Goal: Information Seeking & Learning: Learn about a topic

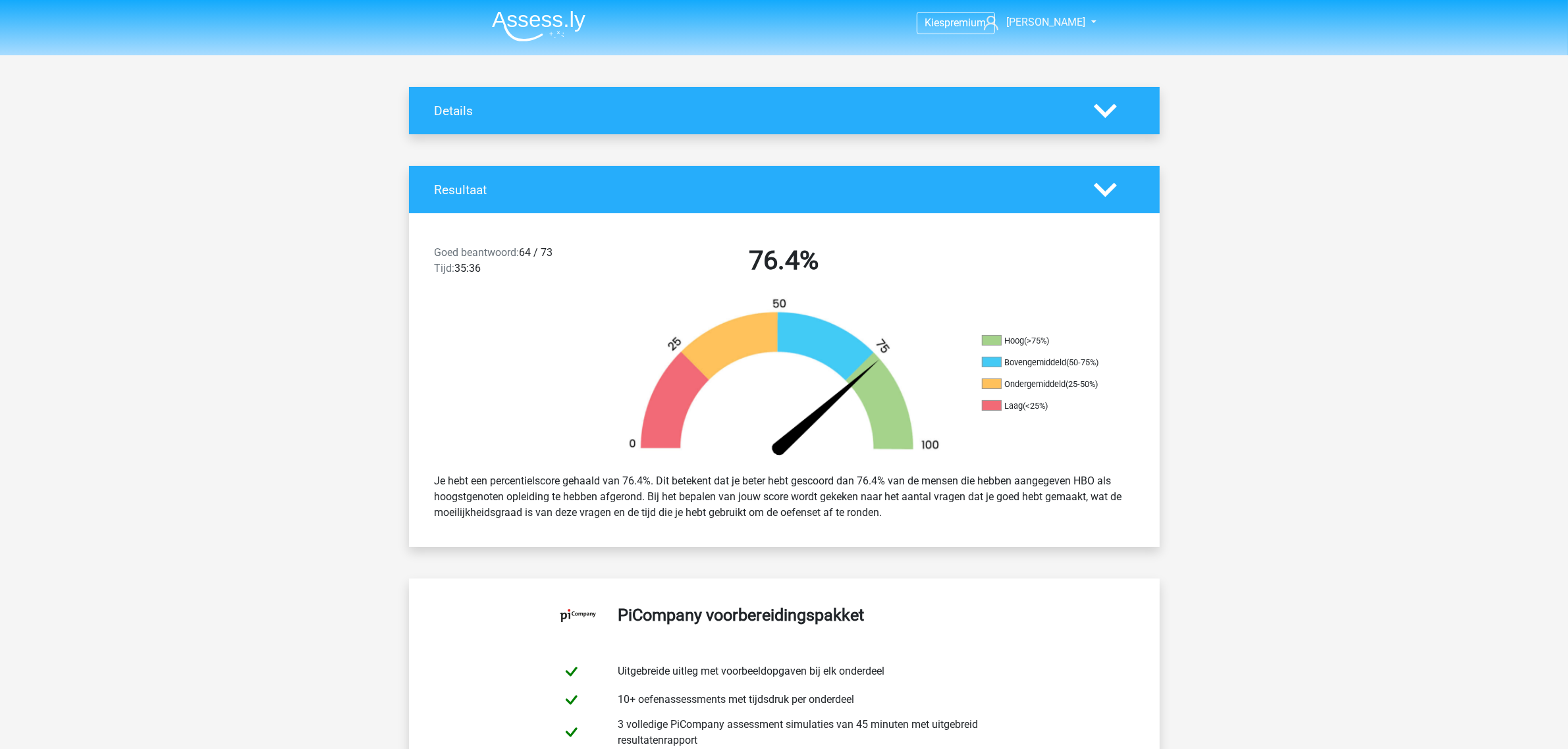
click at [1112, 180] on icon at bounding box center [1105, 190] width 23 height 23
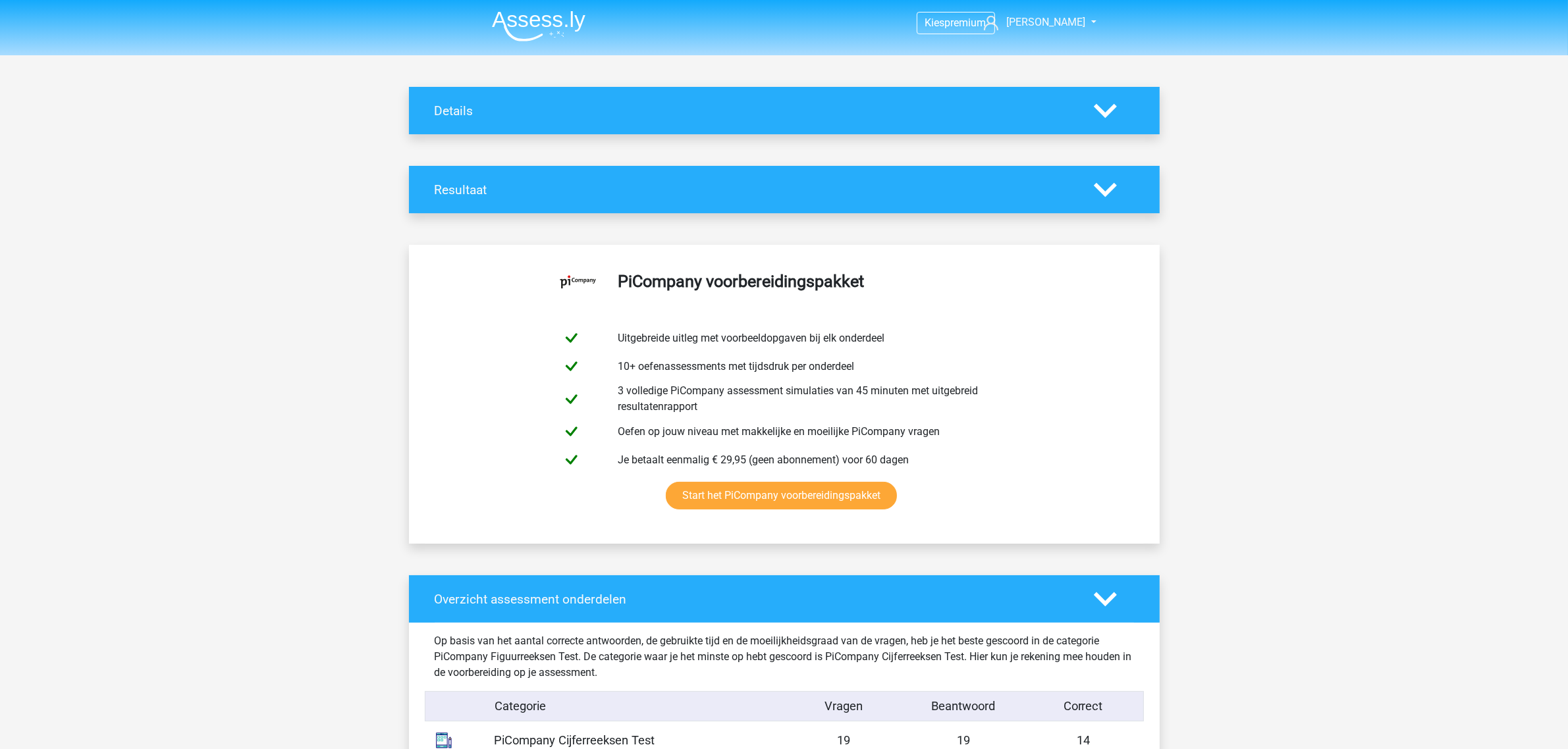
click at [1110, 115] on icon at bounding box center [1105, 111] width 23 height 23
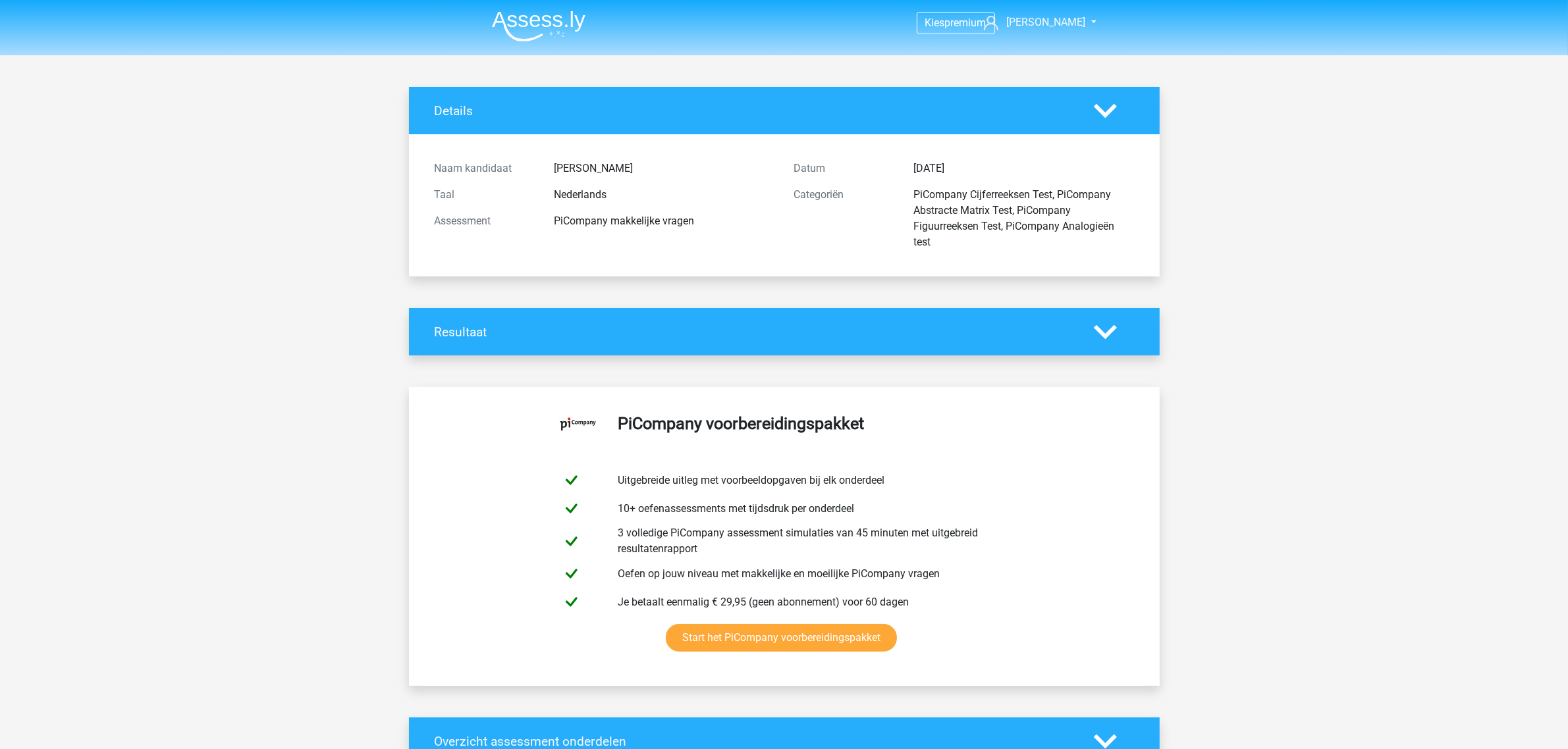
click at [574, 28] on img at bounding box center [538, 26] width 93 height 31
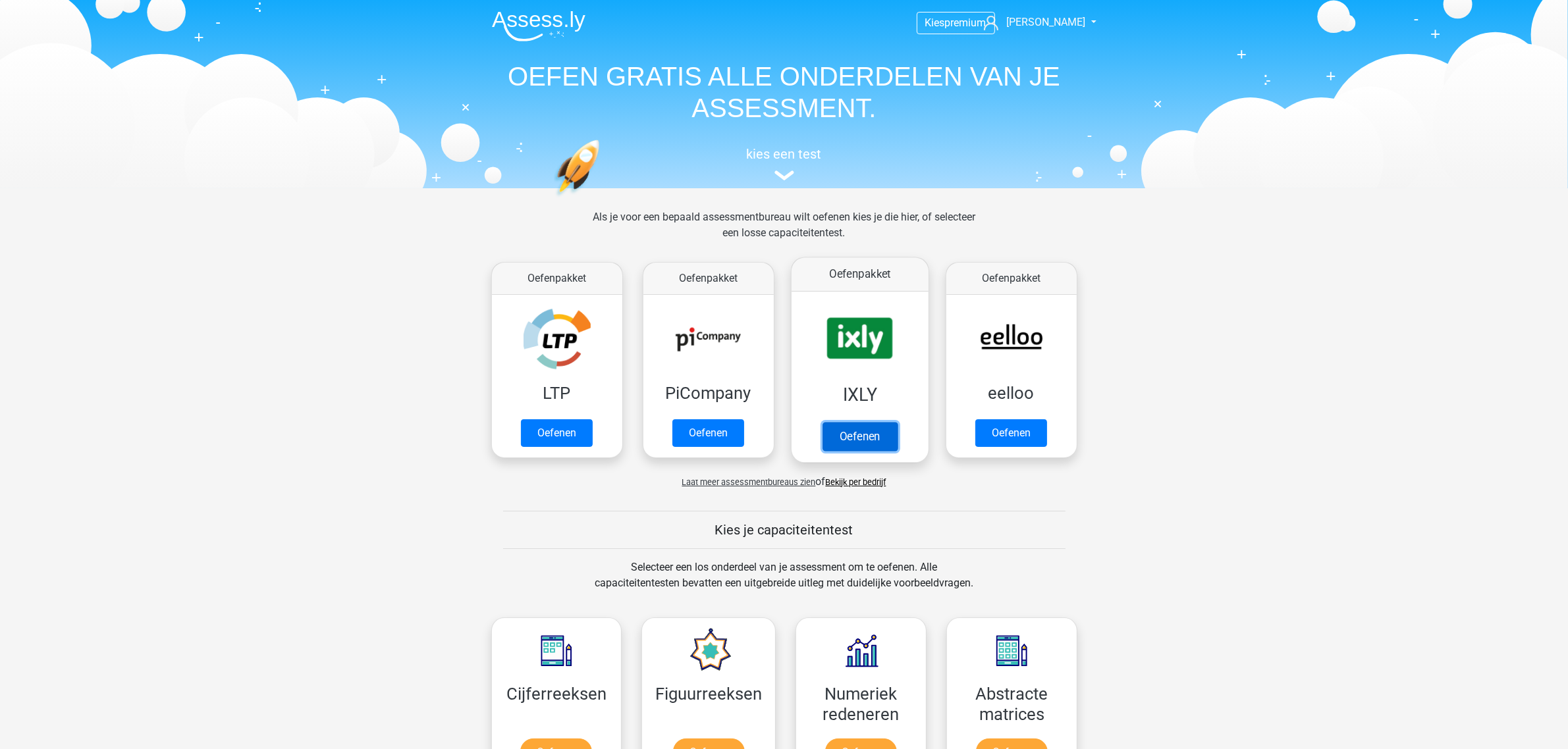
click at [844, 445] on link "Oefenen" at bounding box center [859, 437] width 75 height 29
click at [734, 438] on link "Oefenen" at bounding box center [708, 437] width 75 height 29
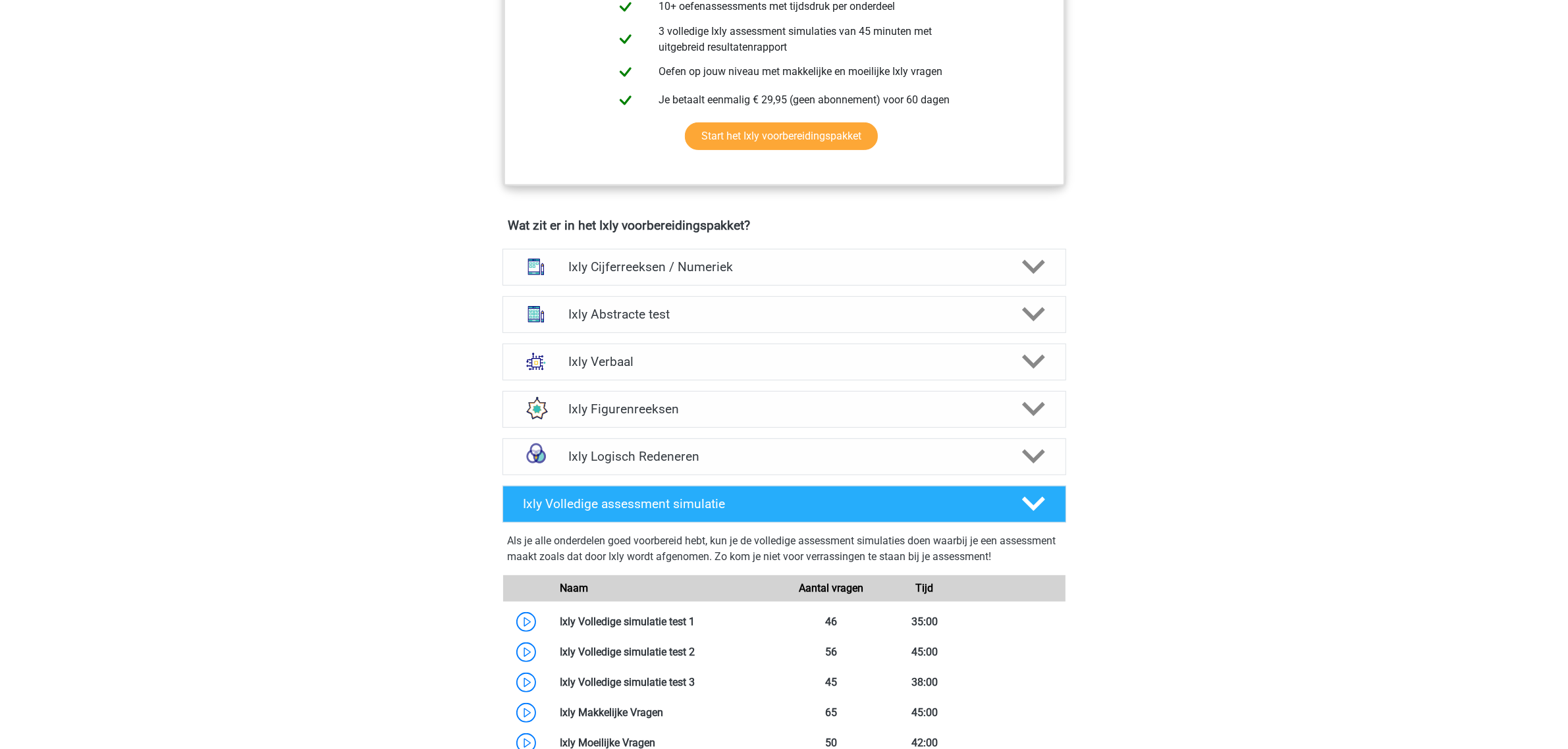
scroll to position [740, 0]
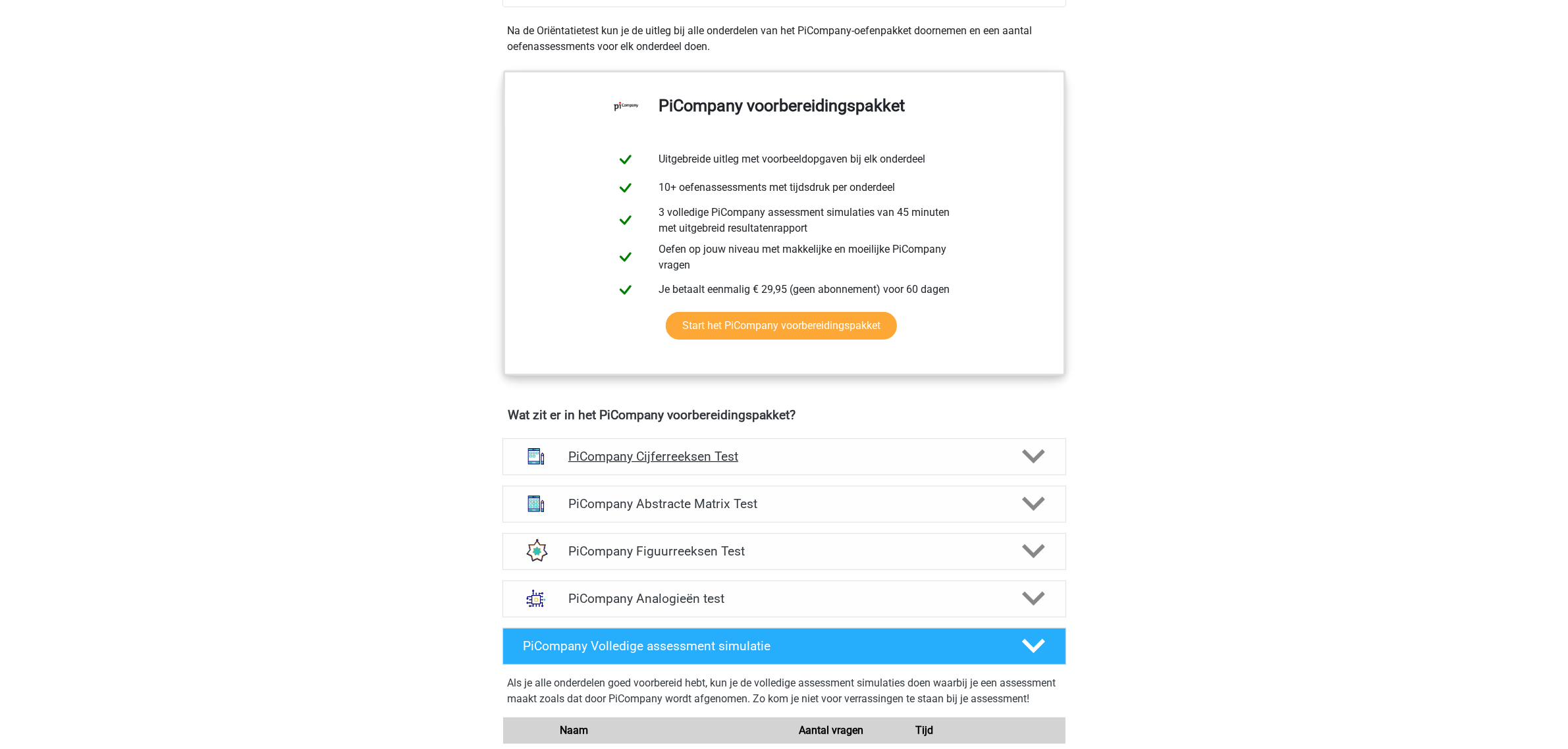
scroll to position [740, 0]
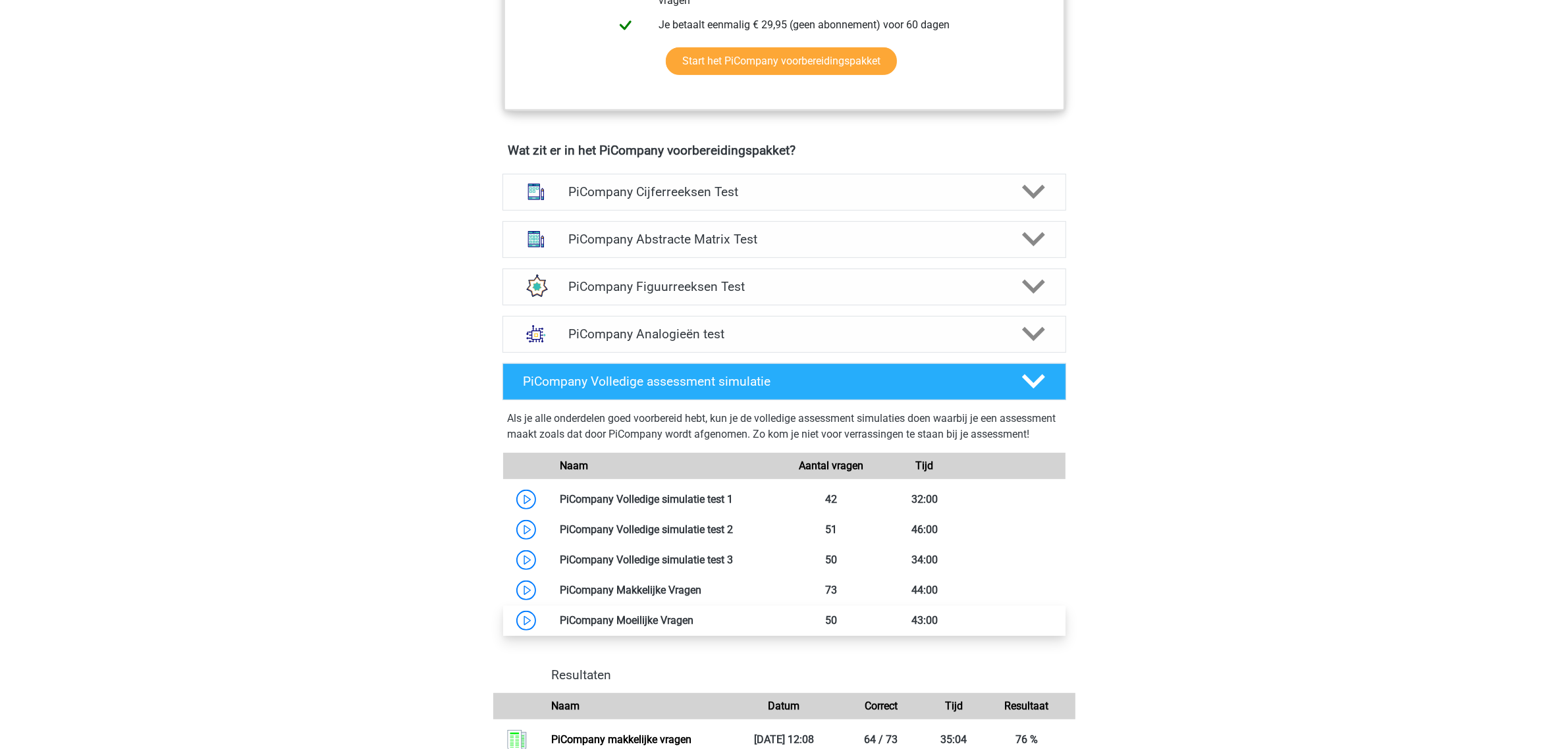
click at [694, 627] on link at bounding box center [694, 620] width 0 height 12
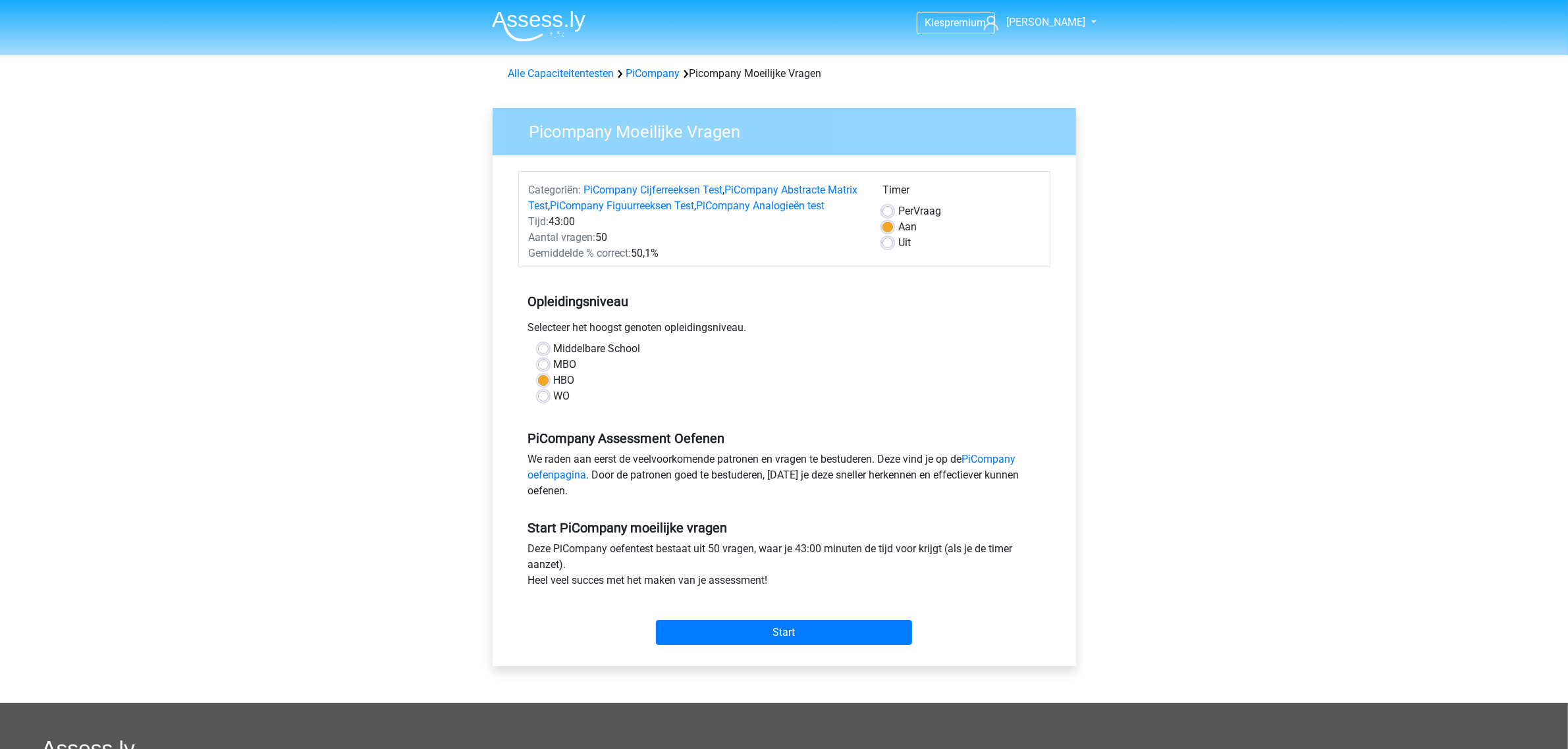
drag, startPoint x: 680, startPoint y: 271, endPoint x: 515, endPoint y: 249, distance: 166.5
click at [515, 249] on div "Categoriën: PiCompany Cijferreeksen Test , PiCompany Abstracte Matrix Test , Pi…" at bounding box center [784, 411] width 564 height 511
click at [841, 404] on div "WO" at bounding box center [784, 396] width 493 height 15
click at [823, 645] on input "Start" at bounding box center [784, 633] width 256 height 25
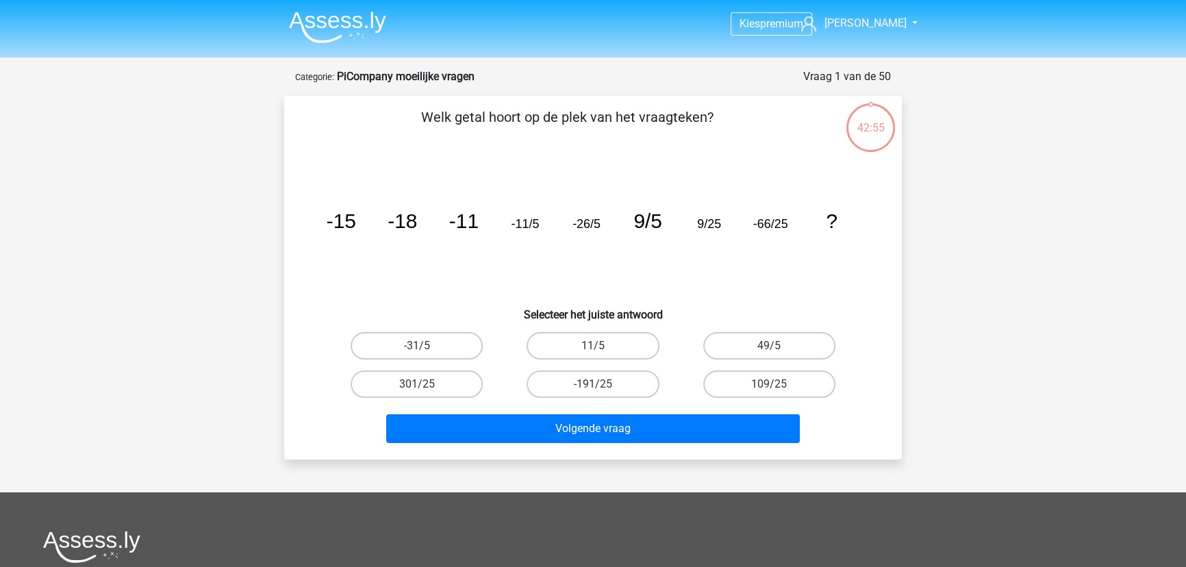
drag, startPoint x: 377, startPoint y: 76, endPoint x: 479, endPoint y: 88, distance: 102.8
click at [479, 88] on form "Vraag 1 van de 50 Categorie: PiCompany moeilijke vragen Welk getal hoort op de …" at bounding box center [593, 263] width 618 height 391
click at [525, 75] on div "Vraag 1 van de 50 Categorie: PiCompany moeilijke vragen" at bounding box center [593, 76] width 596 height 16
click at [455, 188] on icon "image/svg+xml -15 -18 -11 -11/5 -26/5 9/5 9/25 -66/25 ?" at bounding box center [593, 228] width 552 height 138
click at [722, 384] on label "109/25" at bounding box center [769, 383] width 132 height 27
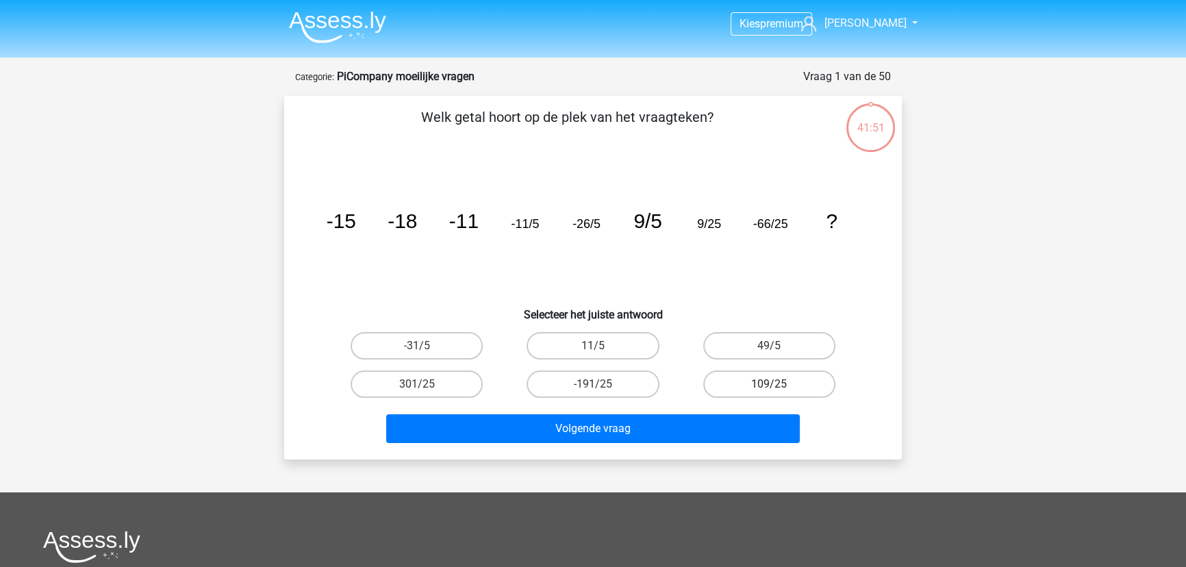
click at [769, 384] on input "109/25" at bounding box center [773, 388] width 9 height 9
radio input "true"
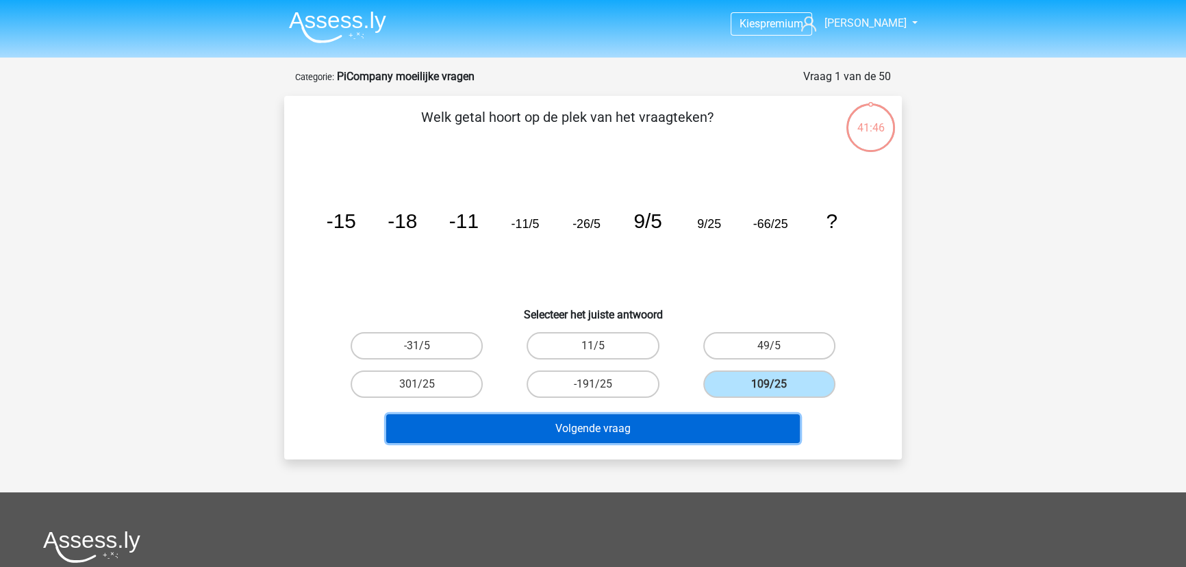
click at [654, 415] on button "Volgende vraag" at bounding box center [593, 428] width 414 height 29
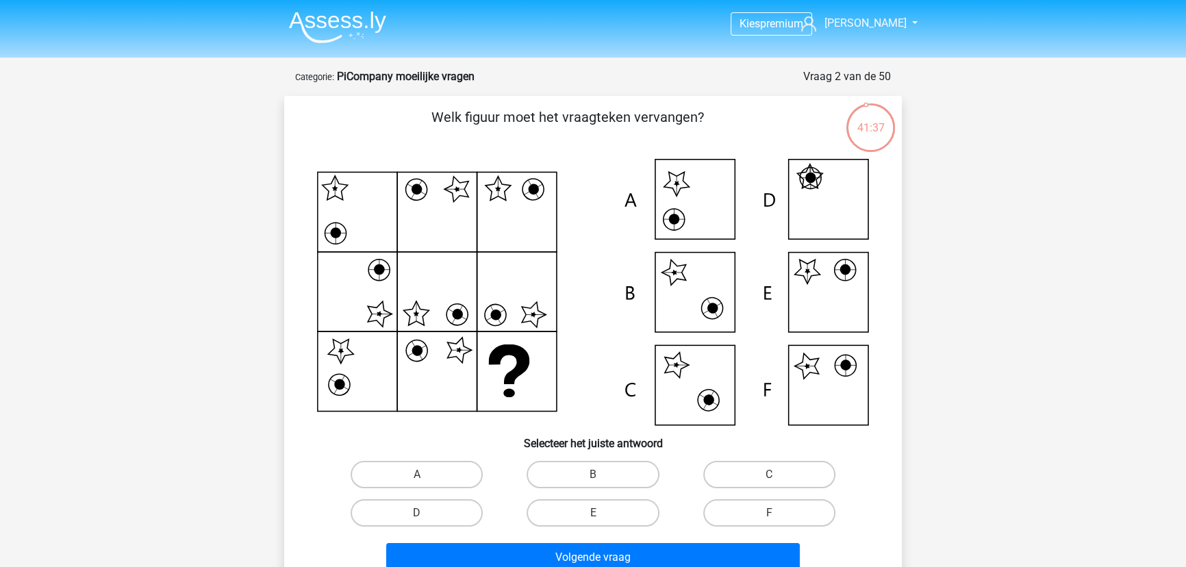
drag, startPoint x: 390, startPoint y: 78, endPoint x: 493, endPoint y: 120, distance: 110.9
click at [493, 119] on form "Vraag 2 van de 50 Categorie: PiCompany moeilijke vragen Welk figuur moet het vr…" at bounding box center [593, 328] width 618 height 520
click at [687, 191] on icon at bounding box center [593, 292] width 552 height 266
click at [777, 520] on input "F" at bounding box center [773, 517] width 9 height 9
radio input "true"
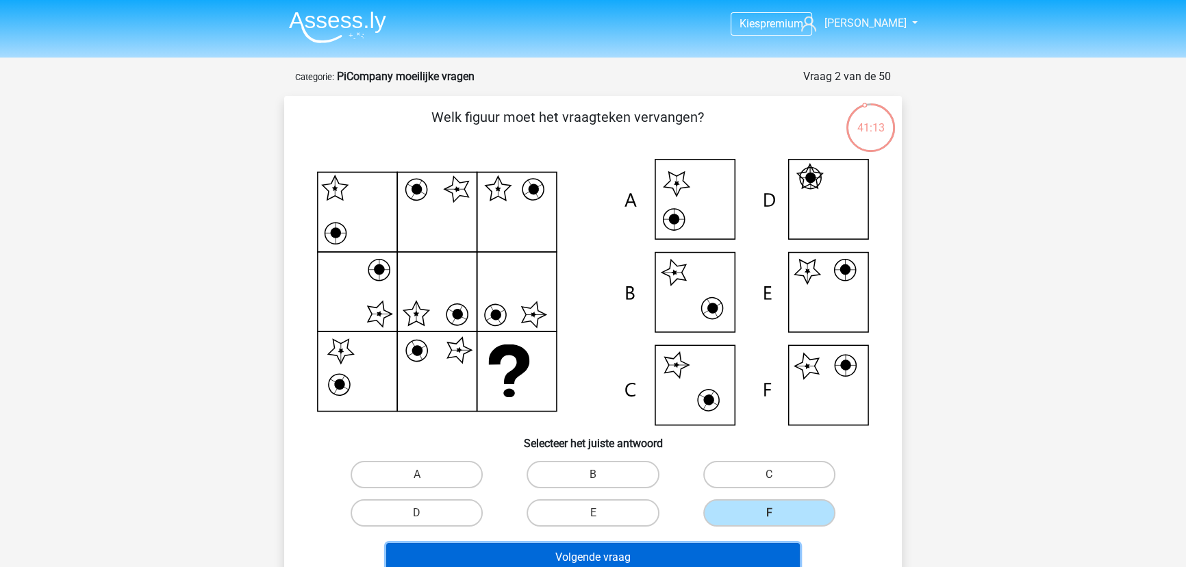
click at [702, 554] on button "Volgende vraag" at bounding box center [593, 557] width 414 height 29
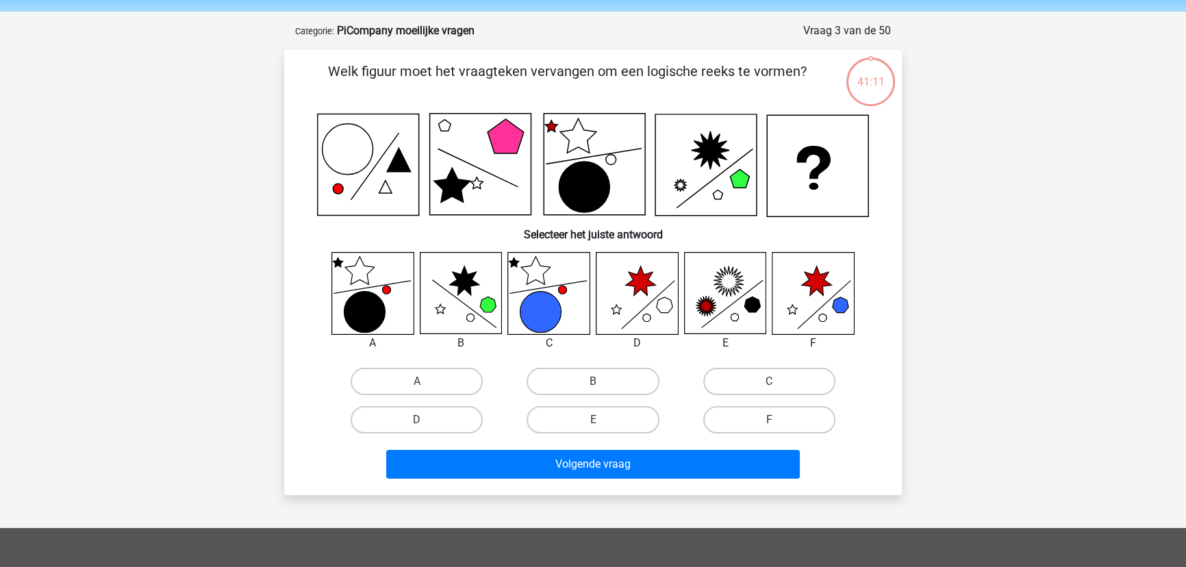
scroll to position [6, 0]
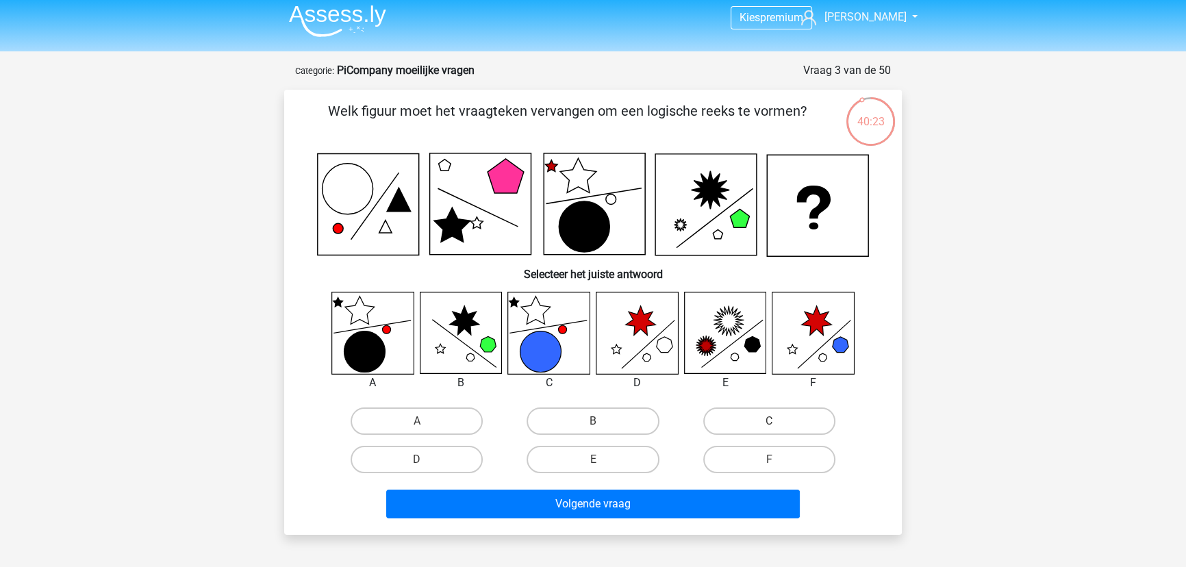
click at [698, 361] on icon at bounding box center [724, 332] width 81 height 81
click at [608, 459] on label "E" at bounding box center [593, 459] width 132 height 27
click at [602, 459] on input "E" at bounding box center [597, 463] width 9 height 9
radio input "true"
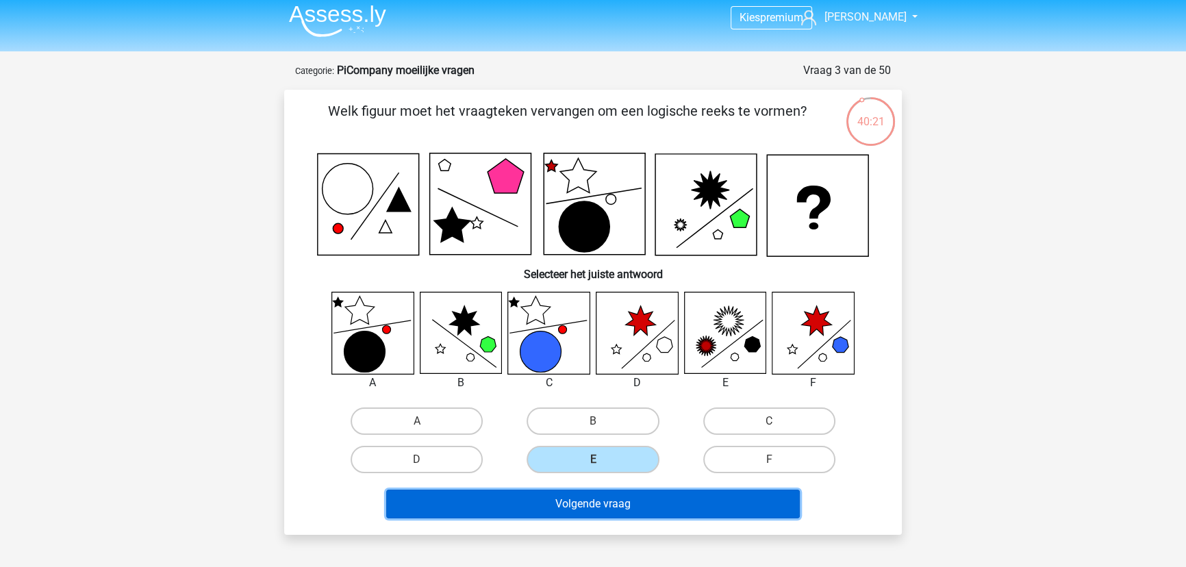
click at [617, 501] on button "Volgende vraag" at bounding box center [593, 504] width 414 height 29
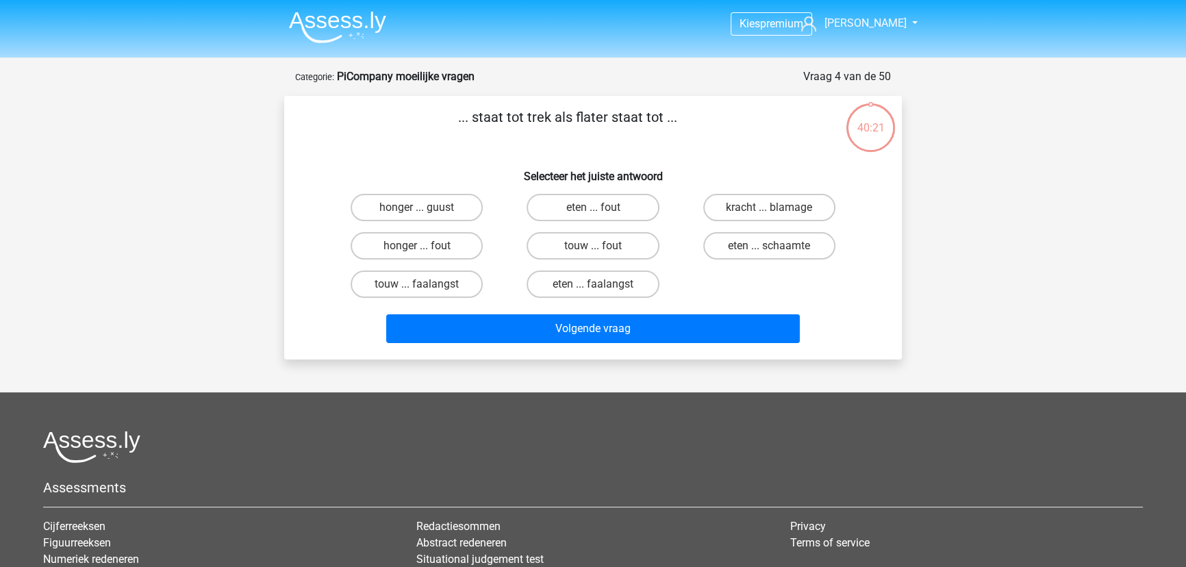
scroll to position [0, 0]
click at [459, 245] on label "honger ... fout" at bounding box center [417, 245] width 132 height 27
click at [426, 246] on input "honger ... fout" at bounding box center [421, 250] width 9 height 9
radio input "true"
click at [564, 347] on div "Volgende vraag" at bounding box center [593, 331] width 529 height 34
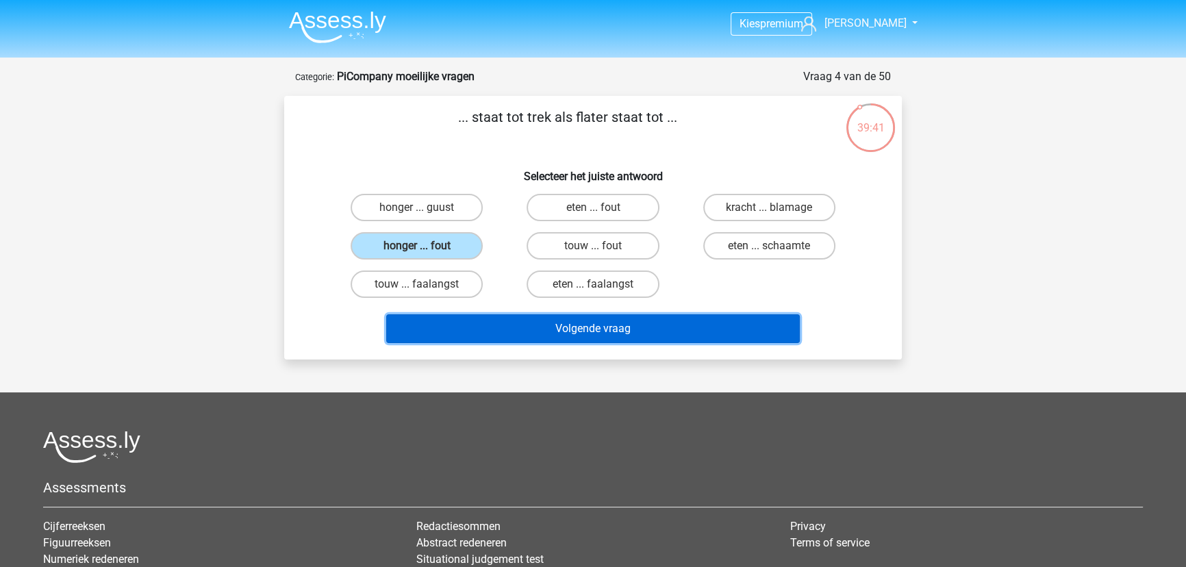
click at [578, 324] on button "Volgende vraag" at bounding box center [593, 328] width 414 height 29
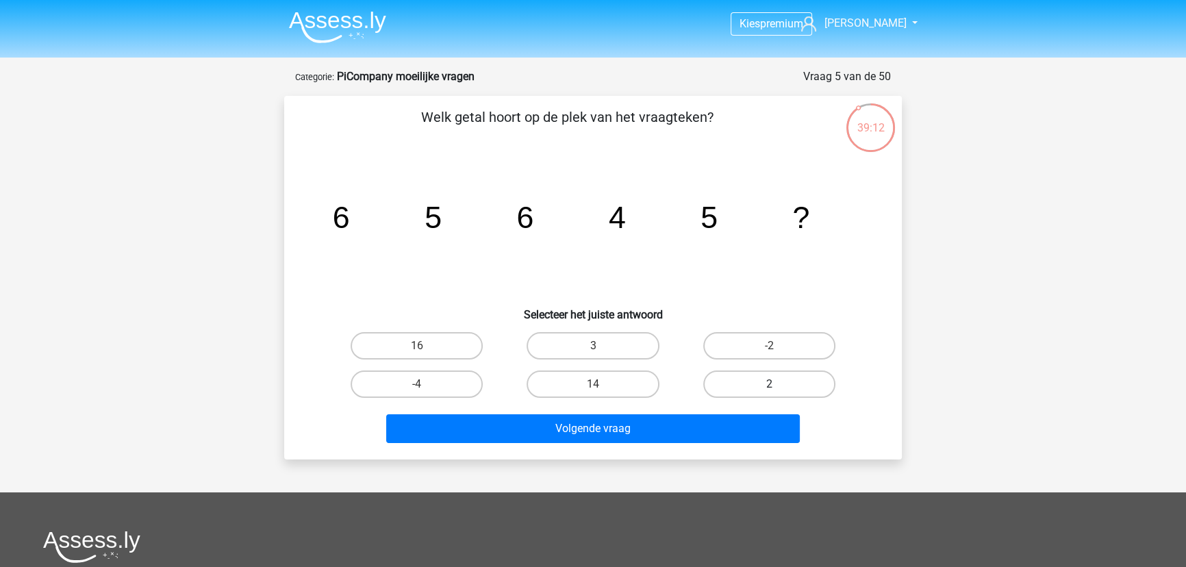
click at [746, 383] on label "2" at bounding box center [769, 383] width 132 height 27
click at [769, 384] on input "2" at bounding box center [773, 388] width 9 height 9
radio input "true"
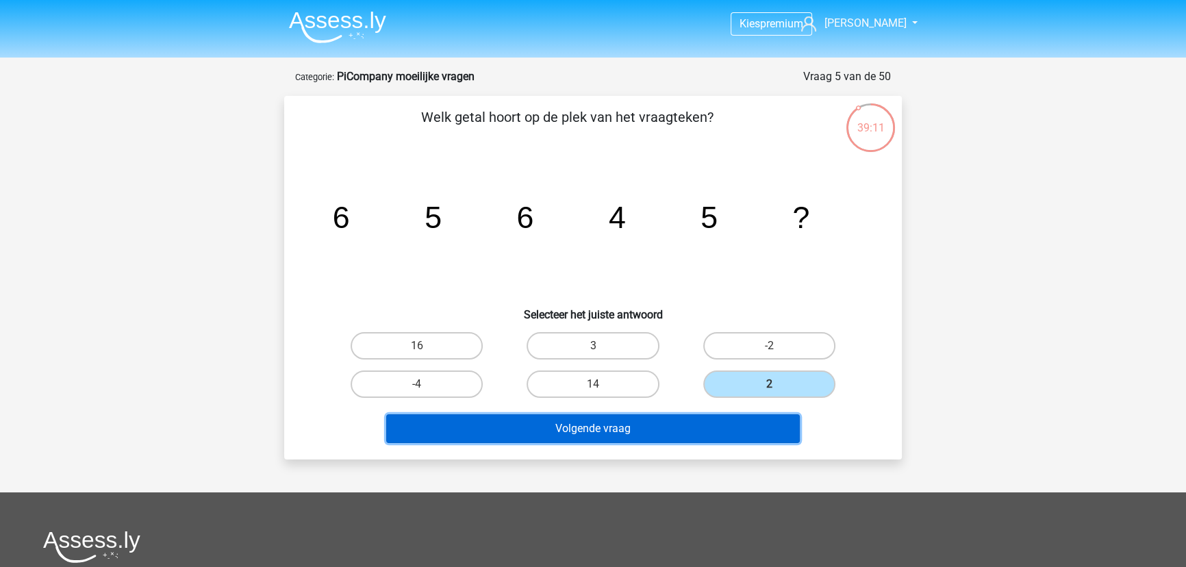
click at [713, 425] on button "Volgende vraag" at bounding box center [593, 428] width 414 height 29
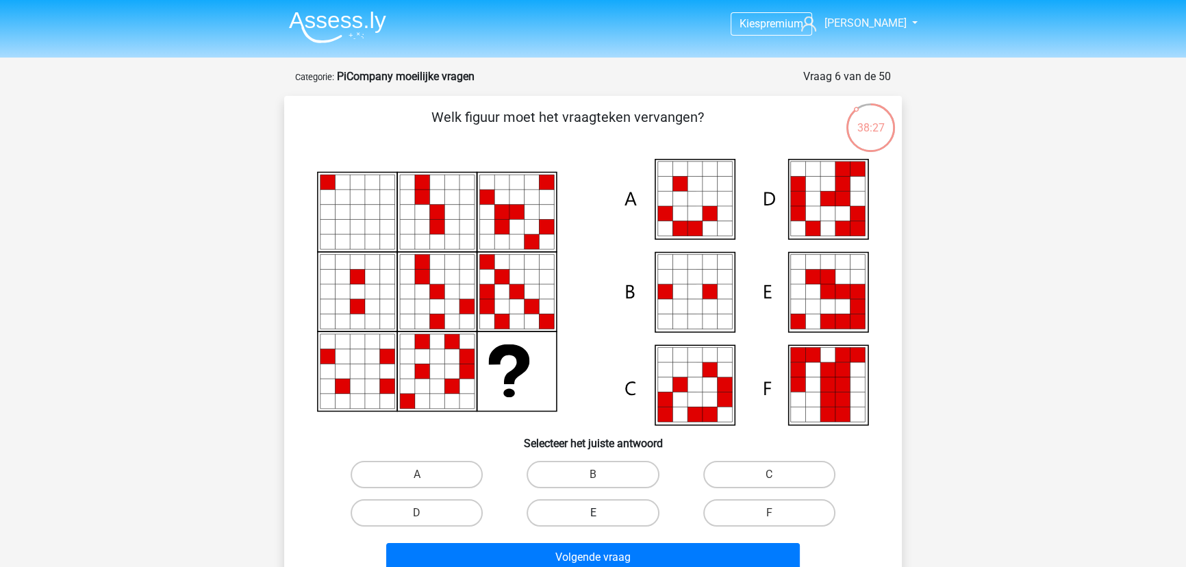
click at [600, 509] on label "E" at bounding box center [593, 512] width 132 height 27
click at [600, 513] on input "E" at bounding box center [597, 517] width 9 height 9
radio input "true"
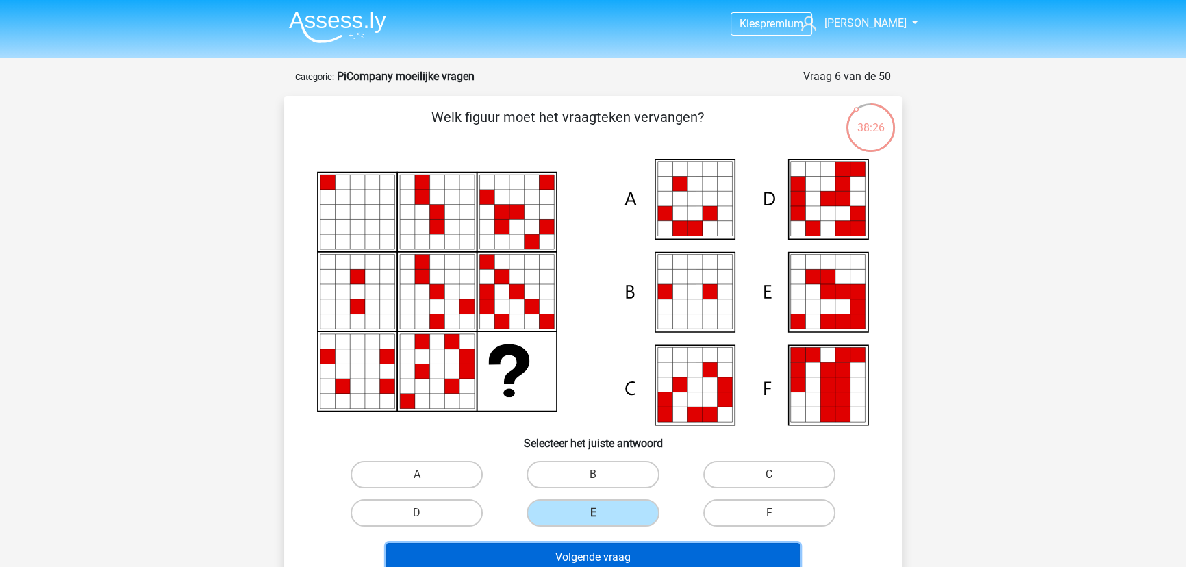
click at [605, 559] on button "Volgende vraag" at bounding box center [593, 557] width 414 height 29
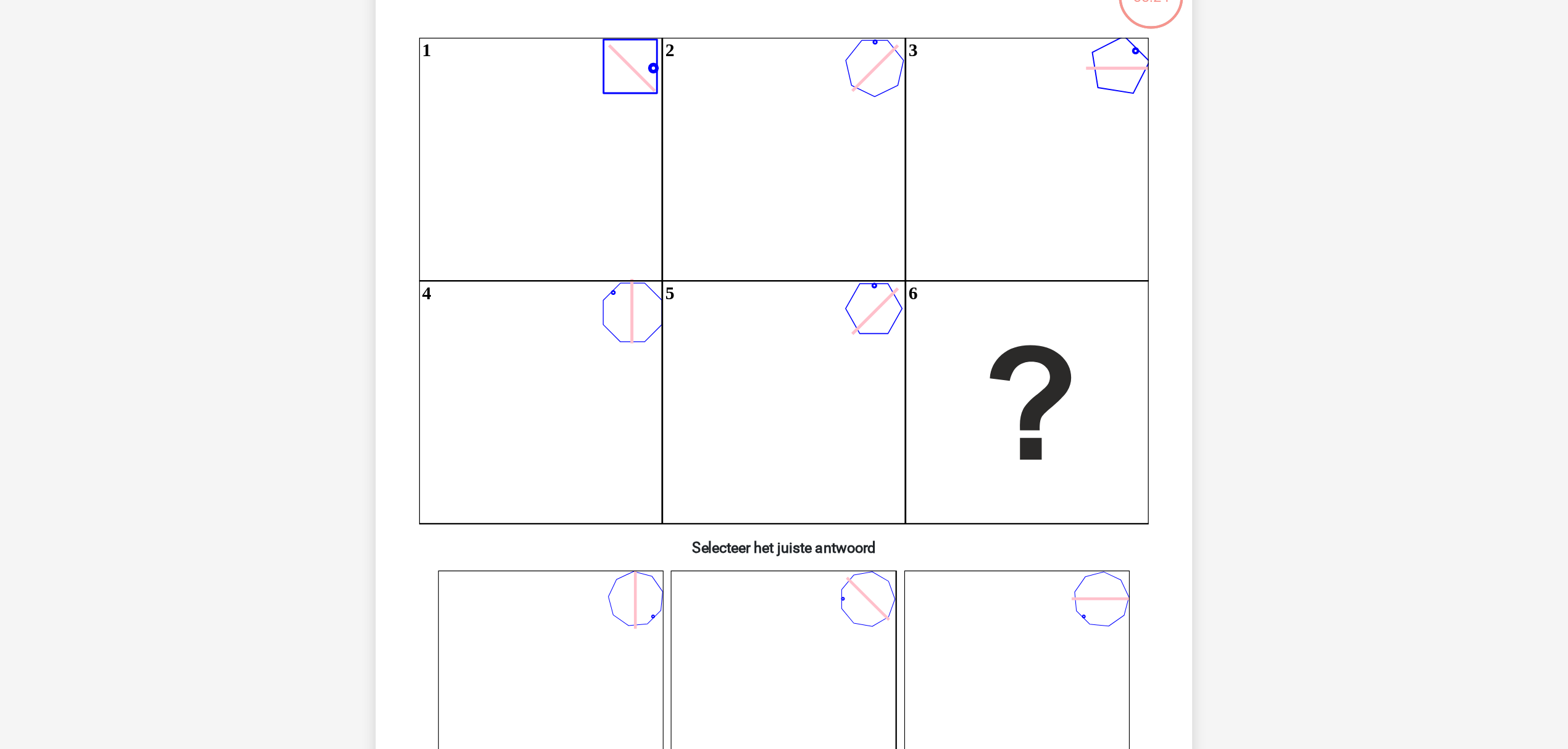
scroll to position [117, 0]
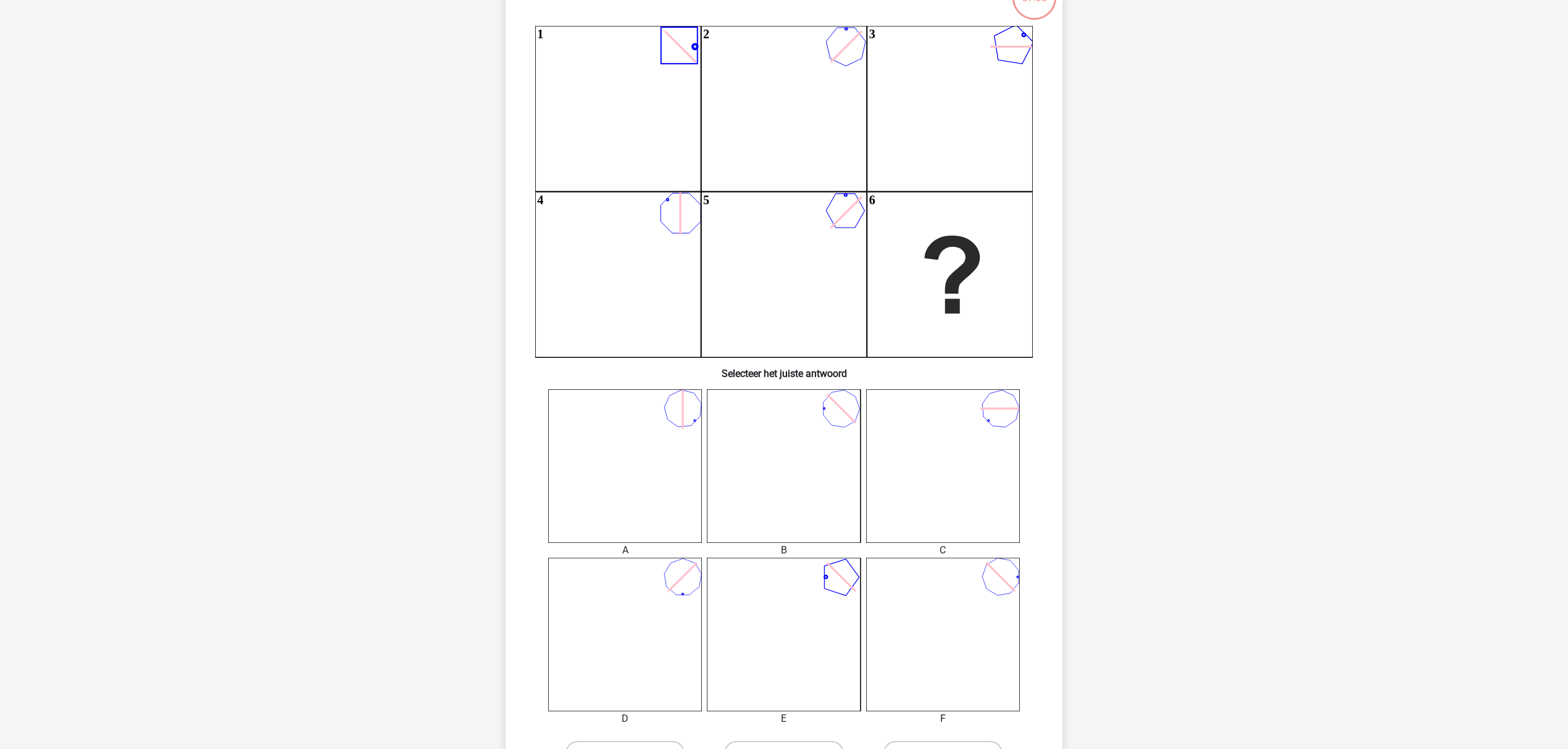
click at [944, 260] on icon "1 2 3 4 5 6" at bounding box center [784, 192] width 498 height 332
click at [821, 598] on icon at bounding box center [784, 635] width 153 height 153
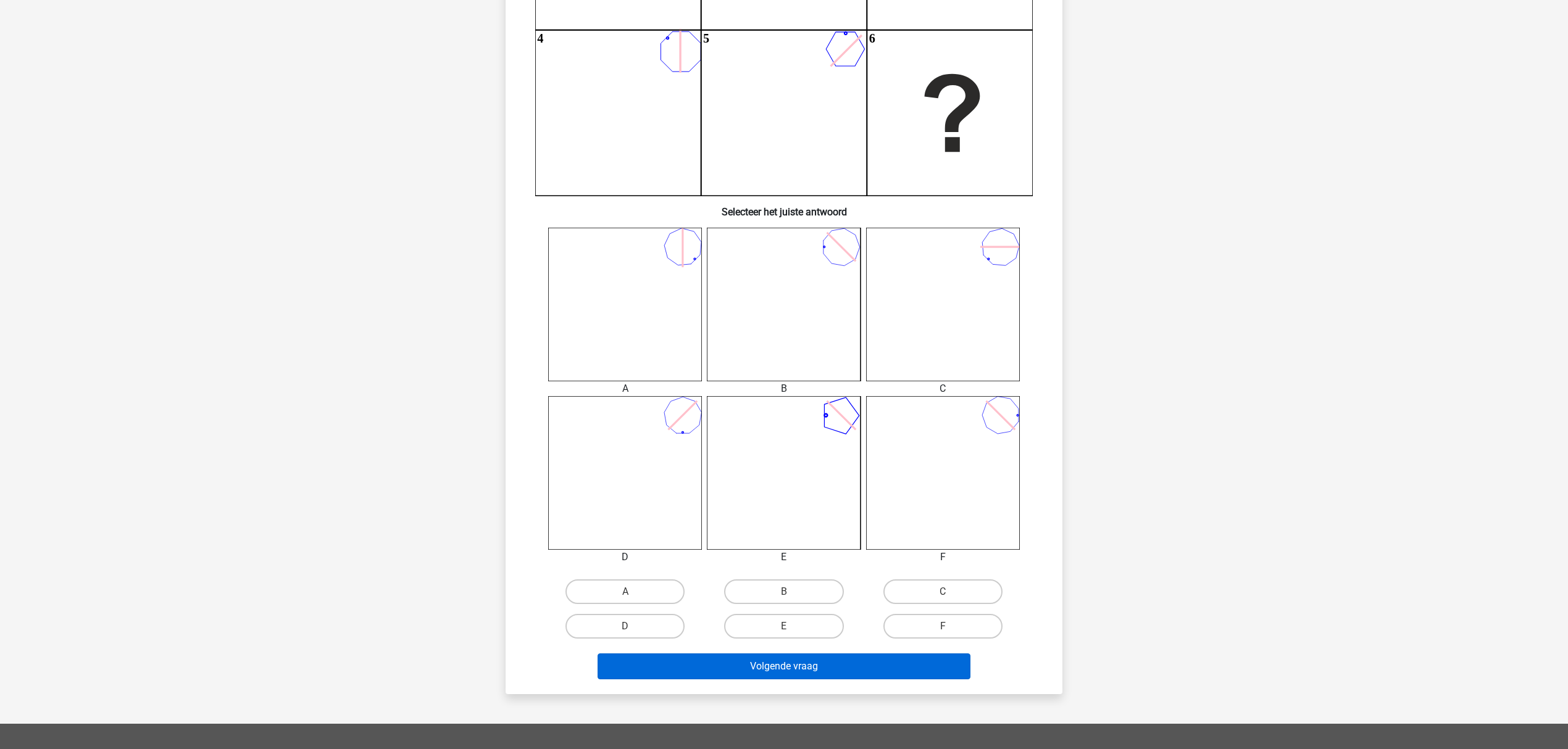
scroll to position [282, 0]
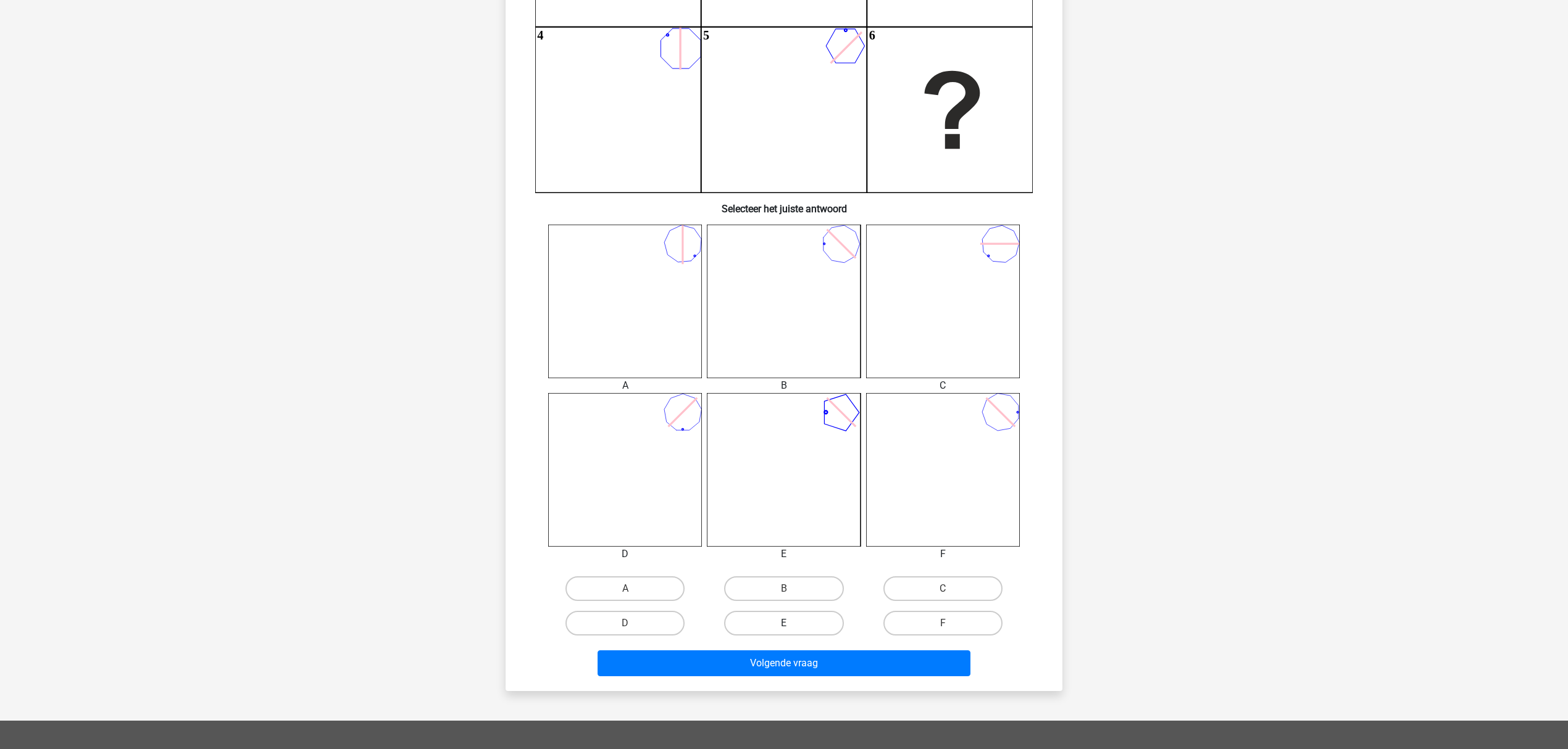
click at [810, 629] on label "E" at bounding box center [784, 623] width 119 height 24
click at [792, 629] on input "E" at bounding box center [788, 627] width 8 height 8
radio input "true"
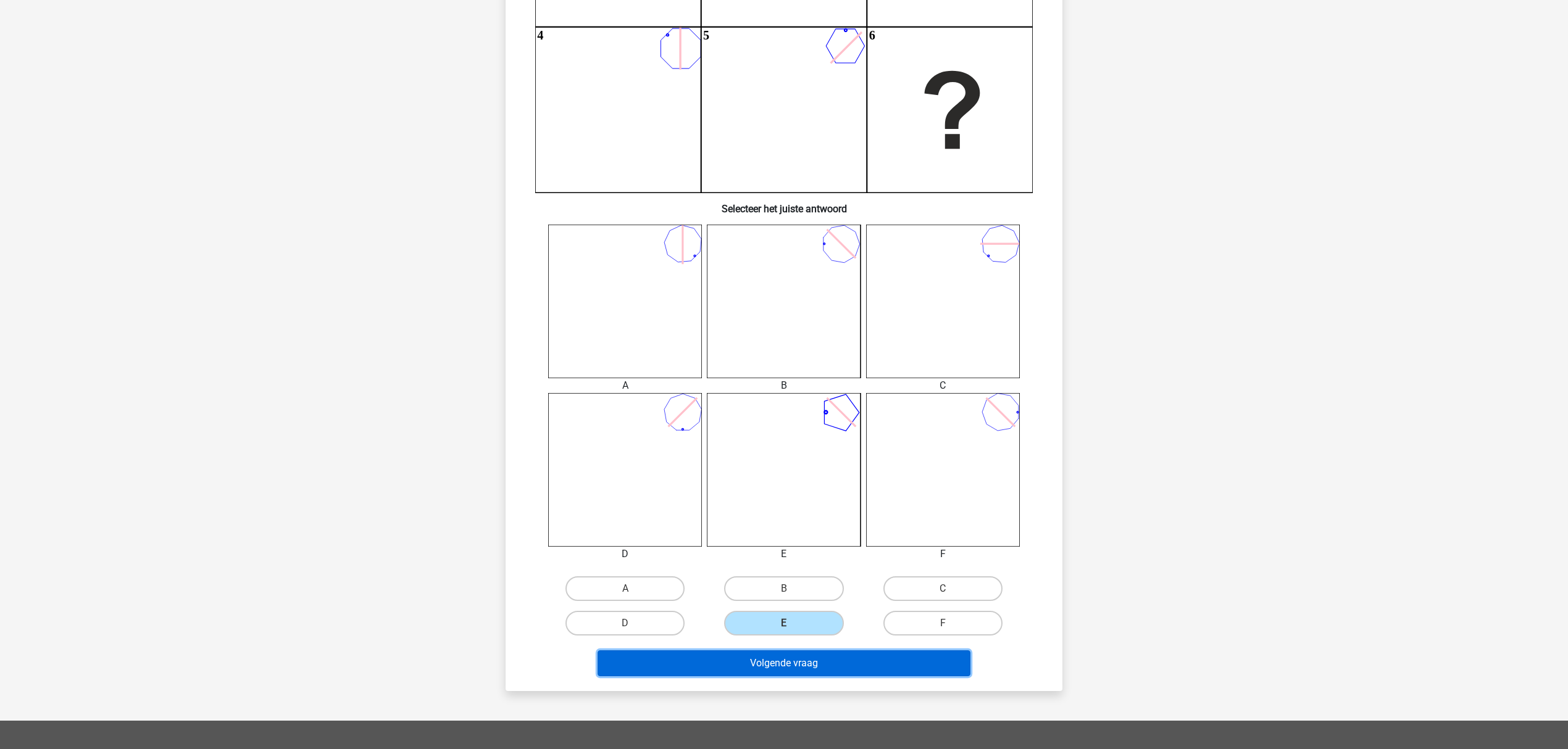
click at [813, 651] on button "Volgende vraag" at bounding box center [784, 663] width 373 height 26
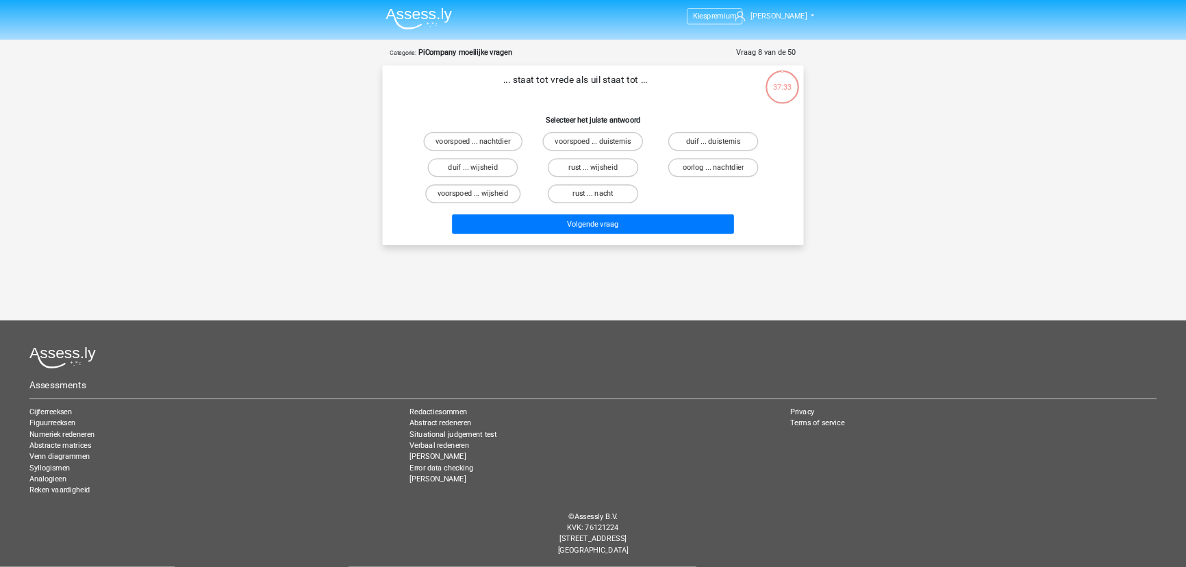
scroll to position [0, 0]
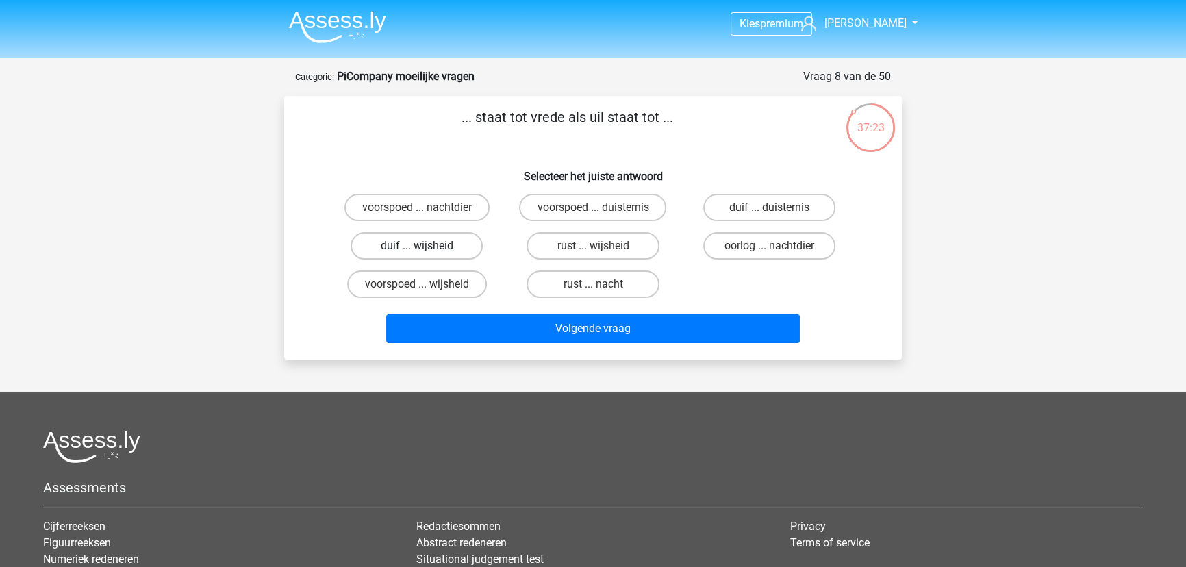
click at [446, 248] on label "duif ... wijsheid" at bounding box center [417, 245] width 132 height 27
click at [426, 248] on input "duif ... wijsheid" at bounding box center [421, 250] width 9 height 9
radio input "true"
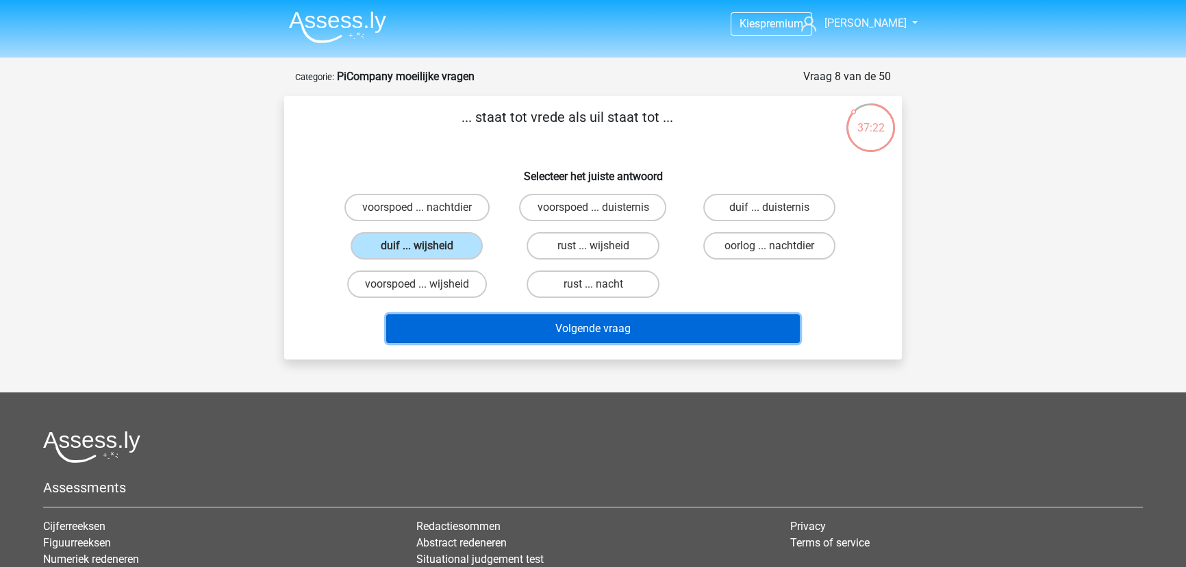
click at [529, 326] on button "Volgende vraag" at bounding box center [593, 328] width 414 height 29
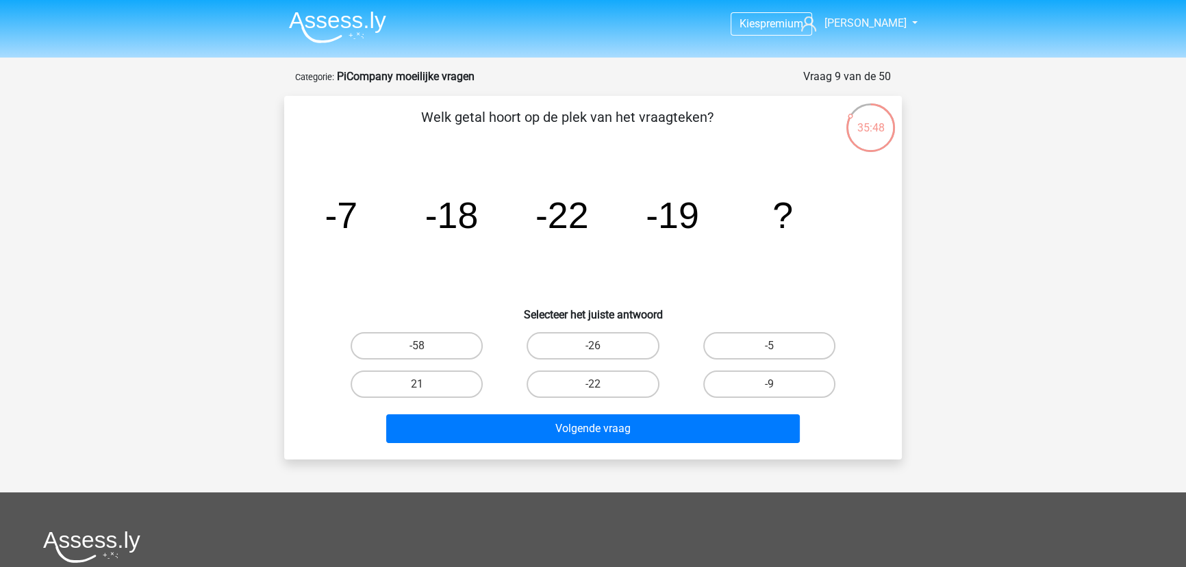
drag, startPoint x: 316, startPoint y: 218, endPoint x: 322, endPoint y: 183, distance: 34.9
click at [322, 183] on icon "image/svg+xml -7 -18 -22 -19 ?" at bounding box center [593, 228] width 552 height 138
click at [616, 374] on label "-22" at bounding box center [593, 383] width 132 height 27
click at [602, 384] on input "-22" at bounding box center [597, 388] width 9 height 9
radio input "true"
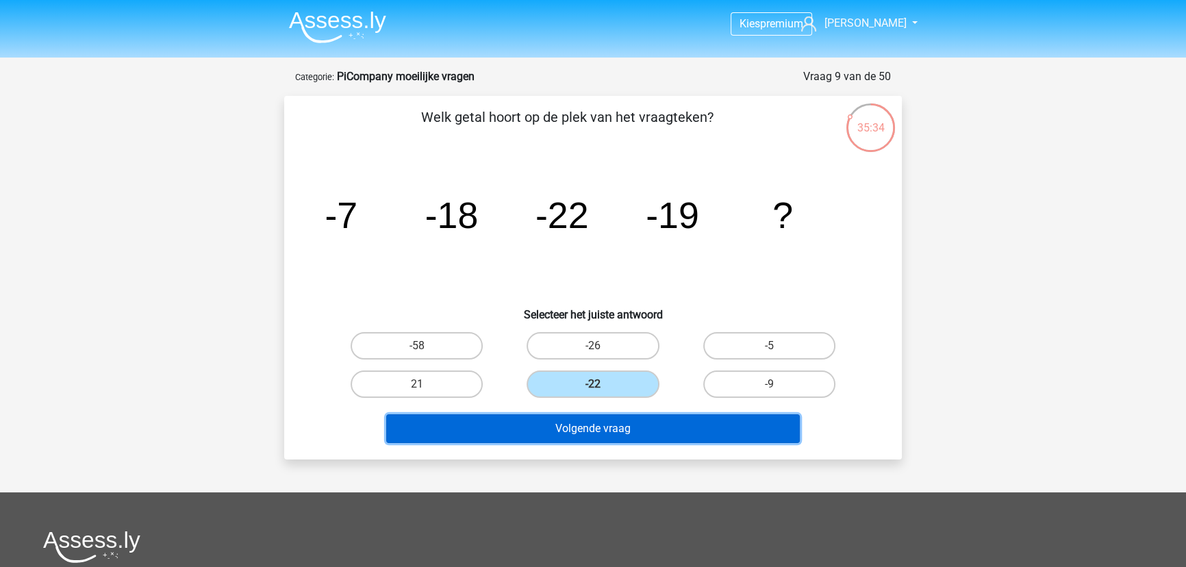
click at [619, 433] on button "Volgende vraag" at bounding box center [593, 428] width 414 height 29
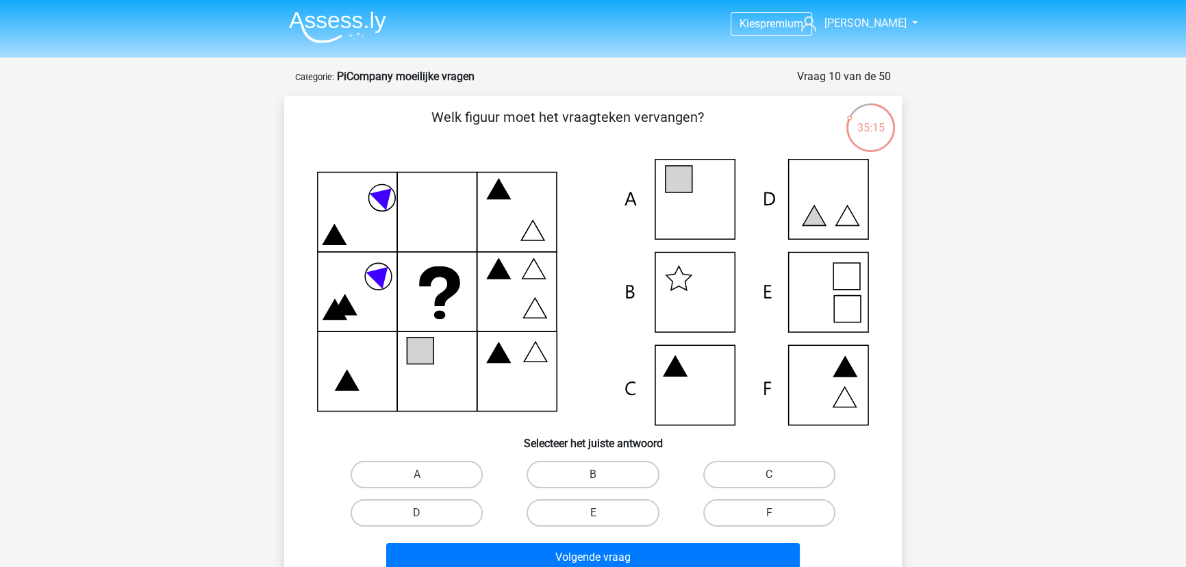
click at [831, 289] on icon at bounding box center [593, 292] width 552 height 266
click at [728, 196] on icon at bounding box center [593, 292] width 552 height 266
click at [923, 328] on div "Kies premium [PERSON_NAME] [EMAIL_ADDRESS][DOMAIN_NAME]" at bounding box center [593, 491] width 1186 height 983
click at [776, 225] on icon at bounding box center [593, 292] width 552 height 266
drag, startPoint x: 884, startPoint y: 320, endPoint x: 874, endPoint y: 311, distance: 13.1
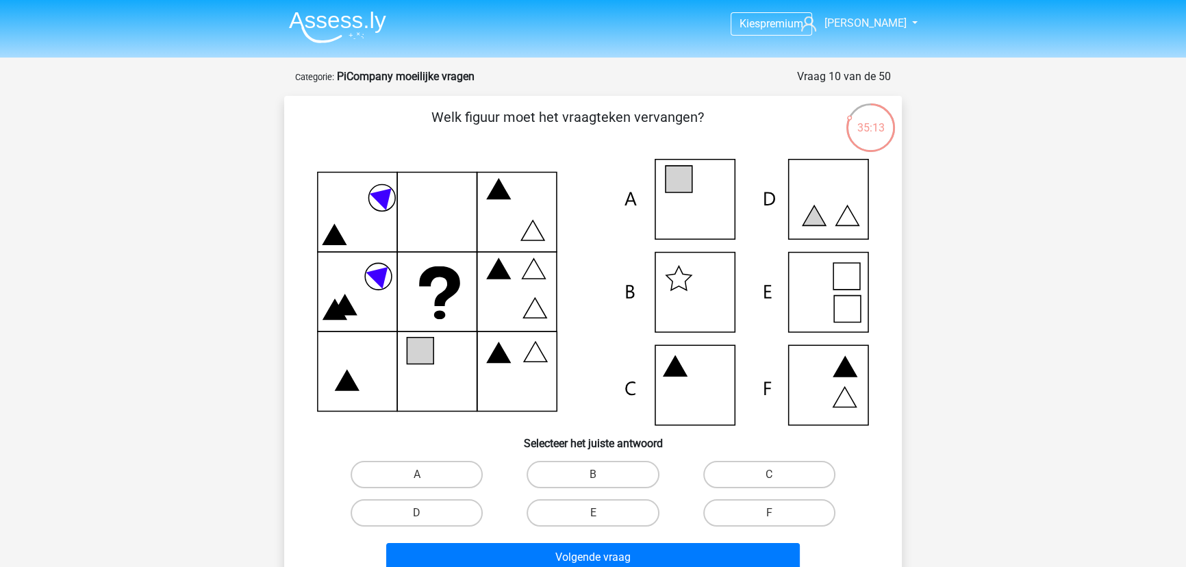
click at [885, 320] on div "Welk figuur moet het vraagteken vervangen? Selecteer het juiste antwoord A" at bounding box center [593, 342] width 607 height 470
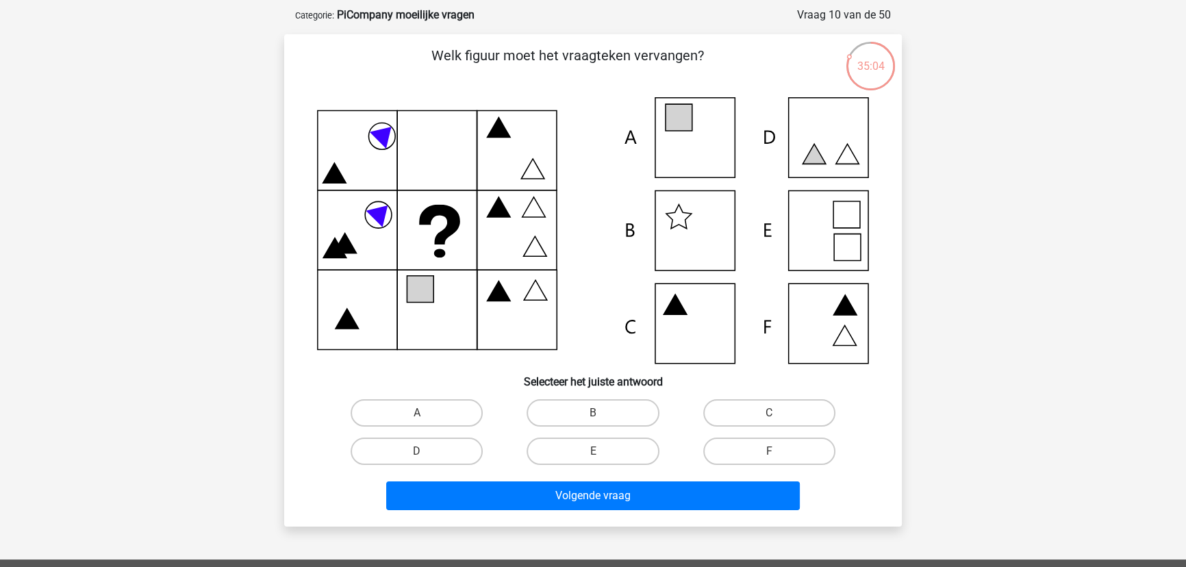
scroll to position [62, 0]
click at [433, 414] on label "A" at bounding box center [417, 412] width 132 height 27
click at [426, 414] on input "A" at bounding box center [421, 417] width 9 height 9
radio input "true"
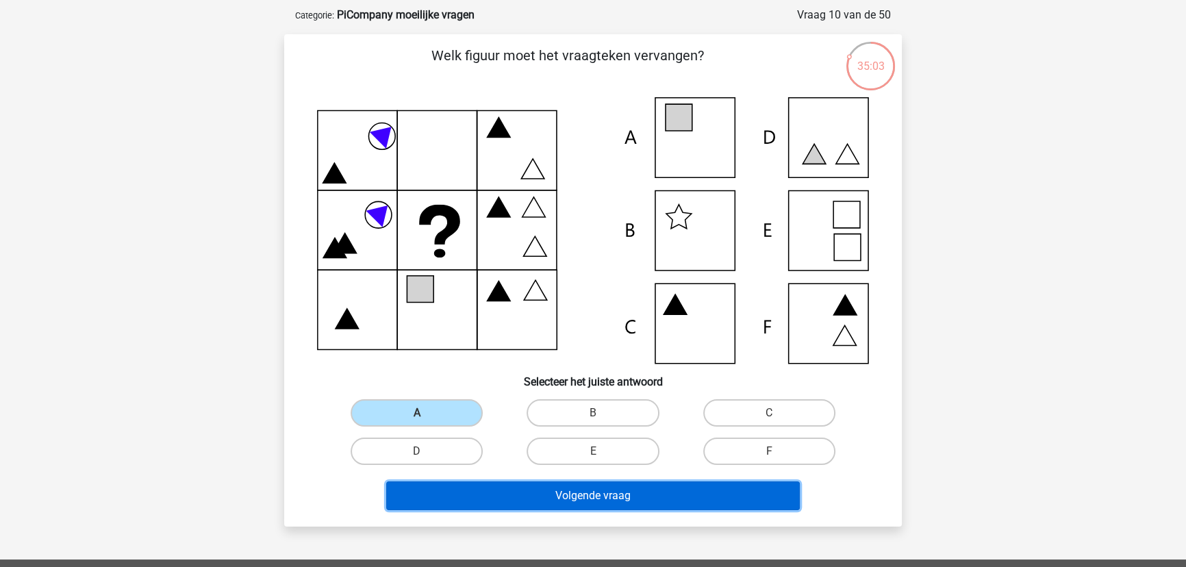
click at [590, 497] on button "Volgende vraag" at bounding box center [593, 495] width 414 height 29
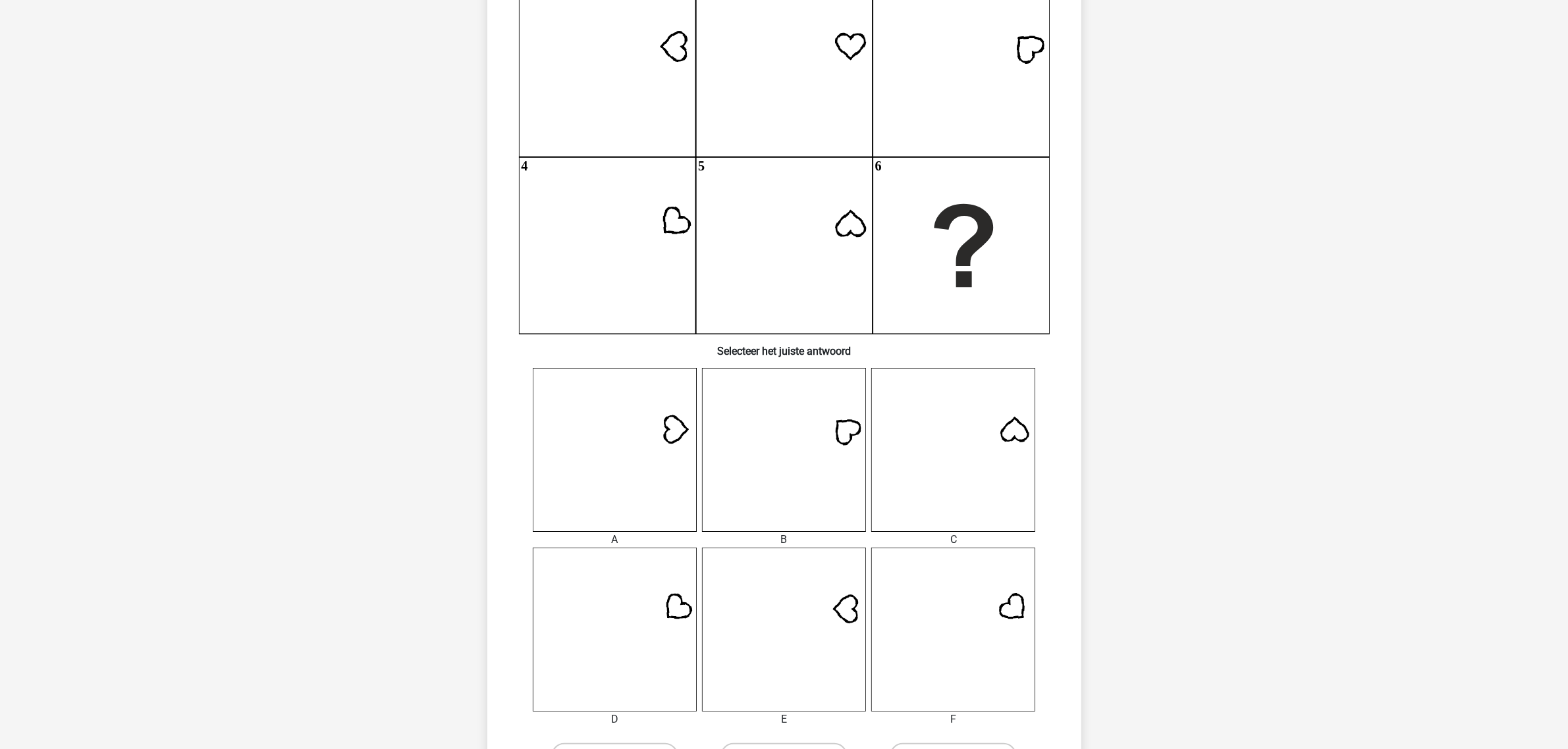
scroll to position [252, 0]
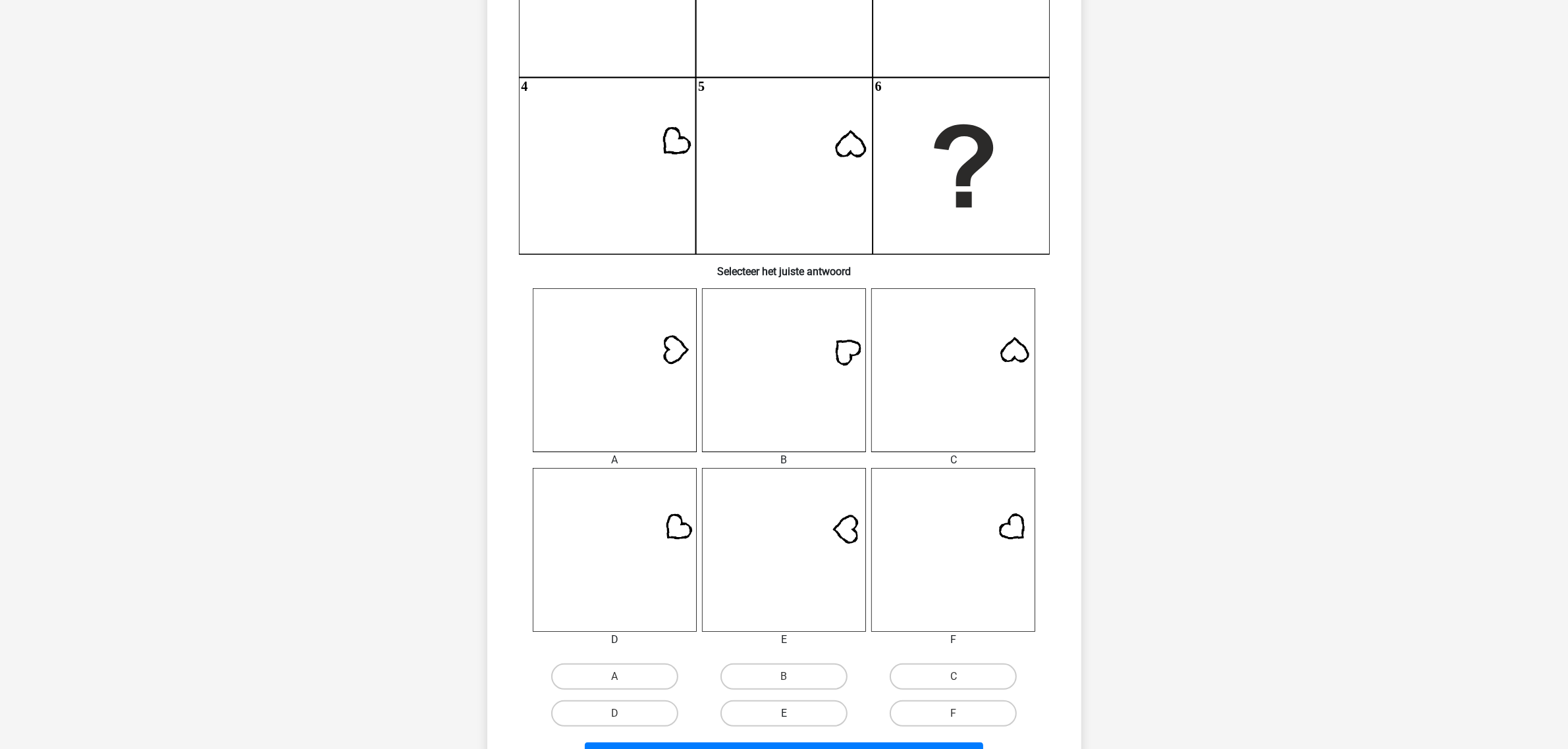
click at [786, 709] on label "E" at bounding box center [784, 712] width 127 height 26
click at [786, 713] on input "E" at bounding box center [788, 717] width 9 height 9
radio input "true"
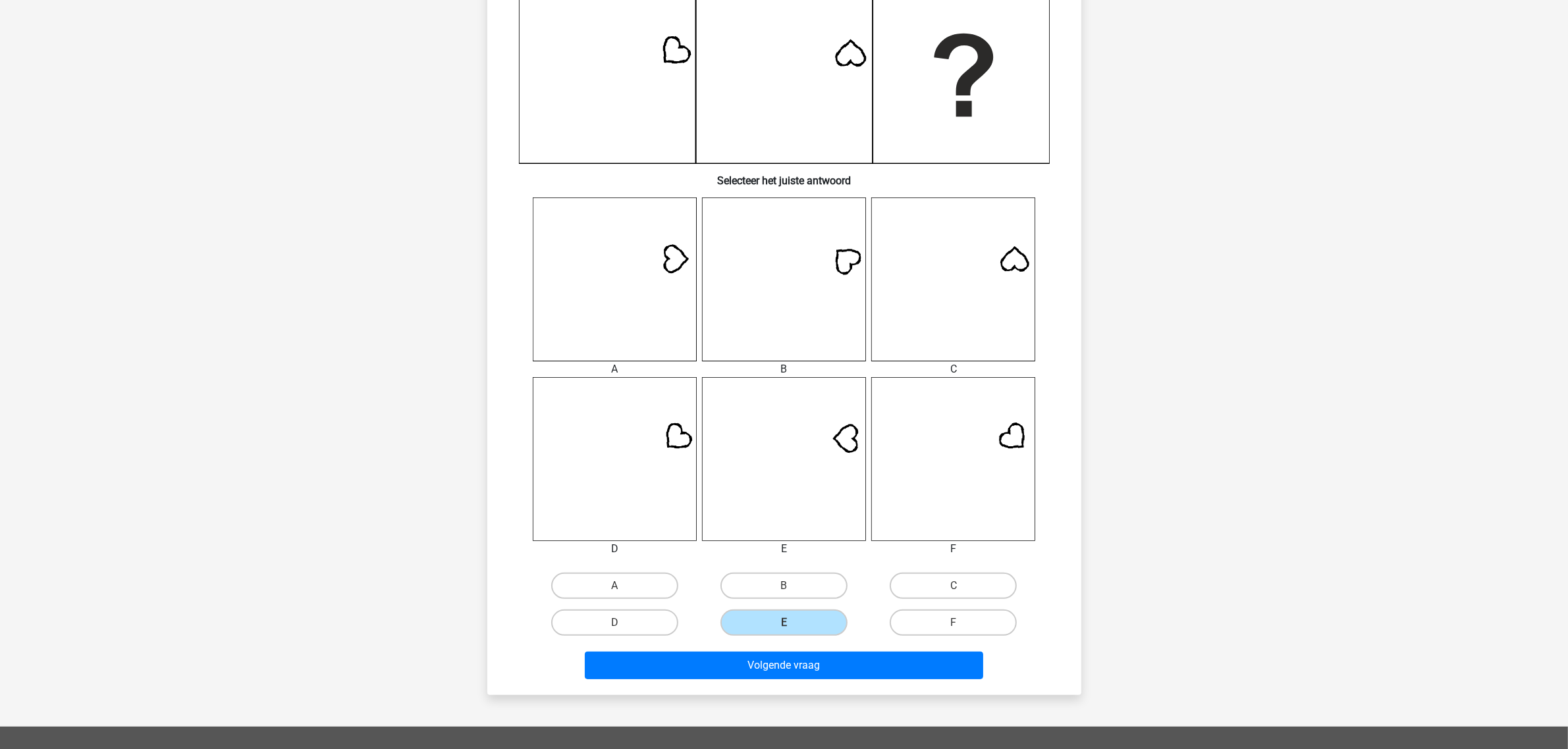
scroll to position [416, 0]
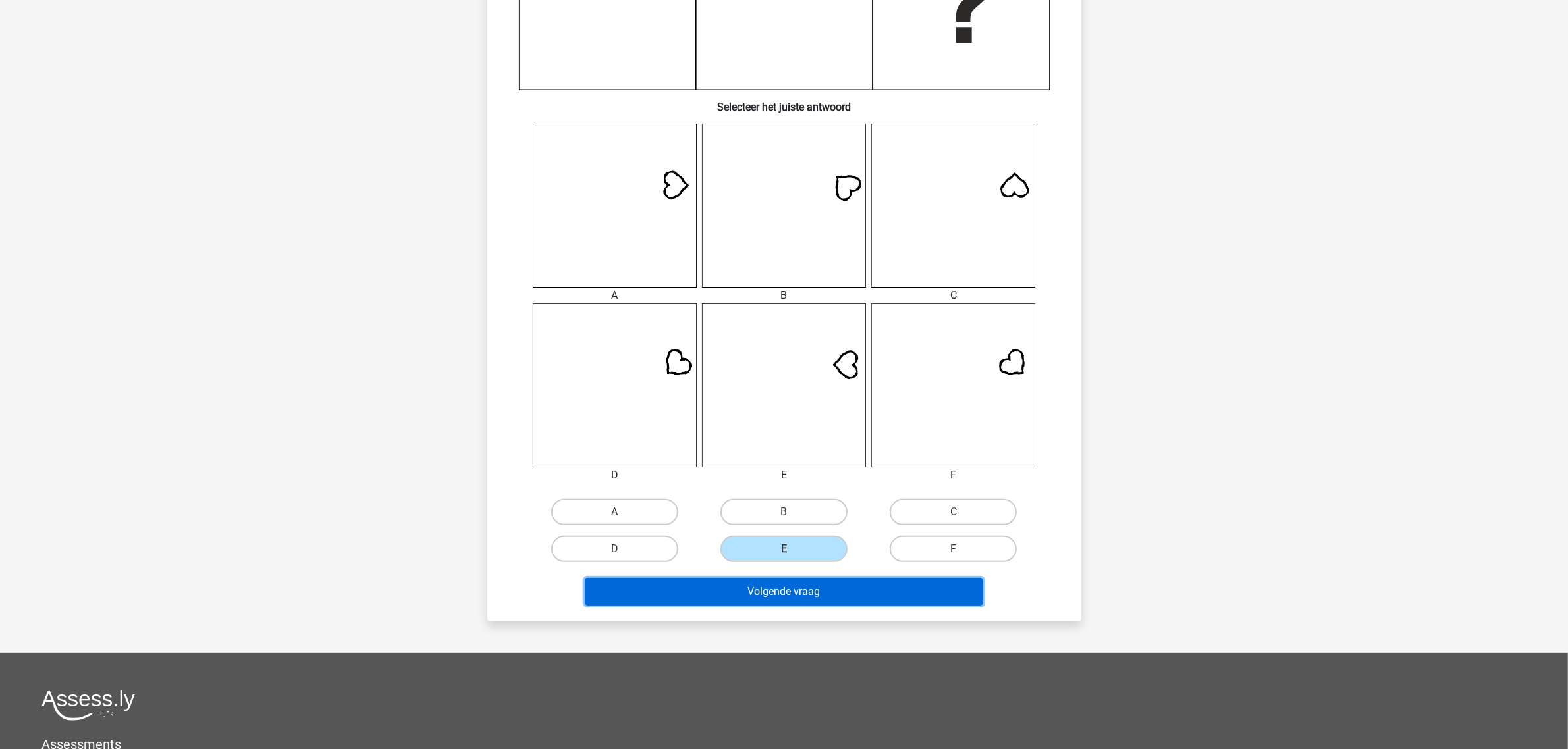
click at [800, 600] on button "Volgende vraag" at bounding box center [784, 591] width 398 height 28
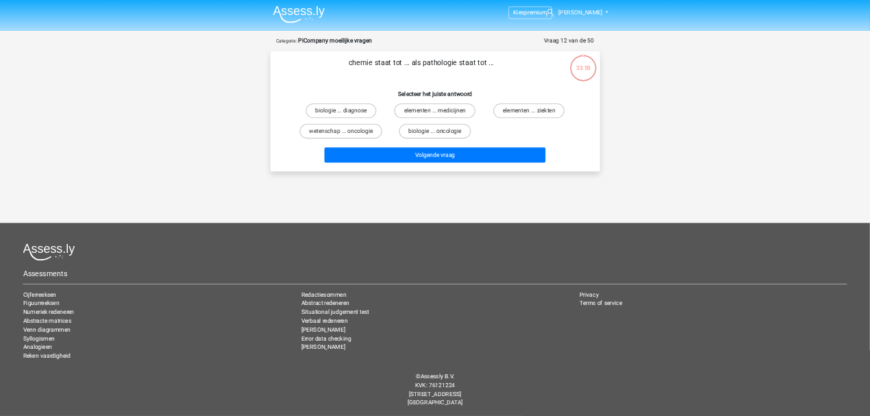
scroll to position [0, 0]
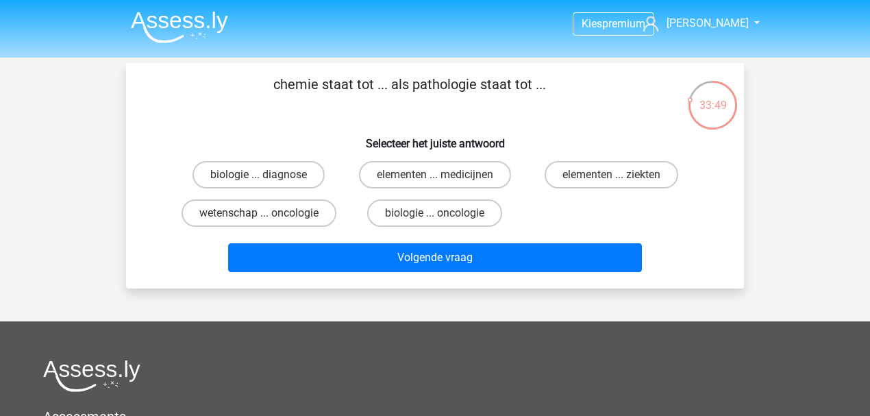
drag, startPoint x: 411, startPoint y: 88, endPoint x: 579, endPoint y: 82, distance: 168.5
click at [579, 82] on p "chemie staat tot ... als pathologie staat tot ..." at bounding box center [409, 94] width 522 height 41
click at [645, 70] on div "chemie staat tot ... als pathologie staat tot ... Selecteer het juiste antwoord…" at bounding box center [435, 175] width 618 height 225
click at [627, 167] on label "elementen ... ziekten" at bounding box center [611, 174] width 134 height 27
click at [620, 175] on input "elementen ... ziekten" at bounding box center [615, 179] width 9 height 9
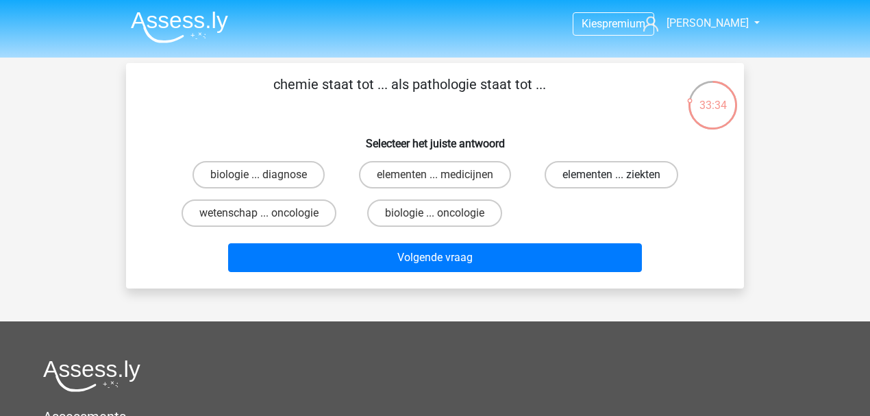
radio input "true"
click at [604, 214] on div "biologie ... diagnose elementen ... medicijnen elementen ... ziekten wetenschap…" at bounding box center [434, 193] width 529 height 77
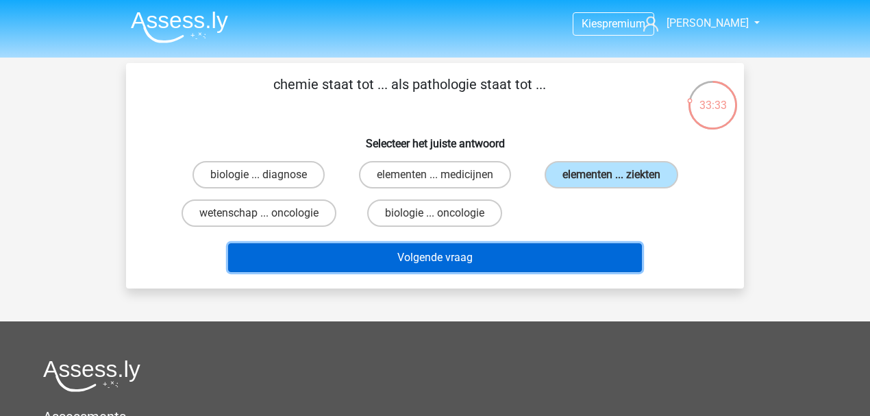
click at [592, 243] on button "Volgende vraag" at bounding box center [435, 257] width 414 height 29
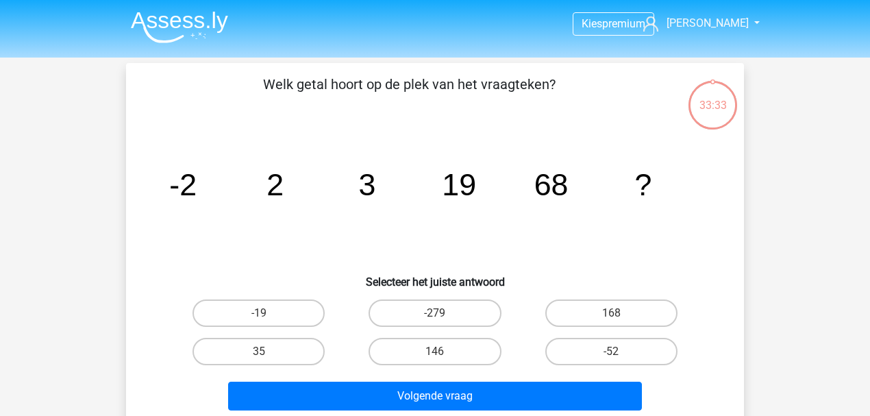
scroll to position [63, 0]
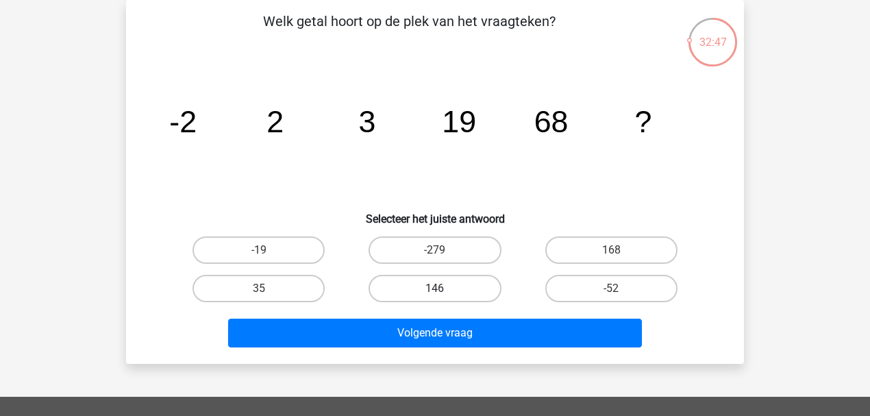
click at [424, 288] on label "146" at bounding box center [434, 288] width 132 height 27
click at [435, 288] on input "146" at bounding box center [439, 292] width 9 height 9
radio input "true"
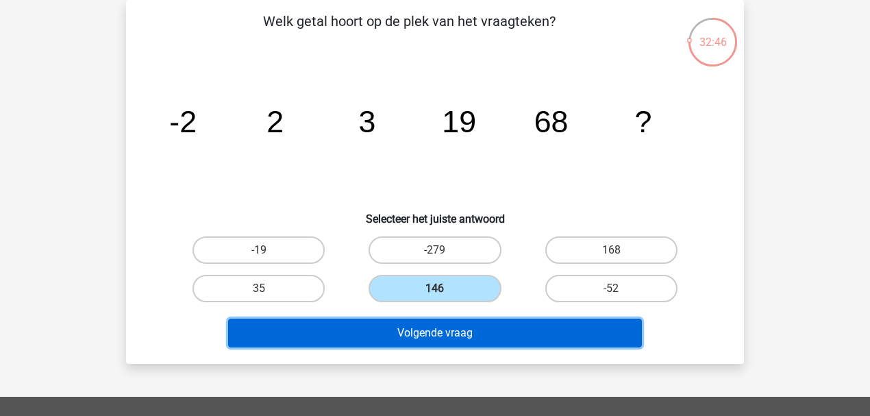
click at [426, 331] on button "Volgende vraag" at bounding box center [435, 332] width 414 height 29
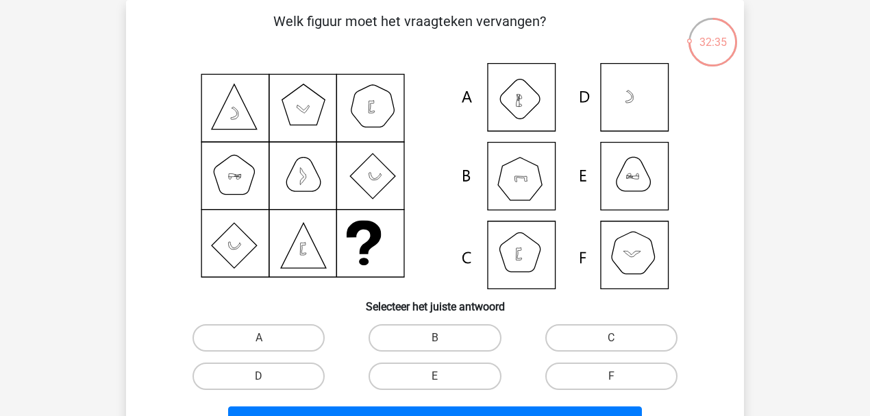
click at [444, 322] on div "B" at bounding box center [434, 337] width 176 height 38
click at [444, 325] on label "B" at bounding box center [434, 337] width 132 height 27
click at [444, 338] on input "B" at bounding box center [439, 342] width 9 height 9
radio input "true"
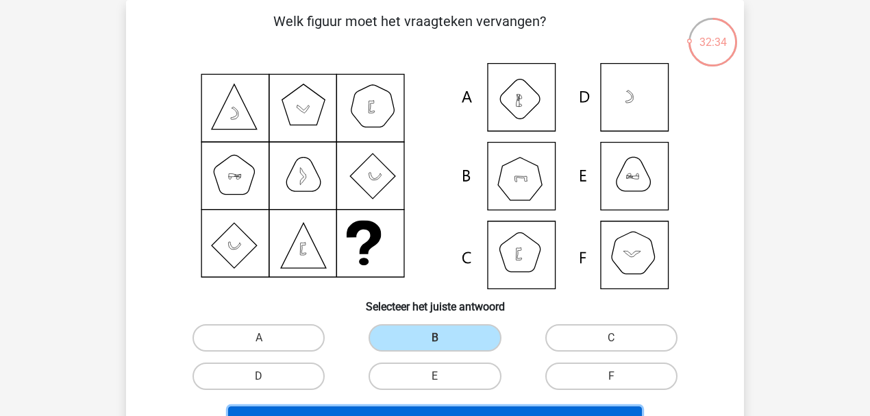
click at [554, 406] on button "Volgende vraag" at bounding box center [435, 420] width 414 height 29
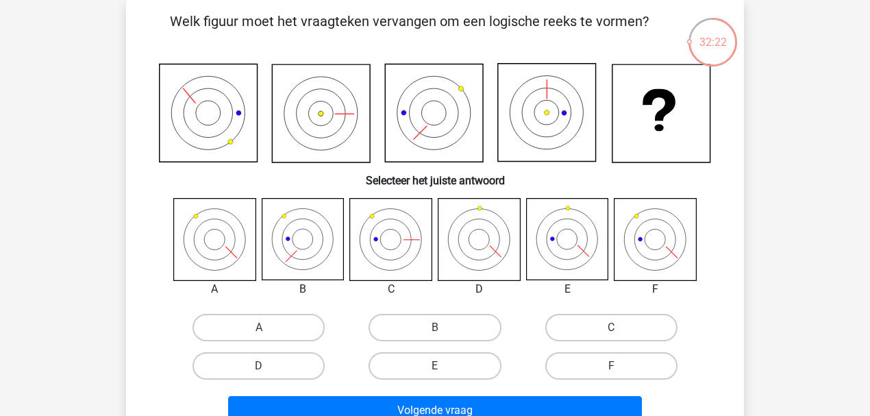
click at [570, 142] on icon at bounding box center [547, 113] width 98 height 98
click at [266, 340] on label "A" at bounding box center [258, 327] width 132 height 27
click at [266, 336] on input "A" at bounding box center [263, 331] width 9 height 9
radio input "true"
click at [368, 394] on div "Volgende vraag" at bounding box center [435, 407] width 574 height 45
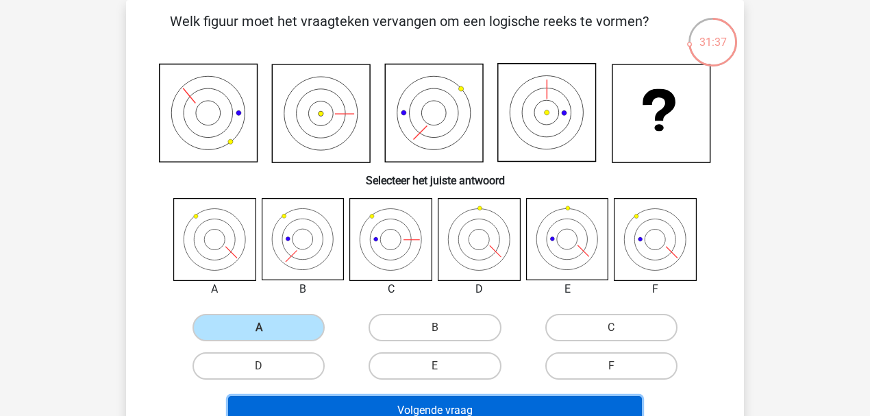
click at [369, 401] on button "Volgende vraag" at bounding box center [435, 410] width 414 height 29
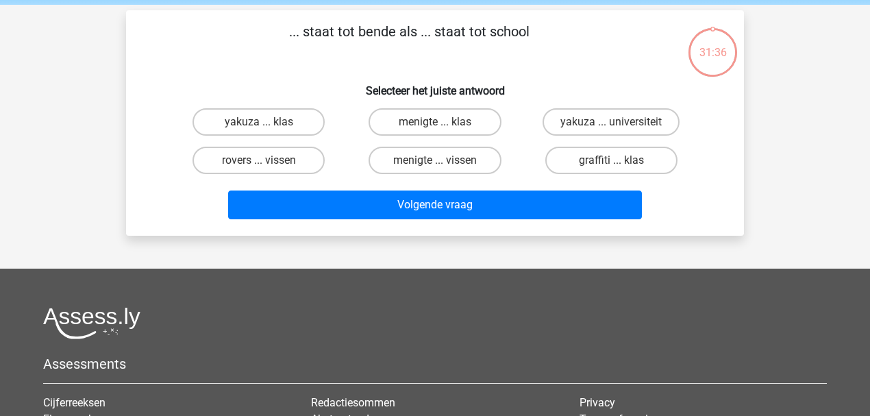
scroll to position [0, 0]
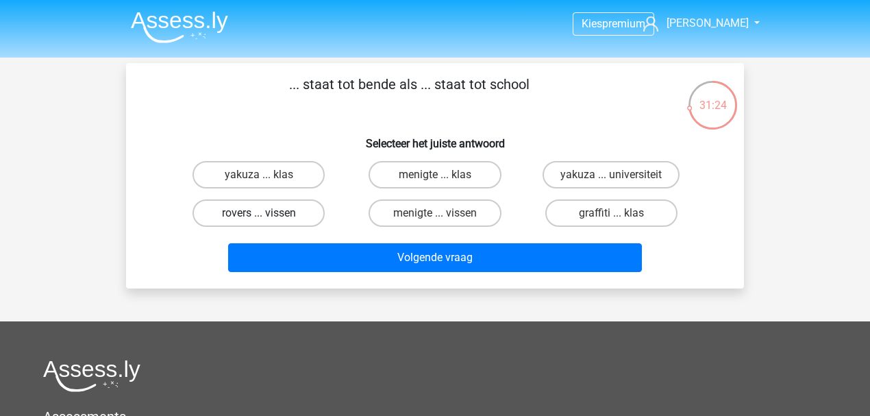
click at [313, 204] on label "rovers ... vissen" at bounding box center [258, 212] width 132 height 27
click at [268, 213] on input "rovers ... vissen" at bounding box center [263, 217] width 9 height 9
radio input "true"
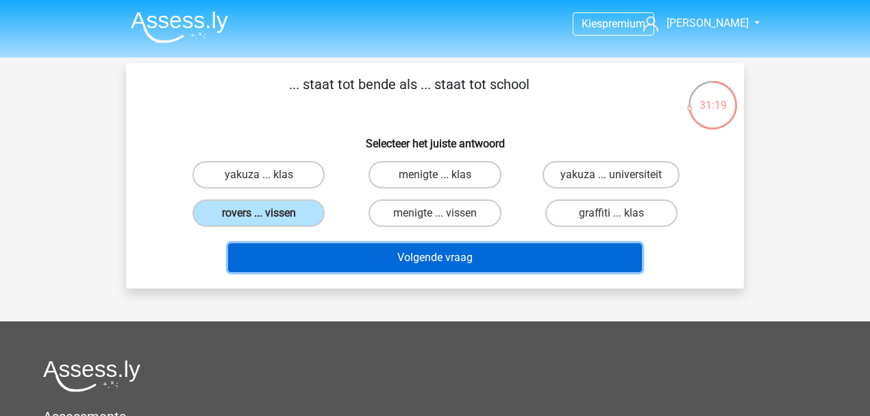
click at [479, 257] on button "Volgende vraag" at bounding box center [435, 257] width 414 height 29
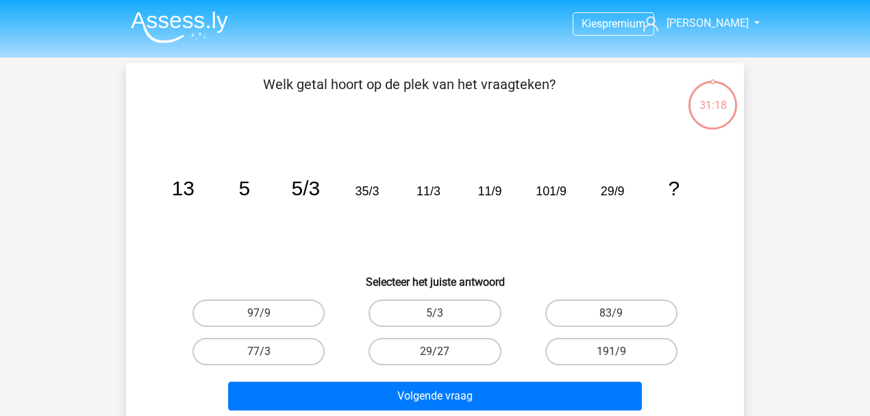
scroll to position [63, 0]
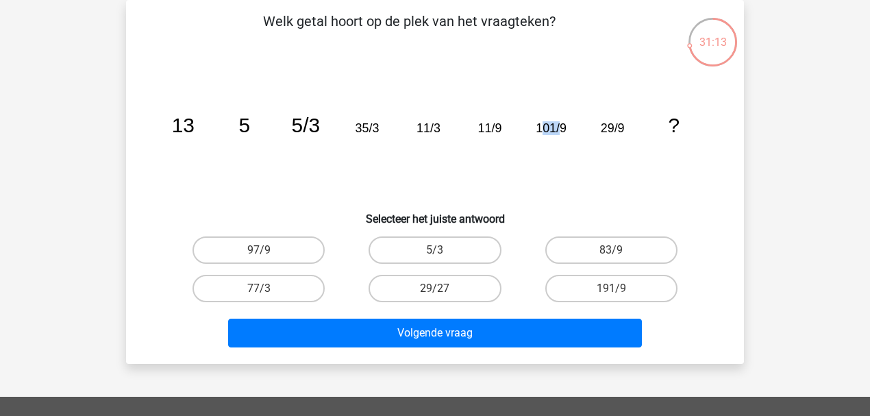
drag, startPoint x: 559, startPoint y: 123, endPoint x: 540, endPoint y: 125, distance: 19.3
click at [540, 125] on tspan "101/9" at bounding box center [550, 128] width 31 height 14
click at [600, 308] on div "Volgende vraag" at bounding box center [435, 329] width 574 height 45
click at [609, 293] on label "191/9" at bounding box center [611, 288] width 132 height 27
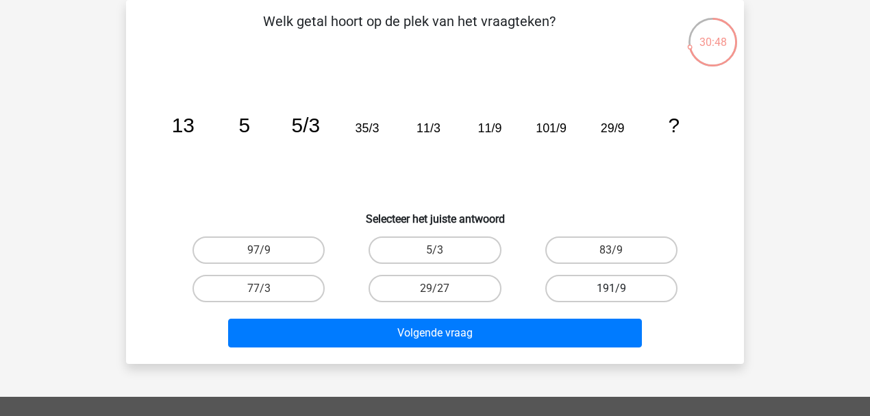
click at [611, 293] on input "191/9" at bounding box center [615, 292] width 9 height 9
radio input "true"
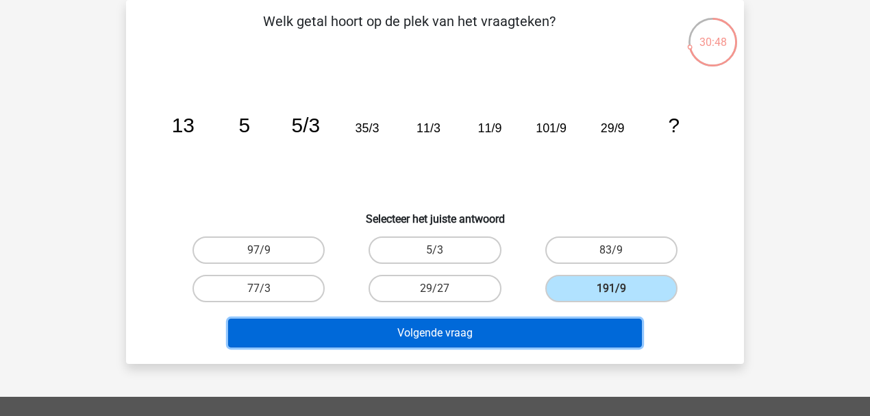
click at [568, 320] on button "Volgende vraag" at bounding box center [435, 332] width 414 height 29
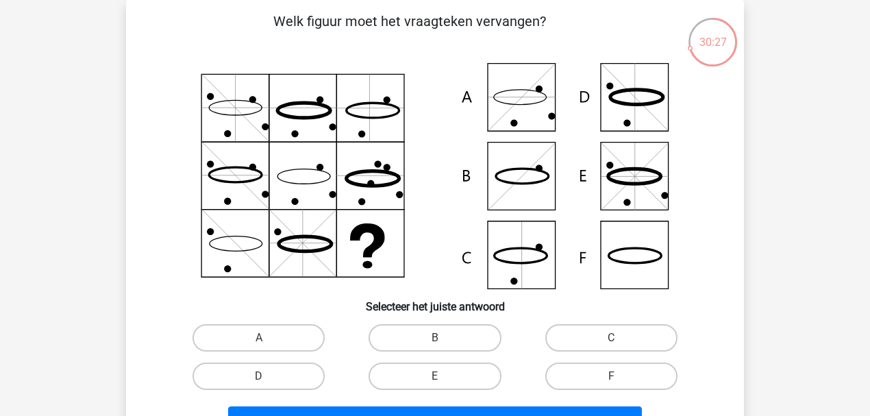
drag, startPoint x: 375, startPoint y: 119, endPoint x: 356, endPoint y: 116, distance: 18.7
click at [356, 116] on icon at bounding box center [435, 176] width 552 height 226
click at [364, 255] on icon at bounding box center [367, 240] width 35 height 34
click at [620, 244] on icon at bounding box center [435, 176] width 552 height 226
click at [633, 267] on icon at bounding box center [435, 176] width 552 height 226
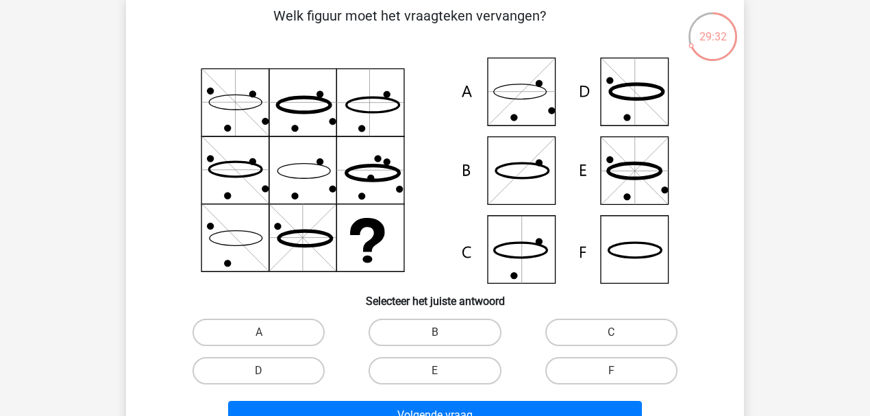
scroll to position [108, 0]
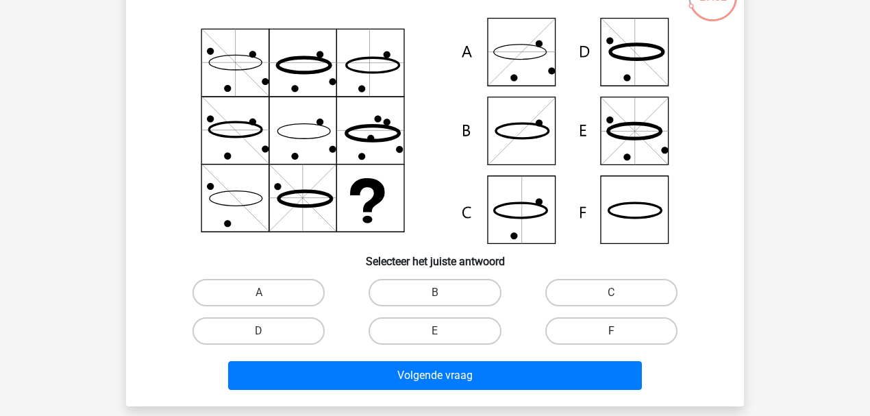
click at [603, 321] on label "F" at bounding box center [611, 330] width 132 height 27
click at [611, 331] on input "F" at bounding box center [615, 335] width 9 height 9
radio input "true"
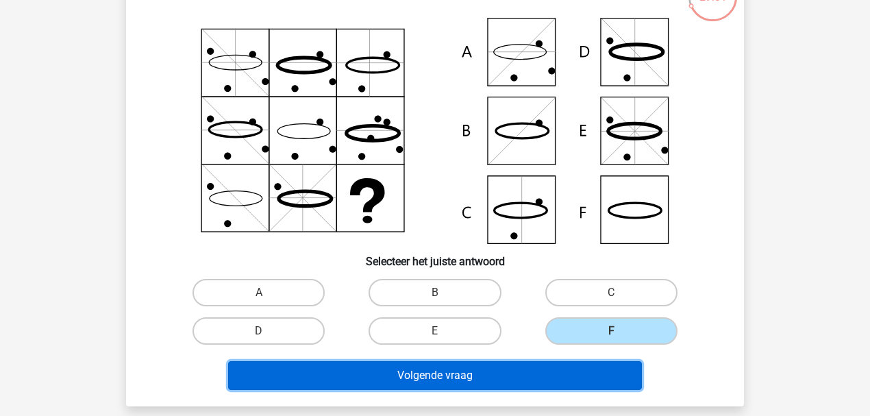
click at [584, 368] on button "Volgende vraag" at bounding box center [435, 375] width 414 height 29
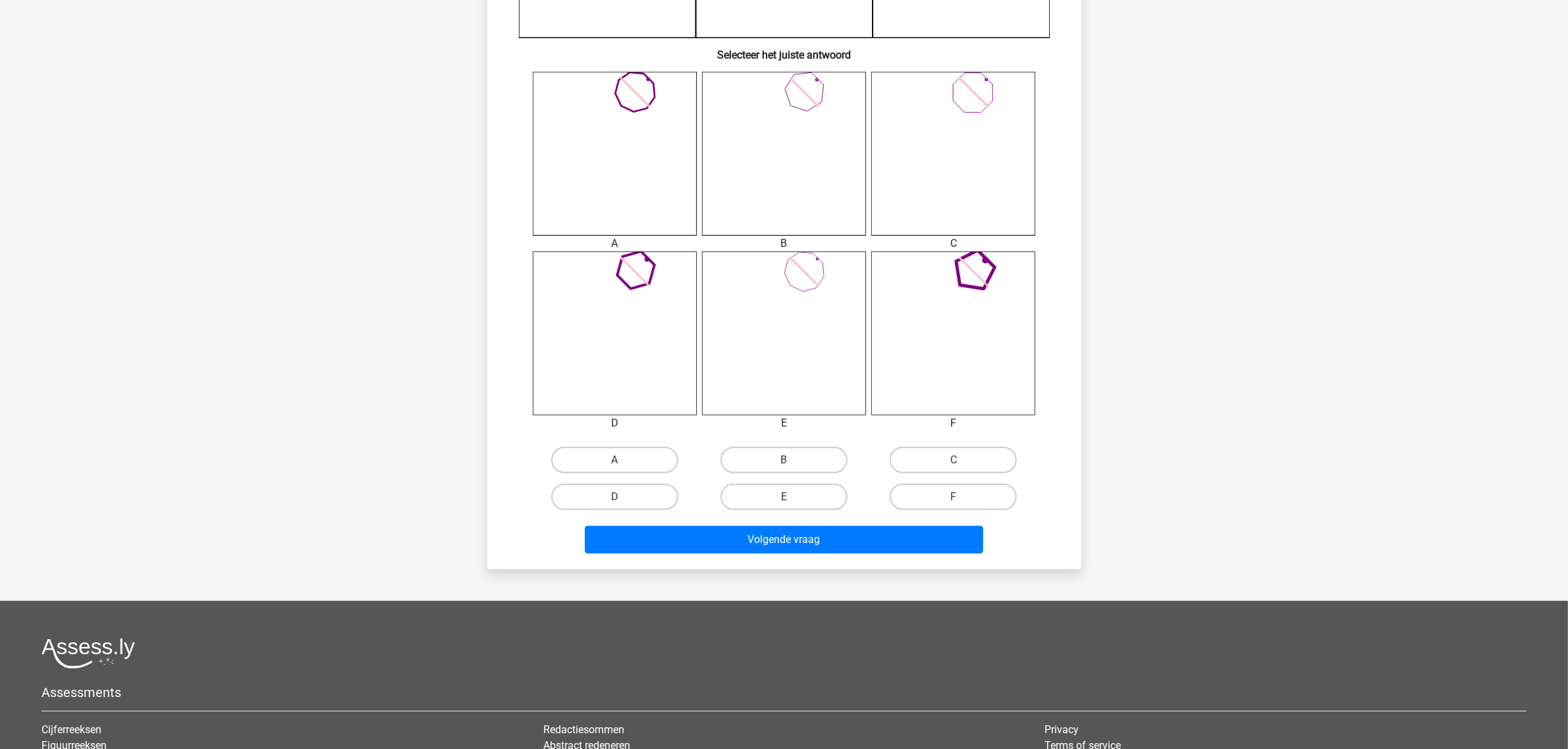
scroll to position [222, 0]
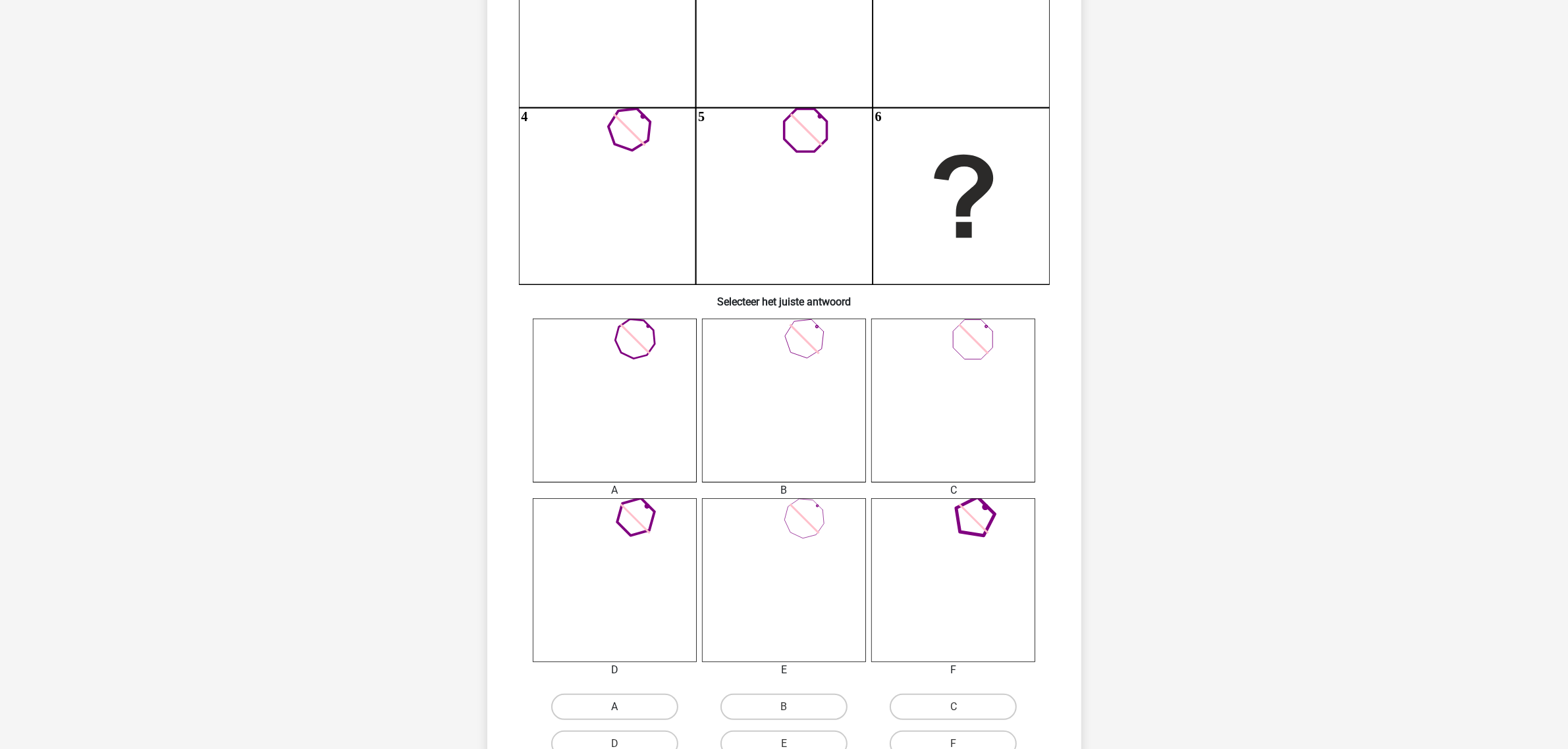
click at [631, 705] on label "A" at bounding box center [615, 707] width 127 height 26
click at [623, 707] on input "A" at bounding box center [619, 711] width 9 height 9
radio input "true"
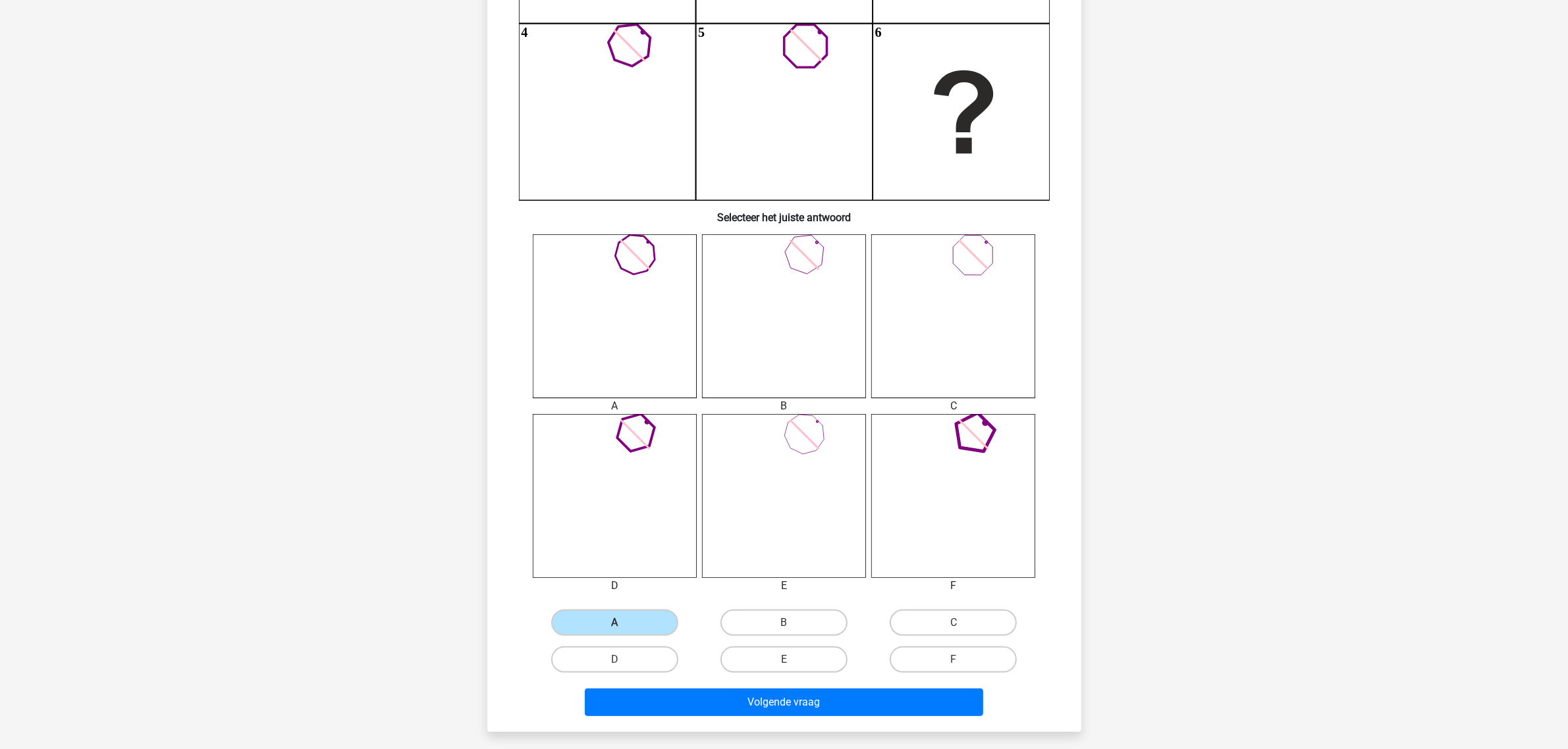
scroll to position [387, 0]
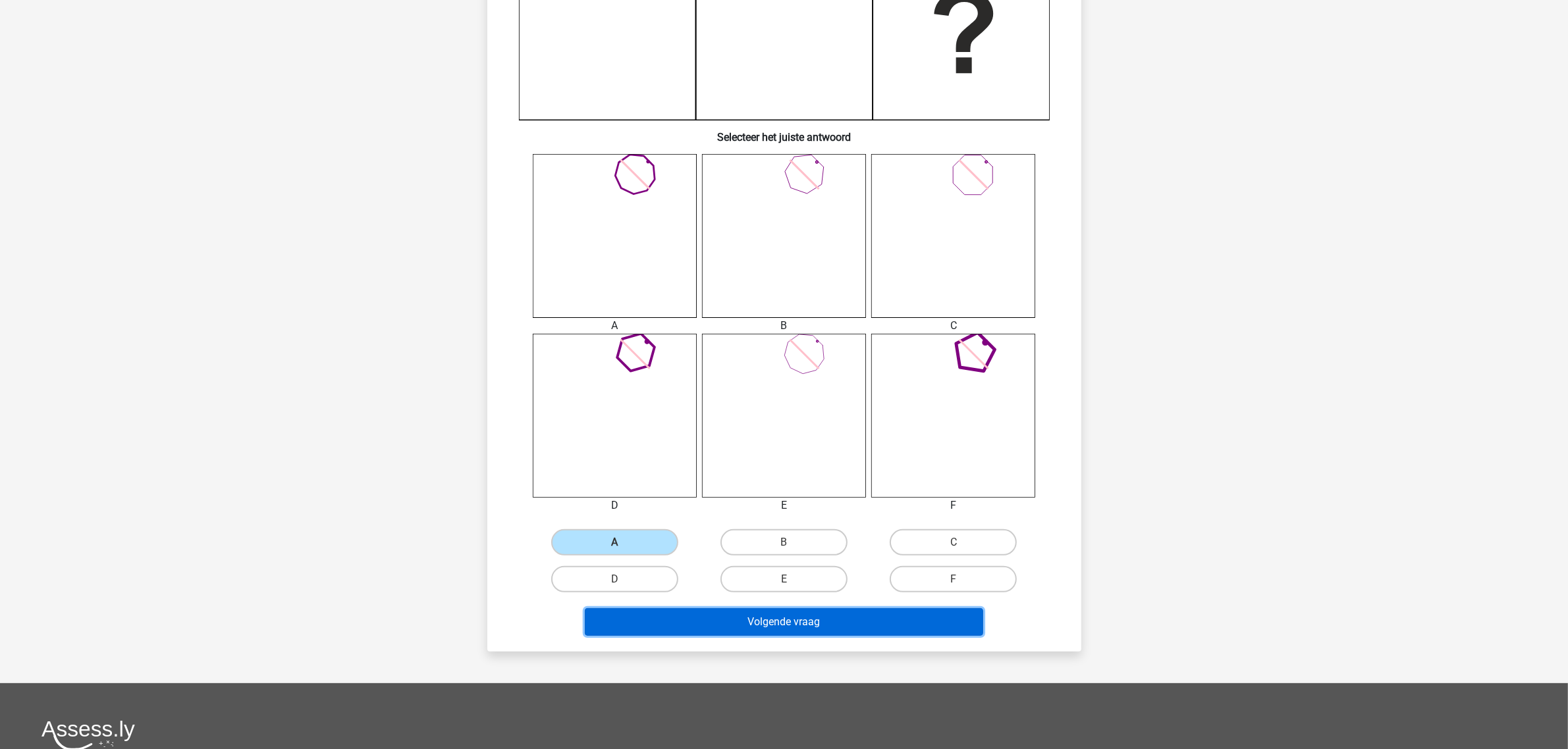
click at [768, 627] on button "Volgende vraag" at bounding box center [784, 622] width 398 height 28
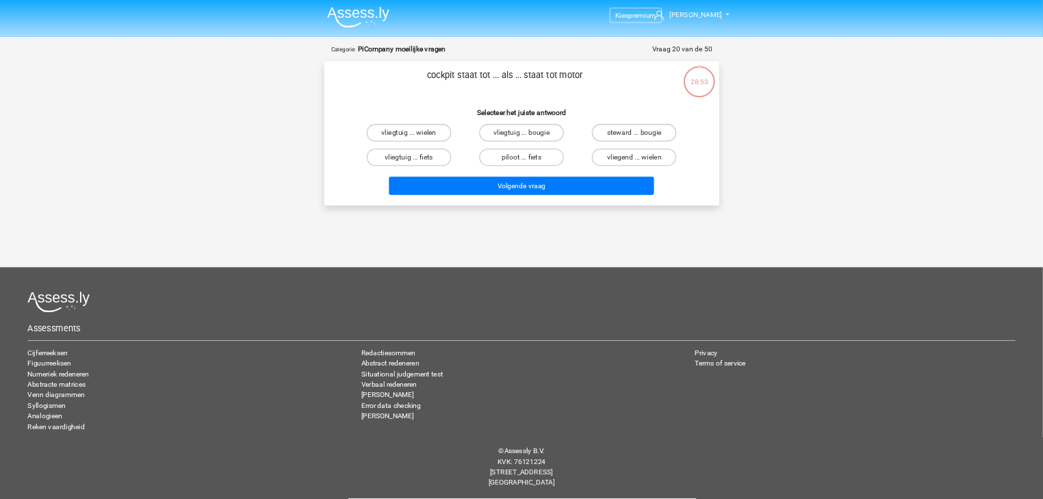
scroll to position [0, 0]
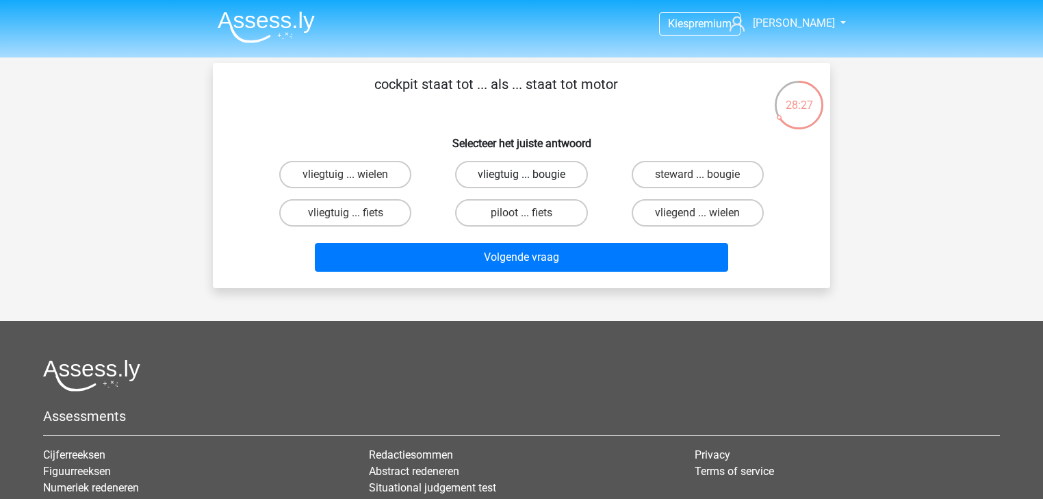
click at [531, 166] on label "vliegtuig ... bougie" at bounding box center [521, 174] width 132 height 27
click at [531, 175] on input "vliegtuig ... bougie" at bounding box center [526, 179] width 9 height 9
radio input "true"
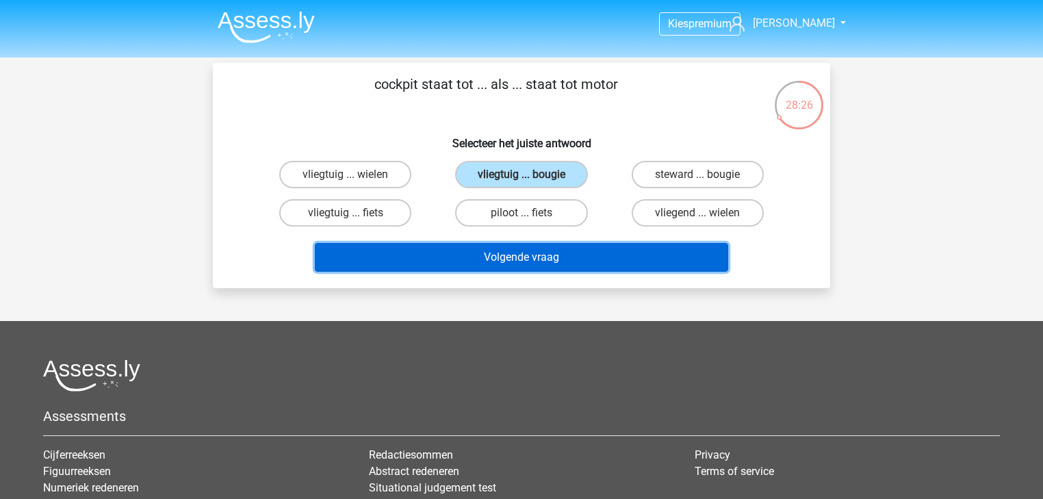
click at [533, 243] on button "Volgende vraag" at bounding box center [522, 257] width 414 height 29
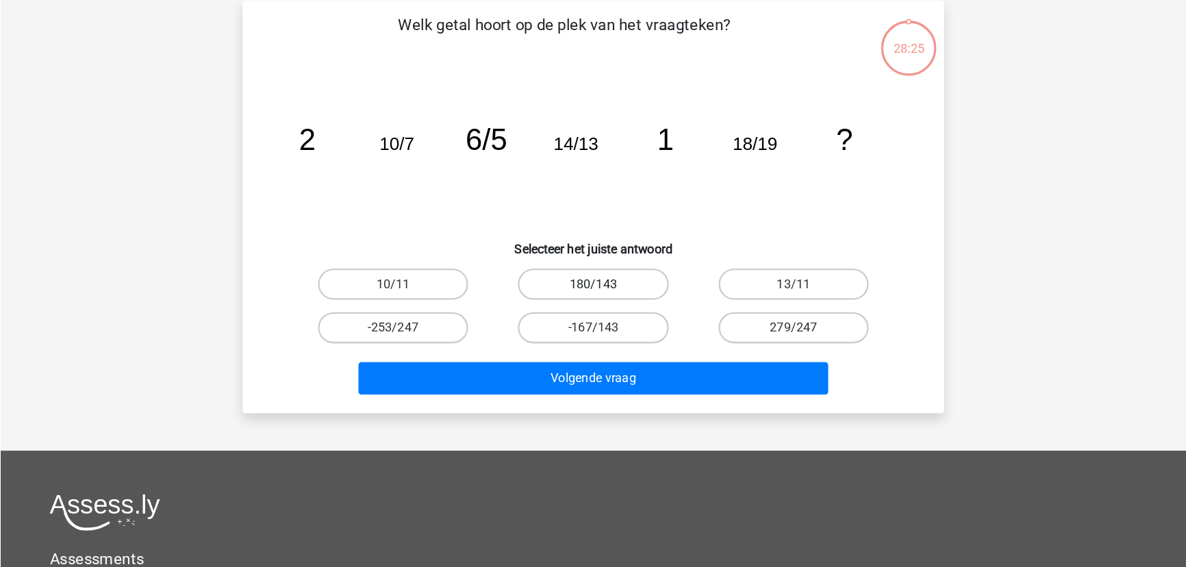
scroll to position [62, 0]
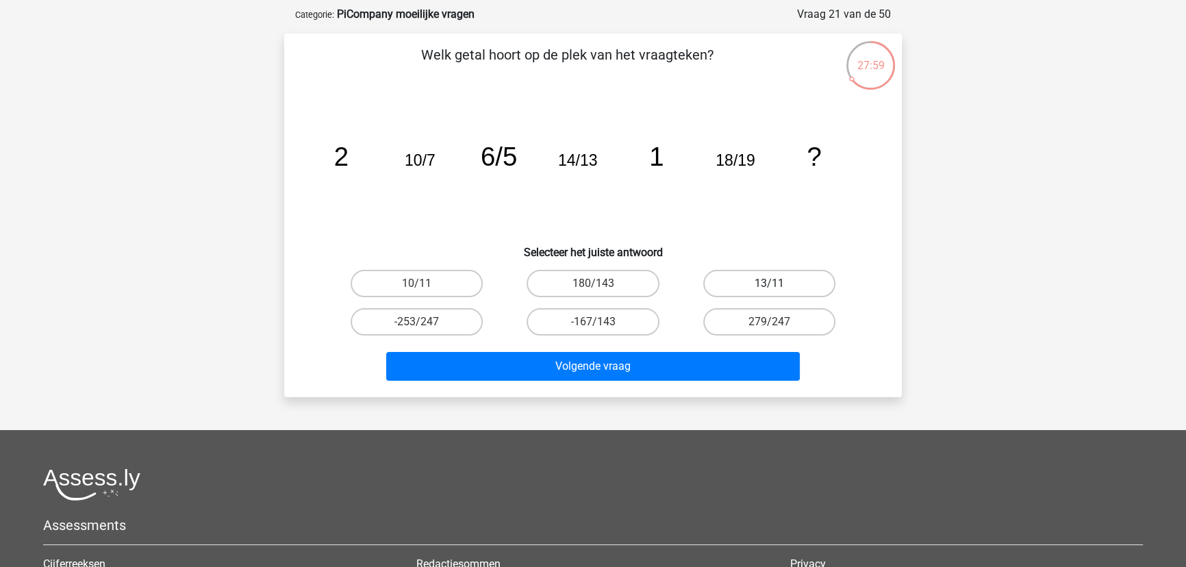
click at [743, 270] on label "13/11" at bounding box center [769, 283] width 132 height 27
click at [769, 283] on input "13/11" at bounding box center [773, 287] width 9 height 9
radio input "true"
click at [705, 343] on div "Volgende vraag" at bounding box center [593, 363] width 574 height 45
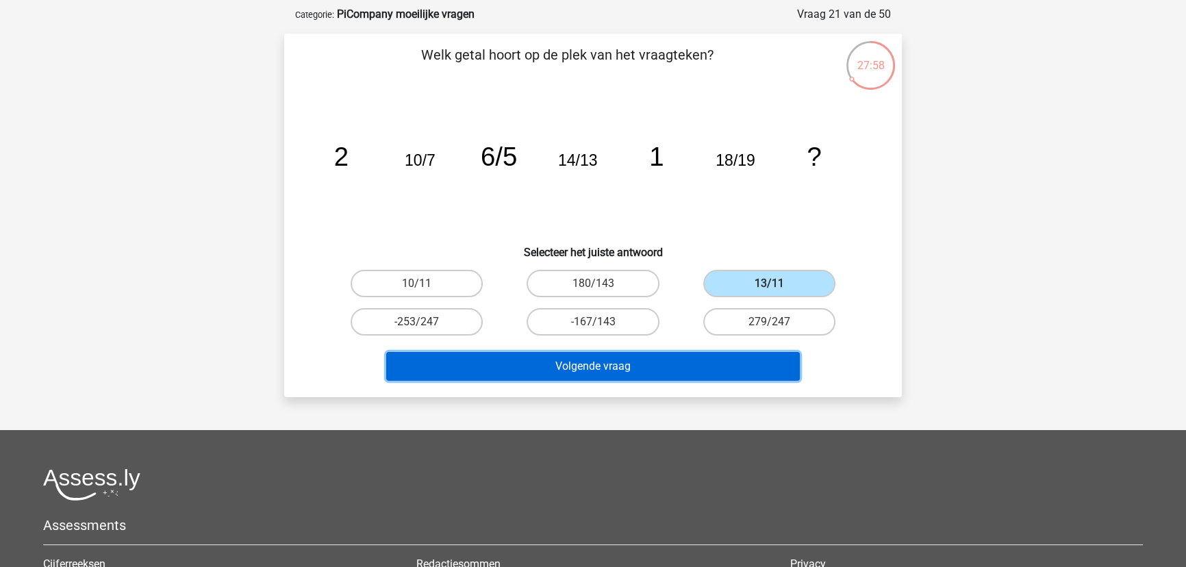
click at [695, 359] on button "Volgende vraag" at bounding box center [593, 366] width 414 height 29
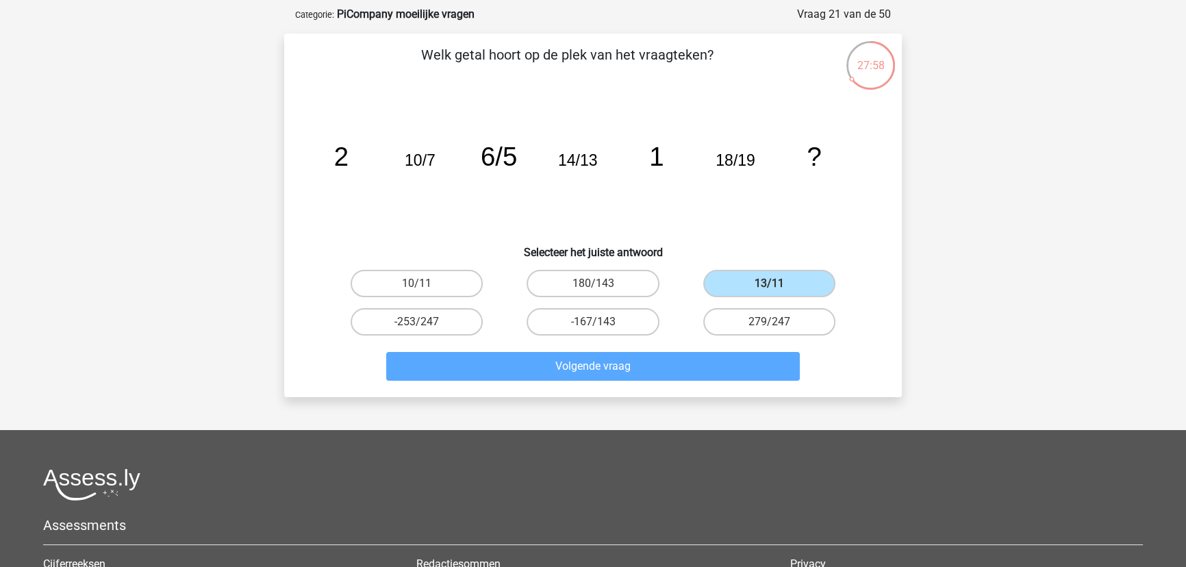
scroll to position [68, 0]
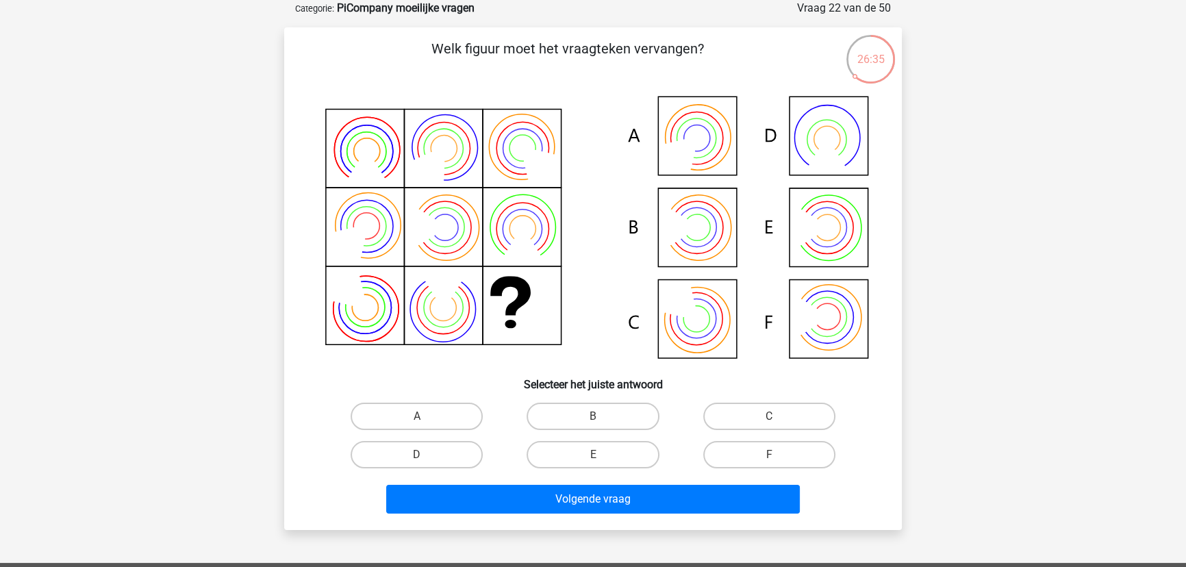
click at [595, 421] on input "B" at bounding box center [597, 420] width 9 height 9
radio input "true"
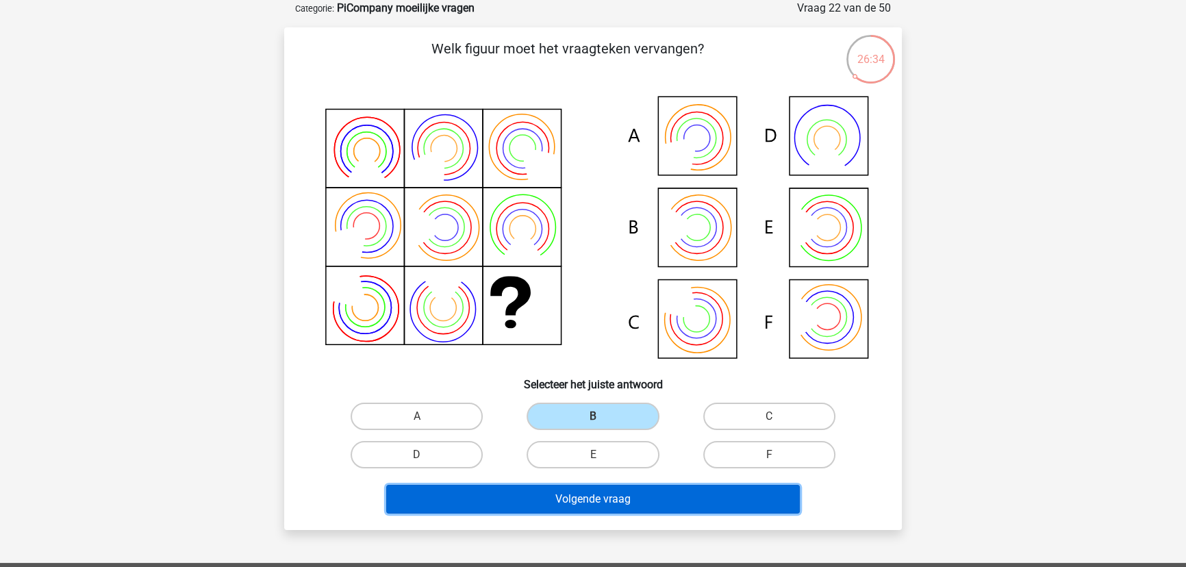
click at [580, 489] on button "Volgende vraag" at bounding box center [593, 499] width 414 height 29
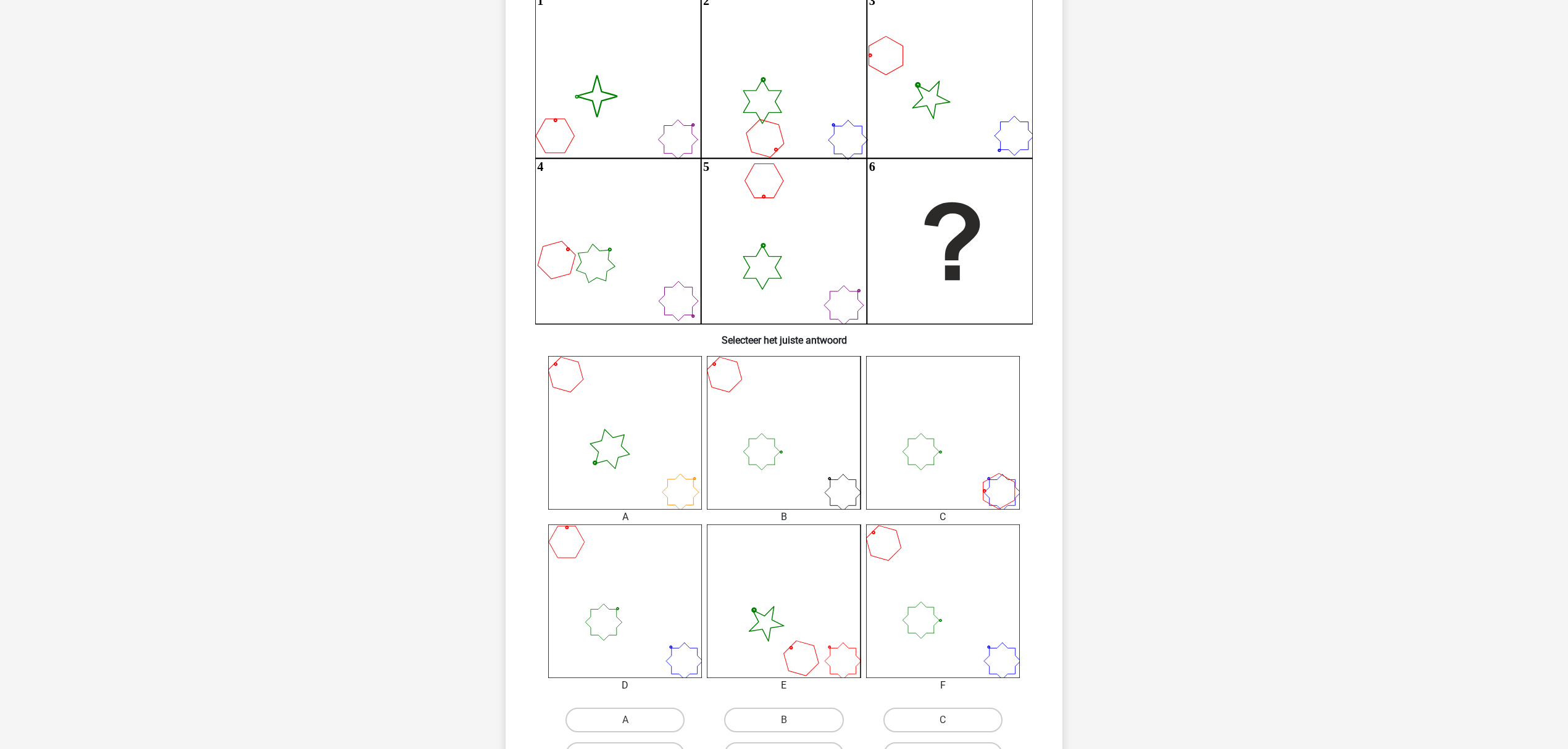
scroll to position [329, 0]
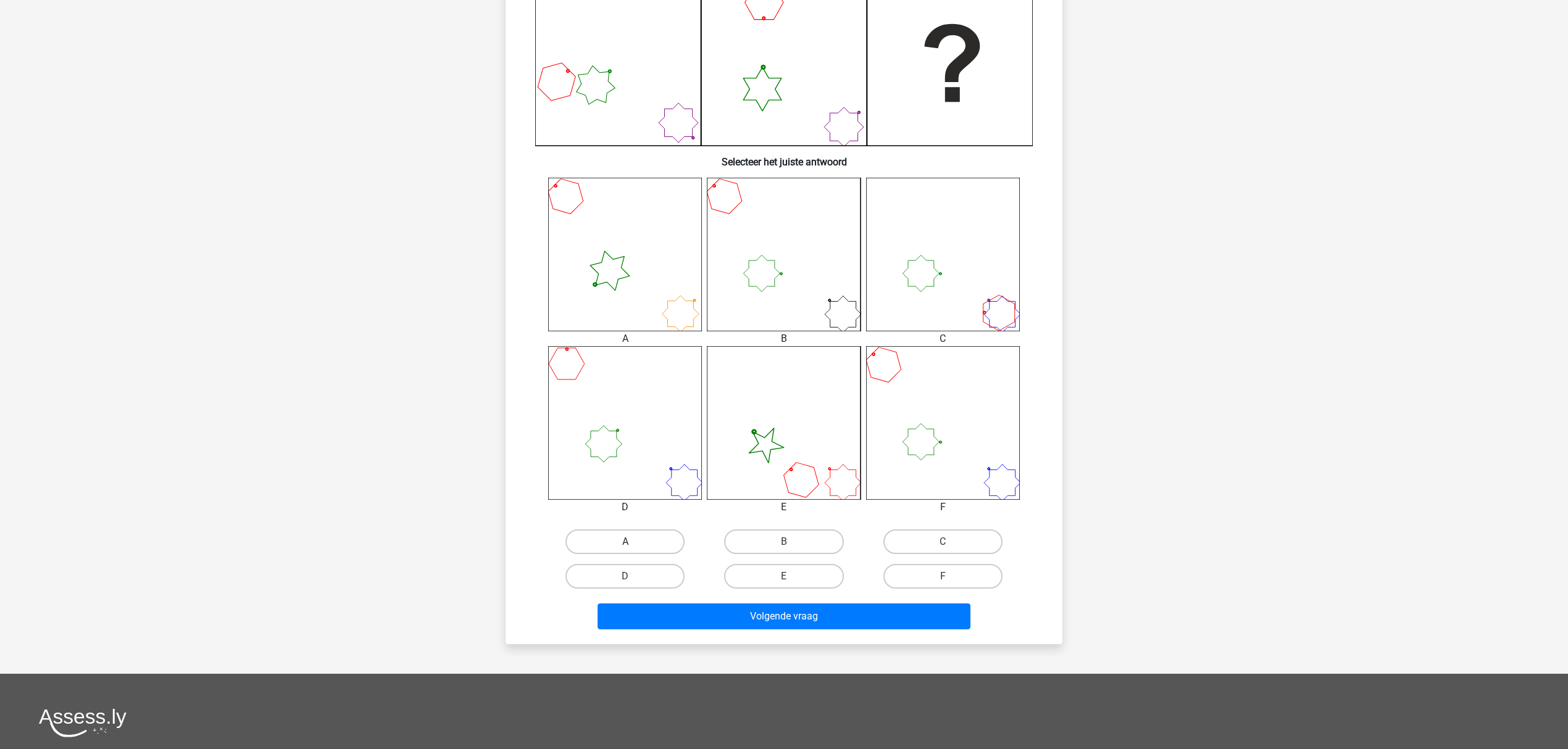
click at [626, 534] on label "A" at bounding box center [625, 541] width 119 height 24
click at [626, 542] on input "A" at bounding box center [629, 545] width 8 height 8
radio input "true"
click at [692, 595] on div "Volgende vraag" at bounding box center [784, 614] width 518 height 41
click at [701, 609] on button "Volgende vraag" at bounding box center [784, 617] width 373 height 26
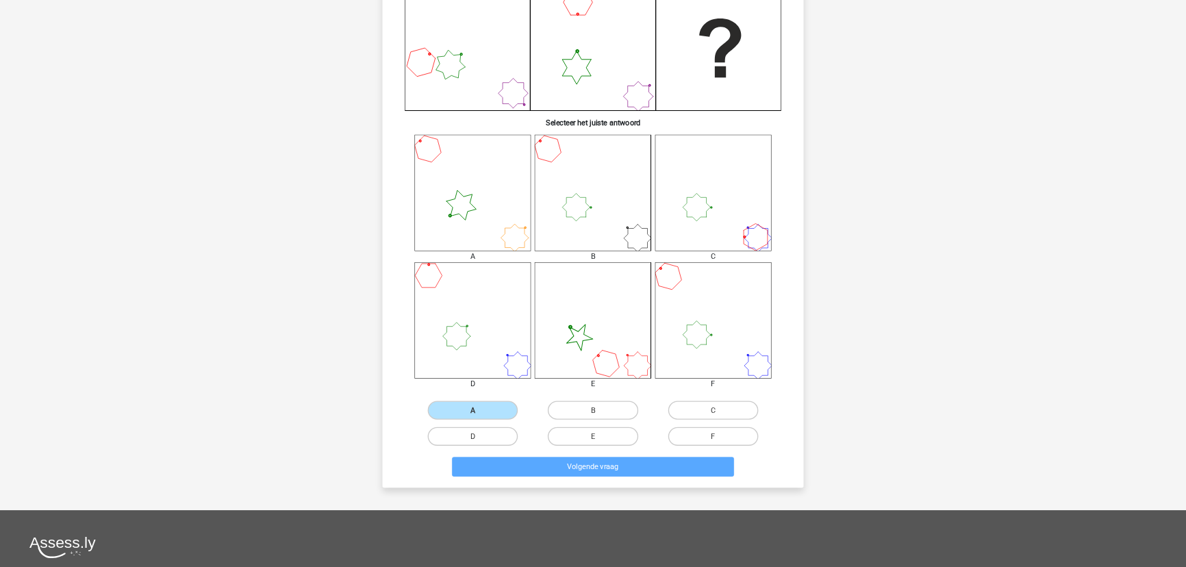
scroll to position [0, 0]
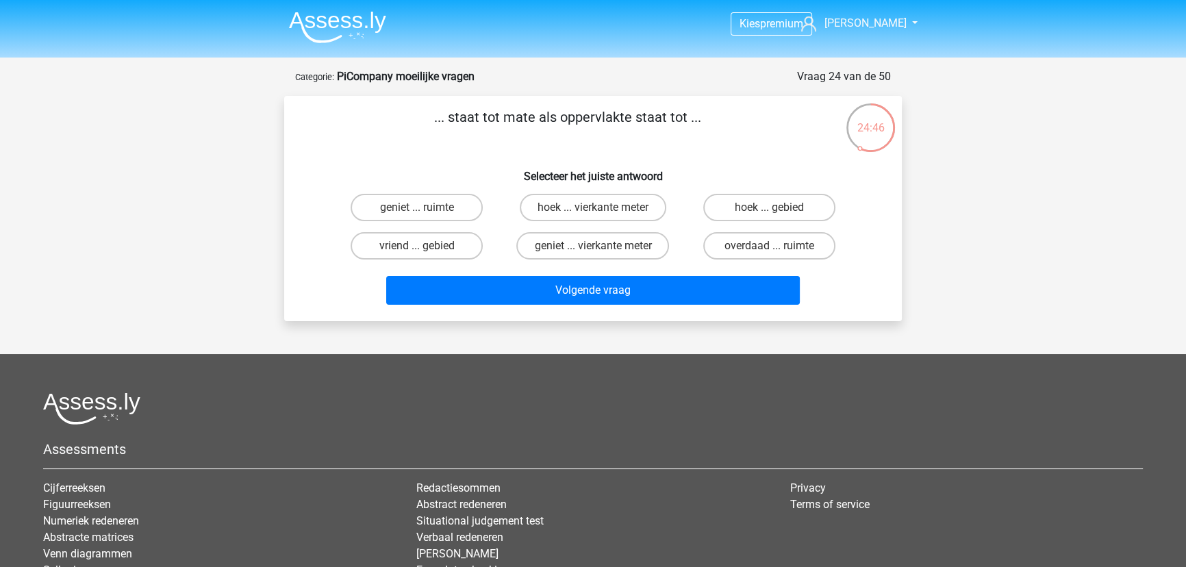
click at [687, 390] on footer "Assessments Cijferreeksen Figuurreeksen Numeriek redeneren Abstracte matrices V…" at bounding box center [593, 535] width 1186 height 362
click at [730, 247] on label "overdaad ... ruimte" at bounding box center [769, 245] width 132 height 27
click at [769, 247] on input "overdaad ... ruimte" at bounding box center [773, 250] width 9 height 9
radio input "true"
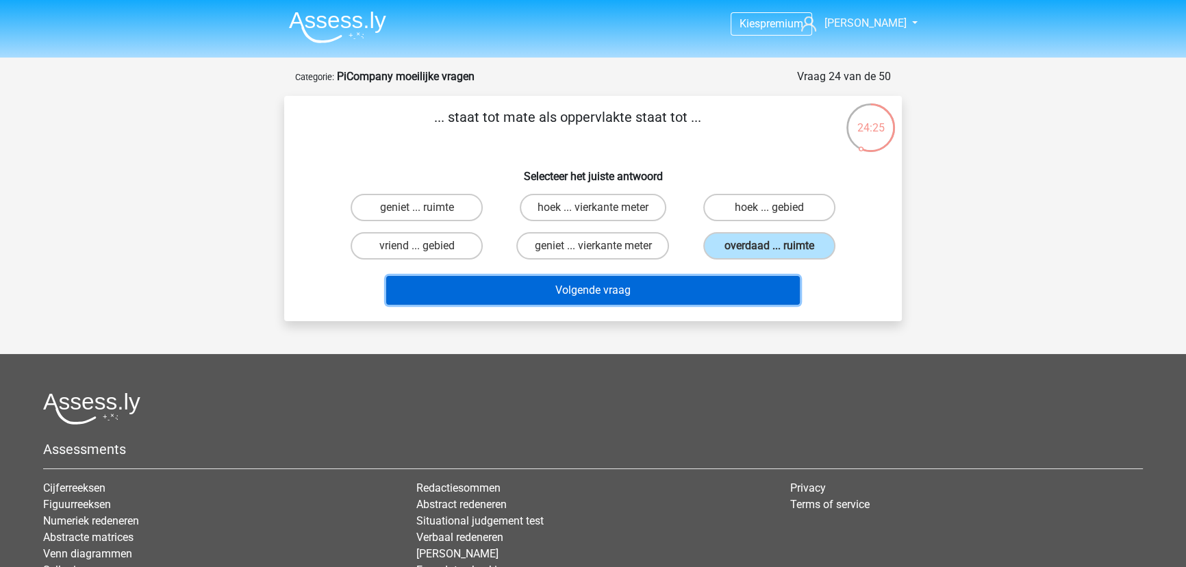
click at [709, 285] on button "Volgende vraag" at bounding box center [593, 290] width 414 height 29
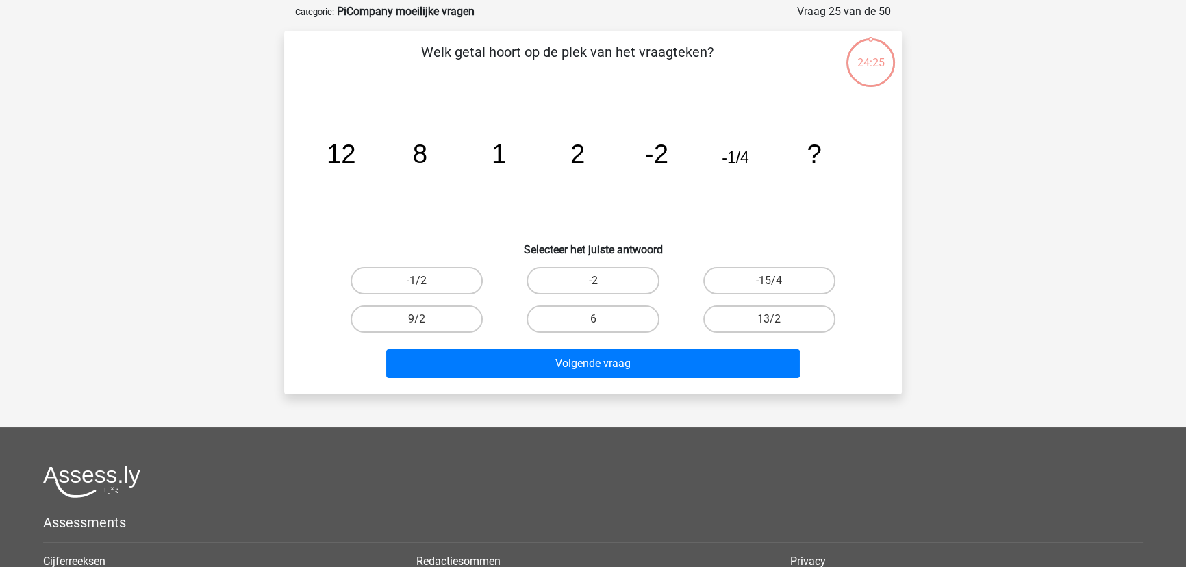
scroll to position [68, 0]
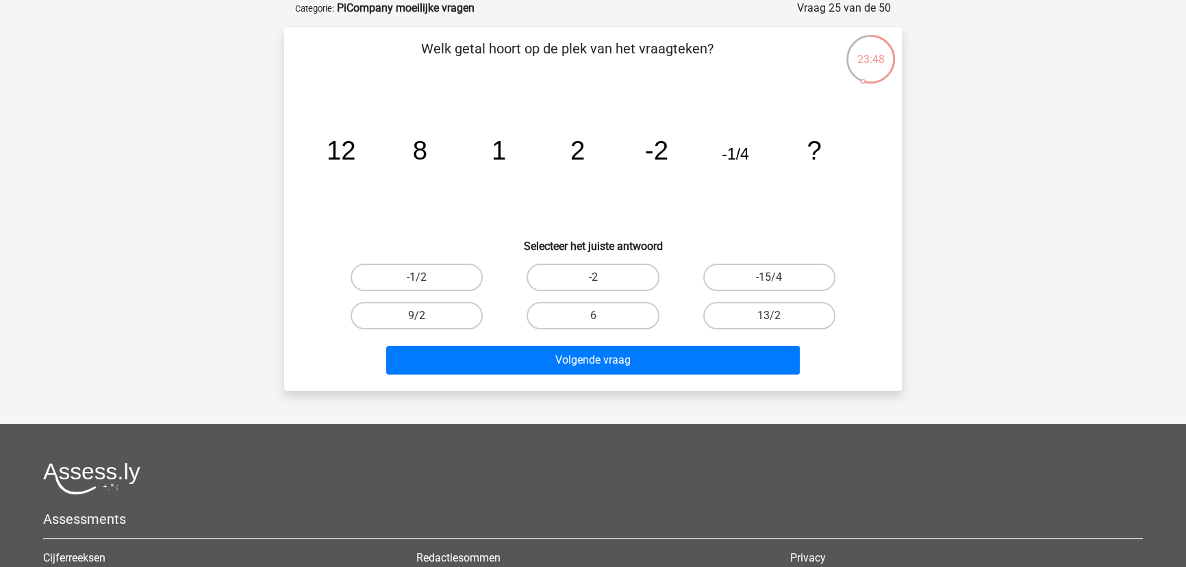
click at [756, 173] on icon "image/svg+xml 12 8 1 2 -2 -1/4 ?" at bounding box center [593, 159] width 552 height 138
drag, startPoint x: 733, startPoint y: 160, endPoint x: 744, endPoint y: 160, distance: 11.6
click at [744, 160] on tspan "-1/4" at bounding box center [735, 154] width 27 height 18
click at [726, 148] on tspan "-1/4" at bounding box center [735, 154] width 27 height 18
drag, startPoint x: 726, startPoint y: 148, endPoint x: 805, endPoint y: 123, distance: 83.2
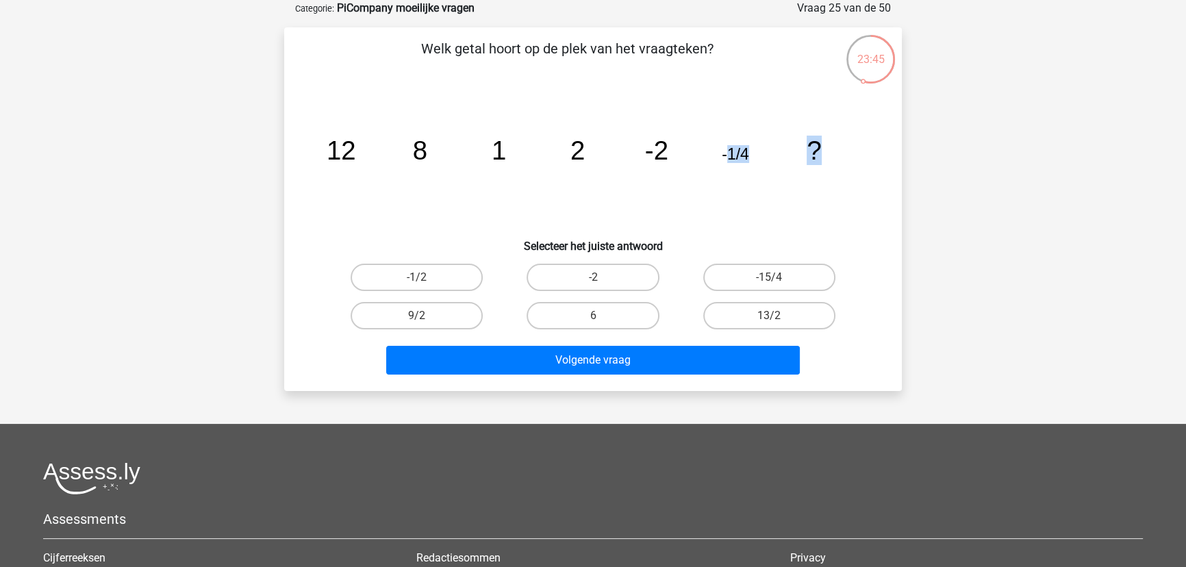
click at [805, 123] on icon "image/svg+xml 12 8 1 2 -2 -1/4 ?" at bounding box center [593, 159] width 552 height 138
click at [486, 186] on icon "image/svg+xml 12 8 1 2 -2 -1/4 ?" at bounding box center [593, 159] width 552 height 138
click at [479, 277] on label "-1/2" at bounding box center [417, 277] width 132 height 27
click at [426, 277] on input "-1/2" at bounding box center [421, 281] width 9 height 9
radio input "true"
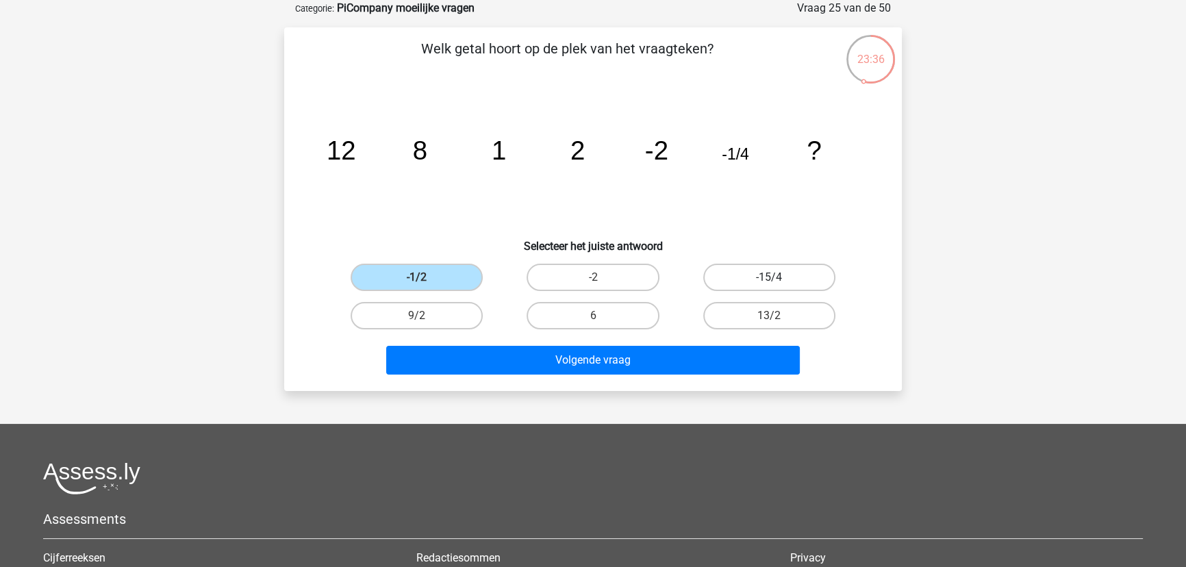
click at [823, 270] on label "-15/4" at bounding box center [769, 277] width 132 height 27
click at [778, 277] on input "-15/4" at bounding box center [773, 281] width 9 height 9
radio input "true"
drag, startPoint x: 746, startPoint y: 163, endPoint x: 748, endPoint y: 148, distance: 15.2
click at [748, 148] on icon "image/svg+xml 12 8 1 2 -2 -1/4 ?" at bounding box center [593, 159] width 552 height 138
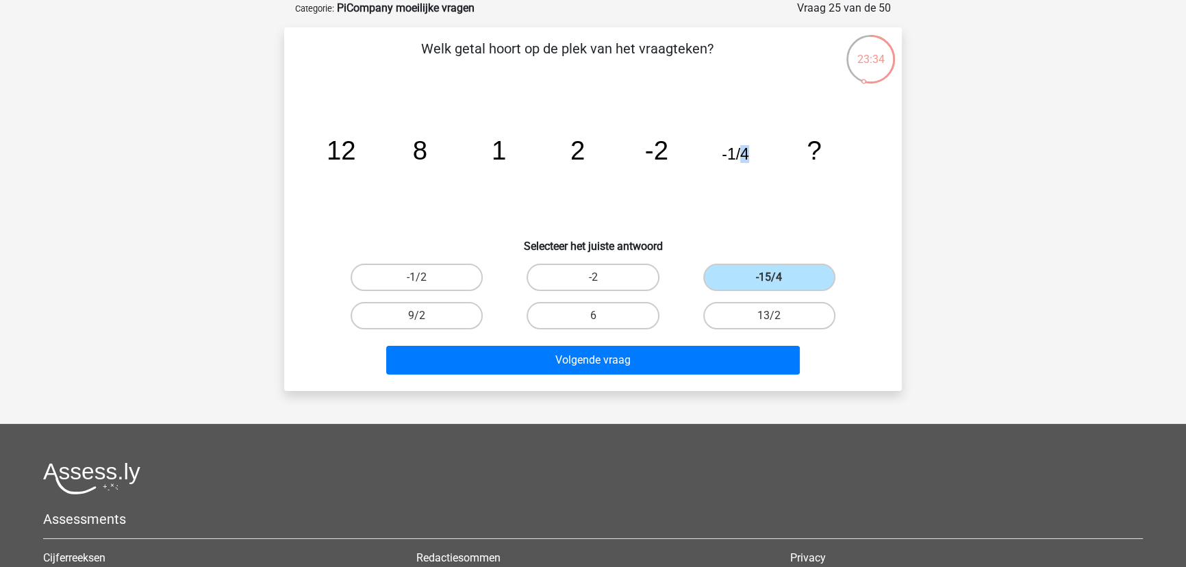
drag, startPoint x: 749, startPoint y: 148, endPoint x: 741, endPoint y: 151, distance: 8.9
click at [741, 151] on icon "image/svg+xml 12 8 1 2 -2 -1/4 ?" at bounding box center [593, 159] width 552 height 138
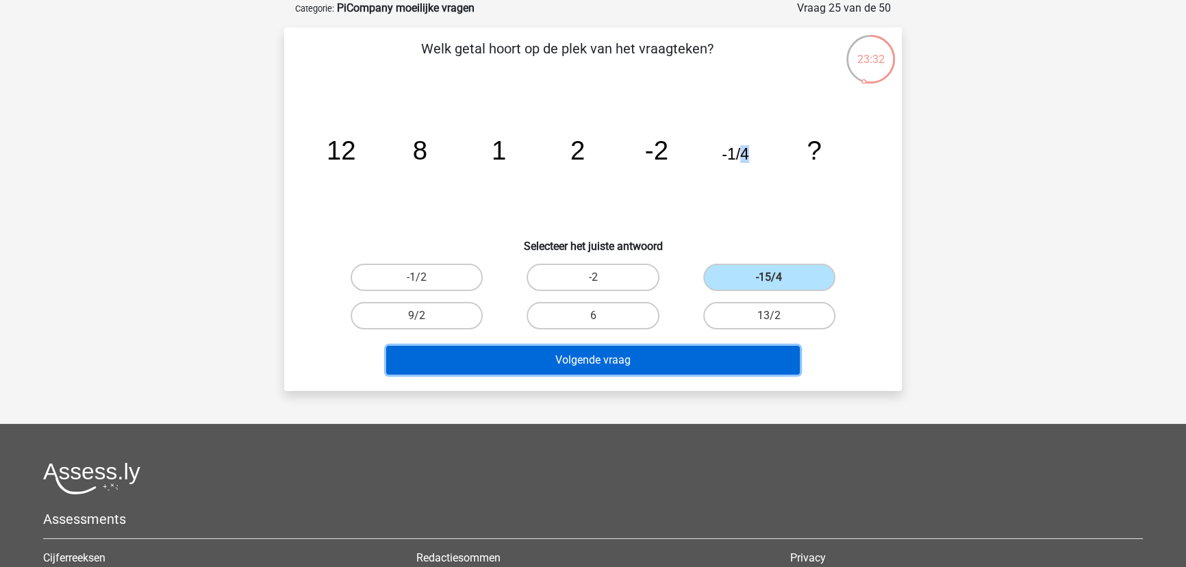
click at [700, 364] on button "Volgende vraag" at bounding box center [593, 360] width 414 height 29
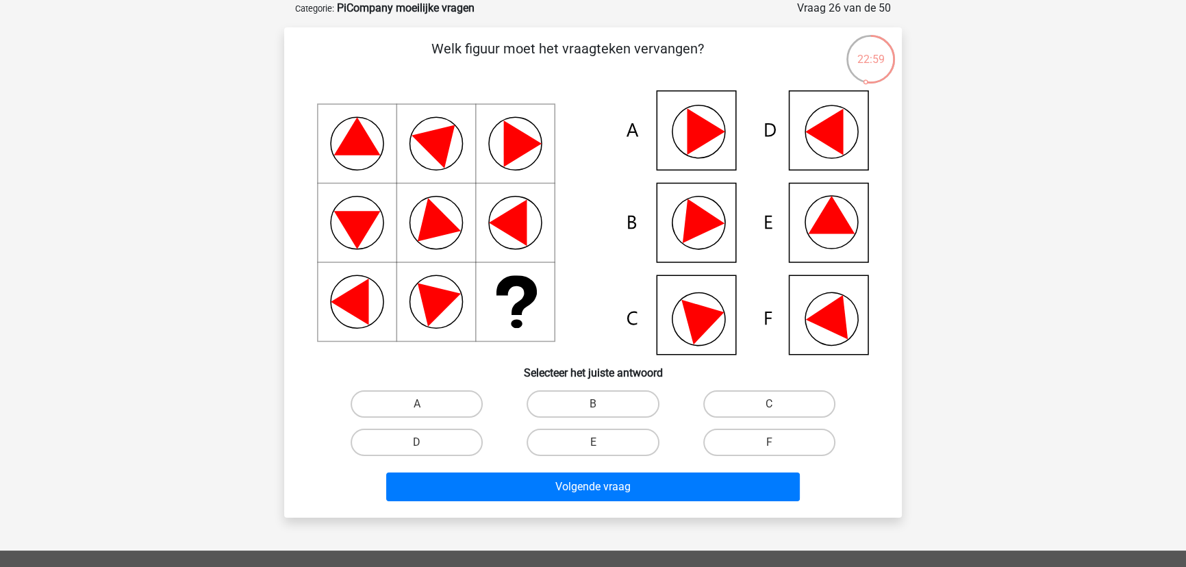
click at [832, 186] on icon at bounding box center [593, 222] width 552 height 264
click at [753, 394] on label "C" at bounding box center [769, 403] width 132 height 27
click at [769, 404] on input "C" at bounding box center [773, 408] width 9 height 9
radio input "true"
click at [621, 435] on label "E" at bounding box center [593, 442] width 132 height 27
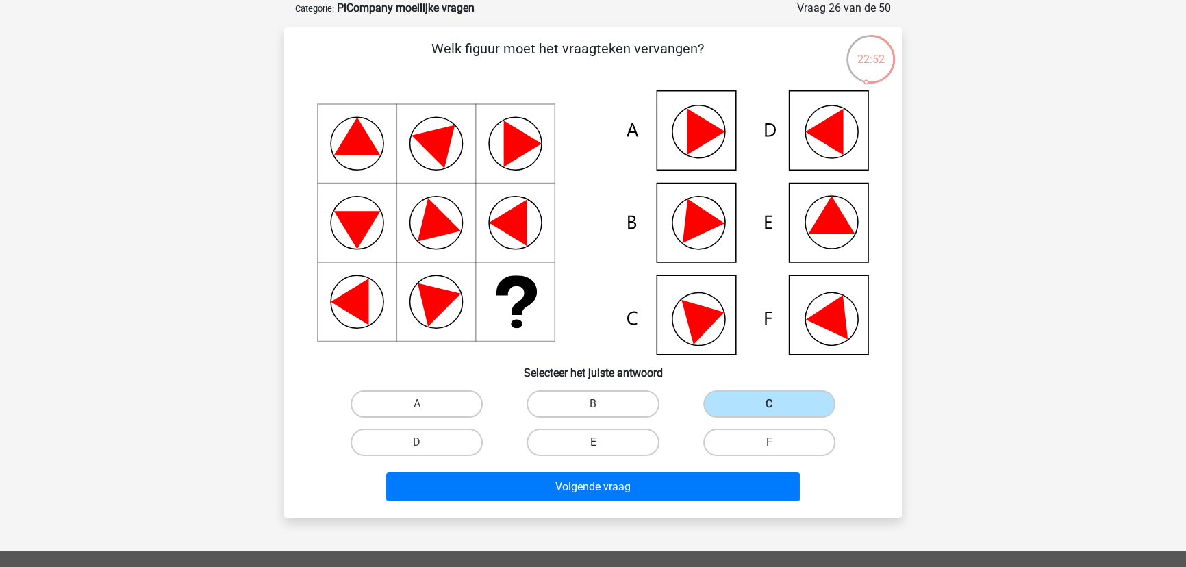
click at [602, 442] on input "E" at bounding box center [597, 446] width 9 height 9
radio input "true"
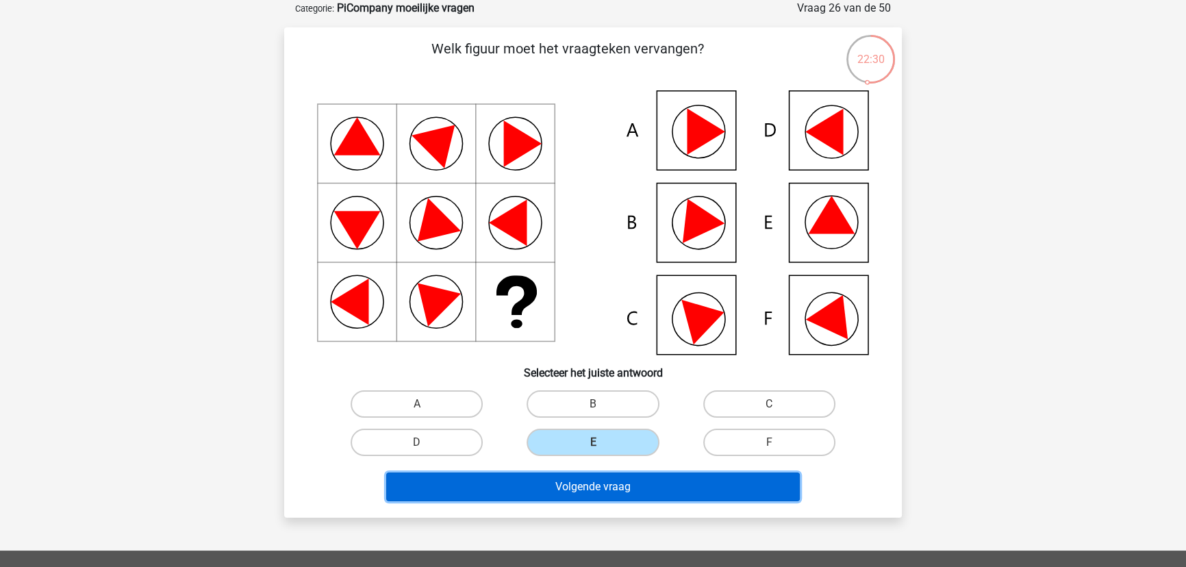
click at [689, 484] on button "Volgende vraag" at bounding box center [593, 486] width 414 height 29
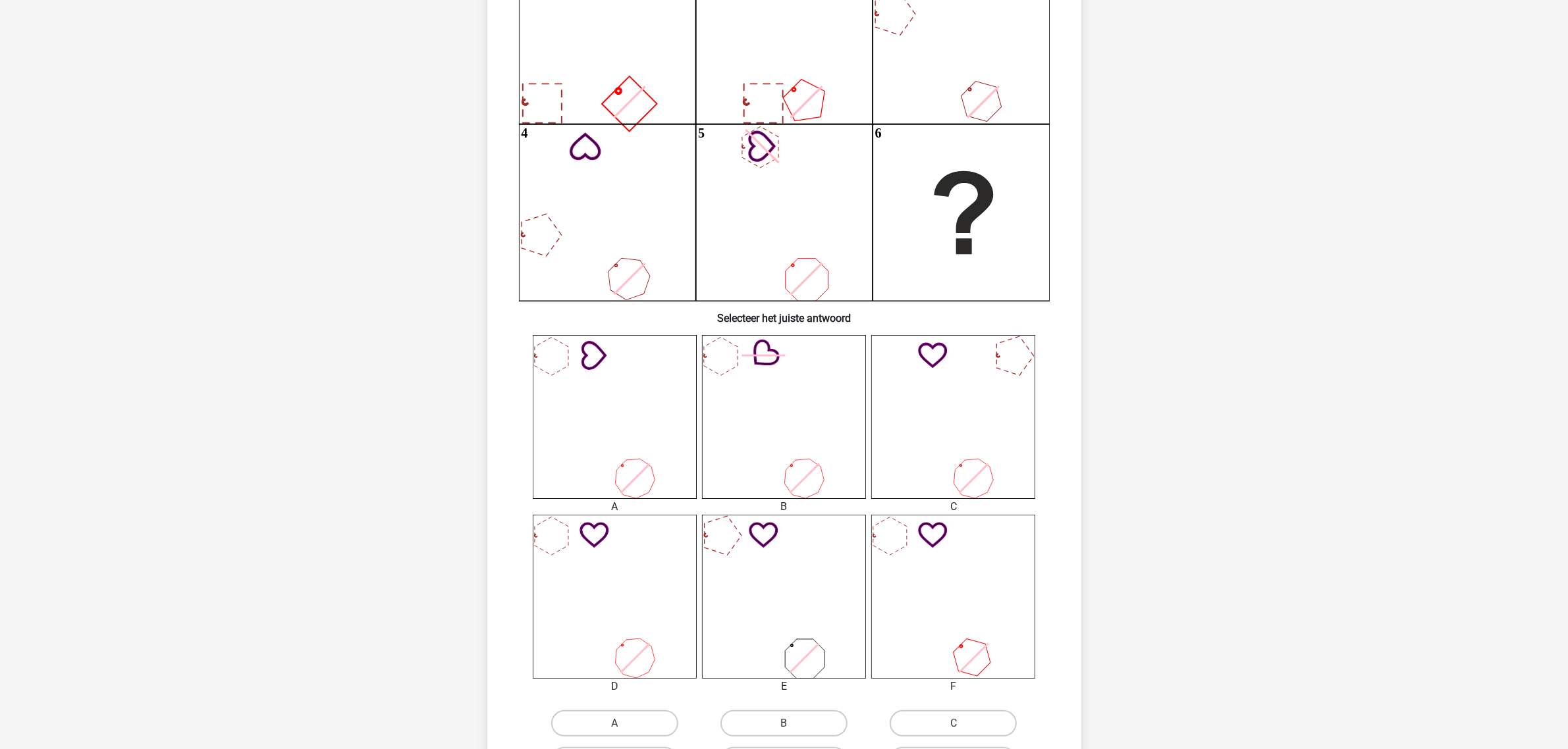
scroll to position [287, 0]
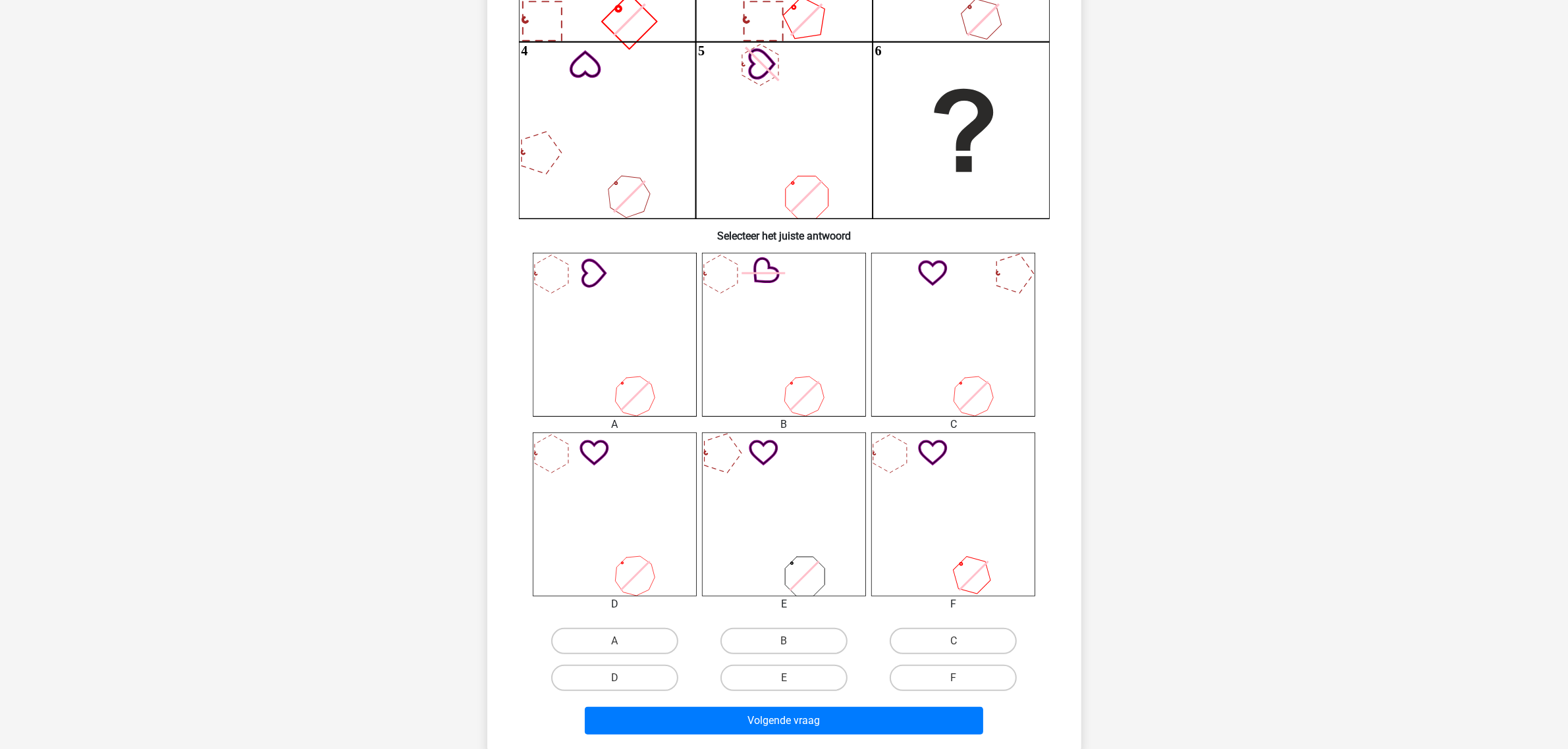
click at [627, 541] on icon at bounding box center [615, 514] width 164 height 163
click at [613, 667] on label "D" at bounding box center [615, 678] width 127 height 26
click at [615, 678] on input "D" at bounding box center [619, 682] width 9 height 9
radio input "true"
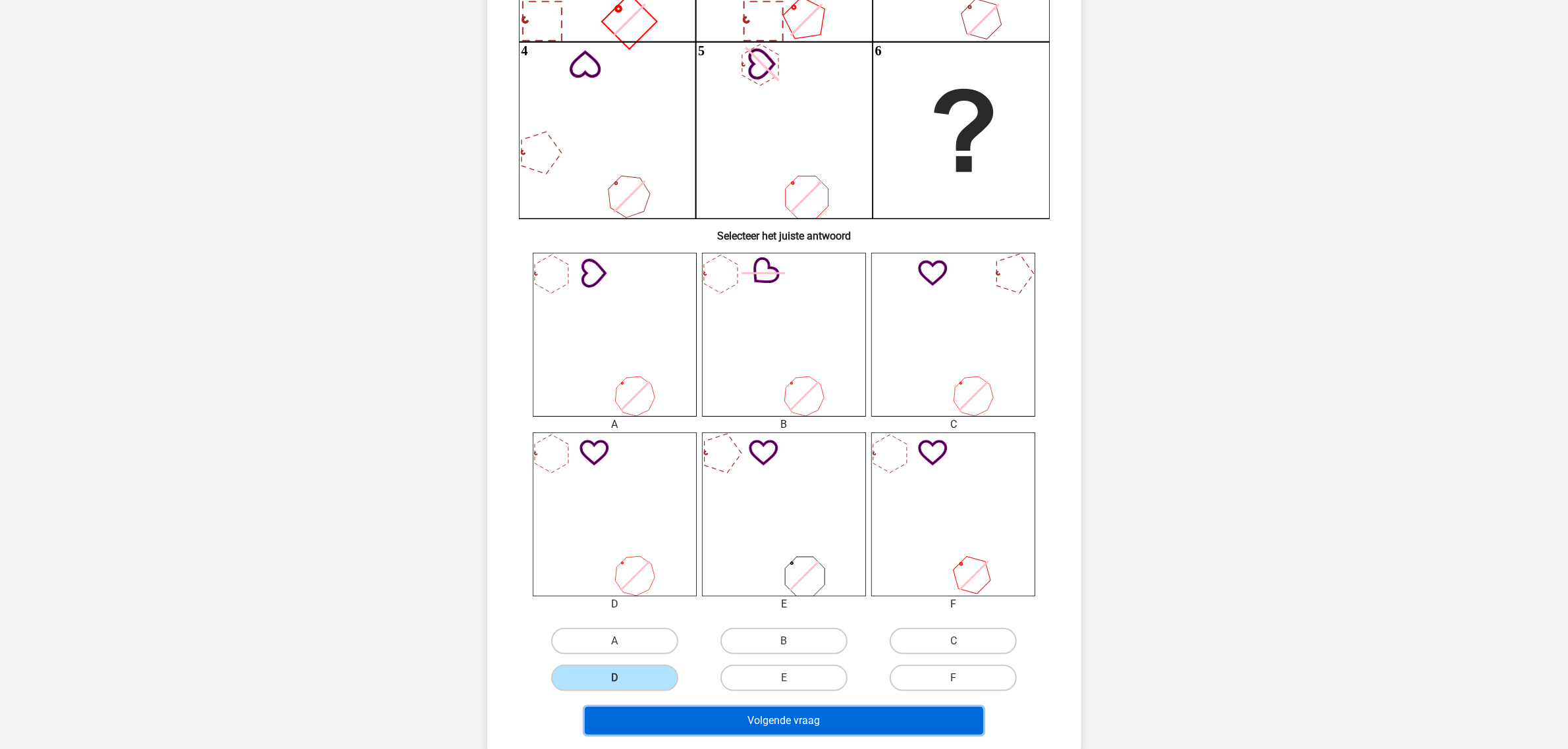
click at [703, 712] on button "Volgende vraag" at bounding box center [784, 720] width 398 height 28
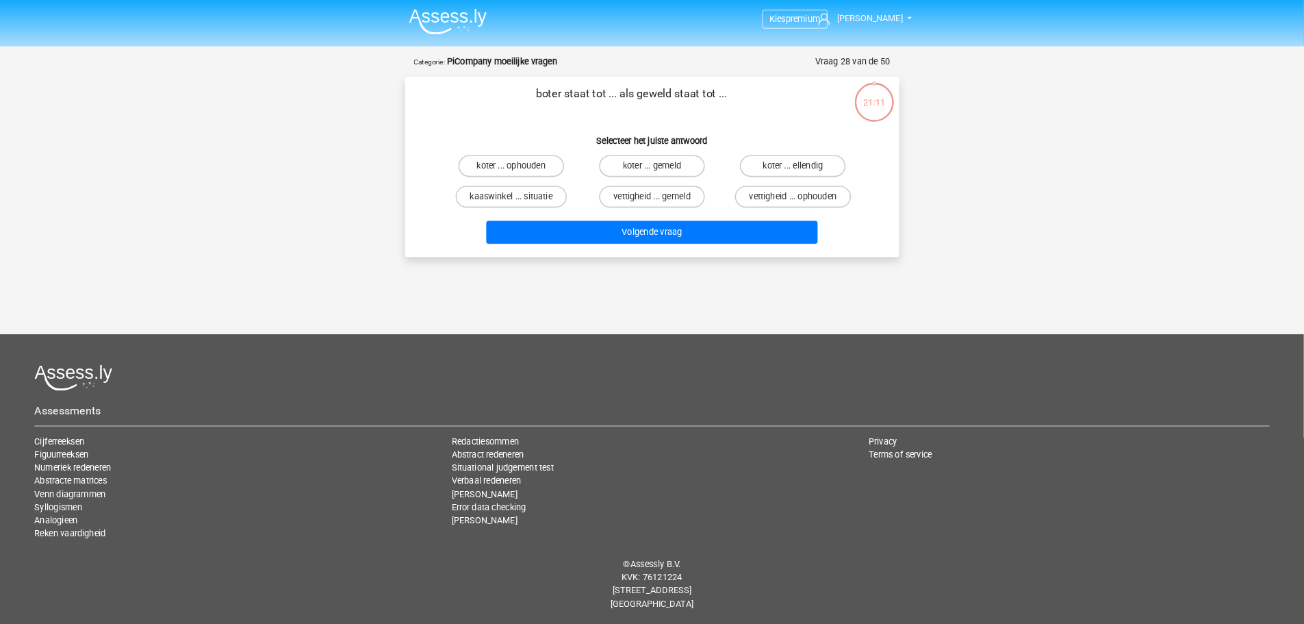
scroll to position [0, 0]
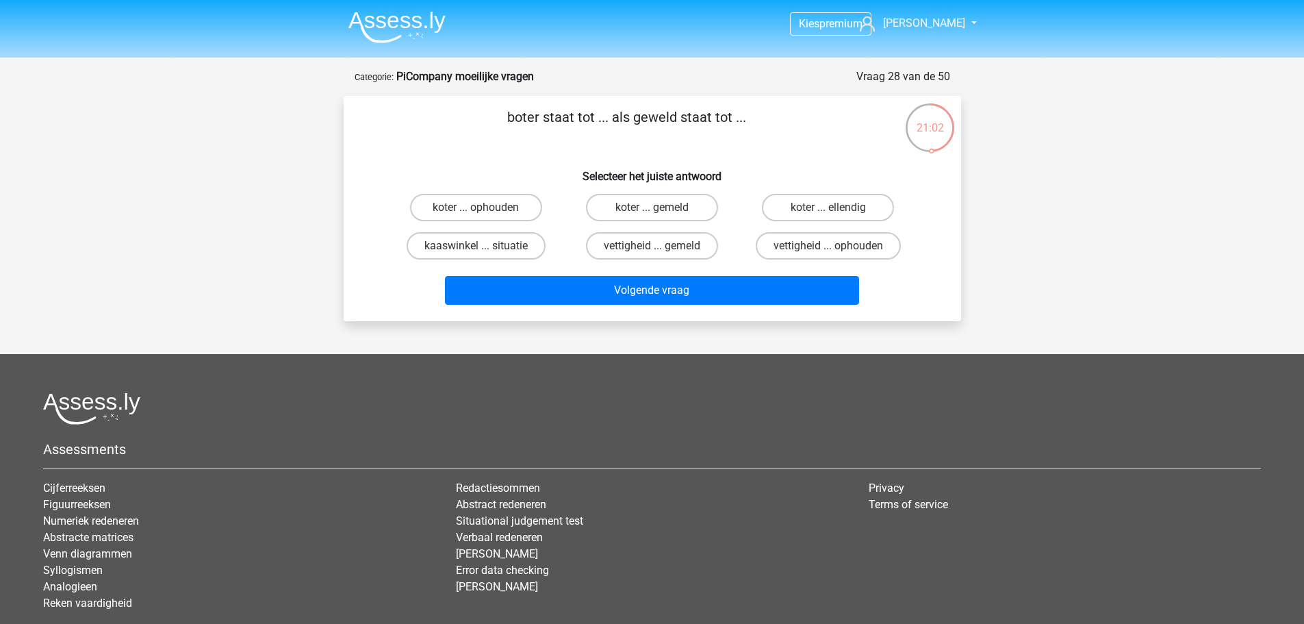
click at [483, 251] on input "kaaswinkel ... situatie" at bounding box center [480, 250] width 9 height 9
radio input "true"
drag, startPoint x: 518, startPoint y: 103, endPoint x: 528, endPoint y: 103, distance: 10.3
click at [526, 103] on div "boter staat tot ... als geweld staat tot ... Selecteer het juiste antwoord kote…" at bounding box center [653, 208] width 618 height 225
click at [657, 110] on p "boter staat tot ... als geweld staat tot ..." at bounding box center [627, 127] width 522 height 41
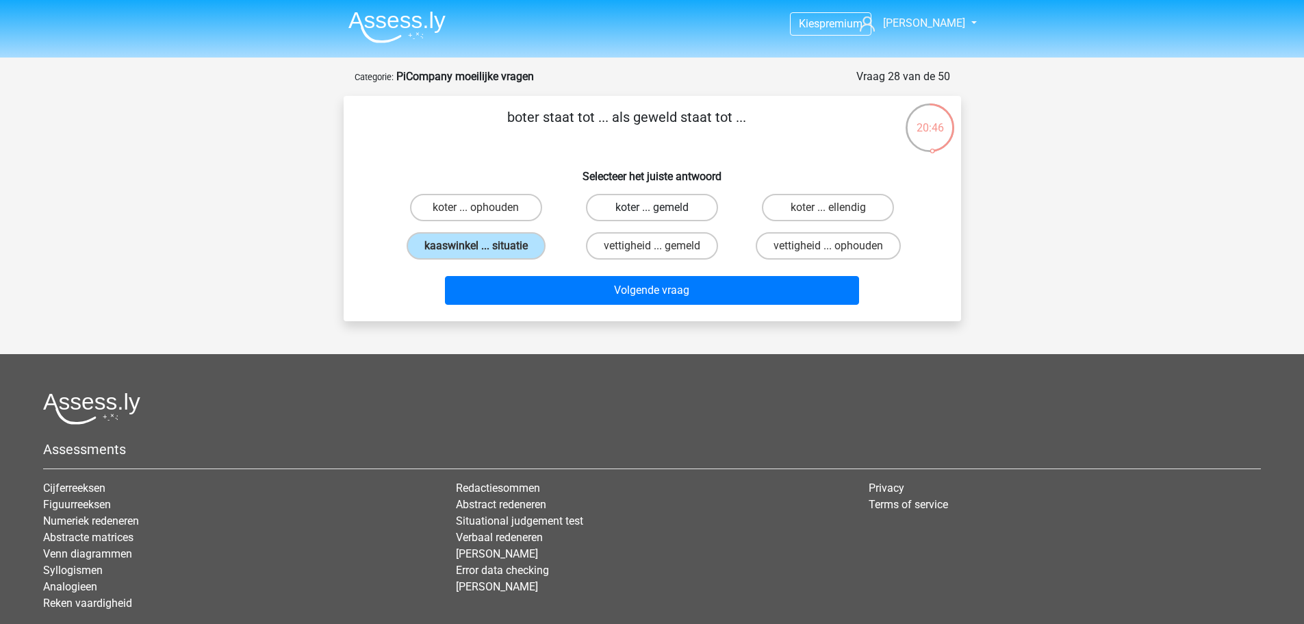
click at [668, 207] on label "koter ... gemeld" at bounding box center [652, 207] width 132 height 27
click at [661, 207] on input "koter ... gemeld" at bounding box center [656, 211] width 9 height 9
radio input "true"
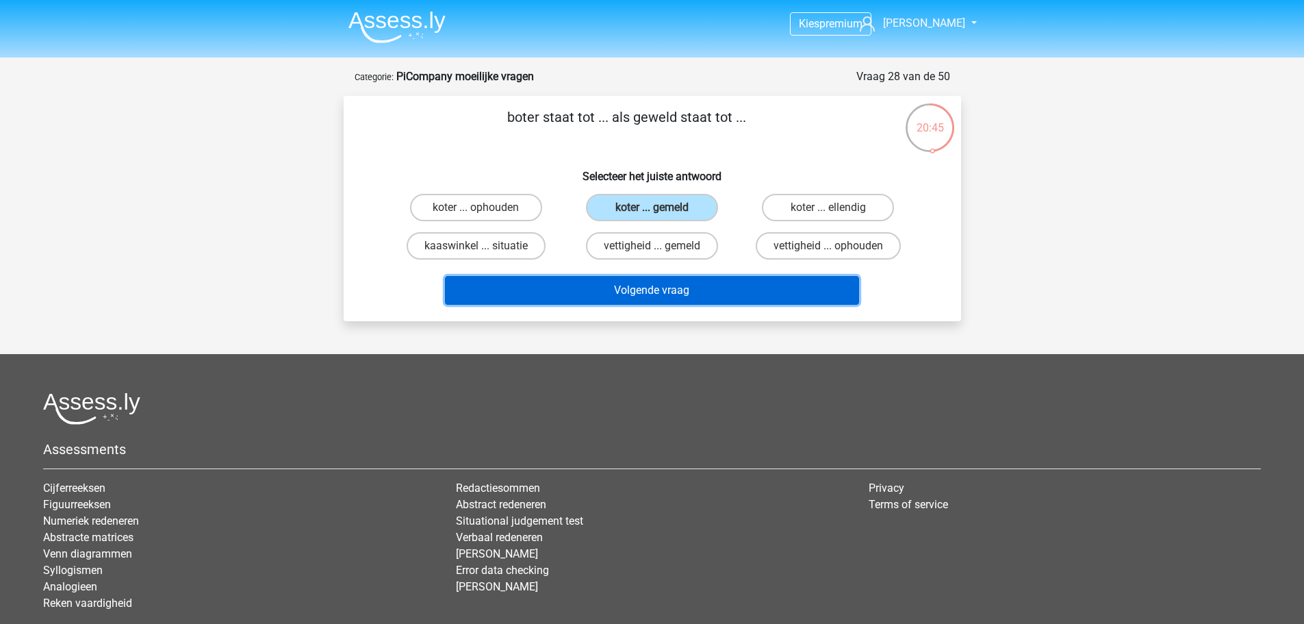
click at [680, 297] on button "Volgende vraag" at bounding box center [652, 290] width 414 height 29
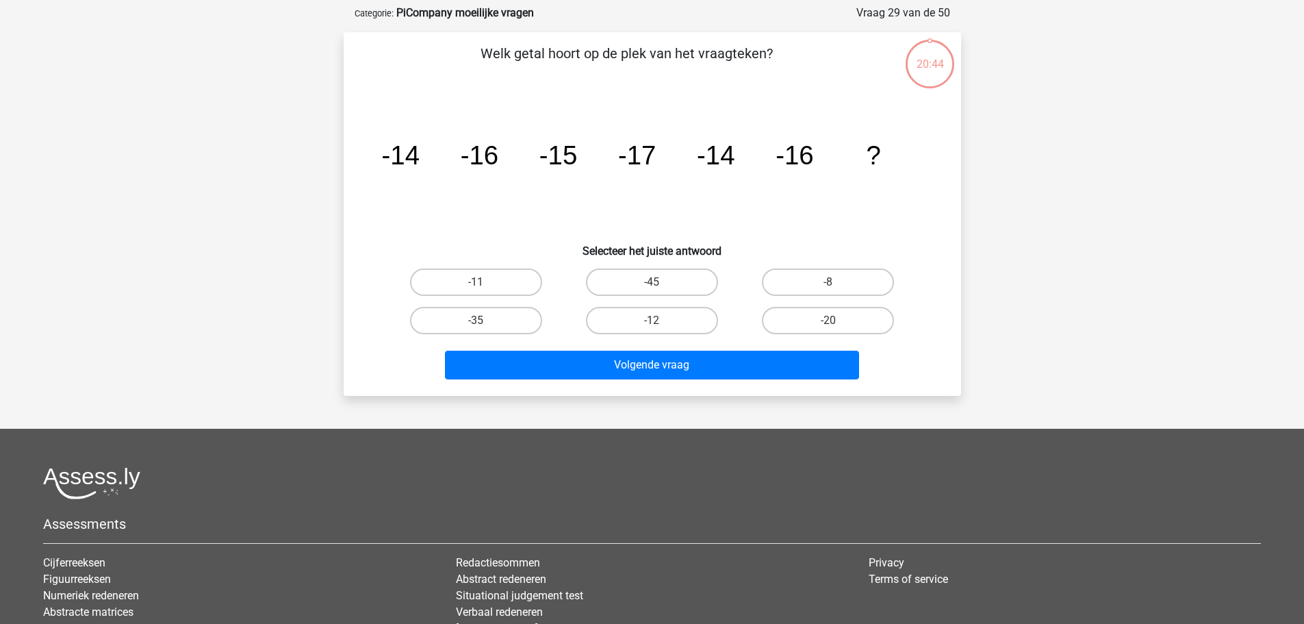
scroll to position [68, 0]
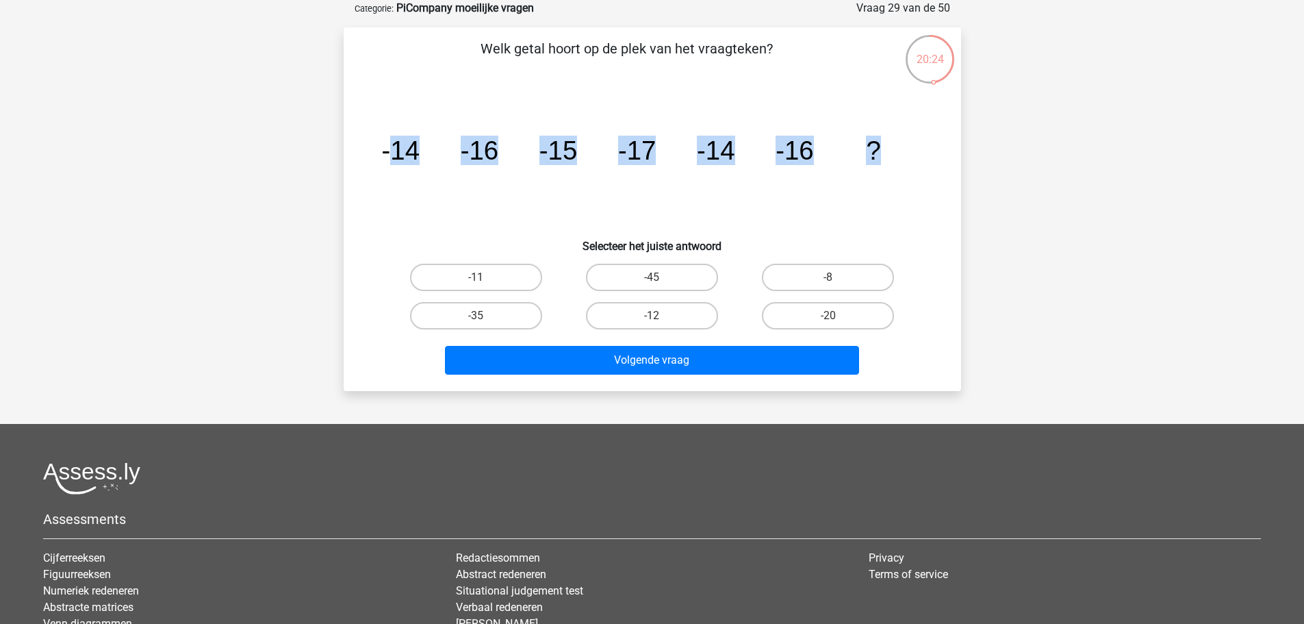
drag, startPoint x: 393, startPoint y: 145, endPoint x: 1057, endPoint y: 140, distance: 664.2
click at [1057, 140] on div "Kies premium [PERSON_NAME] [EMAIL_ADDRESS][DOMAIN_NAME]" at bounding box center [652, 359] width 1304 height 854
click at [1040, 140] on div "Kies premium [PERSON_NAME] [EMAIL_ADDRESS][DOMAIN_NAME]" at bounding box center [652, 359] width 1304 height 854
click at [661, 314] on label "-12" at bounding box center [652, 315] width 132 height 27
click at [661, 316] on input "-12" at bounding box center [656, 320] width 9 height 9
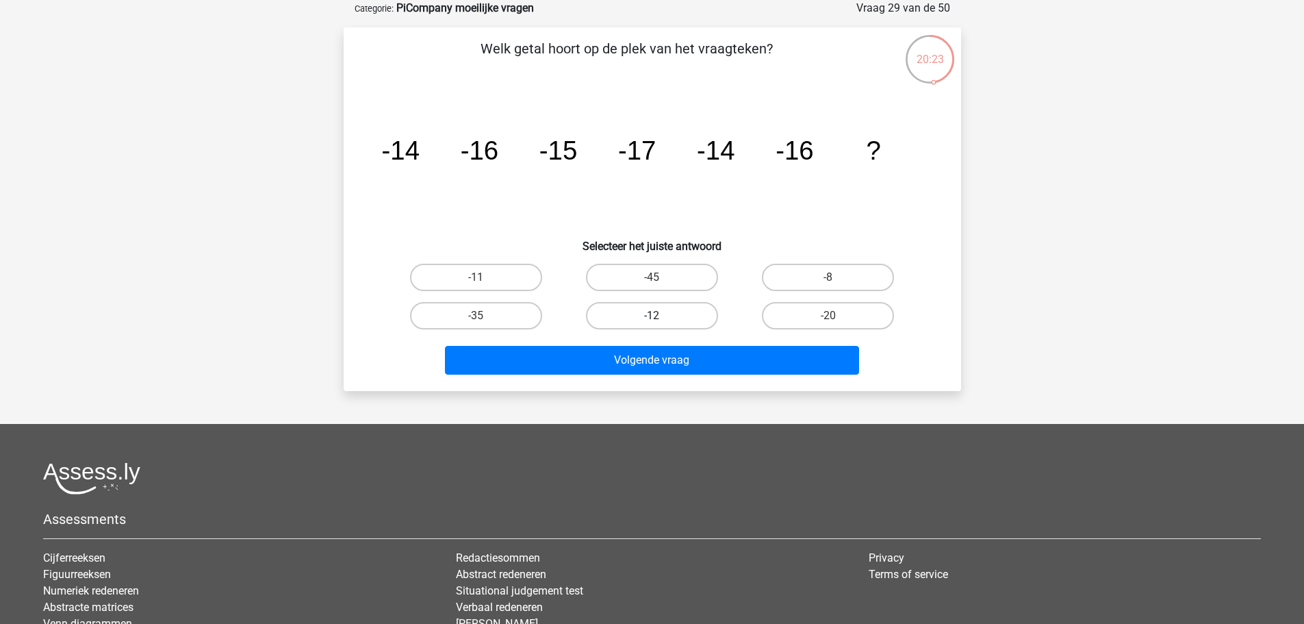
radio input "true"
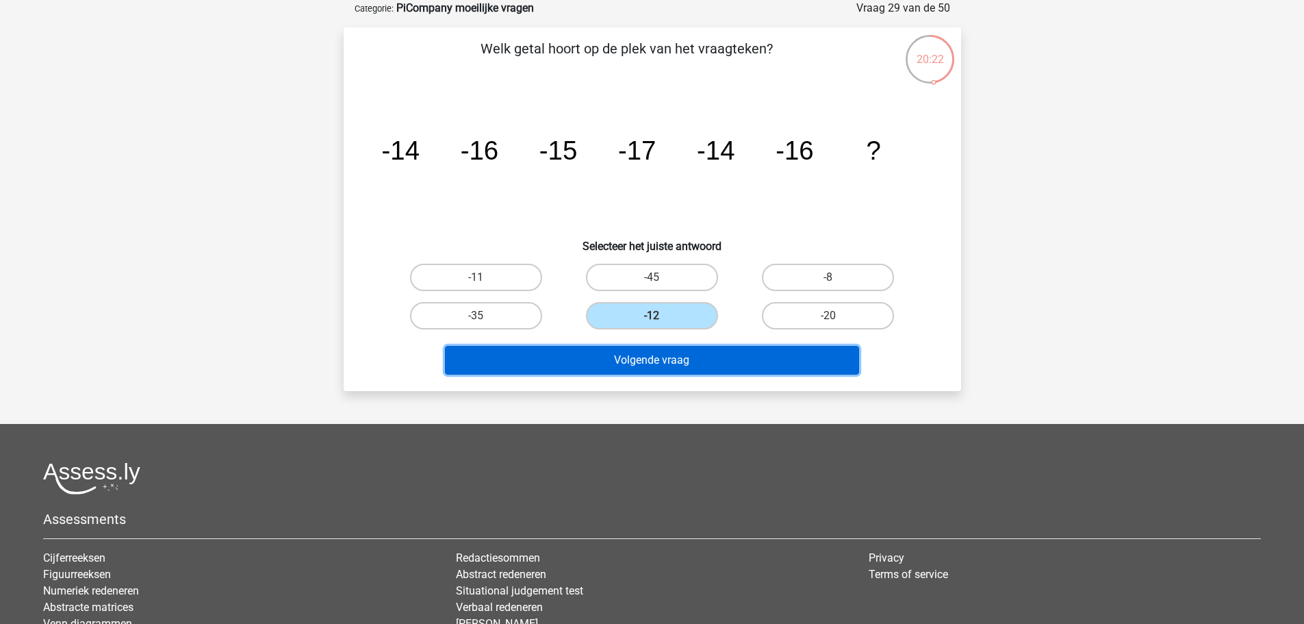
click at [668, 357] on button "Volgende vraag" at bounding box center [652, 360] width 414 height 29
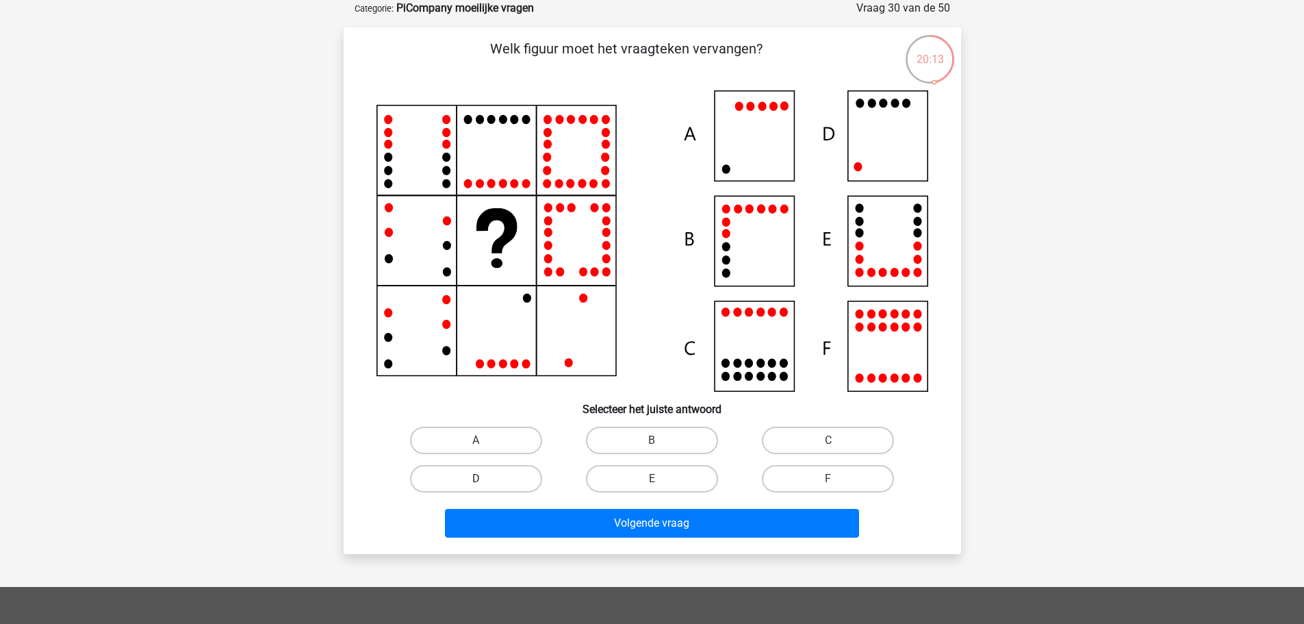
click at [533, 474] on label "D" at bounding box center [476, 478] width 132 height 27
click at [485, 479] on input "D" at bounding box center [480, 483] width 9 height 9
radio input "true"
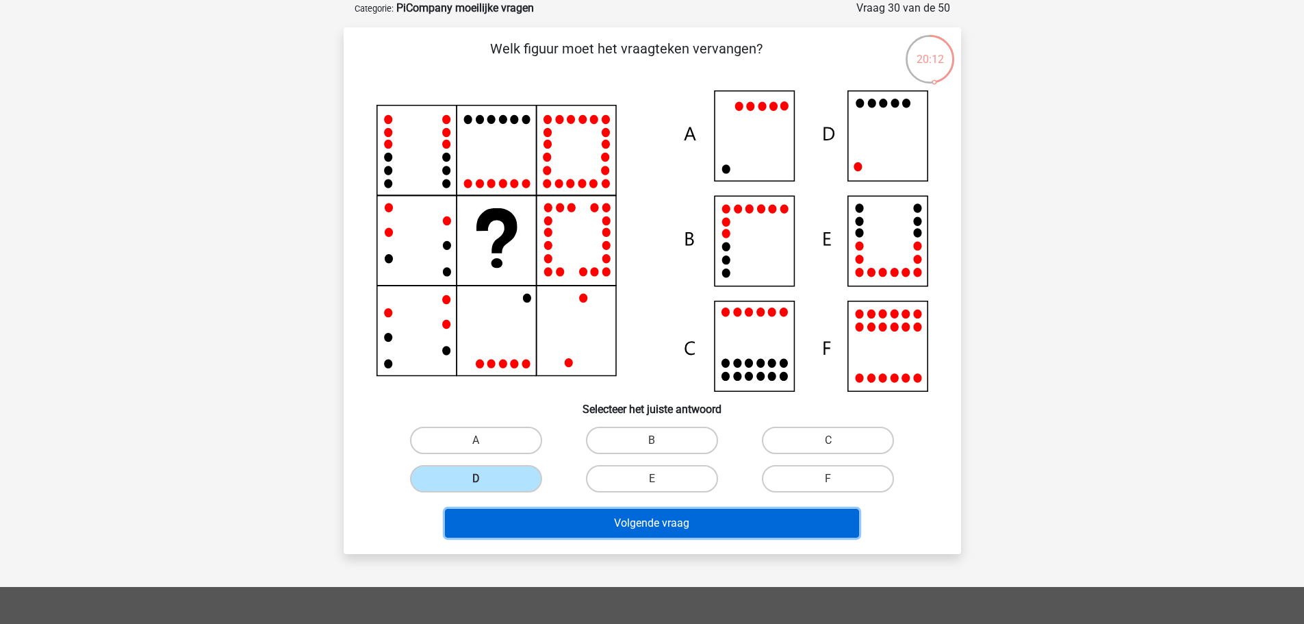
click at [602, 514] on button "Volgende vraag" at bounding box center [652, 523] width 414 height 29
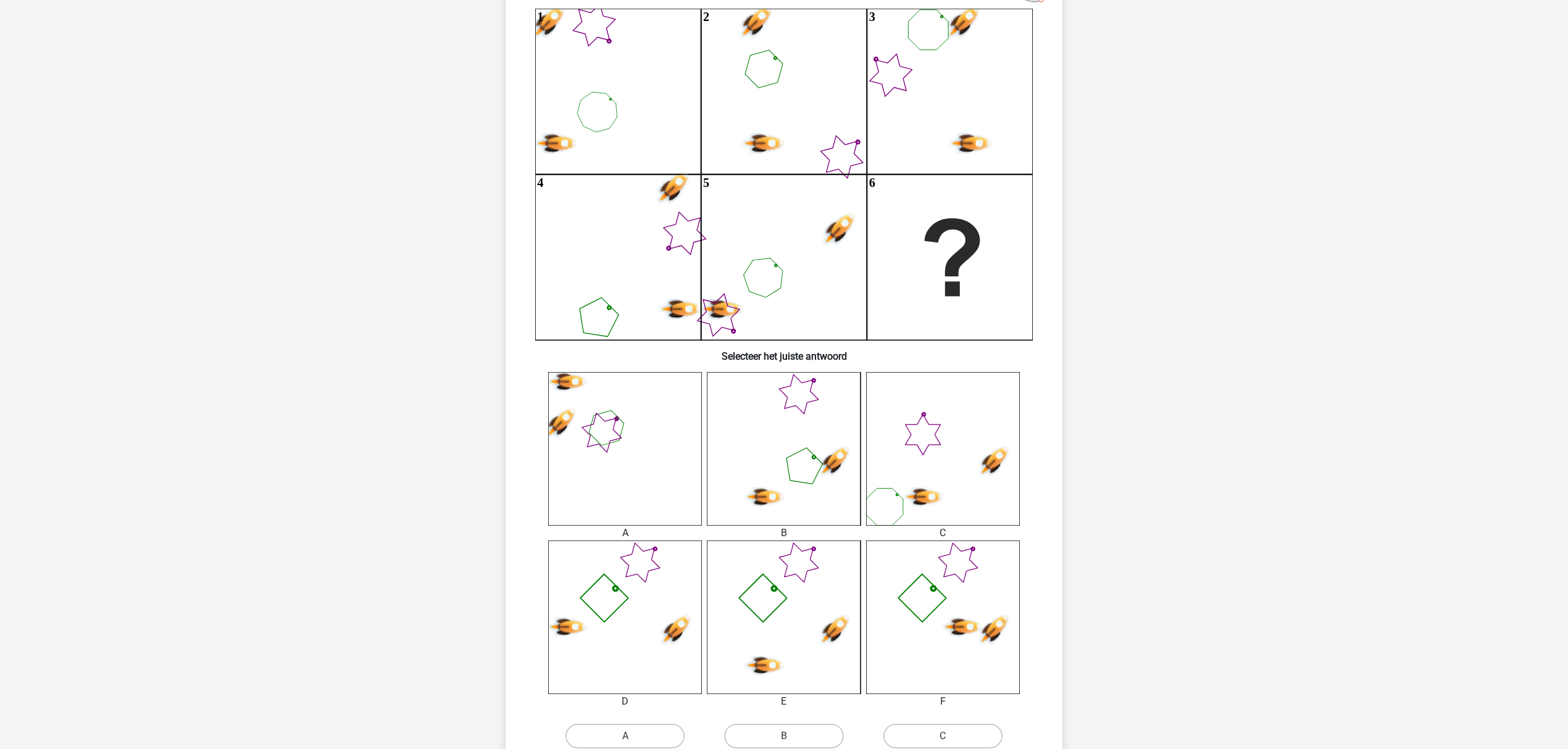
scroll to position [217, 0]
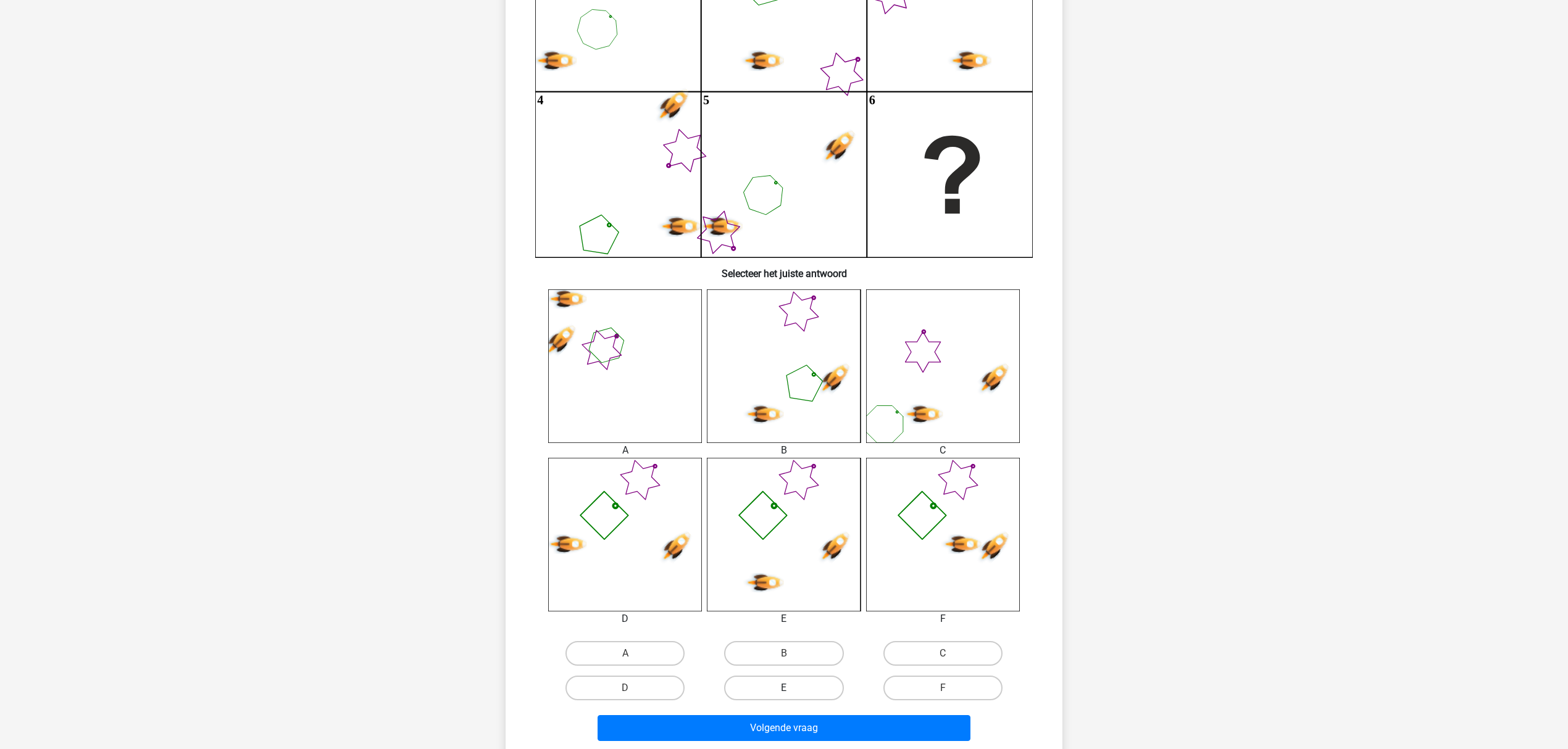
click at [801, 684] on label "E" at bounding box center [784, 688] width 119 height 24
click at [792, 688] on input "E" at bounding box center [788, 691] width 8 height 8
radio input "true"
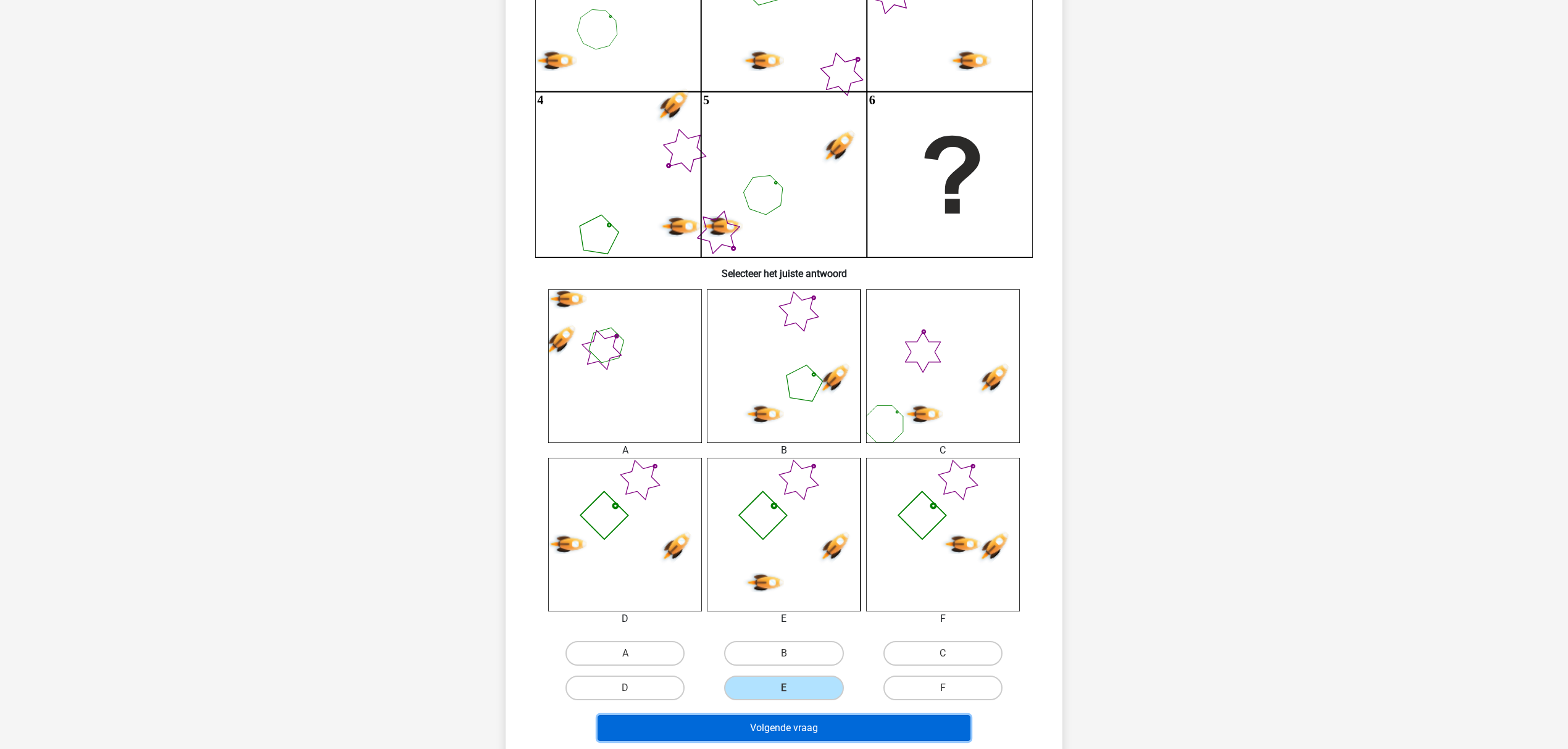
click at [810, 701] on button "Volgende vraag" at bounding box center [784, 728] width 373 height 26
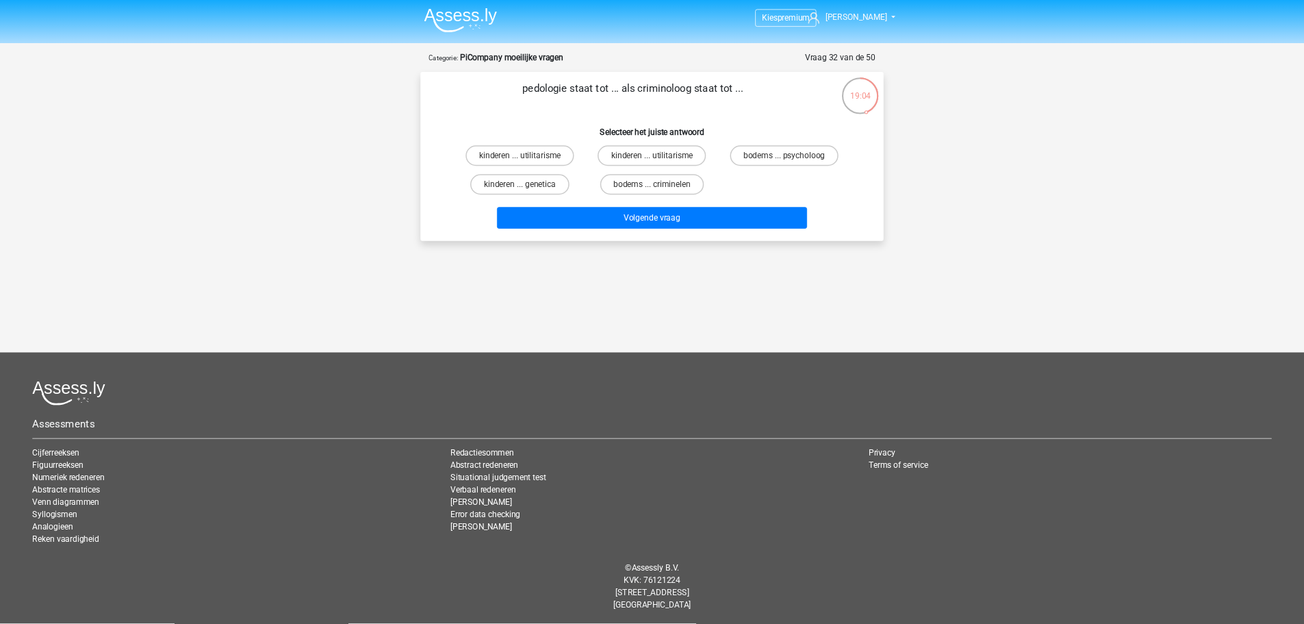
scroll to position [0, 0]
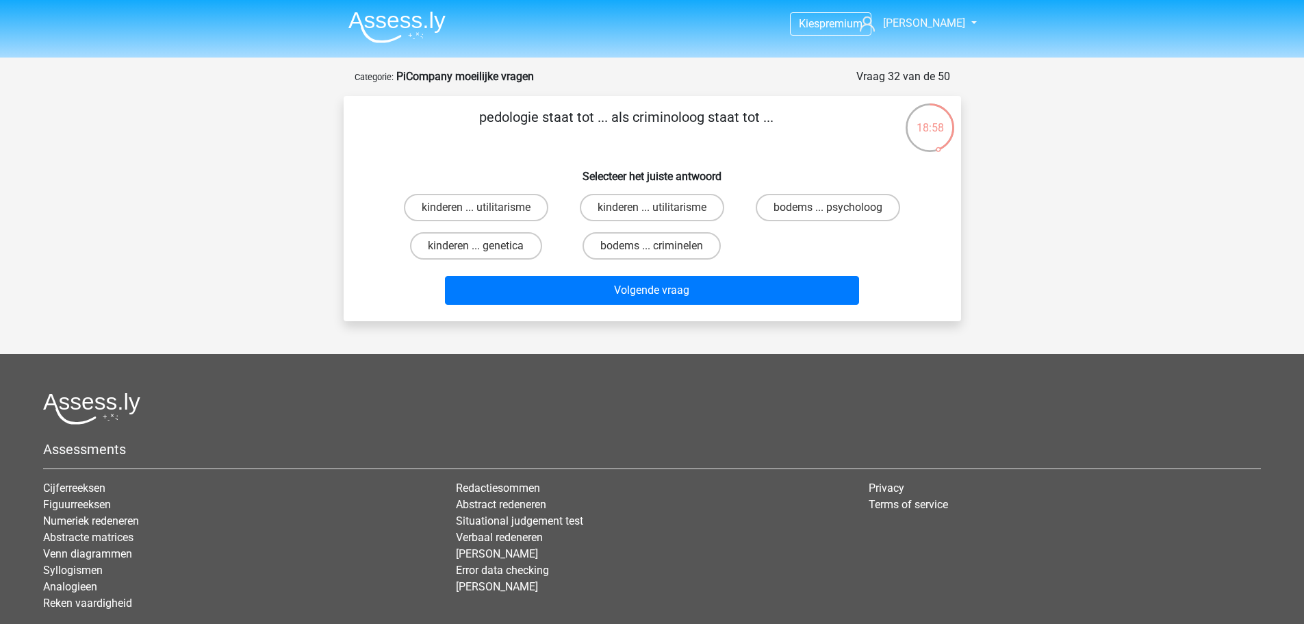
drag, startPoint x: 675, startPoint y: 105, endPoint x: 710, endPoint y: 107, distance: 34.9
click at [710, 107] on div "pedologie staat tot ... als criminoloog staat tot ... Selecteer het juiste antw…" at bounding box center [653, 208] width 618 height 225
click at [706, 109] on p "pedologie staat tot ... als criminoloog staat tot ..." at bounding box center [627, 127] width 522 height 41
click at [653, 233] on label "bodems ... criminelen" at bounding box center [652, 245] width 138 height 27
click at [653, 246] on input "bodems ... criminelen" at bounding box center [656, 250] width 9 height 9
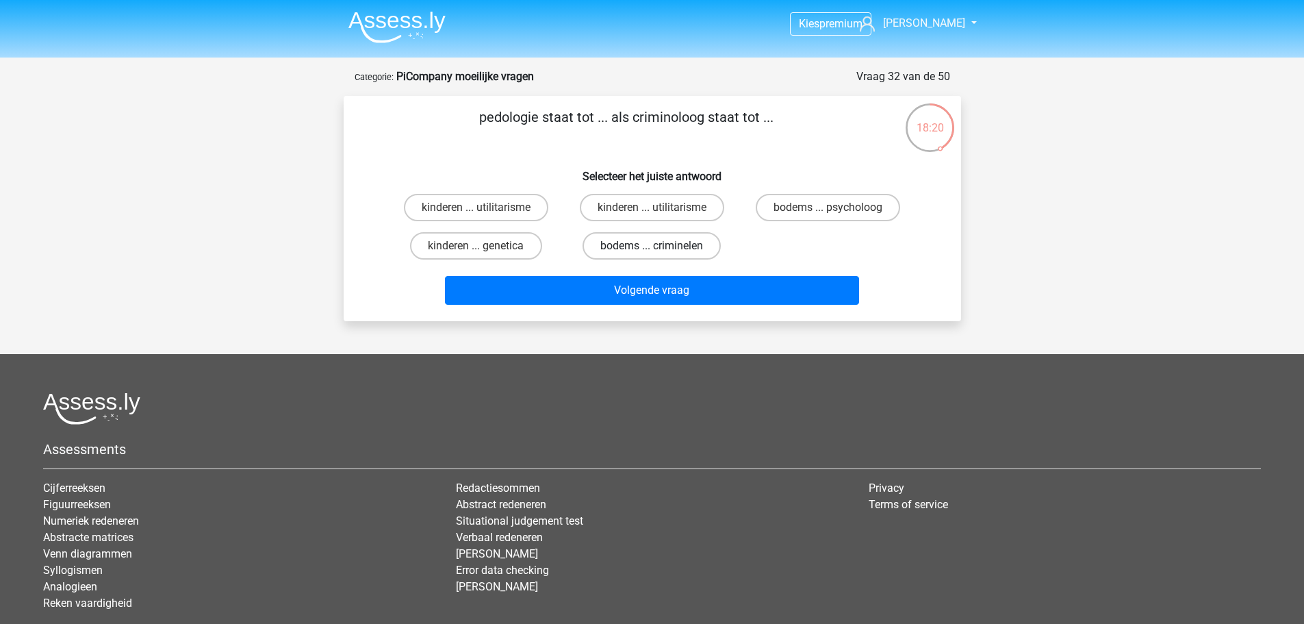
radio input "true"
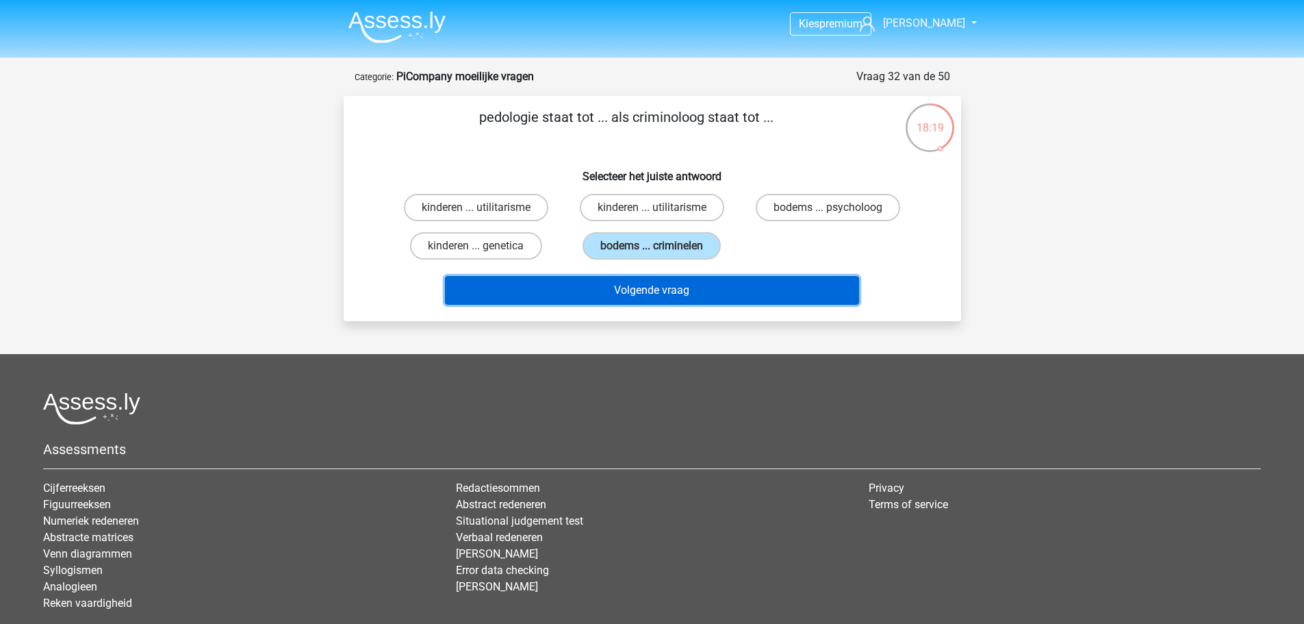
click at [666, 286] on button "Volgende vraag" at bounding box center [652, 290] width 414 height 29
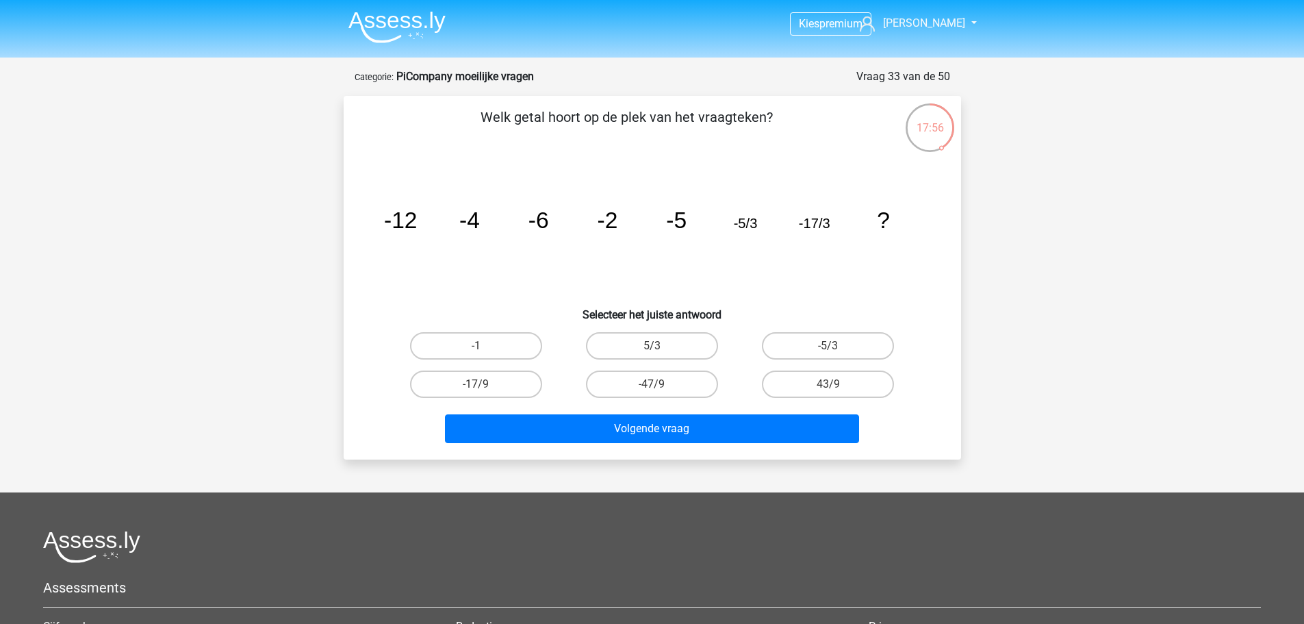
click at [652, 383] on label "-47/9" at bounding box center [652, 383] width 132 height 27
click at [652, 384] on input "-47/9" at bounding box center [656, 388] width 9 height 9
radio input "true"
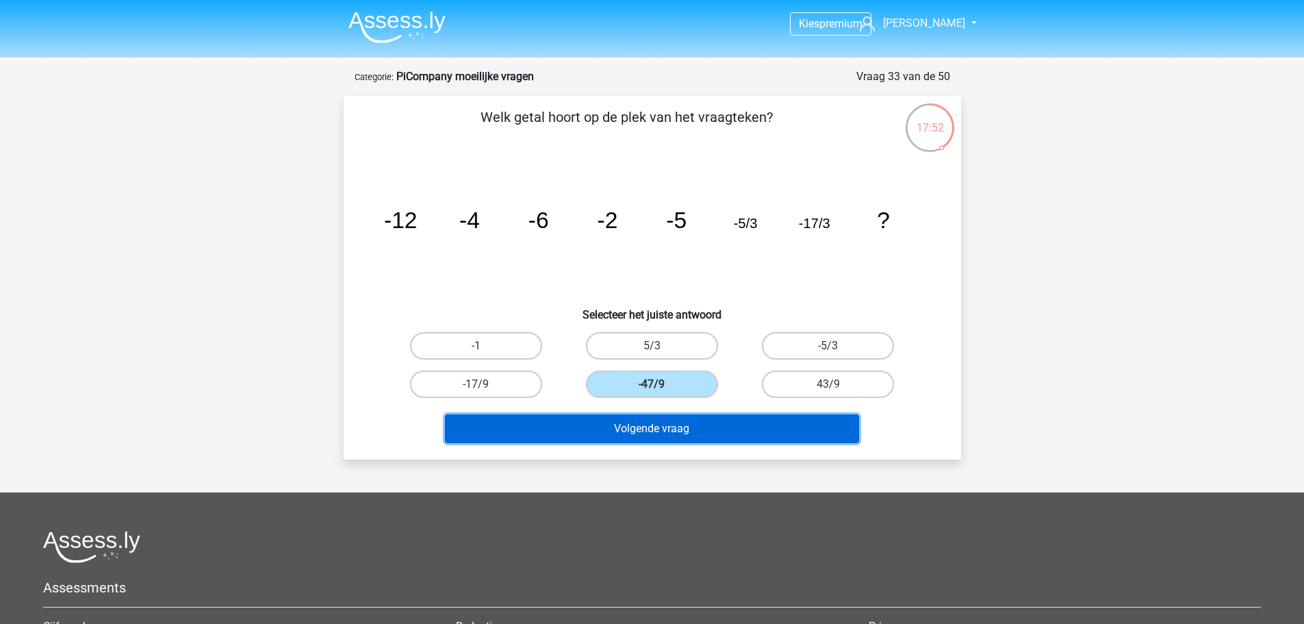
click at [623, 432] on button "Volgende vraag" at bounding box center [652, 428] width 414 height 29
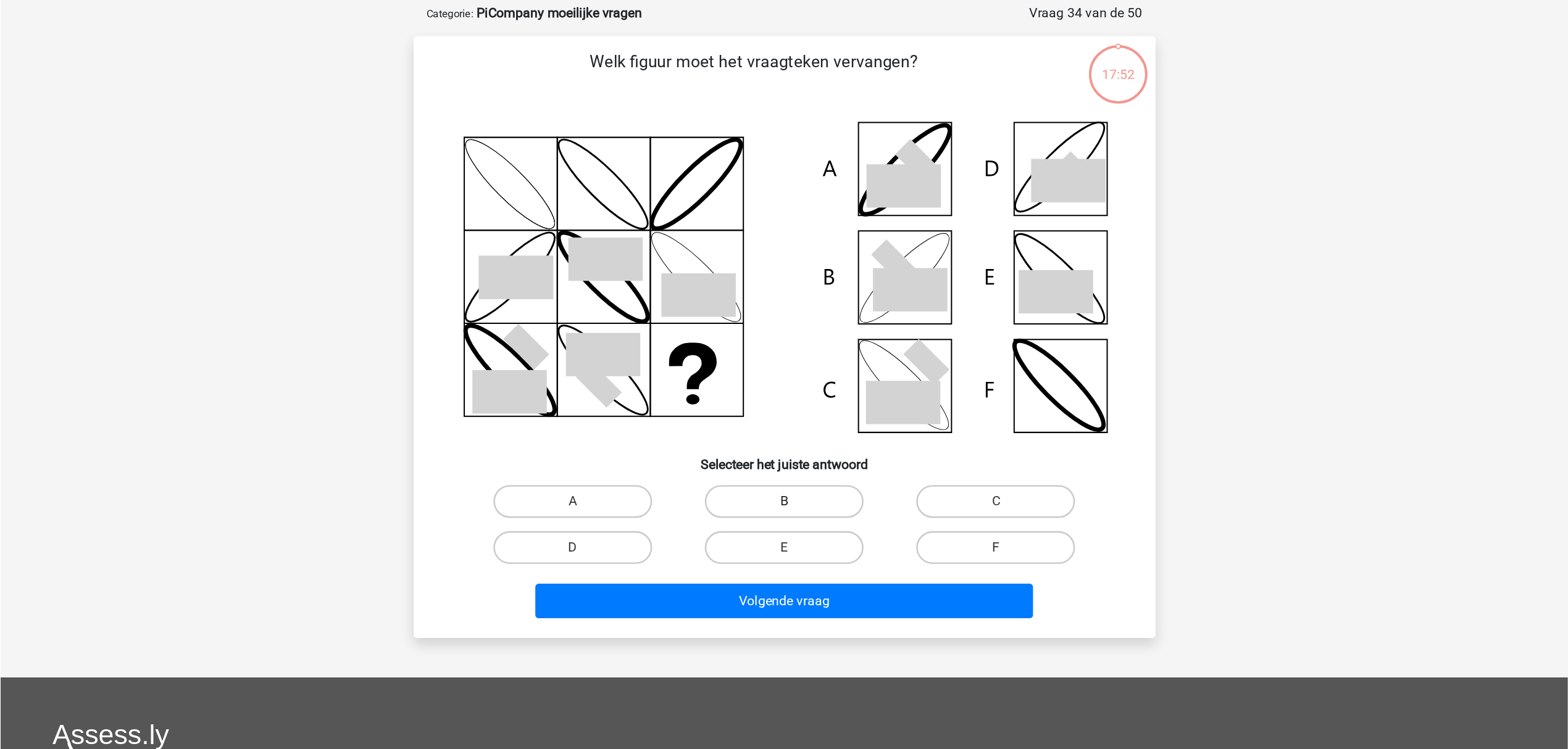
scroll to position [61, 0]
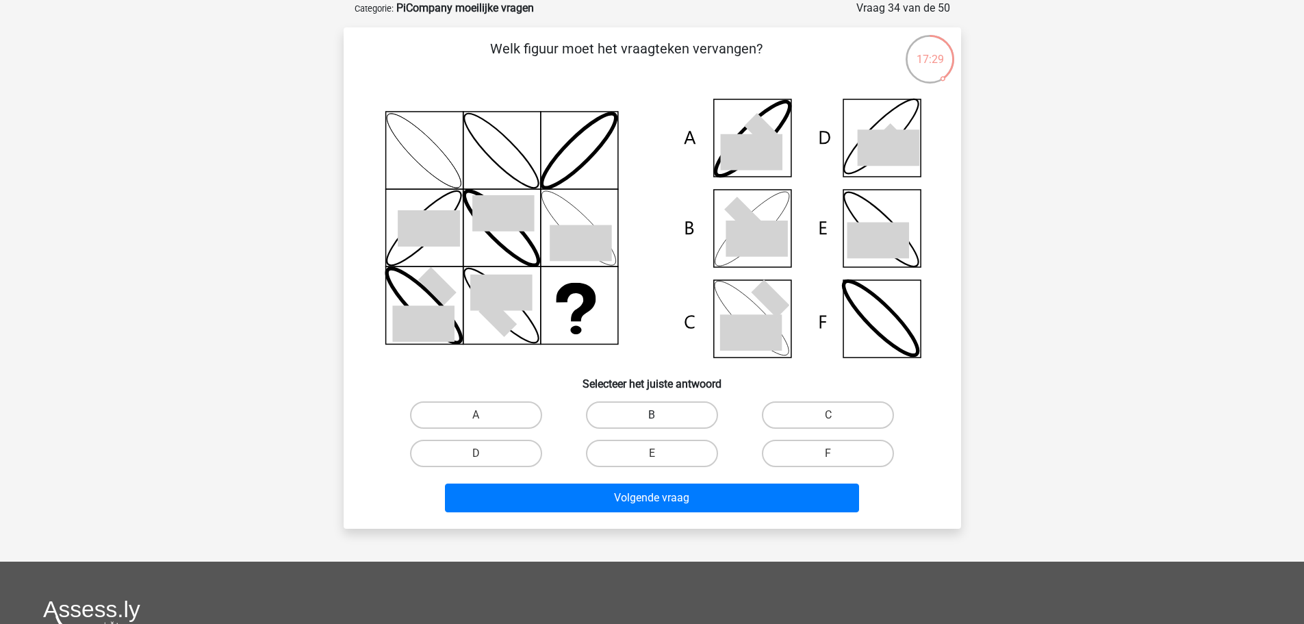
click at [630, 411] on label "B" at bounding box center [652, 414] width 132 height 27
click at [652, 415] on input "B" at bounding box center [656, 419] width 9 height 9
radio input "true"
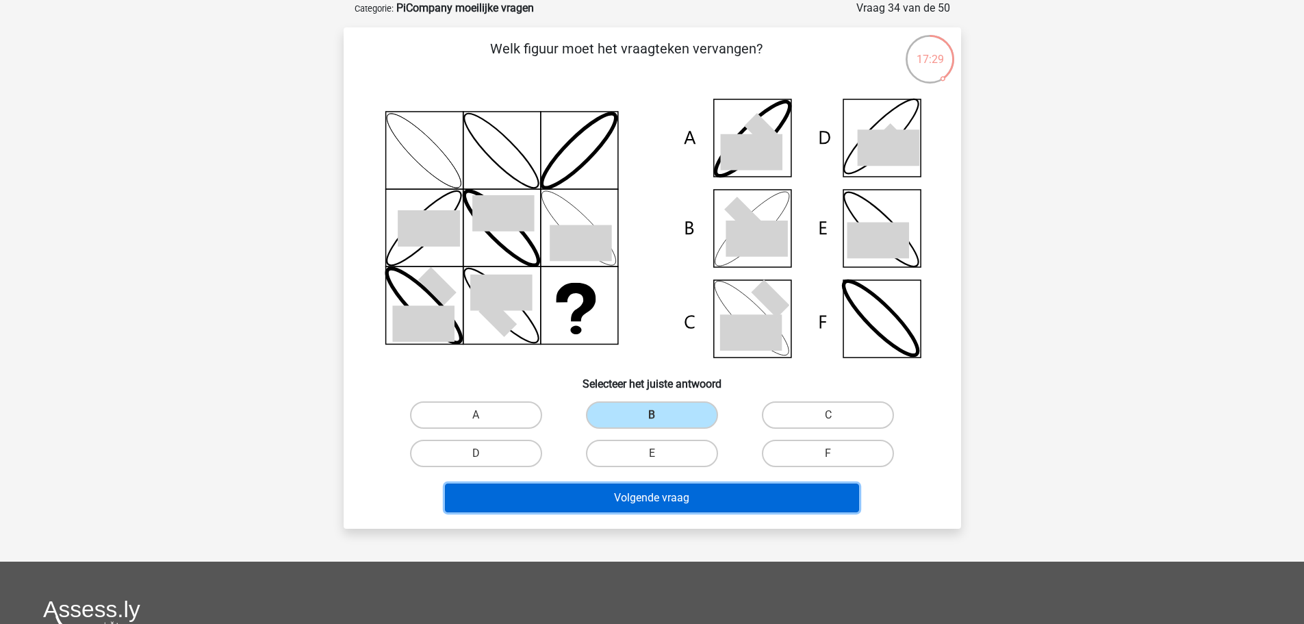
click at [643, 498] on button "Volgende vraag" at bounding box center [652, 497] width 414 height 29
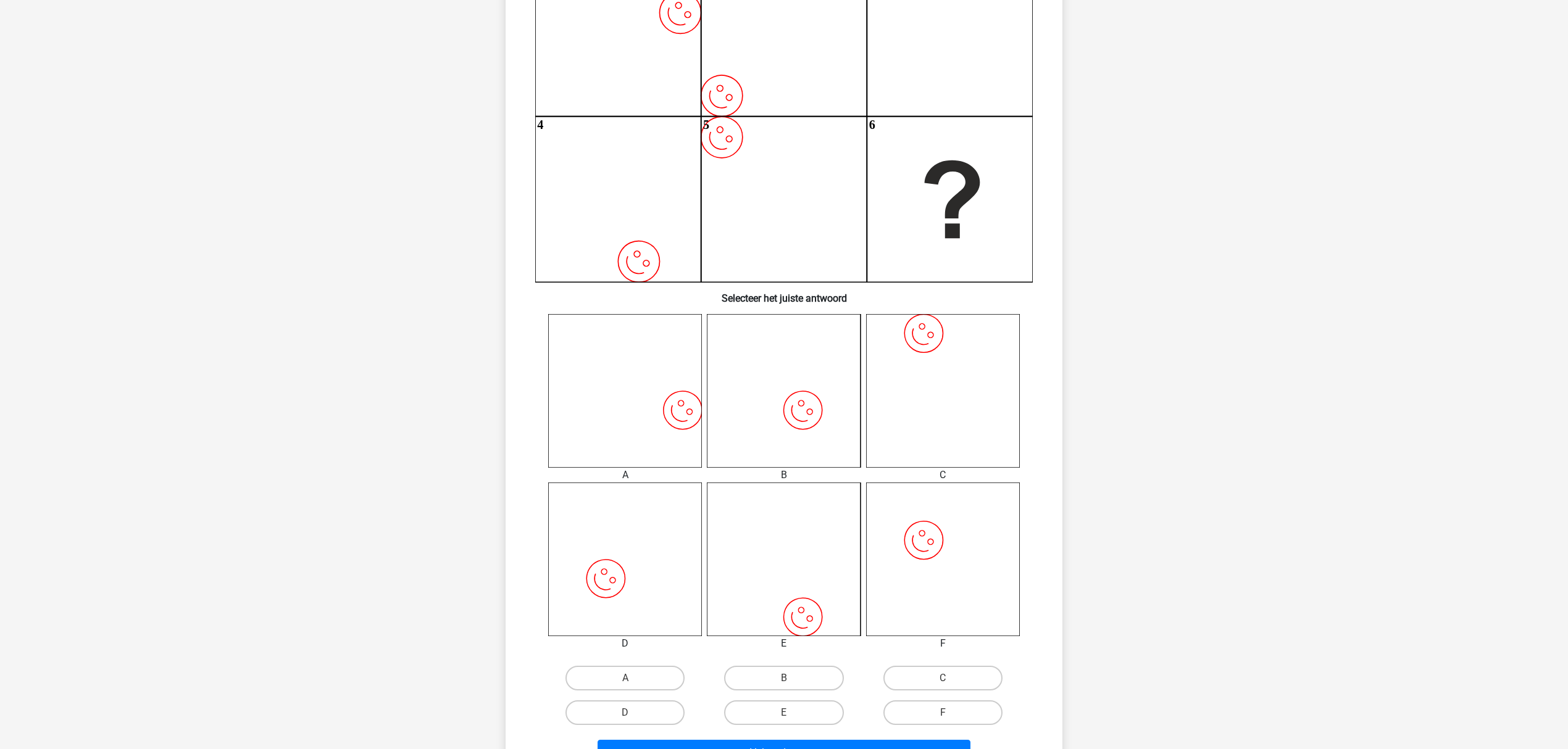
scroll to position [221, 0]
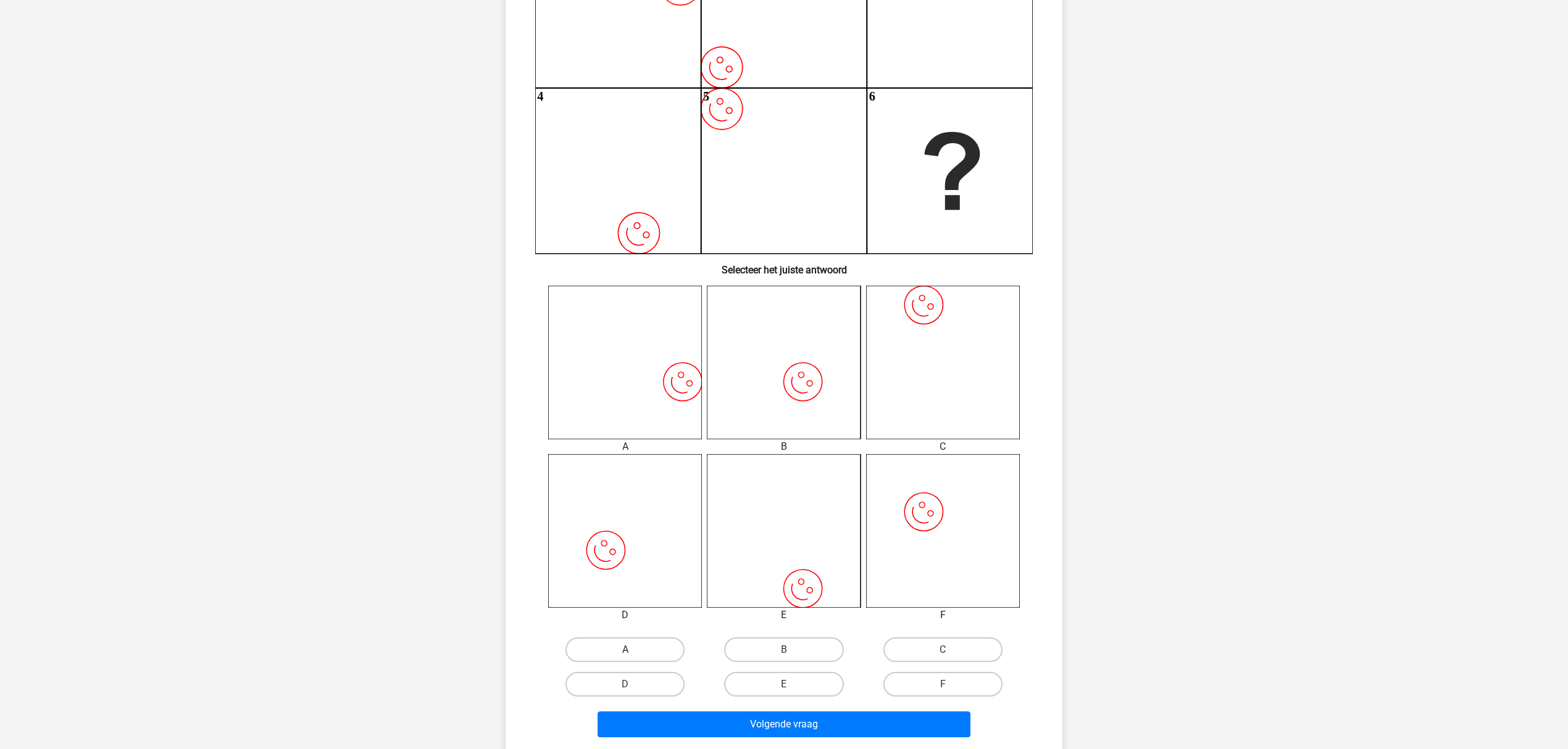
click at [640, 650] on label "A" at bounding box center [625, 649] width 119 height 24
click at [633, 650] on input "A" at bounding box center [629, 653] width 8 height 8
radio input "true"
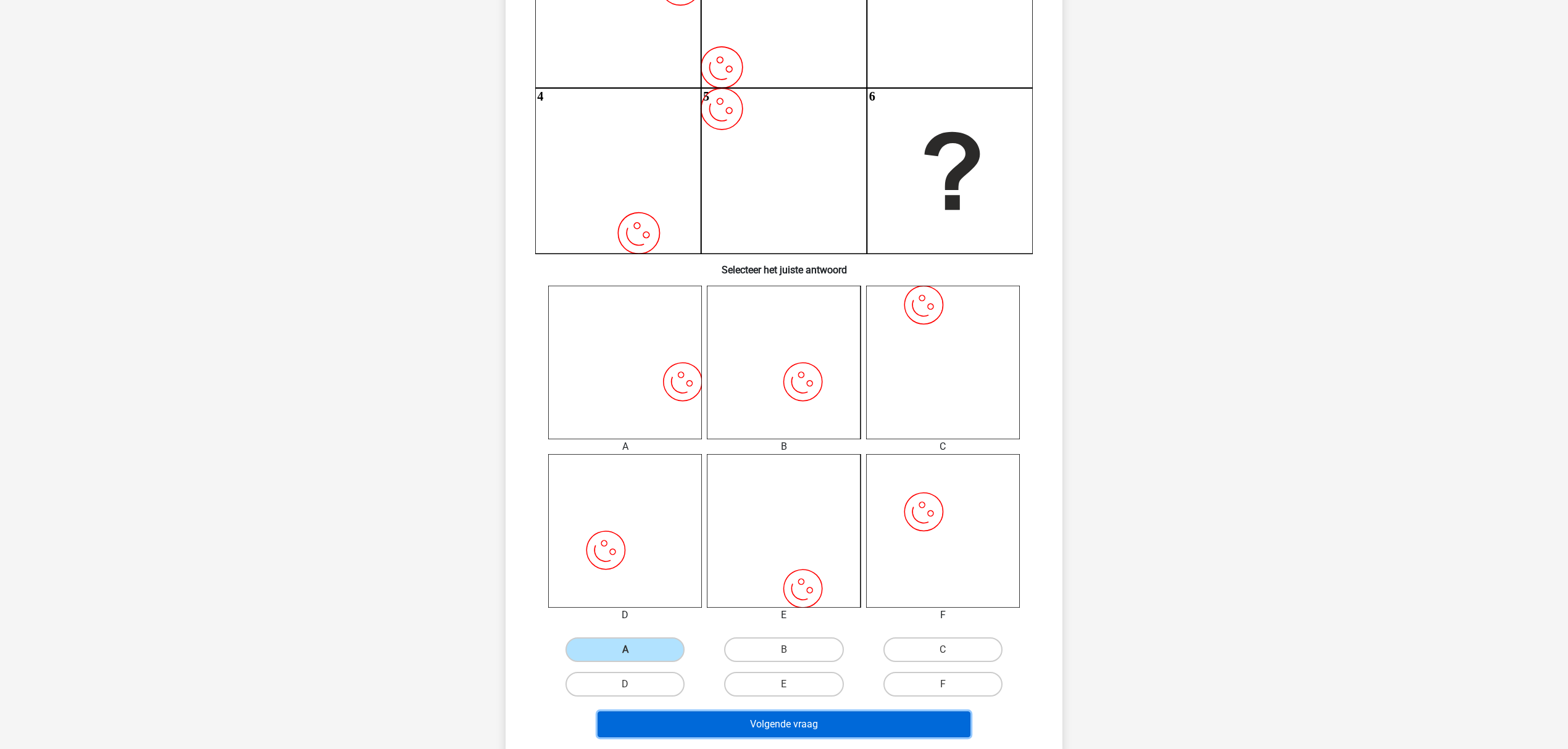
click at [736, 701] on button "Volgende vraag" at bounding box center [784, 724] width 373 height 26
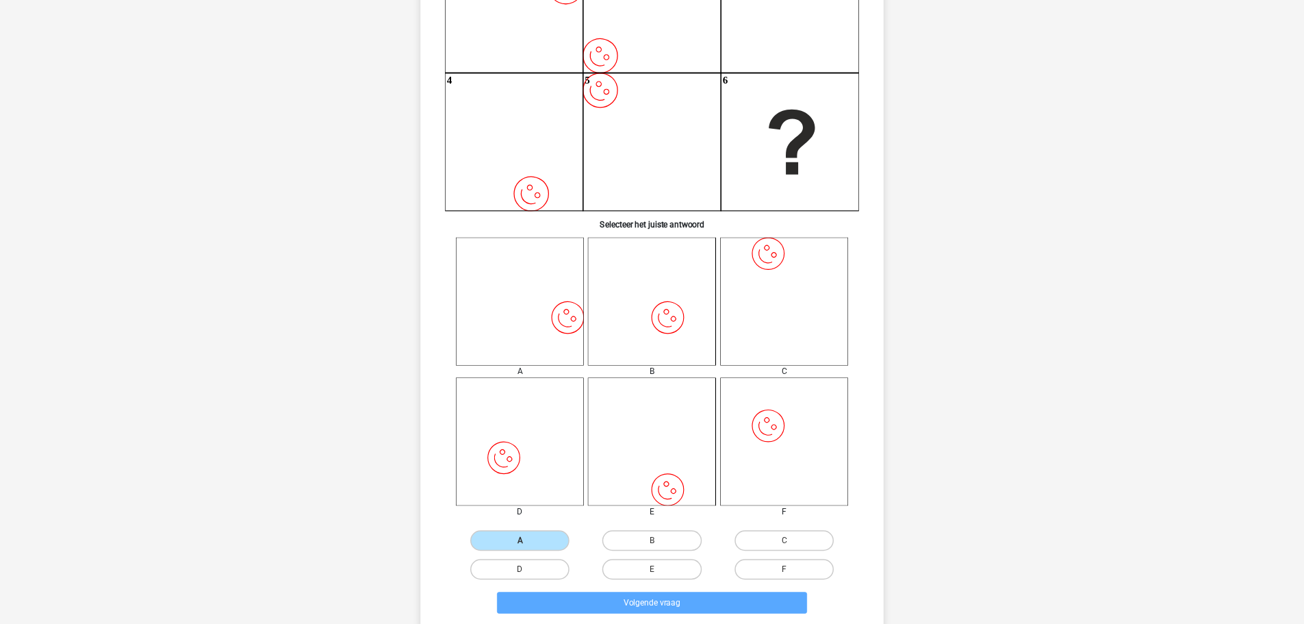
scroll to position [0, 0]
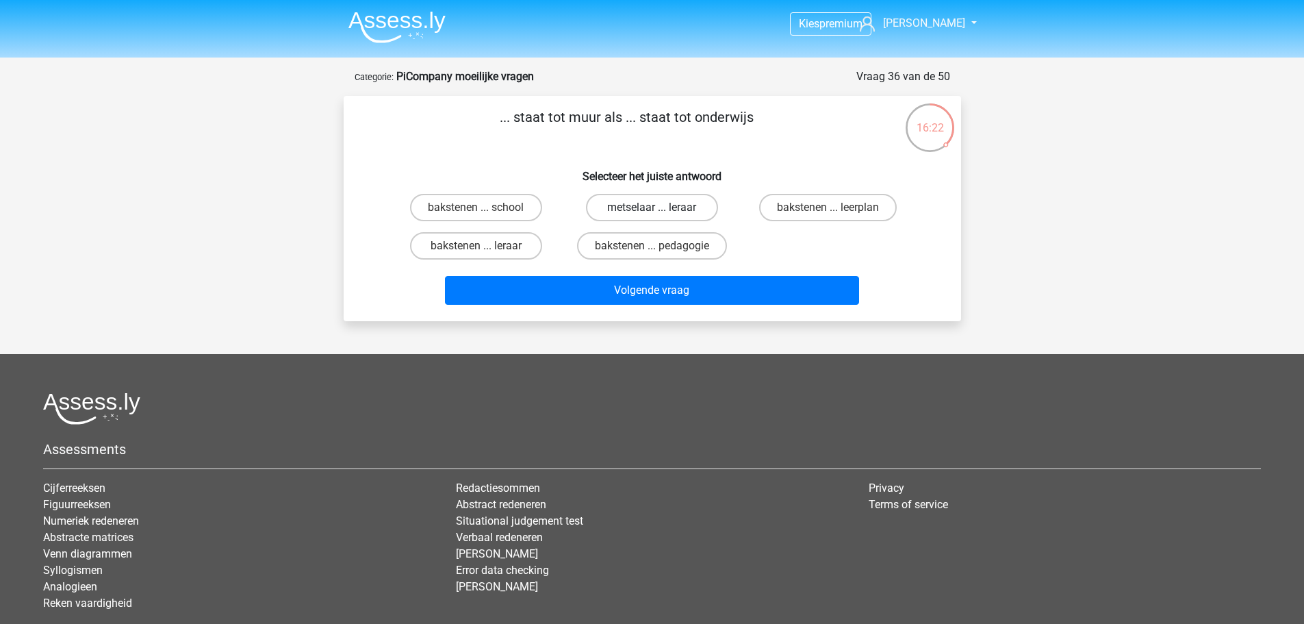
click at [630, 208] on label "metselaar ... leraar" at bounding box center [652, 207] width 132 height 27
click at [652, 208] on input "metselaar ... leraar" at bounding box center [656, 211] width 9 height 9
radio input "true"
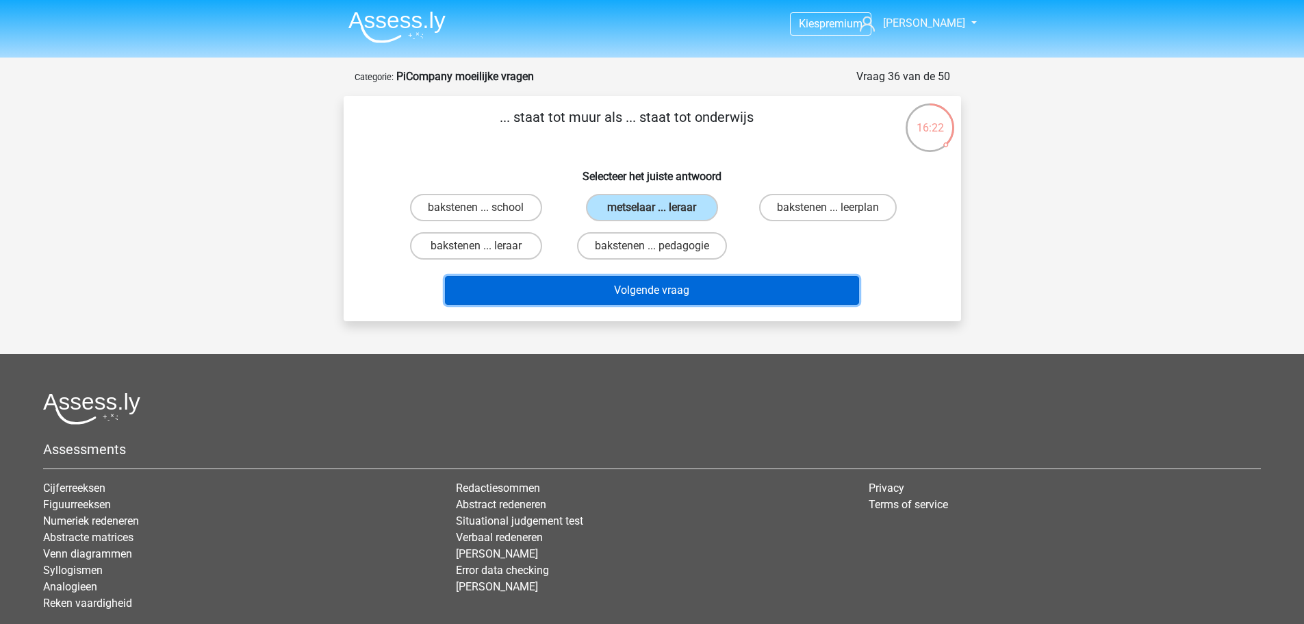
click at [635, 283] on button "Volgende vraag" at bounding box center [652, 290] width 414 height 29
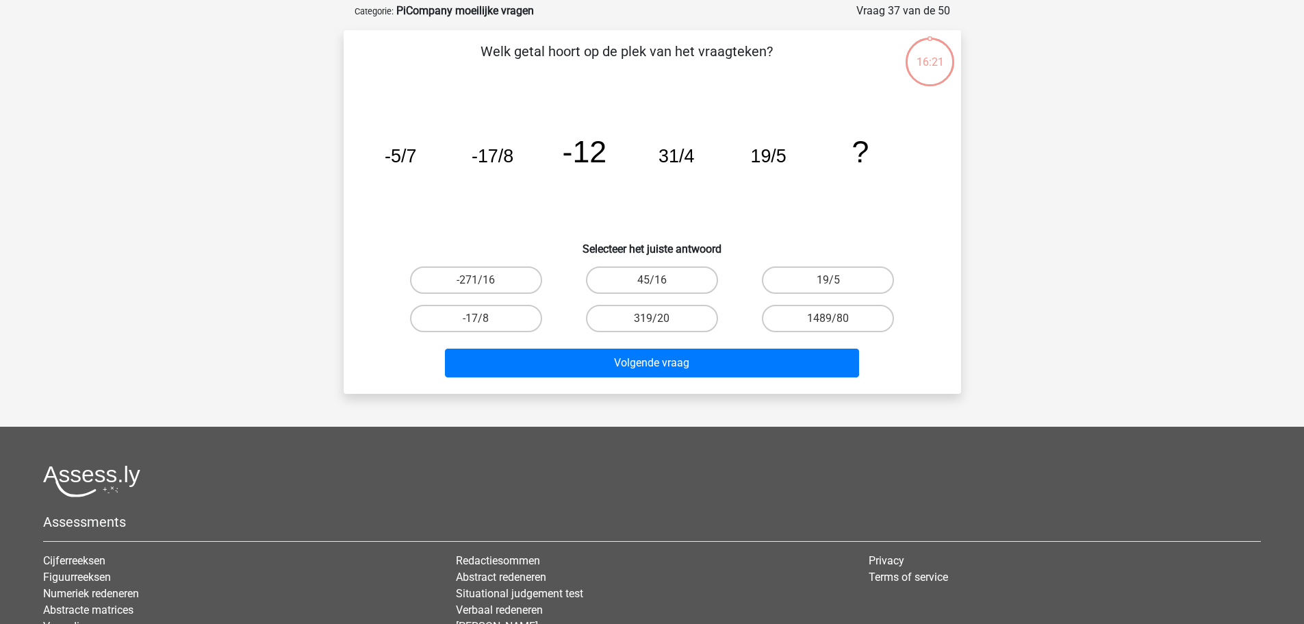
scroll to position [68, 0]
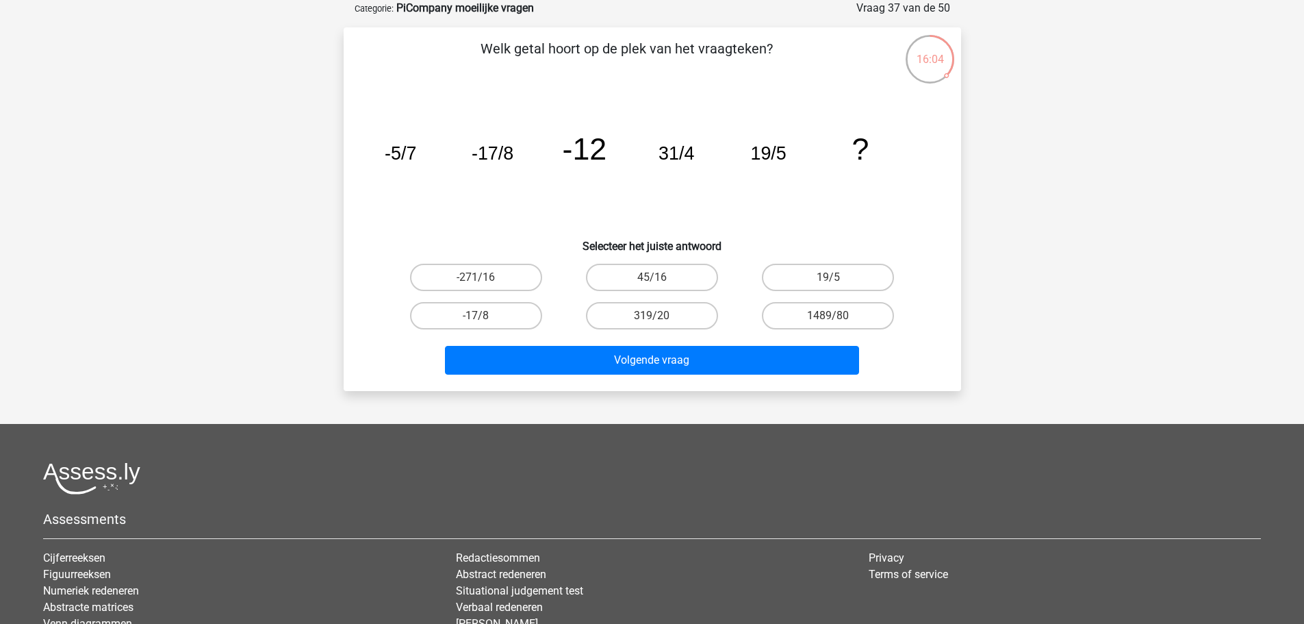
click at [481, 318] on input "-17/8" at bounding box center [480, 320] width 9 height 9
radio input "true"
click at [511, 344] on div "Volgende vraag" at bounding box center [653, 357] width 574 height 45
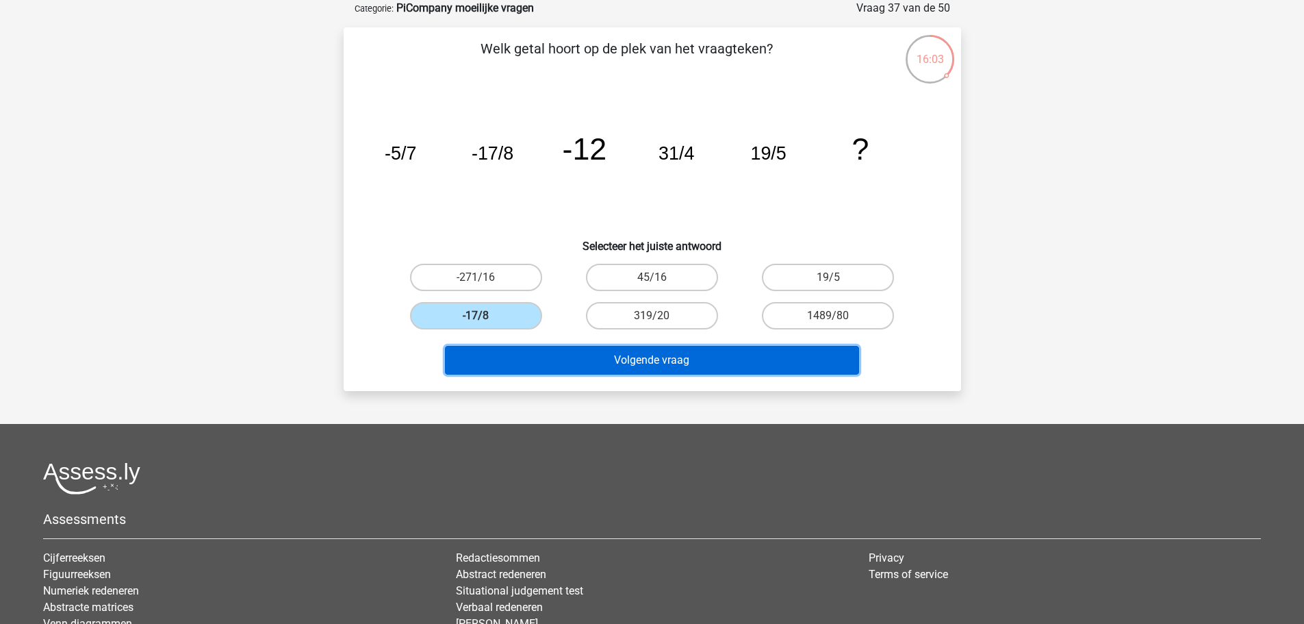
click at [514, 355] on button "Volgende vraag" at bounding box center [652, 360] width 414 height 29
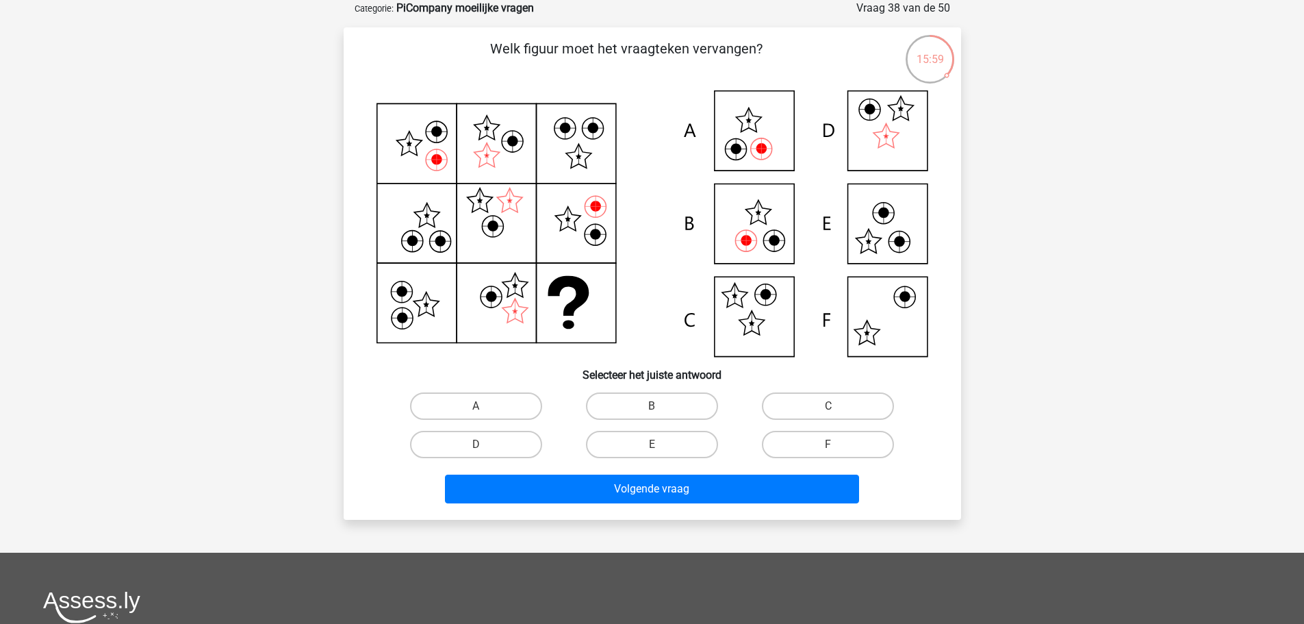
scroll to position [0, 0]
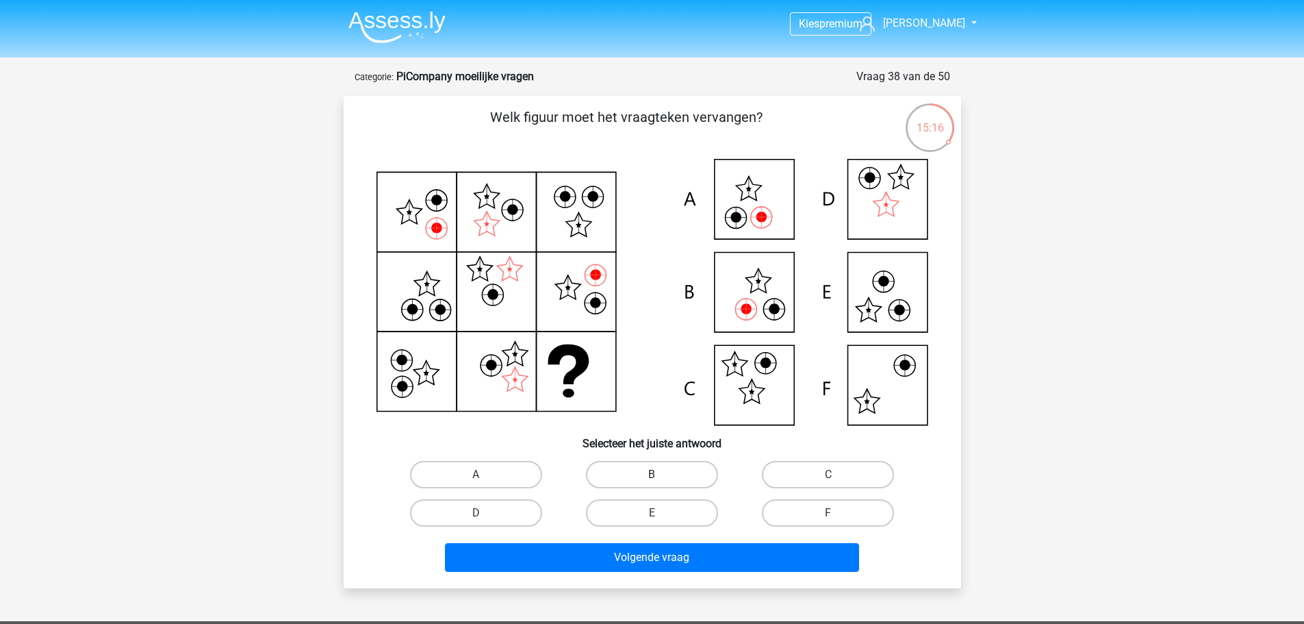
click at [665, 482] on label "B" at bounding box center [652, 474] width 132 height 27
click at [661, 482] on input "B" at bounding box center [656, 478] width 9 height 9
radio input "true"
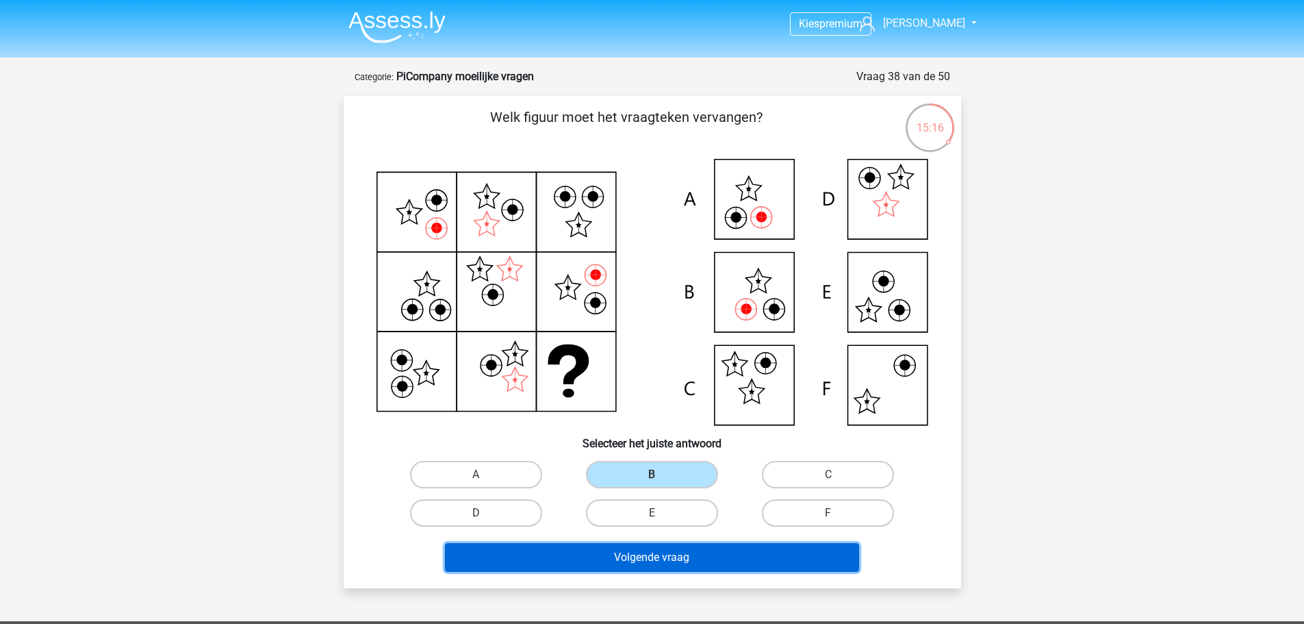
click at [694, 557] on button "Volgende vraag" at bounding box center [652, 557] width 414 height 29
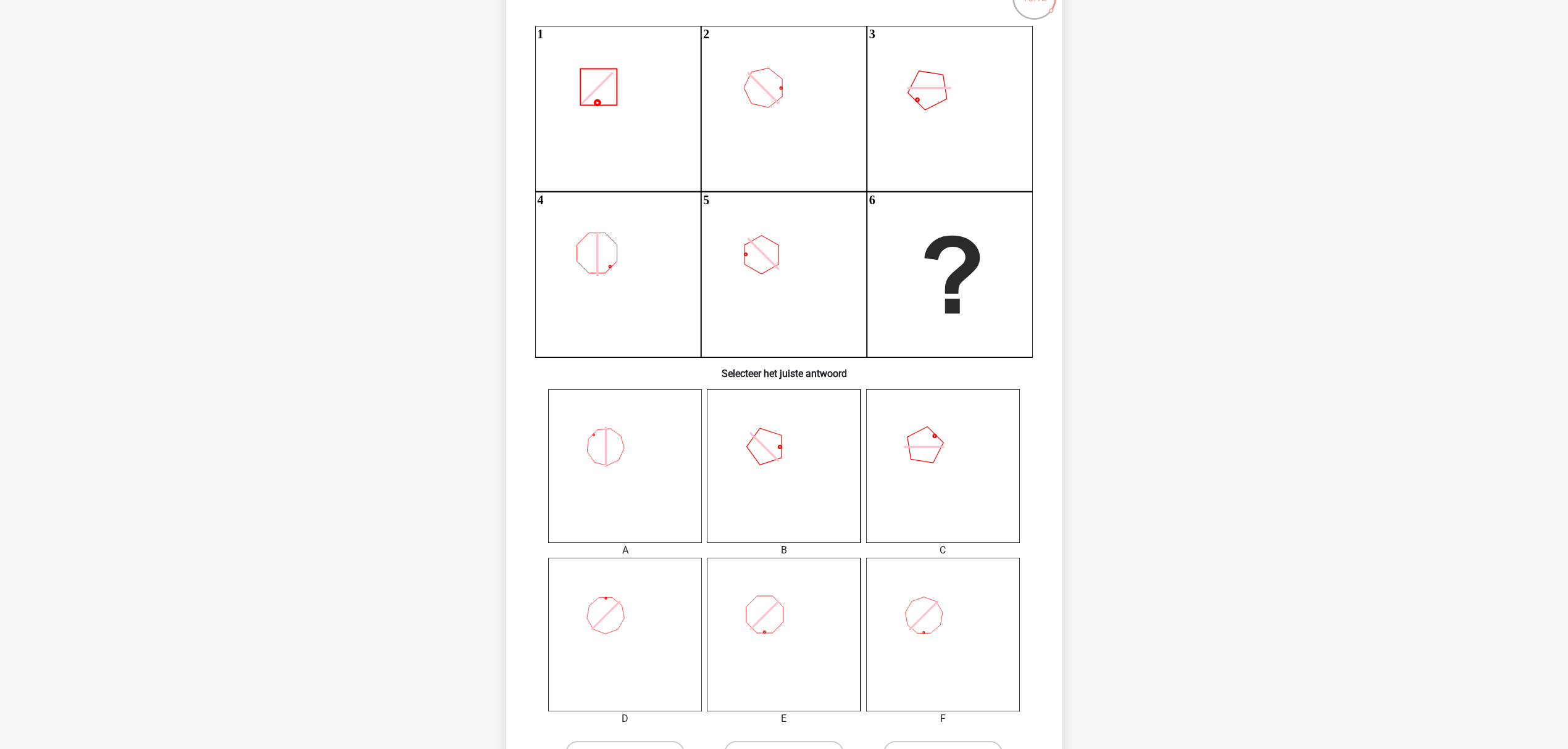
scroll to position [139, 0]
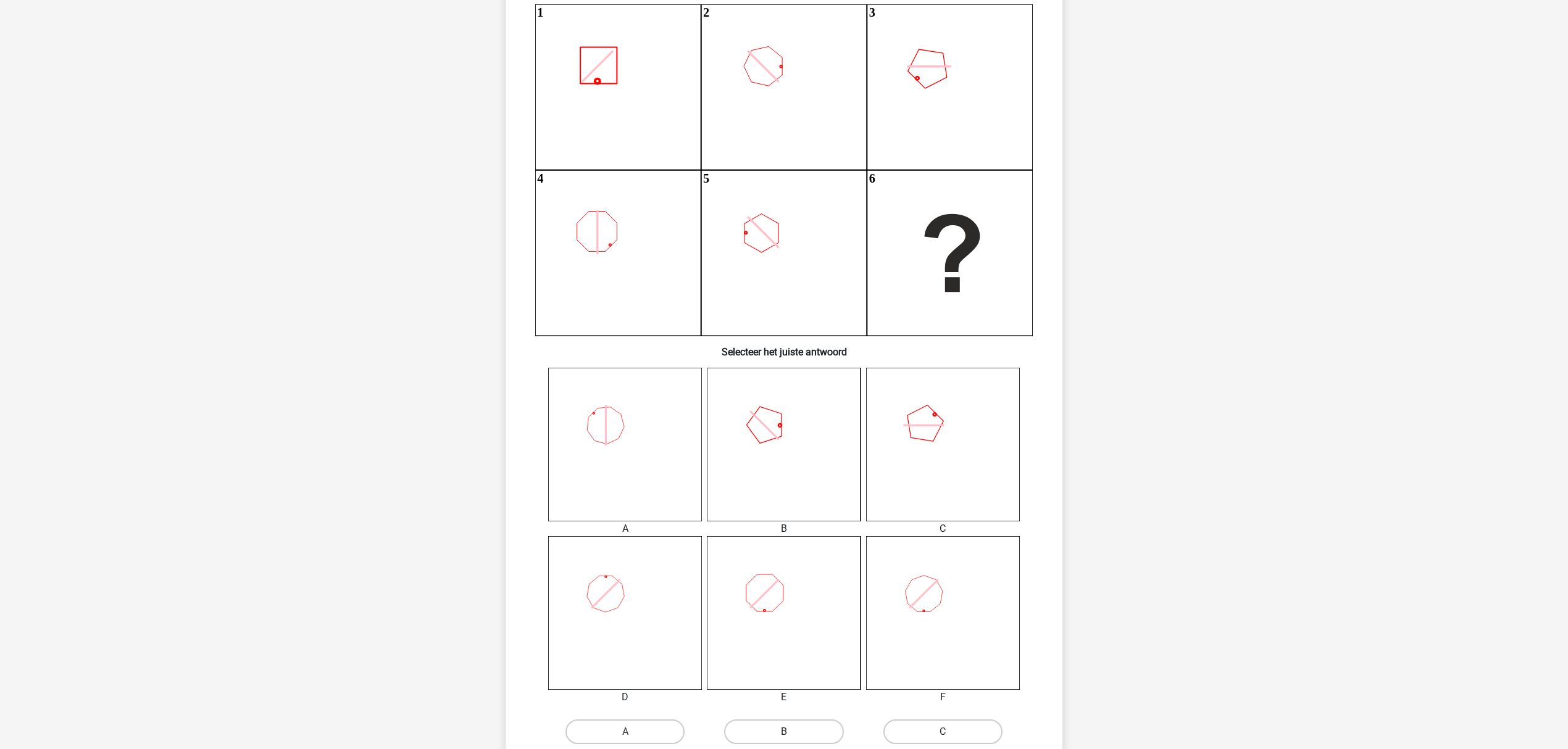
click at [784, 701] on label "B" at bounding box center [784, 731] width 119 height 24
click at [784, 701] on input "B" at bounding box center [788, 735] width 8 height 8
radio input "true"
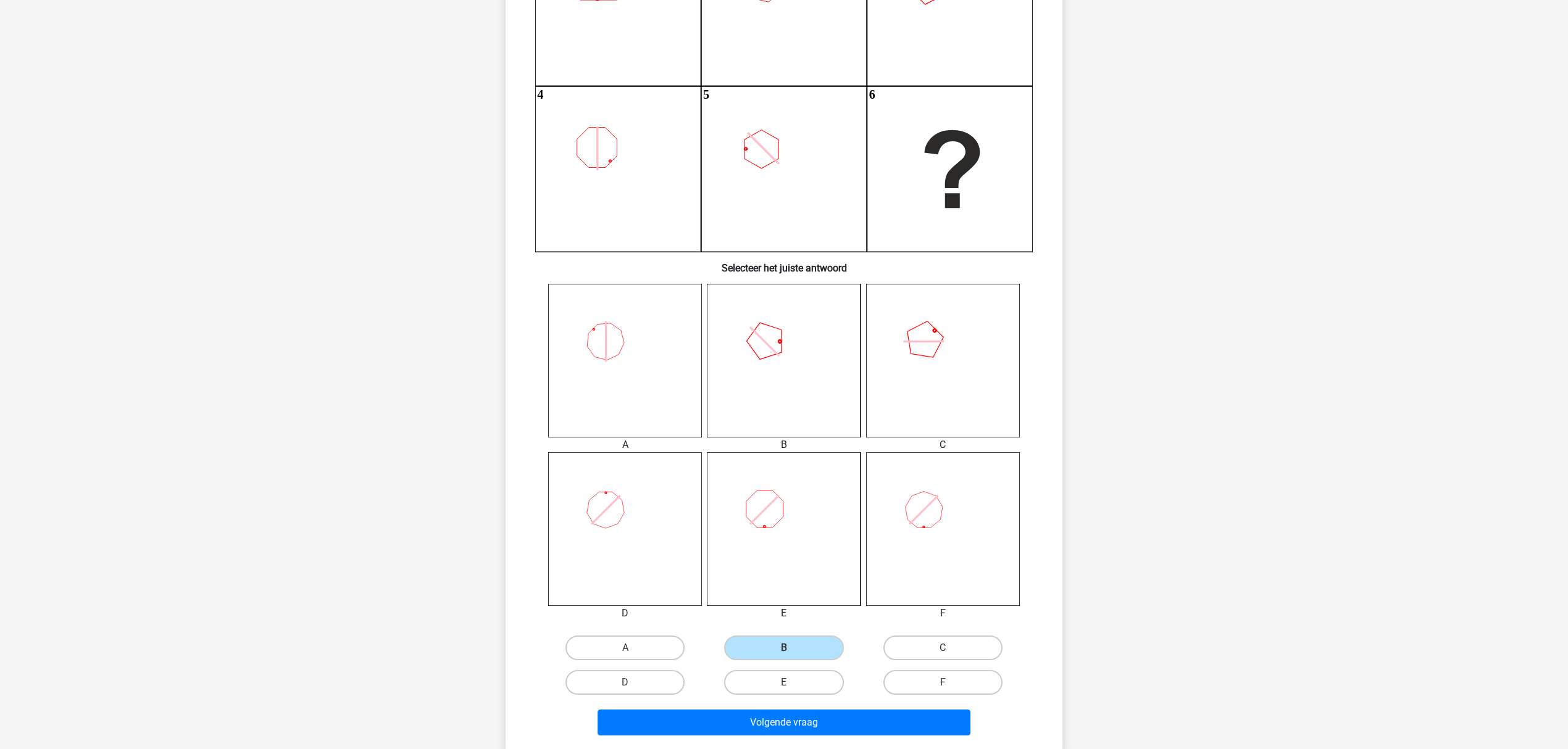
scroll to position [304, 0]
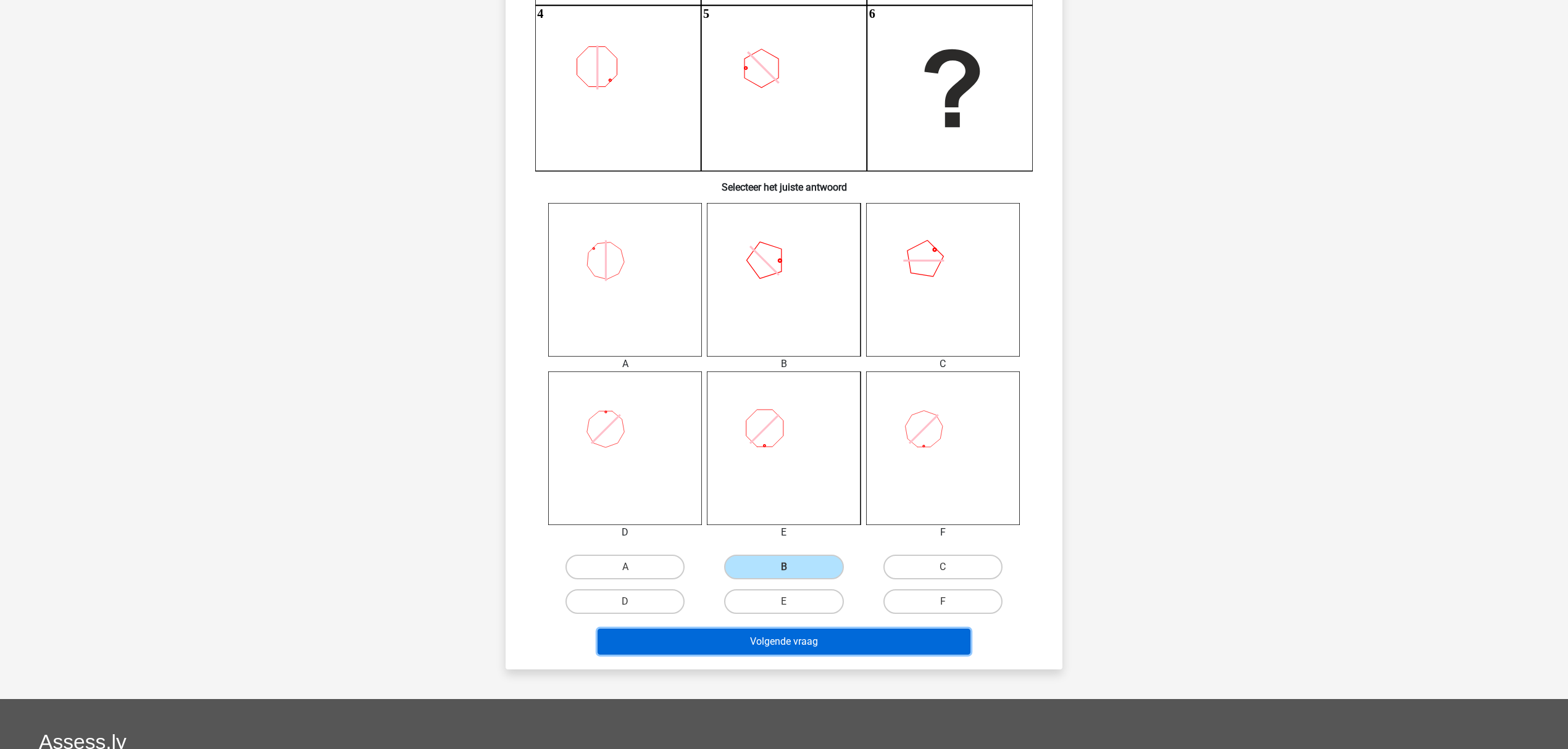
click at [846, 648] on button "Volgende vraag" at bounding box center [784, 642] width 373 height 26
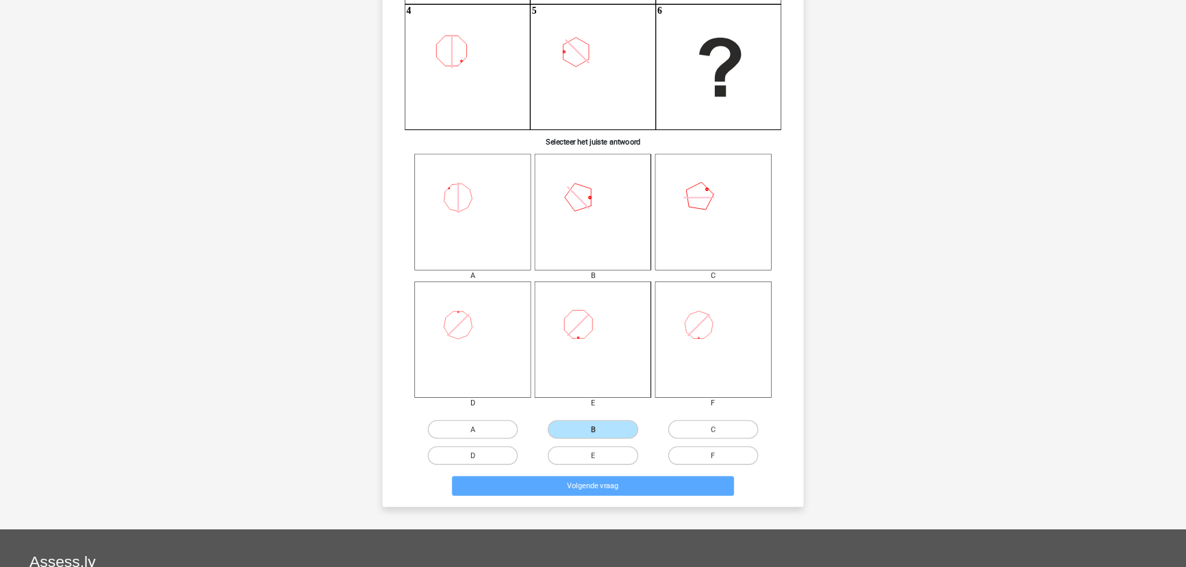
scroll to position [0, 0]
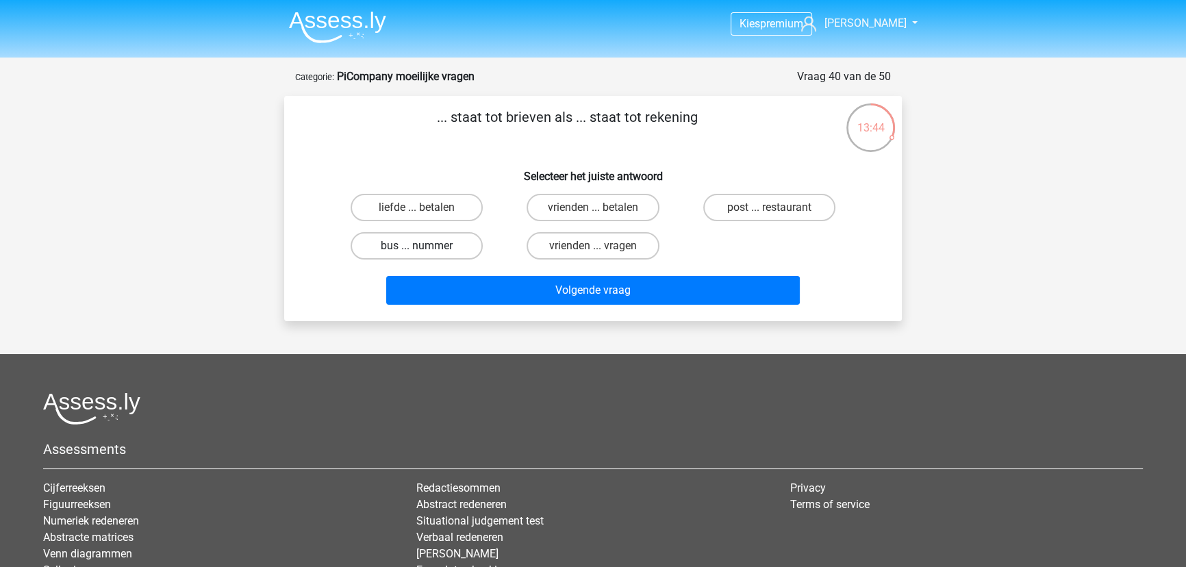
click at [431, 246] on label "bus ... nummer" at bounding box center [417, 245] width 132 height 27
click at [426, 246] on input "bus ... nummer" at bounding box center [421, 250] width 9 height 9
radio input "true"
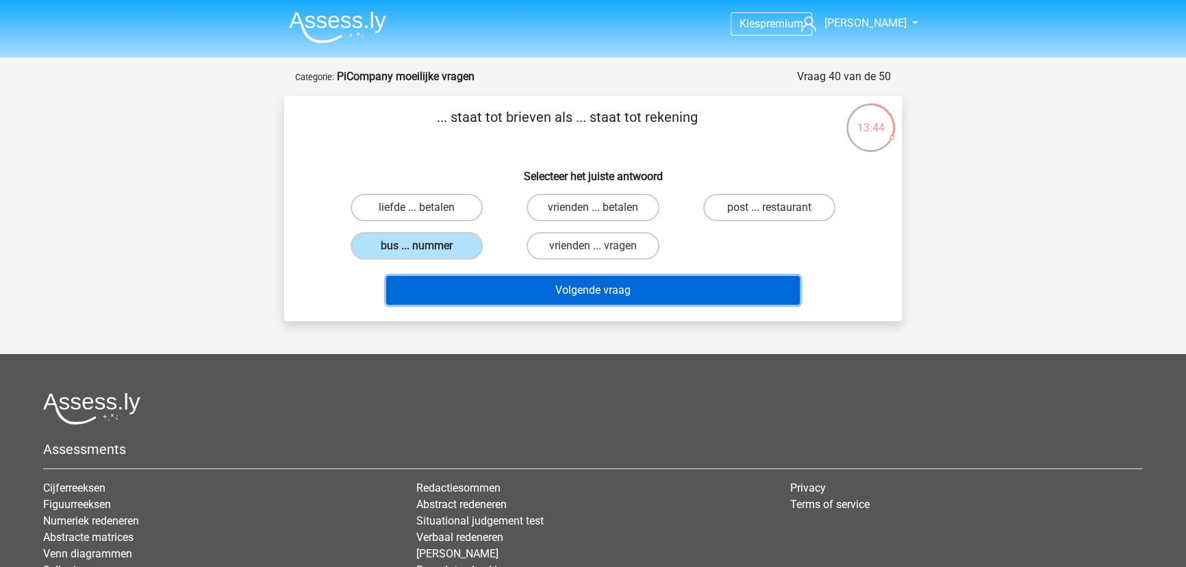
click at [493, 283] on button "Volgende vraag" at bounding box center [593, 290] width 414 height 29
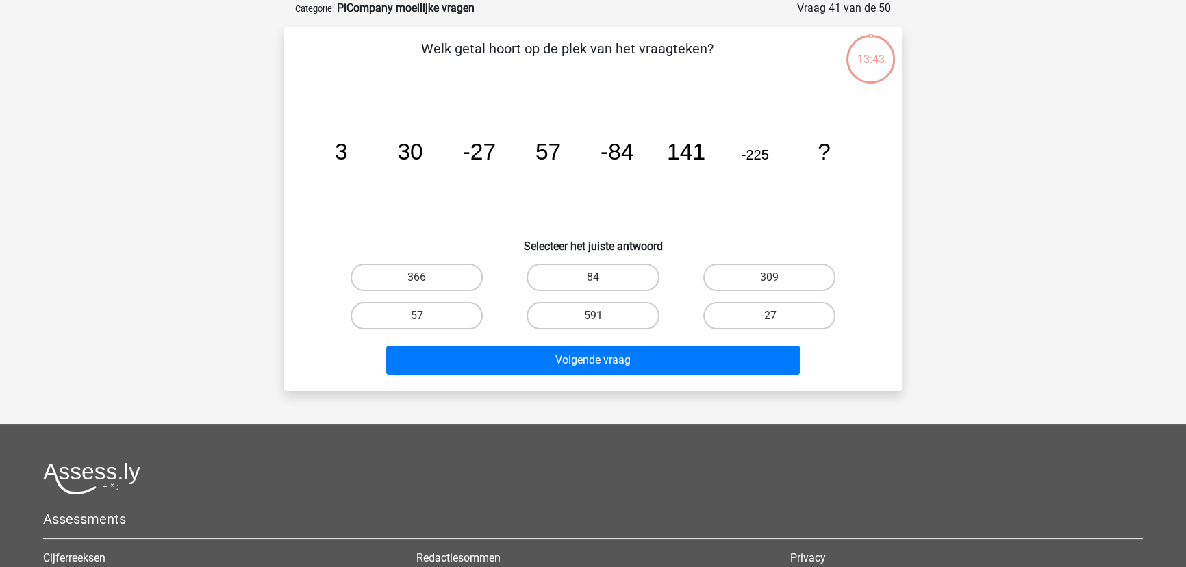
scroll to position [6, 0]
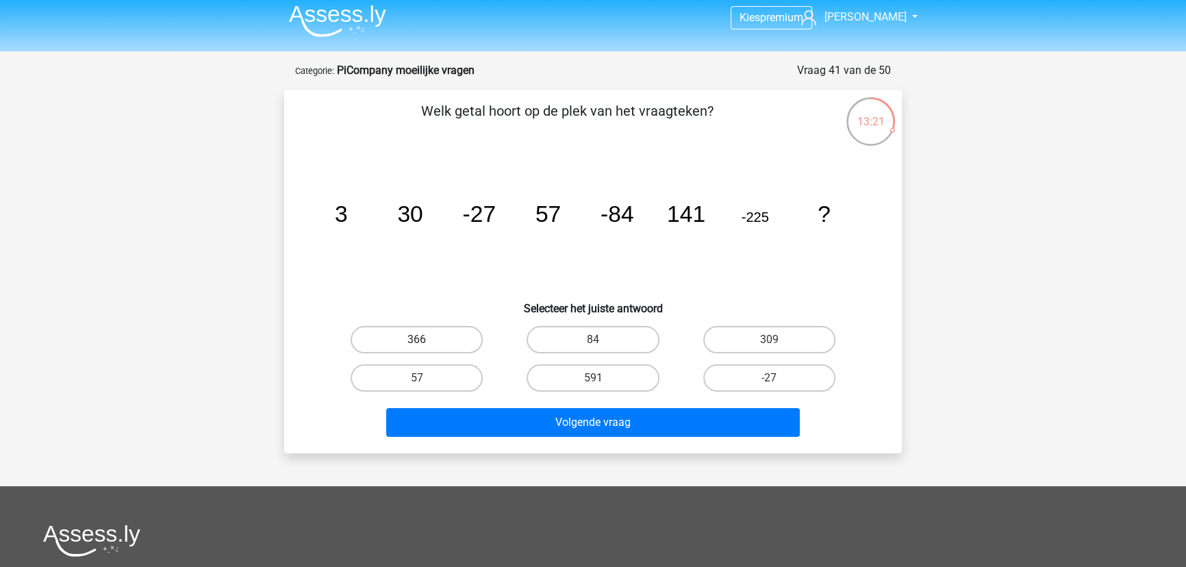
click at [447, 334] on label "366" at bounding box center [417, 339] width 132 height 27
click at [426, 340] on input "366" at bounding box center [421, 344] width 9 height 9
radio input "true"
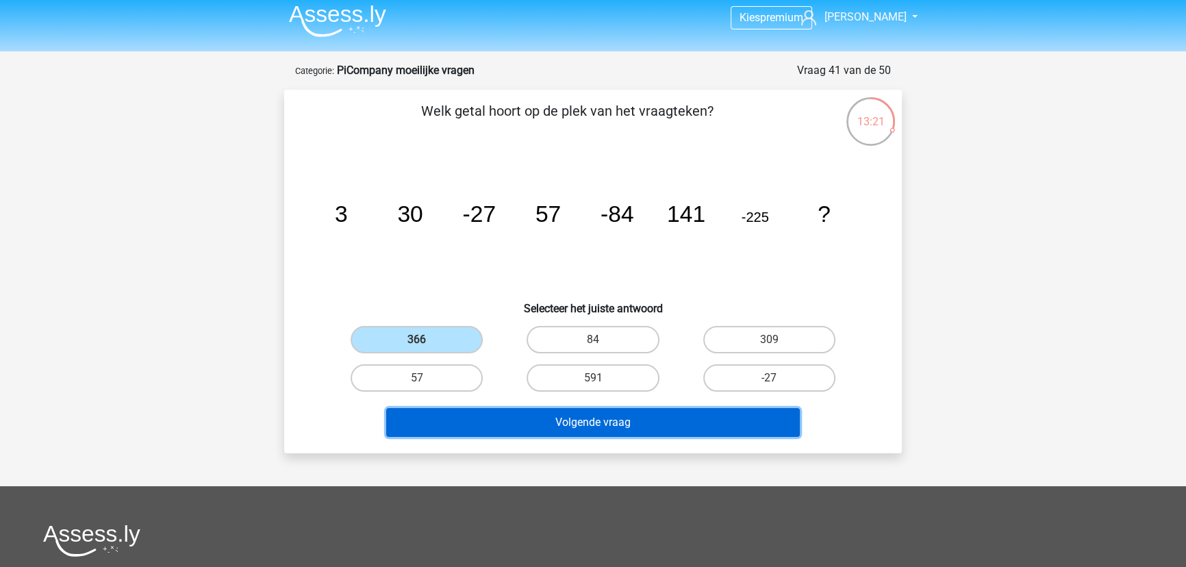
click at [509, 409] on button "Volgende vraag" at bounding box center [593, 422] width 414 height 29
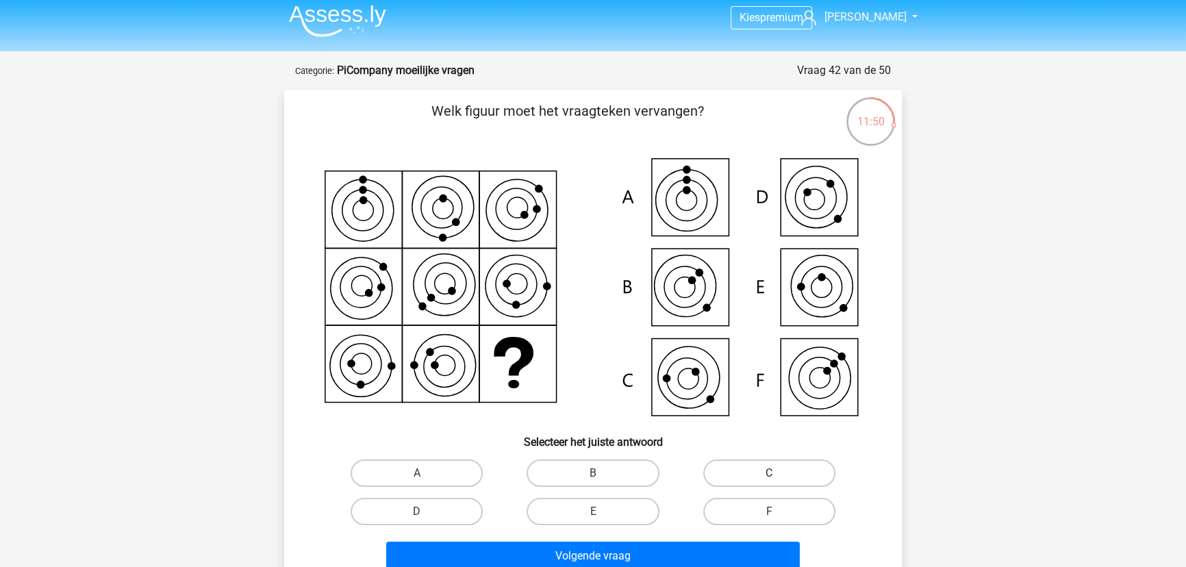
click at [782, 474] on label "C" at bounding box center [769, 472] width 132 height 27
click at [778, 474] on input "C" at bounding box center [773, 477] width 9 height 9
radio input "true"
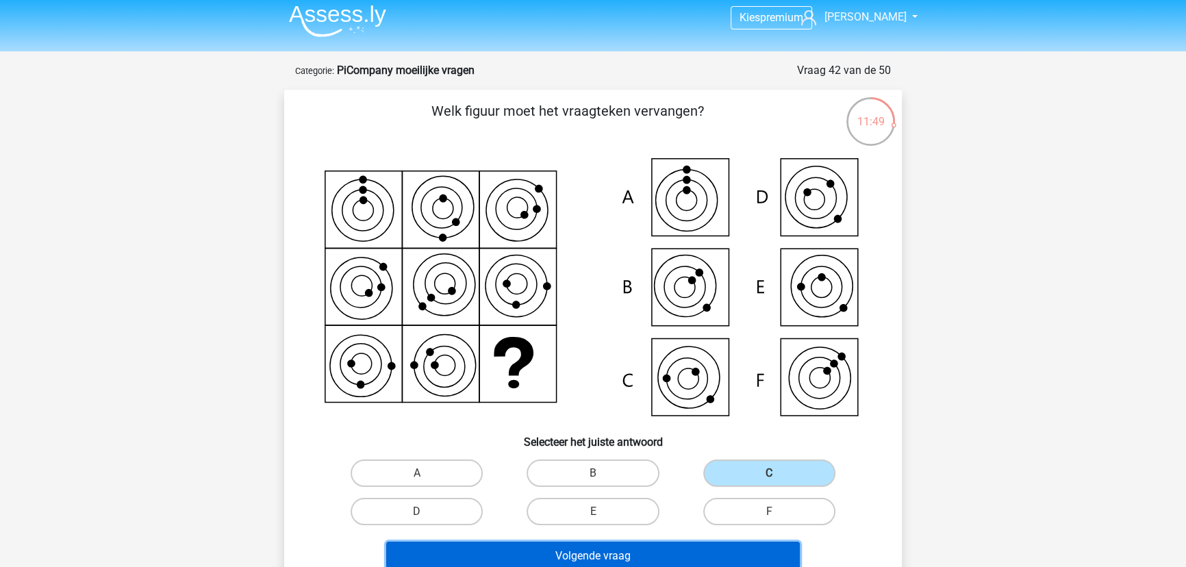
click at [695, 555] on button "Volgende vraag" at bounding box center [593, 556] width 414 height 29
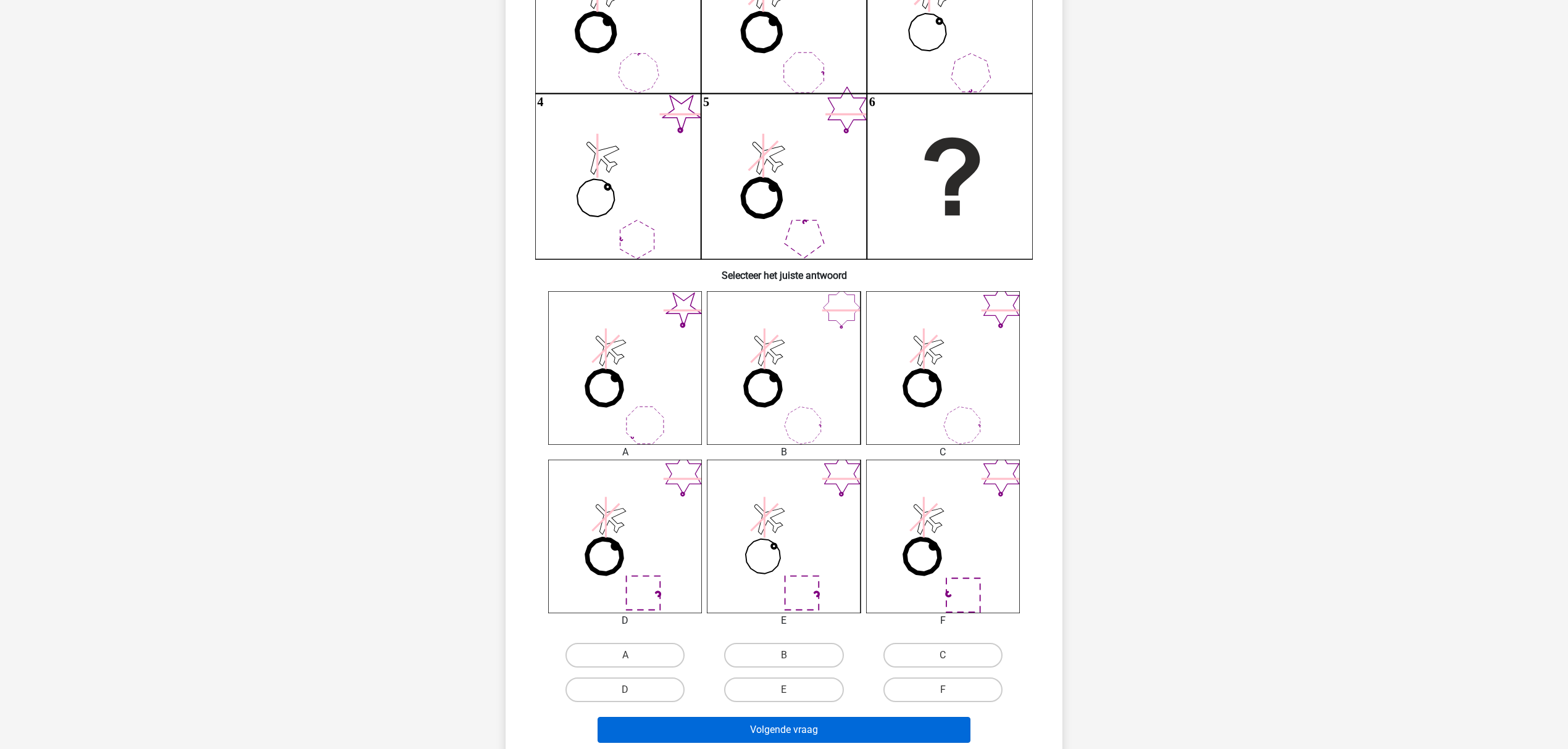
scroll to position [307, 0]
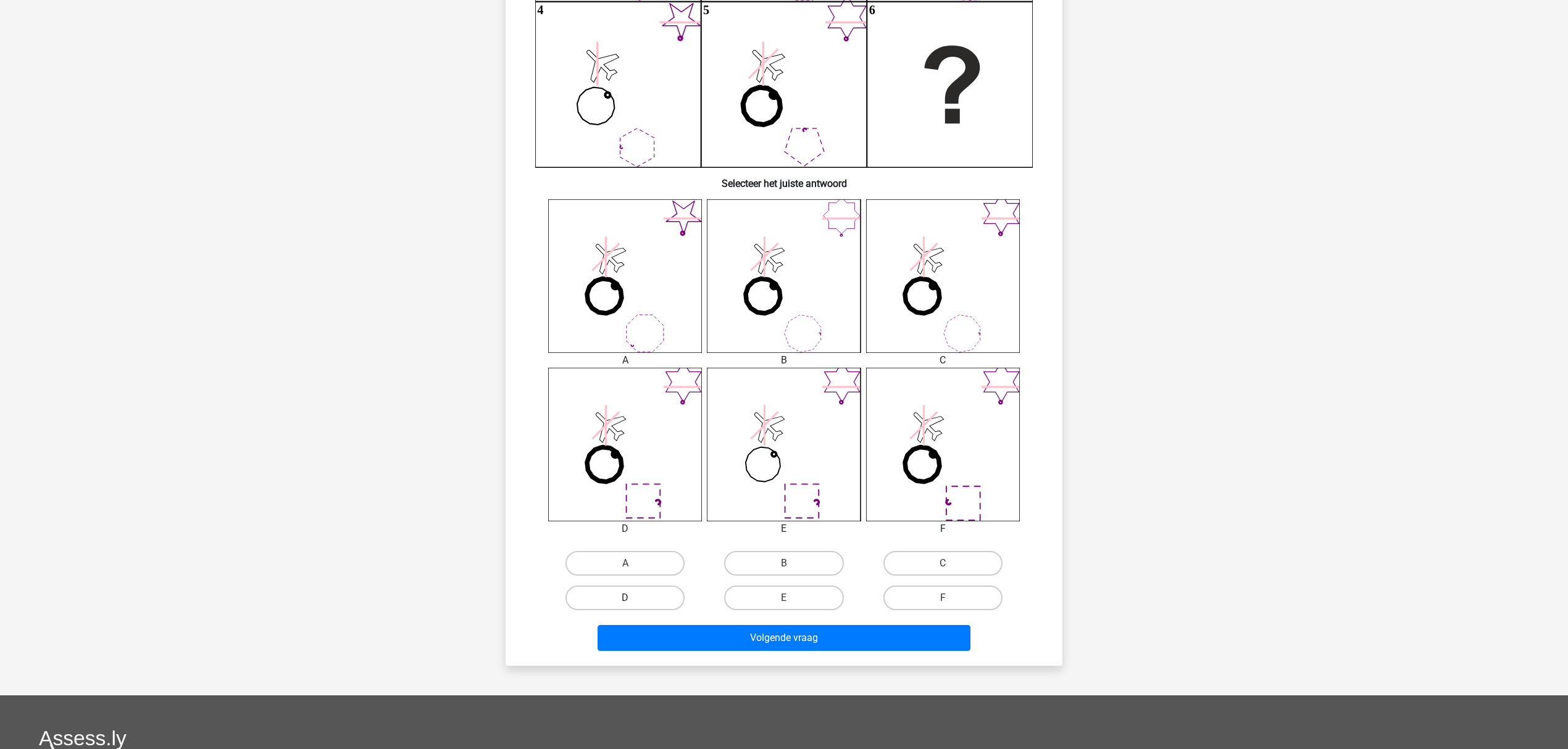
click at [655, 595] on label "D" at bounding box center [625, 598] width 119 height 24
click at [633, 598] on input "D" at bounding box center [629, 601] width 8 height 8
radio input "true"
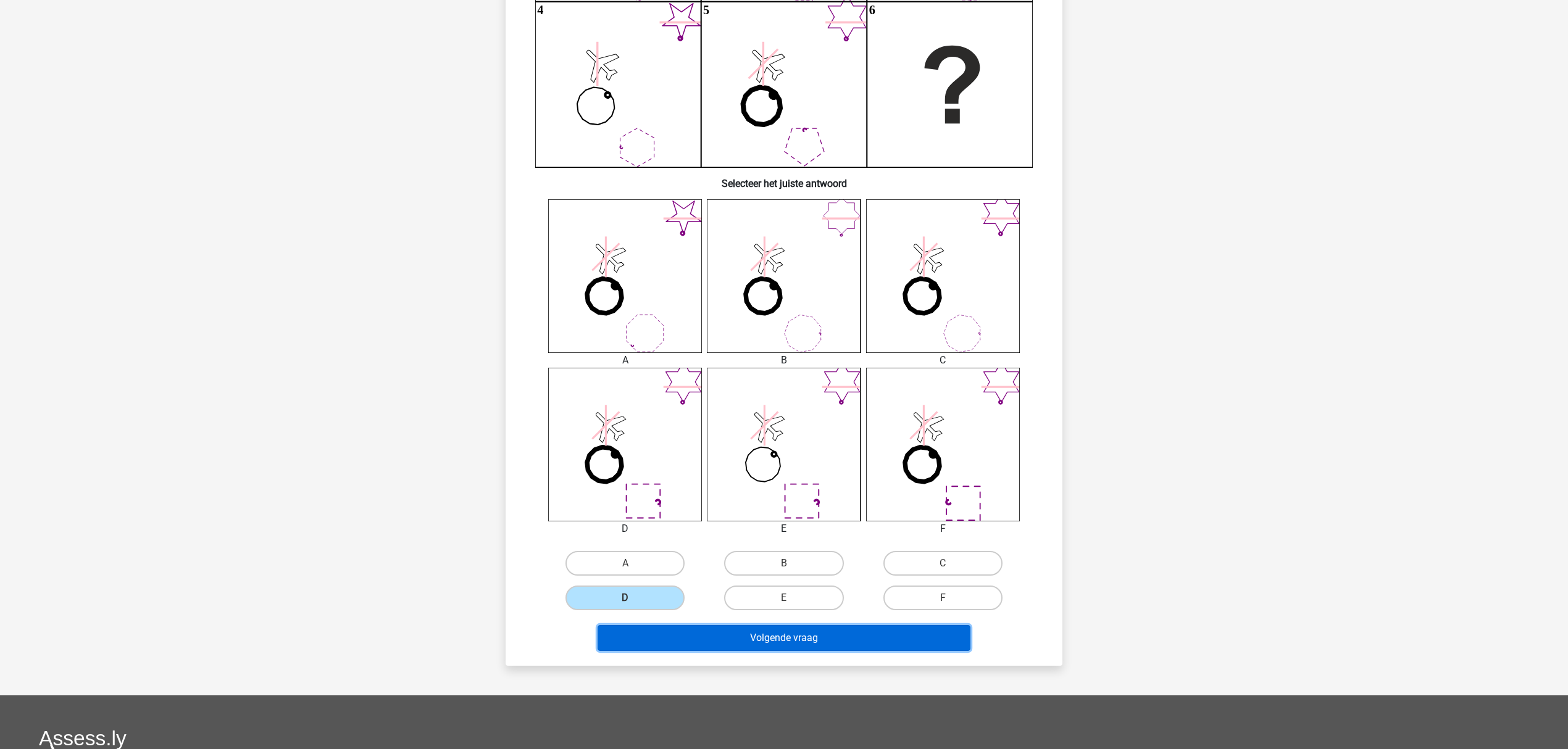
click at [685, 647] on button "Volgende vraag" at bounding box center [784, 638] width 373 height 26
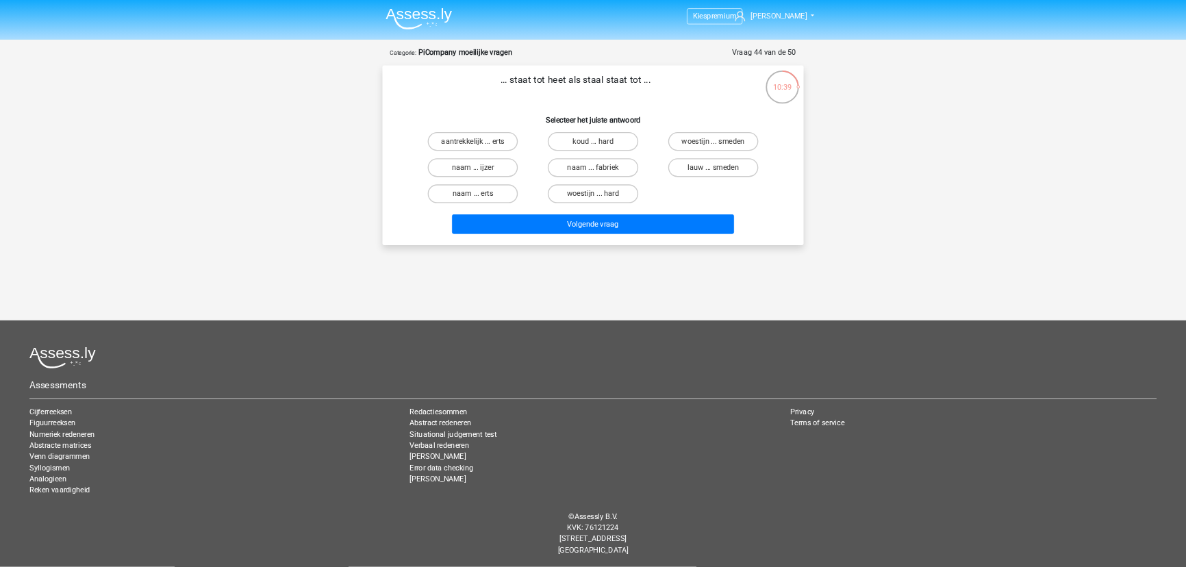
scroll to position [0, 0]
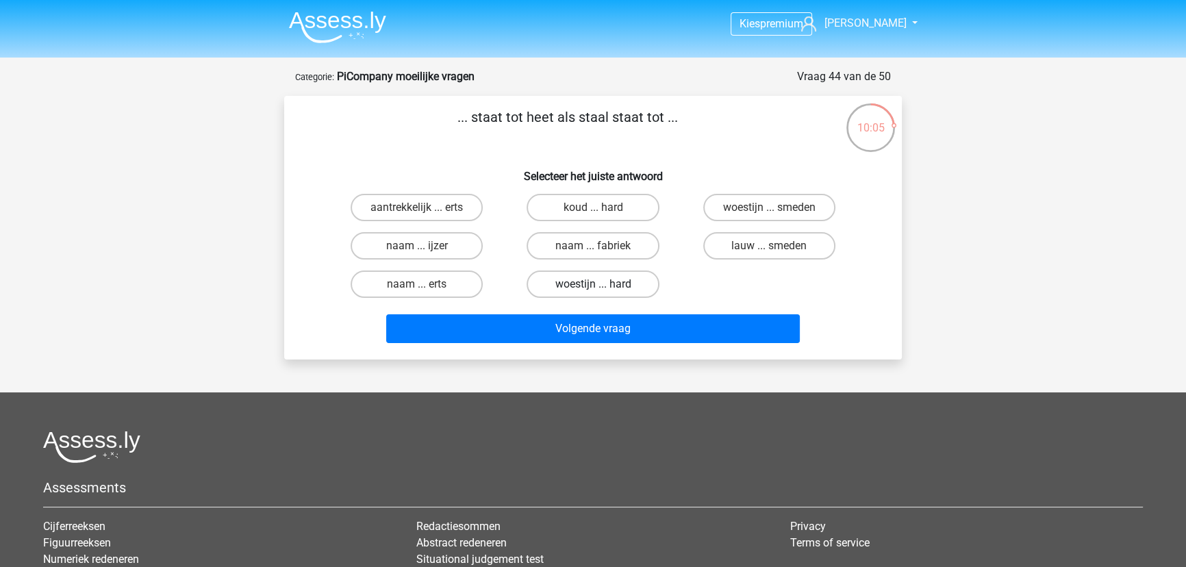
click at [609, 288] on label "woestijn ... hard" at bounding box center [593, 283] width 132 height 27
click at [602, 288] on input "woestijn ... hard" at bounding box center [597, 288] width 9 height 9
radio input "true"
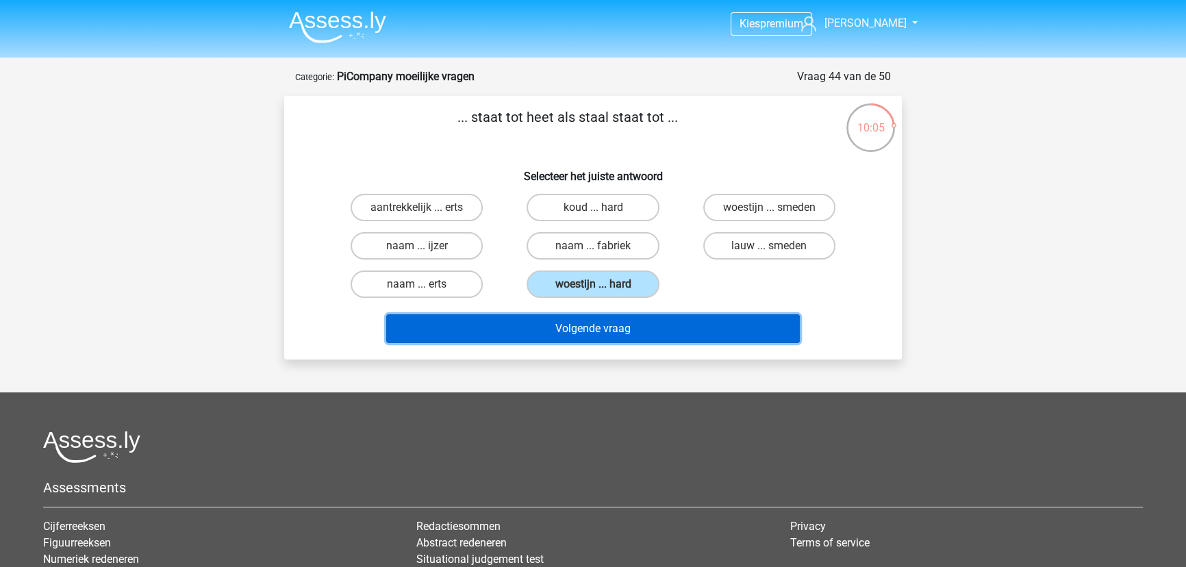
click at [616, 332] on button "Volgende vraag" at bounding box center [593, 328] width 414 height 29
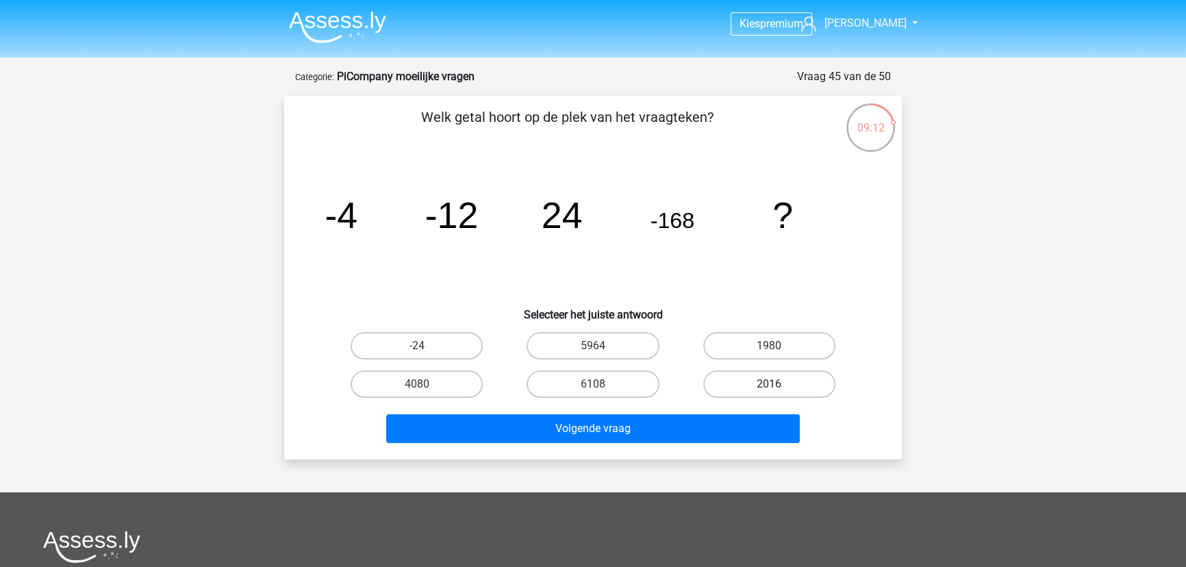
click at [750, 383] on label "2016" at bounding box center [769, 383] width 132 height 27
click at [769, 384] on input "2016" at bounding box center [773, 388] width 9 height 9
radio input "true"
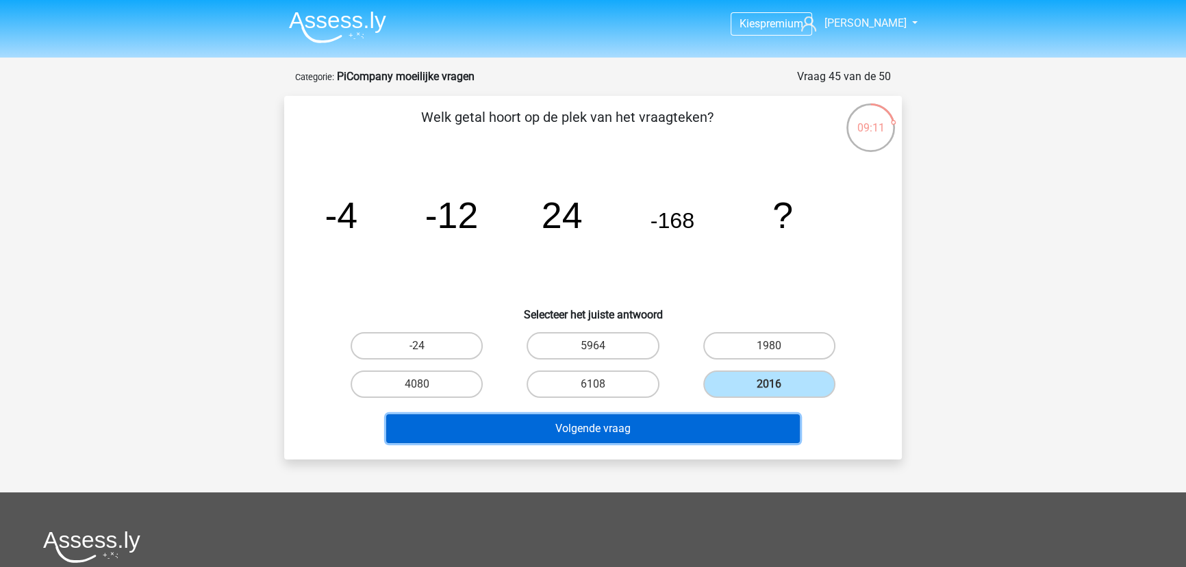
click at [717, 428] on button "Volgende vraag" at bounding box center [593, 428] width 414 height 29
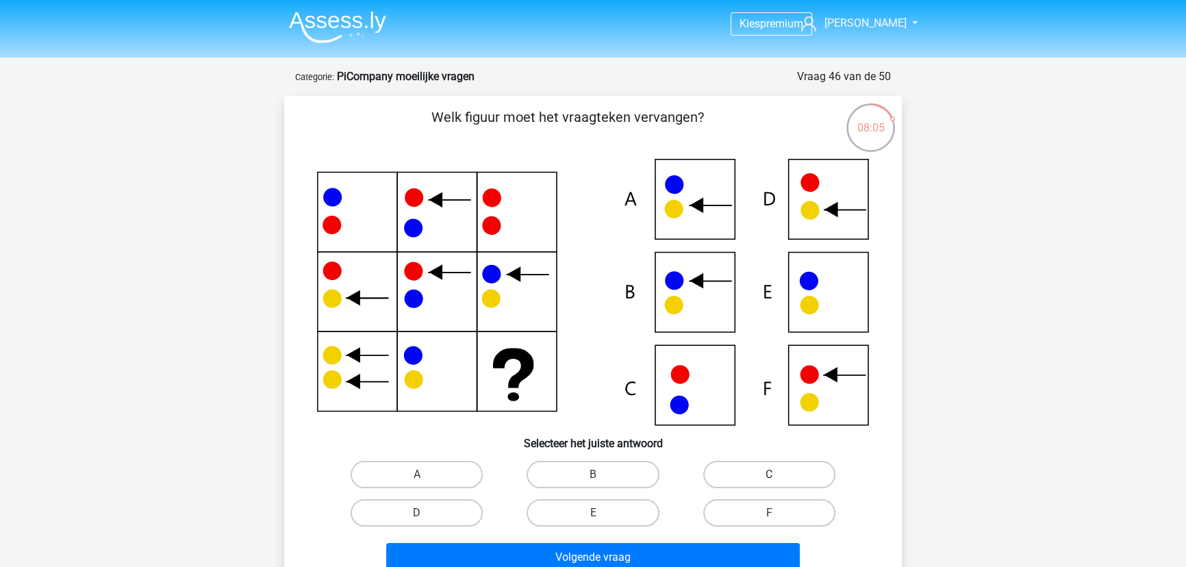
click at [778, 471] on label "C" at bounding box center [769, 474] width 132 height 27
click at [778, 474] on input "C" at bounding box center [773, 478] width 9 height 9
radio input "true"
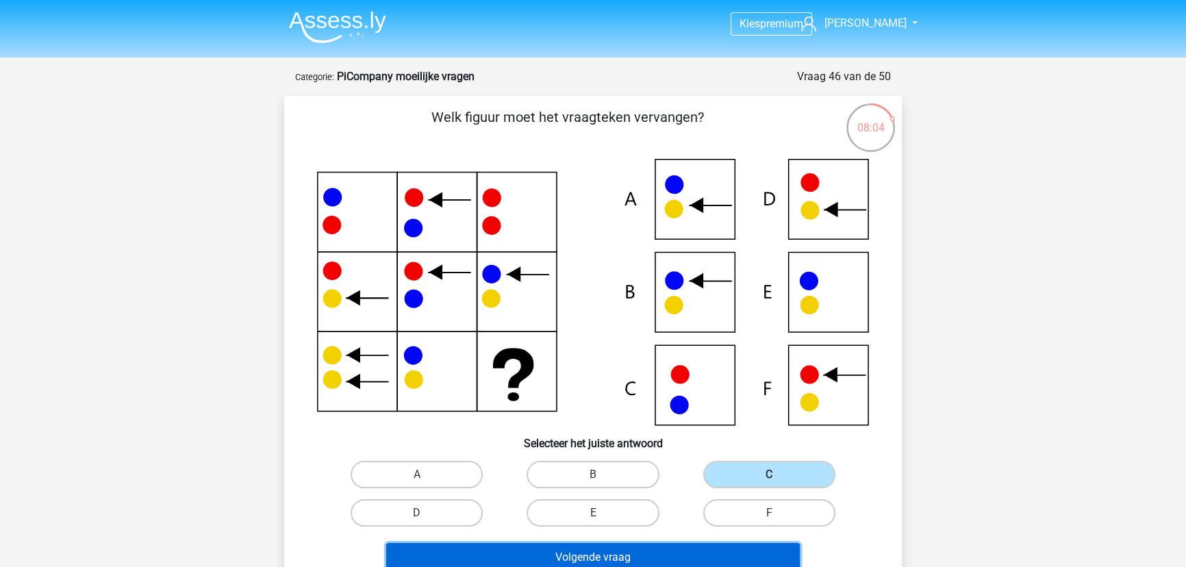
click at [713, 546] on button "Volgende vraag" at bounding box center [593, 557] width 414 height 29
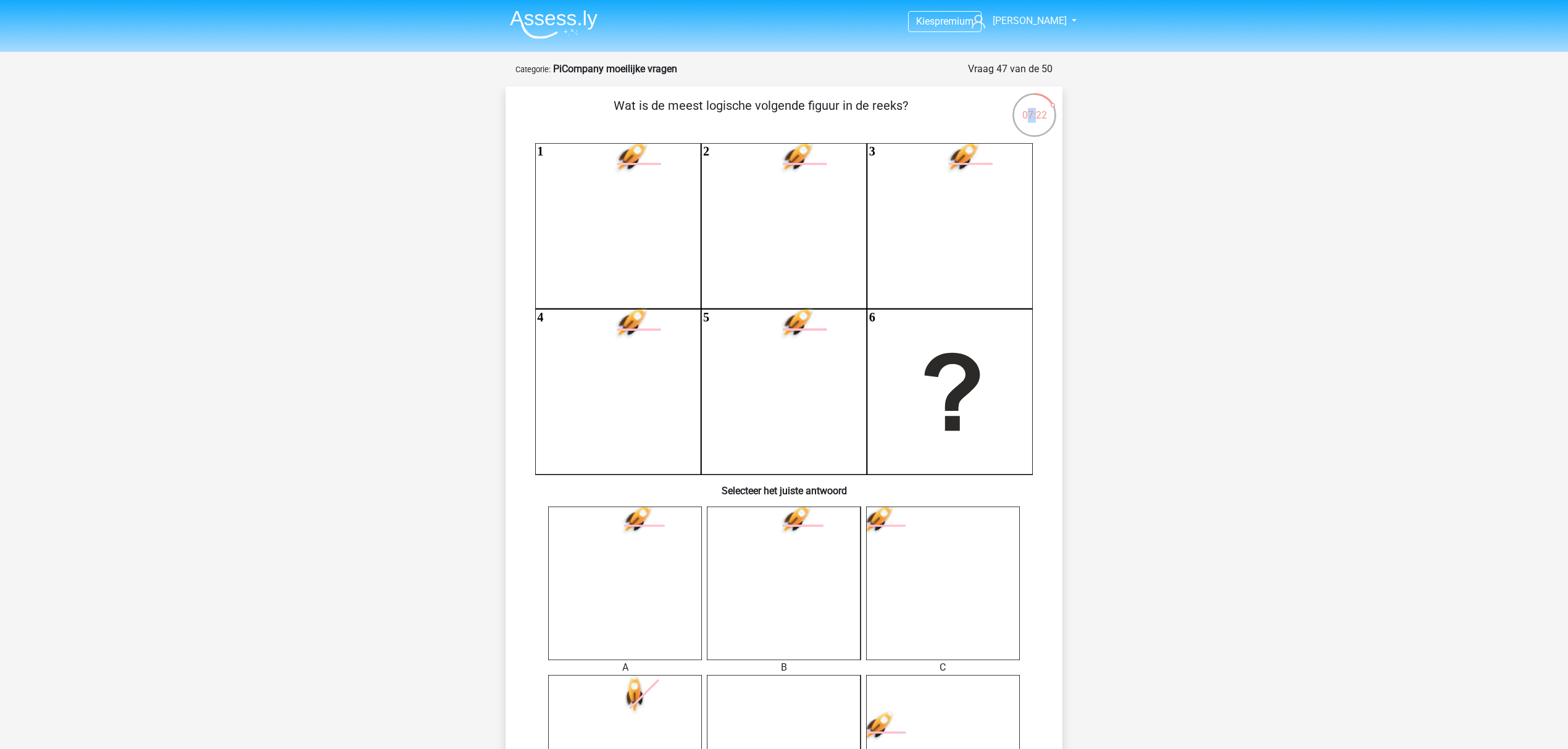
drag, startPoint x: 1038, startPoint y: 116, endPoint x: 992, endPoint y: 131, distance: 48.4
click at [1025, 113] on div "07:22" at bounding box center [1034, 107] width 46 height 31
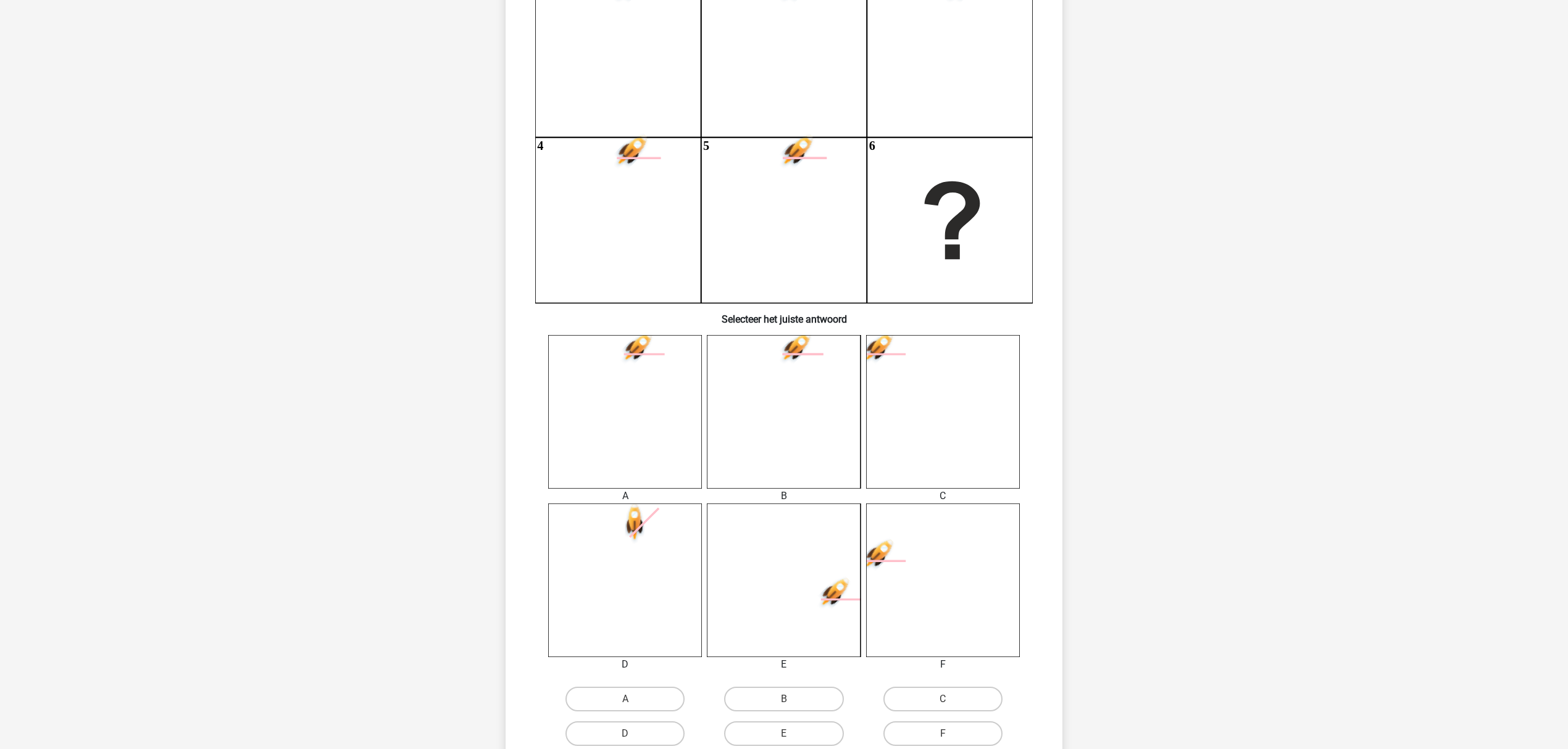
scroll to position [201, 0]
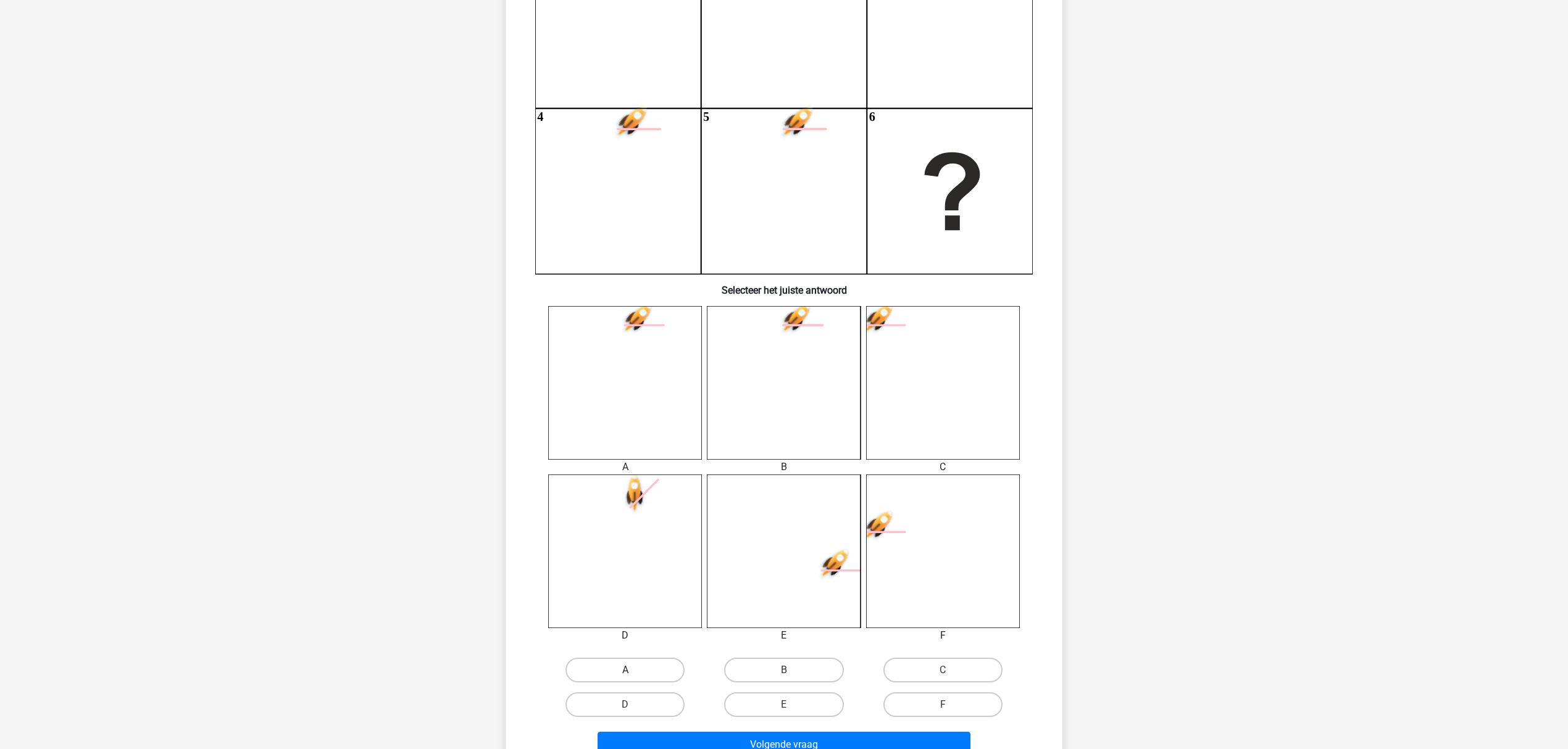
click at [645, 661] on label "A" at bounding box center [625, 670] width 119 height 24
click at [633, 671] on input "A" at bounding box center [629, 674] width 8 height 8
radio input "true"
click at [802, 701] on button "Volgende vraag" at bounding box center [784, 744] width 373 height 26
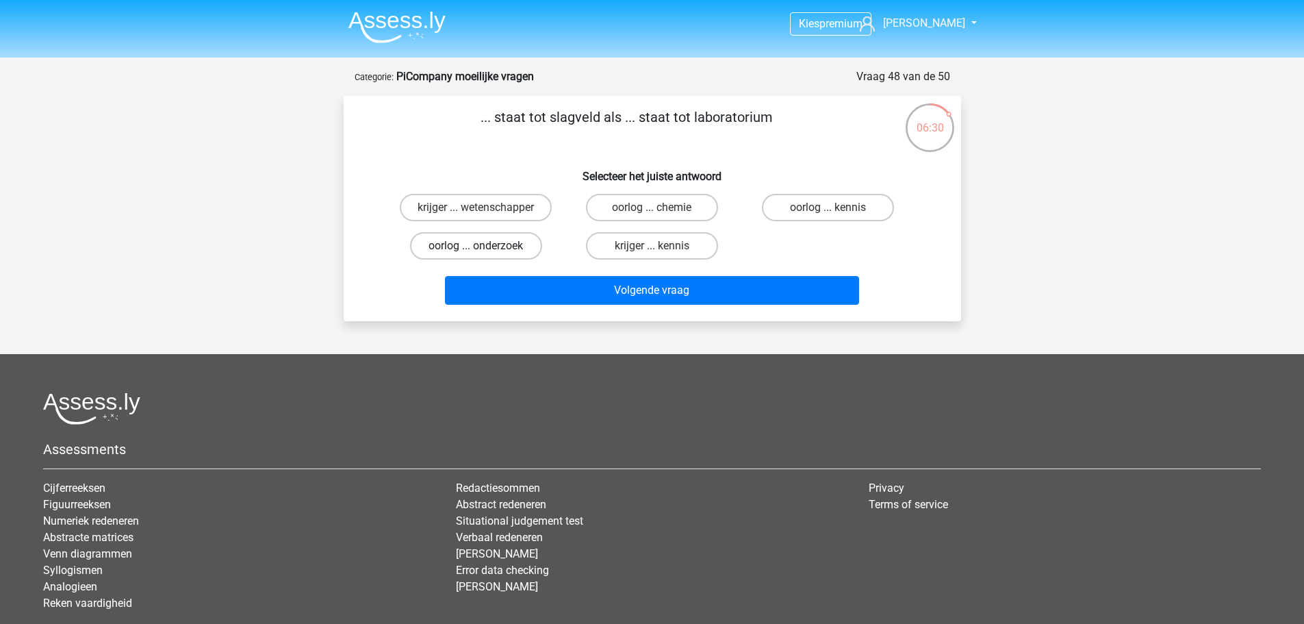
click at [504, 249] on label "oorlog ... onderzoek" at bounding box center [476, 245] width 132 height 27
click at [485, 249] on input "oorlog ... onderzoek" at bounding box center [480, 250] width 9 height 9
radio input "true"
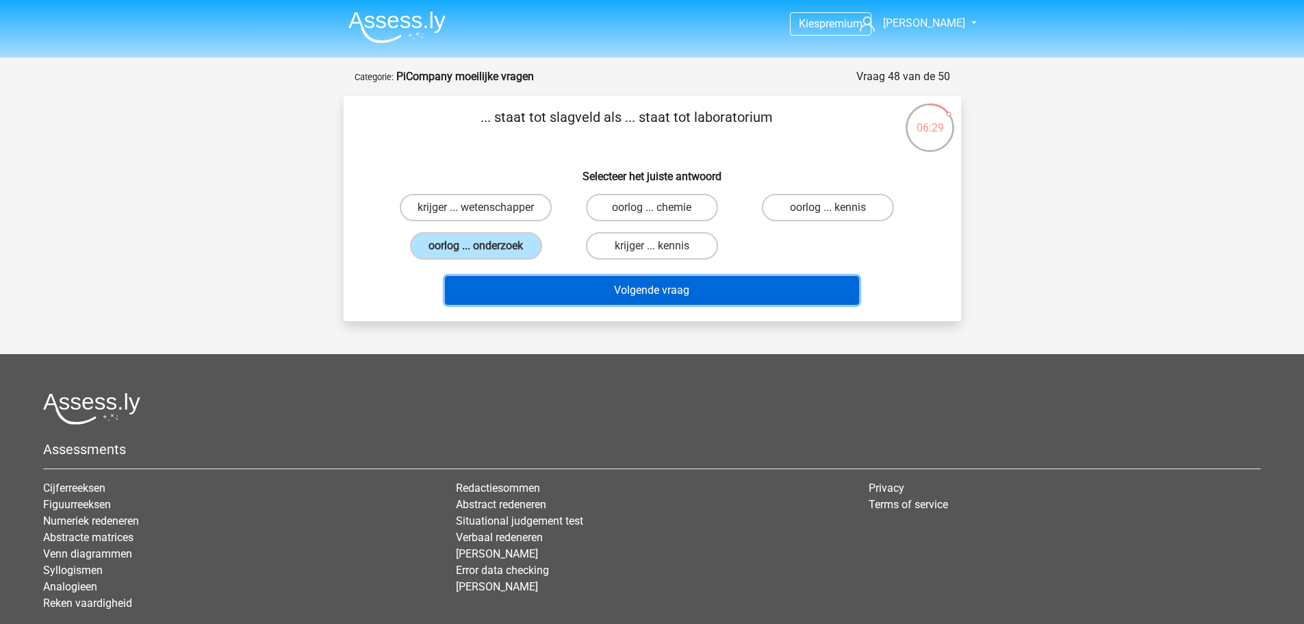
click at [576, 281] on button "Volgende vraag" at bounding box center [652, 290] width 414 height 29
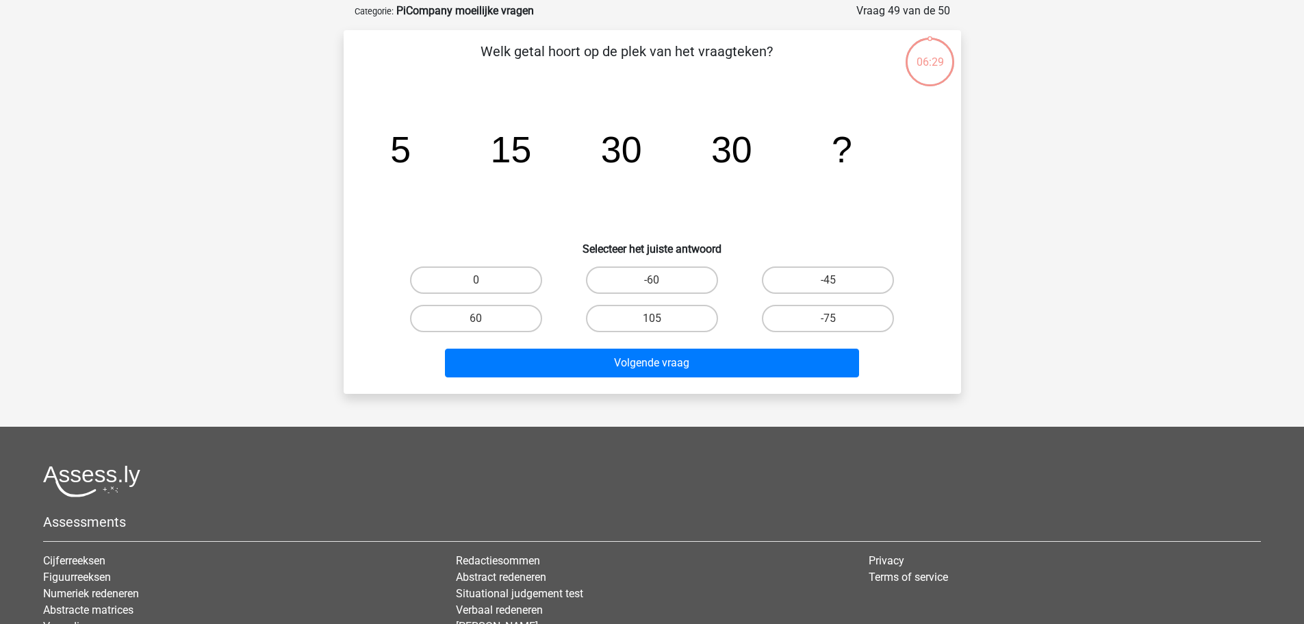
scroll to position [68, 0]
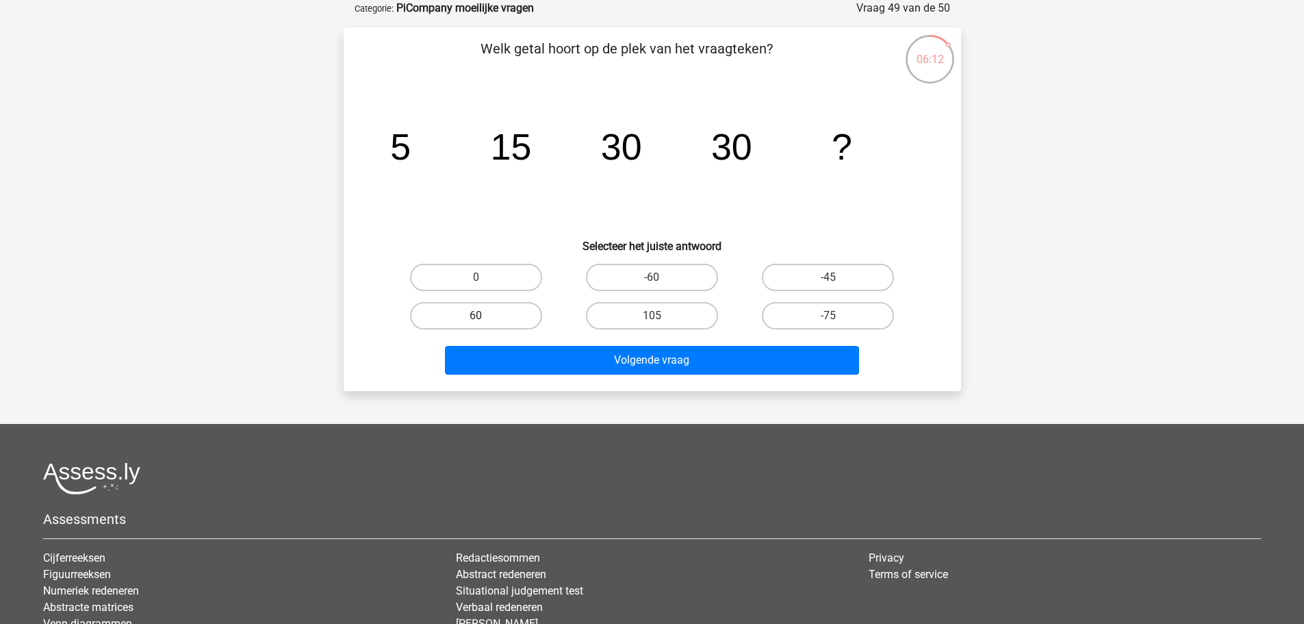
click at [458, 307] on label "60" at bounding box center [476, 315] width 132 height 27
click at [476, 316] on input "60" at bounding box center [480, 320] width 9 height 9
radio input "true"
click at [503, 279] on label "0" at bounding box center [476, 277] width 132 height 27
click at [485, 279] on input "0" at bounding box center [480, 281] width 9 height 9
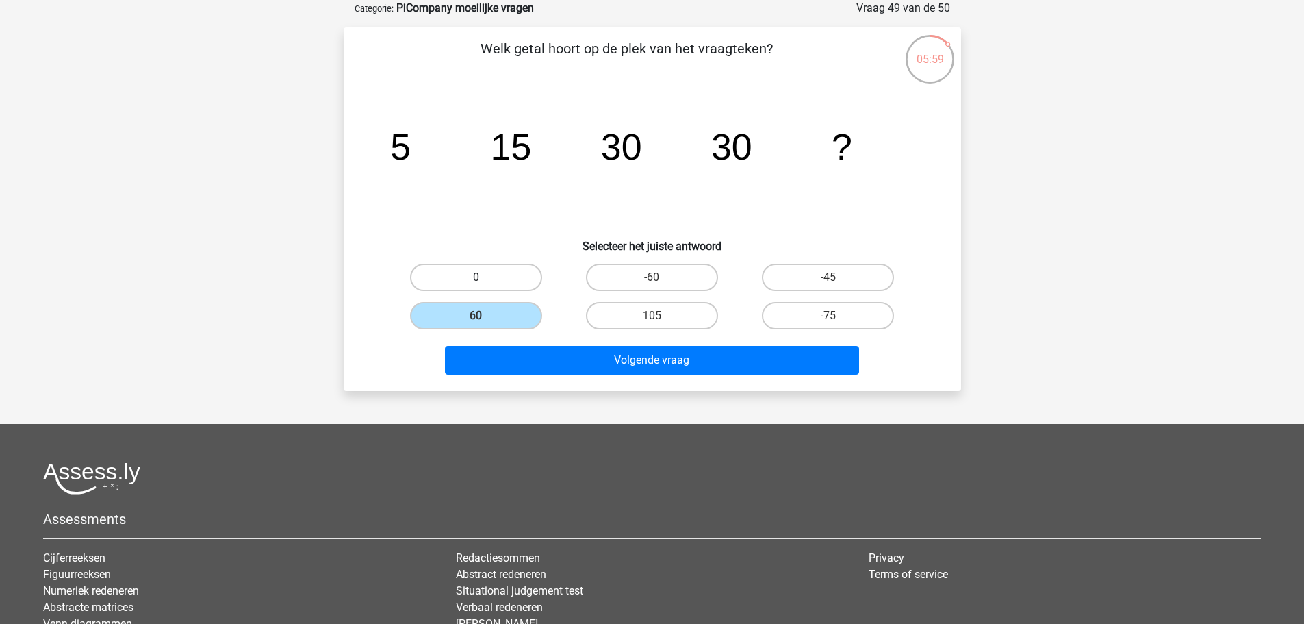
radio input "true"
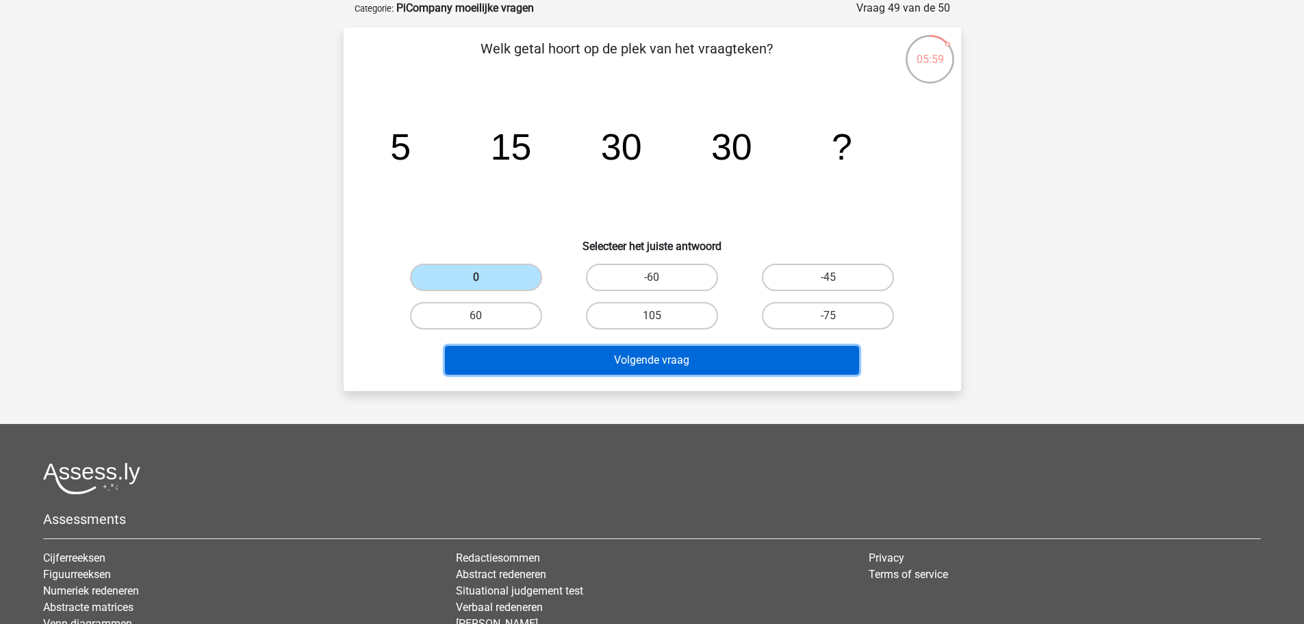
click at [581, 349] on button "Volgende vraag" at bounding box center [652, 360] width 414 height 29
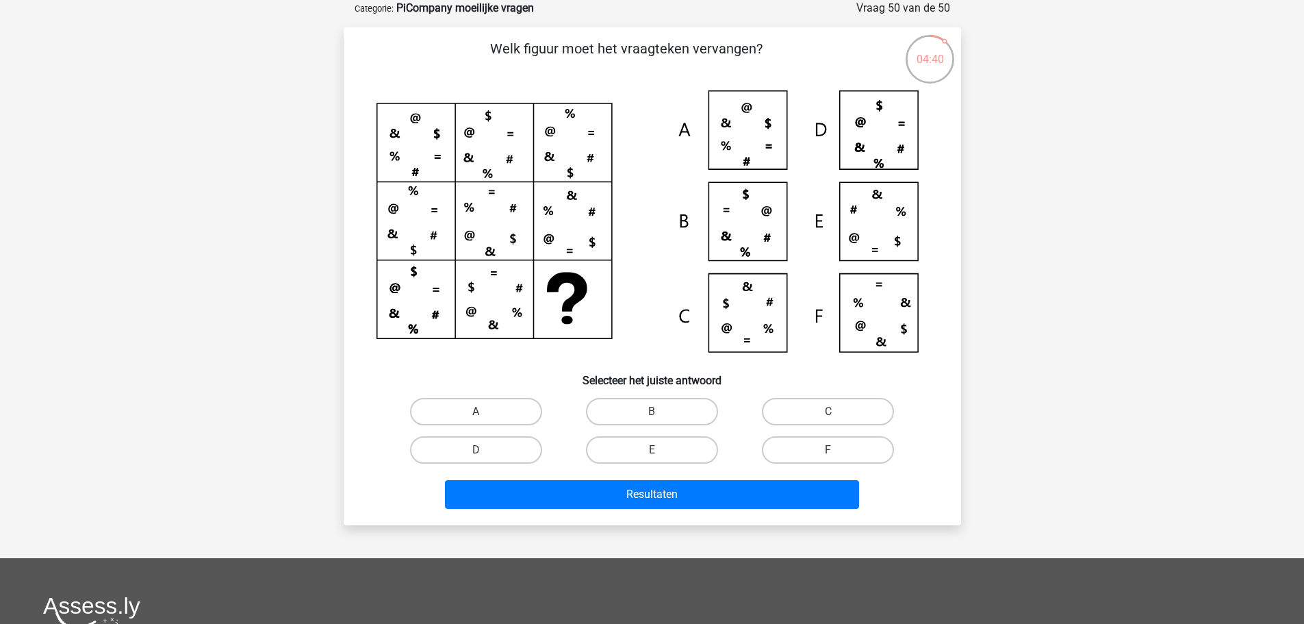
drag, startPoint x: 956, startPoint y: 54, endPoint x: 914, endPoint y: 56, distance: 42.5
click at [917, 56] on div "04:40 Vraag 50 van de 50 Categorie: PiCompany moeilijke vragen Welk figuur moet…" at bounding box center [652, 262] width 639 height 525
click at [864, 34] on div "Welk figuur moet het vraagteken vervangen? Selecteer het juiste antwoord A B C" at bounding box center [653, 276] width 618 height 498
drag, startPoint x: 746, startPoint y: 325, endPoint x: 795, endPoint y: 292, distance: 58.3
click at [748, 322] on icon at bounding box center [653, 226] width 552 height 273
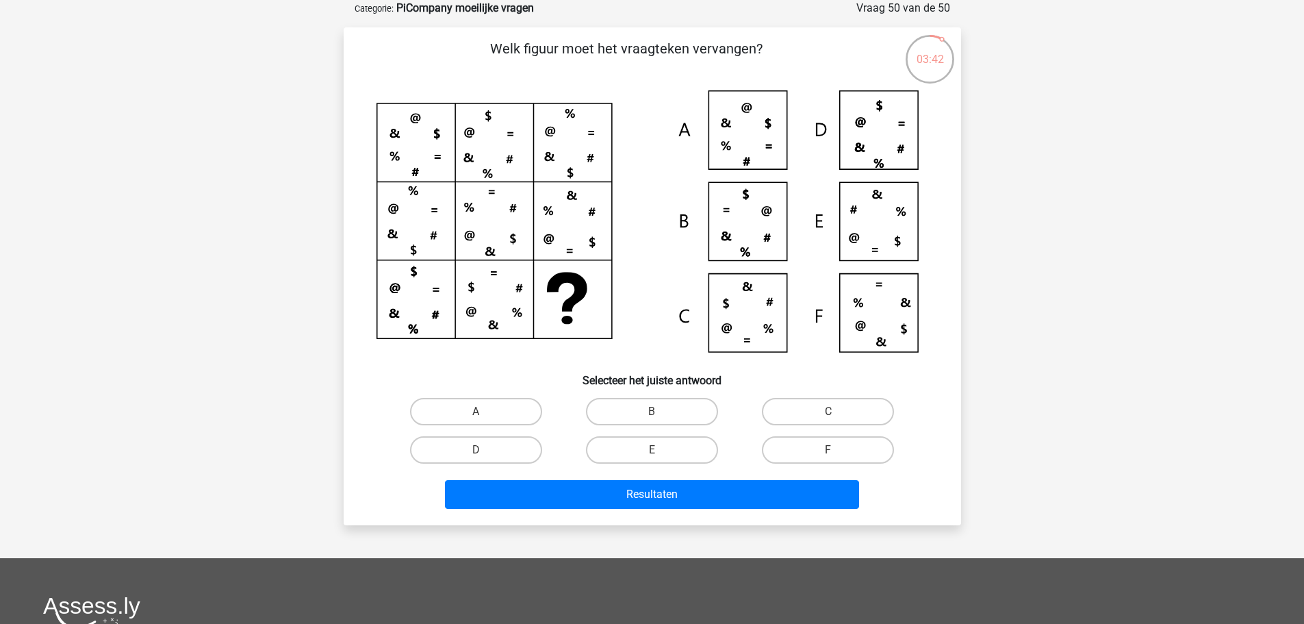
click at [670, 434] on div "E" at bounding box center [652, 450] width 176 height 38
click at [672, 445] on label "E" at bounding box center [652, 449] width 132 height 27
click at [661, 450] on input "E" at bounding box center [656, 454] width 9 height 9
radio input "true"
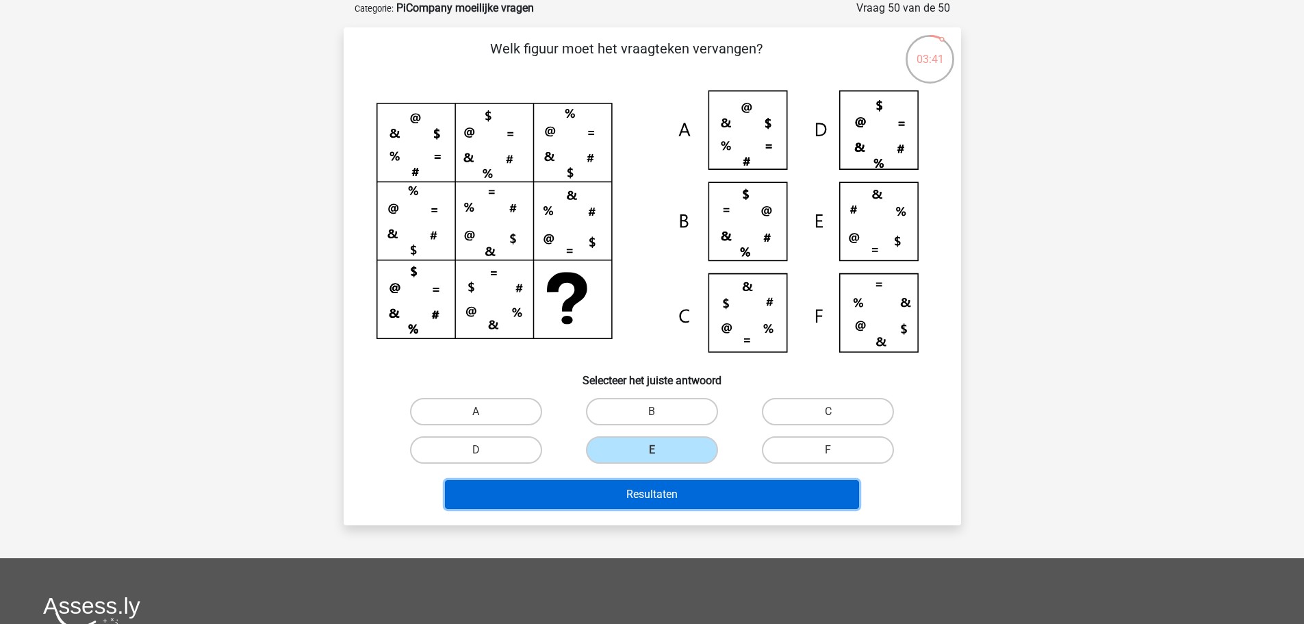
click at [685, 485] on button "Resultaten" at bounding box center [652, 494] width 414 height 29
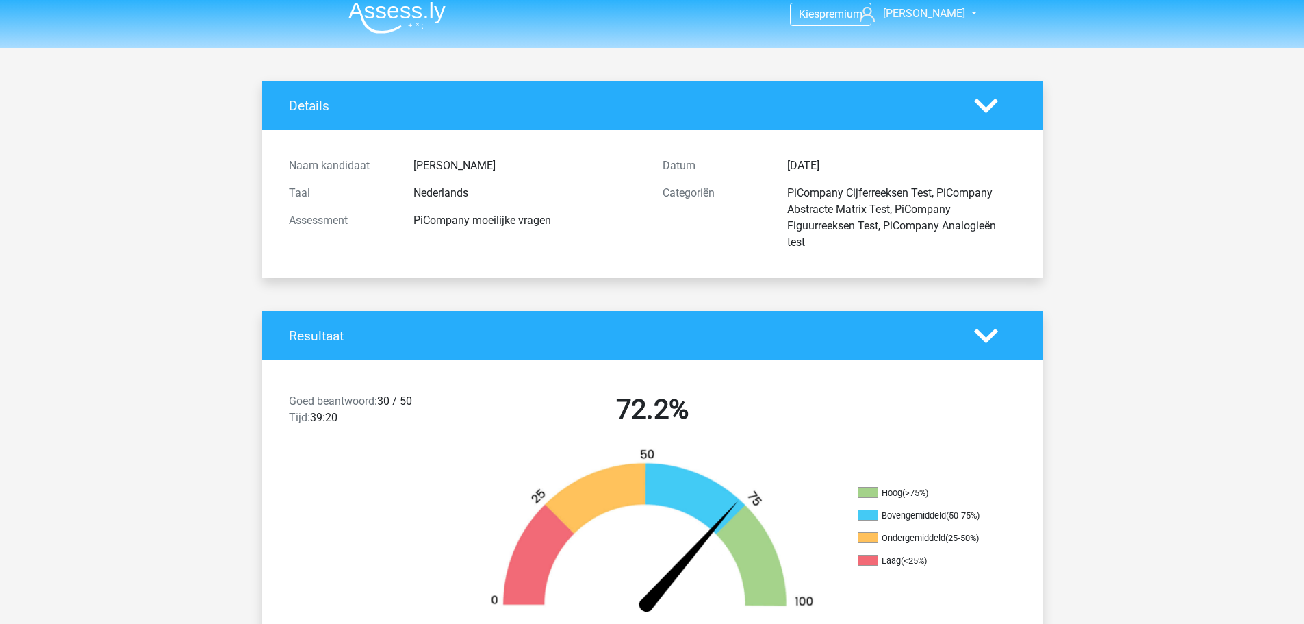
scroll to position [137, 0]
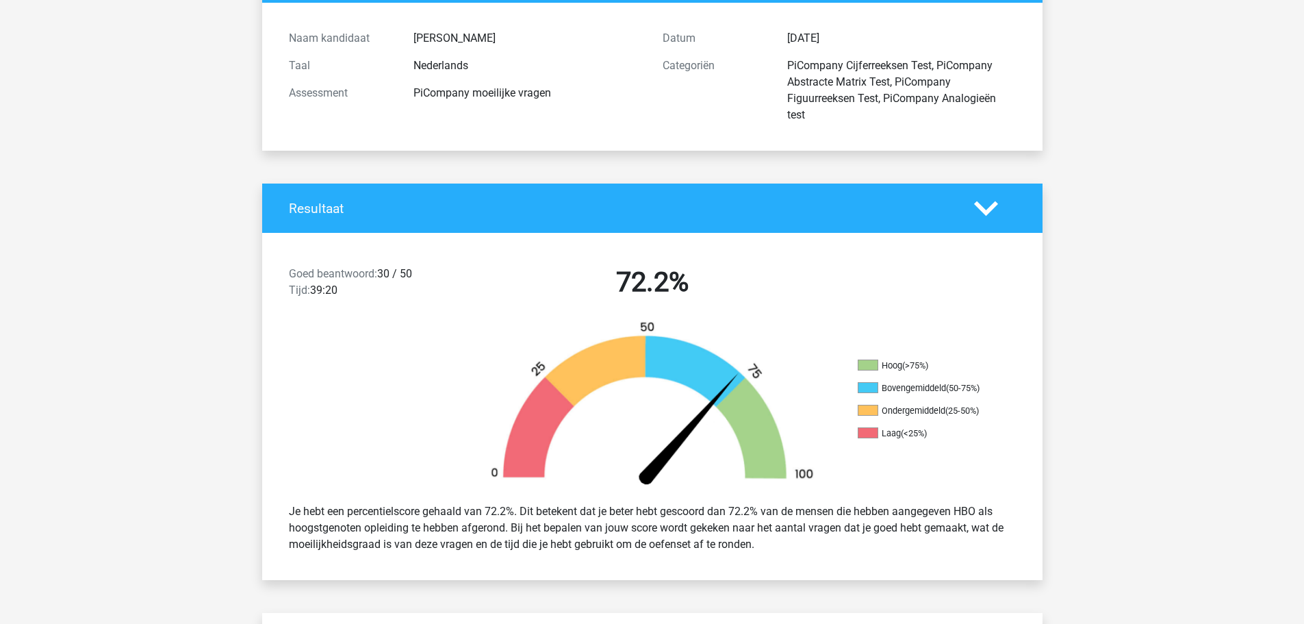
drag, startPoint x: 284, startPoint y: 500, endPoint x: 799, endPoint y: 549, distance: 517.2
click at [799, 549] on div "Je hebt een percentielscore gehaald van 72.2%. Dit betekent dat je beter hebt g…" at bounding box center [653, 528] width 748 height 60
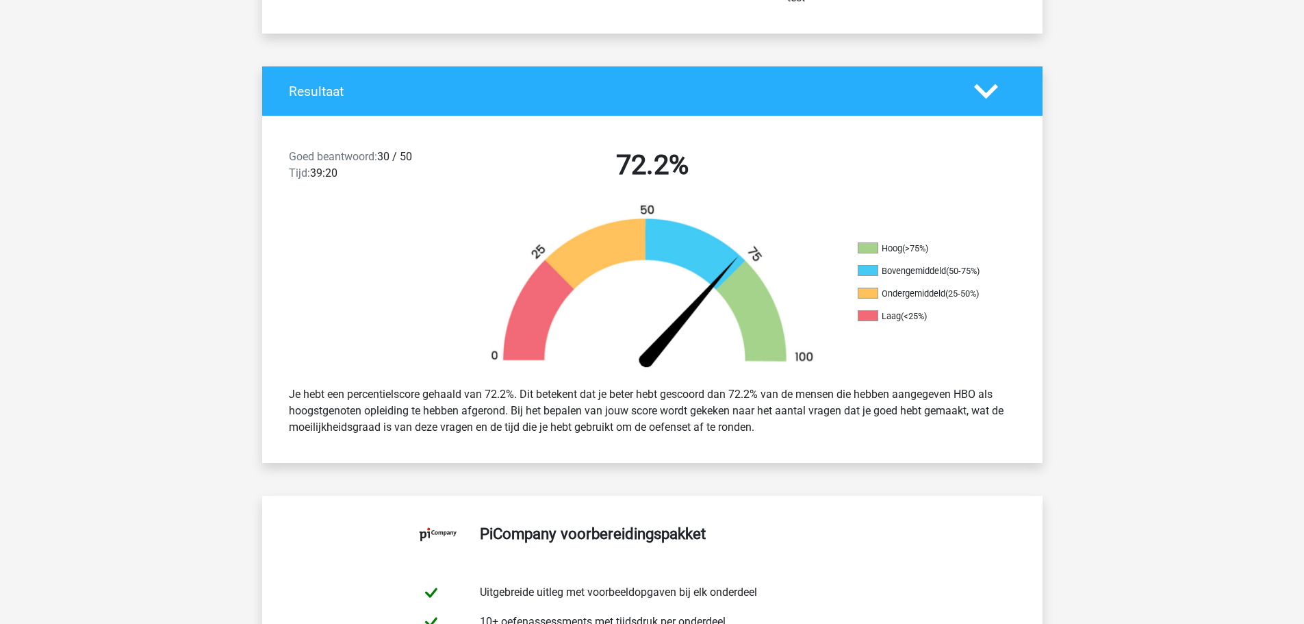
scroll to position [274, 0]
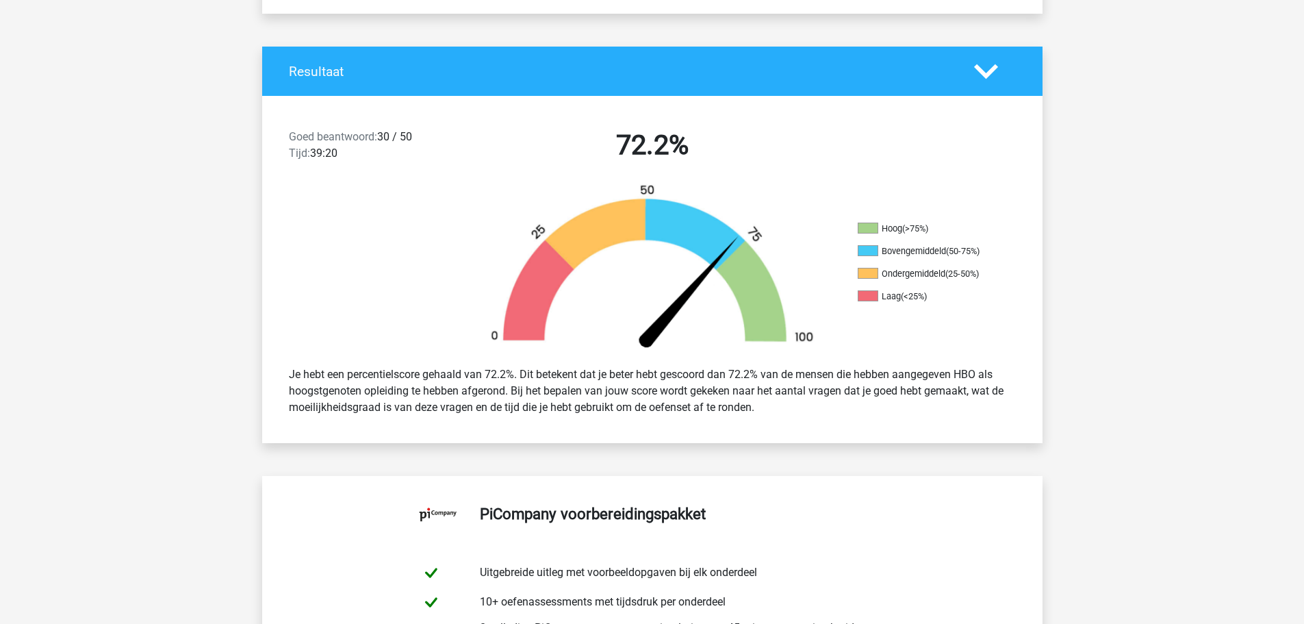
drag, startPoint x: 475, startPoint y: 175, endPoint x: 477, endPoint y: 182, distance: 7.1
click at [477, 182] on div "Goed beantwoord: 30 / 50 Tijd: 39:20 72.2%" at bounding box center [652, 147] width 781 height 71
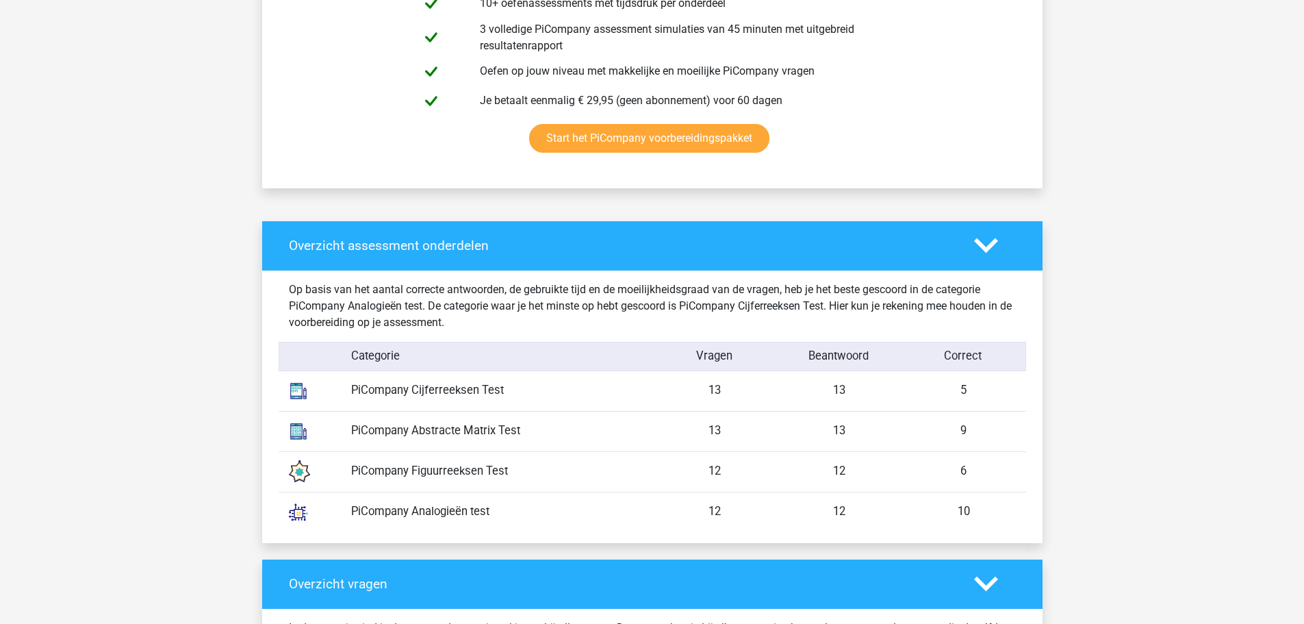
scroll to position [890, 0]
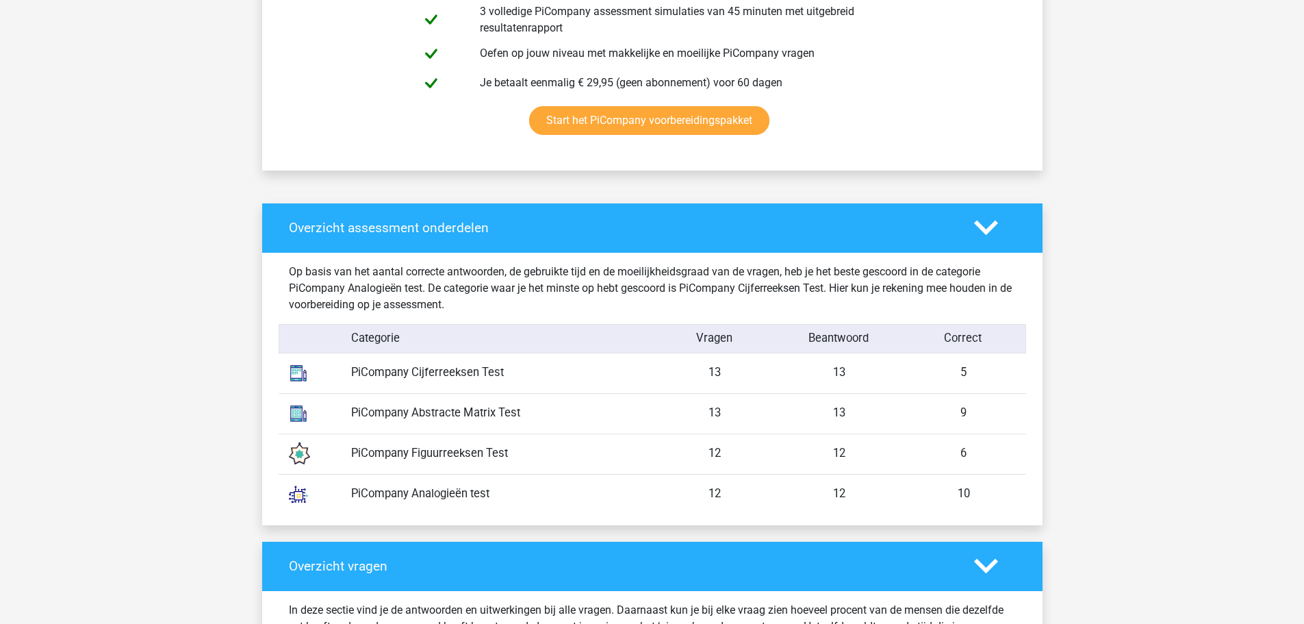
drag, startPoint x: 976, startPoint y: 376, endPoint x: 962, endPoint y: 370, distance: 15.4
click at [962, 370] on div "5" at bounding box center [964, 372] width 125 height 17
drag, startPoint x: 516, startPoint y: 459, endPoint x: 332, endPoint y: 466, distance: 184.3
click at [332, 466] on div "PiCompany Figuurreeksen Test 12 12 6" at bounding box center [653, 453] width 748 height 40
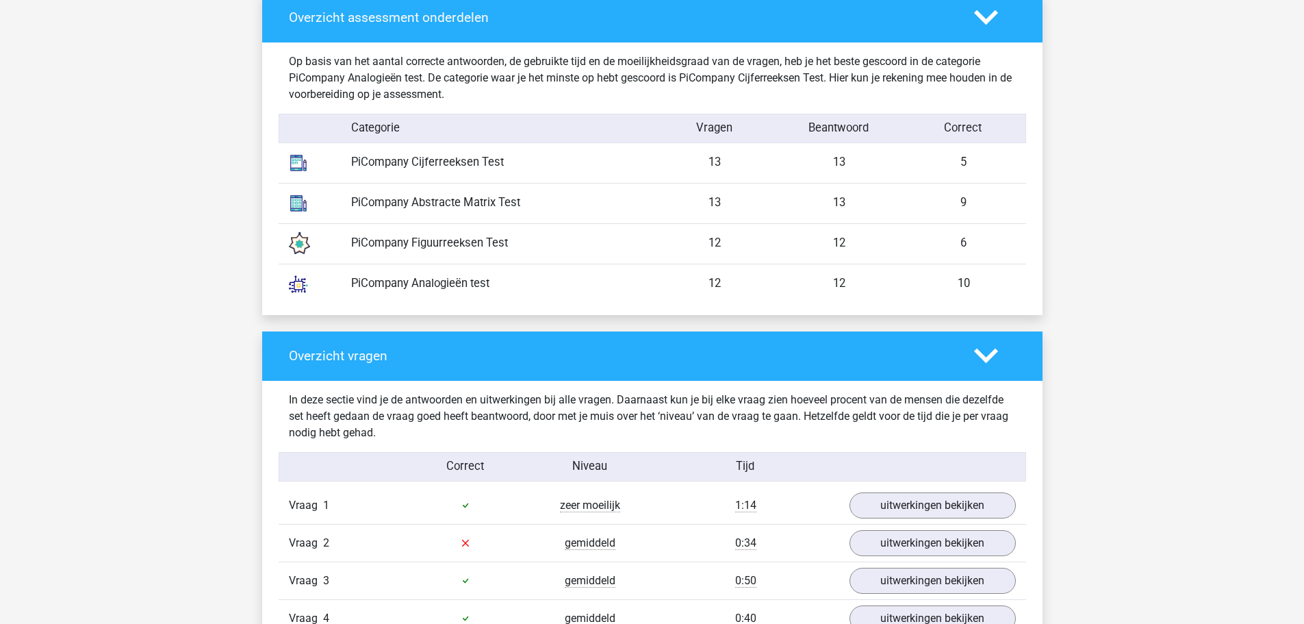
scroll to position [1232, 0]
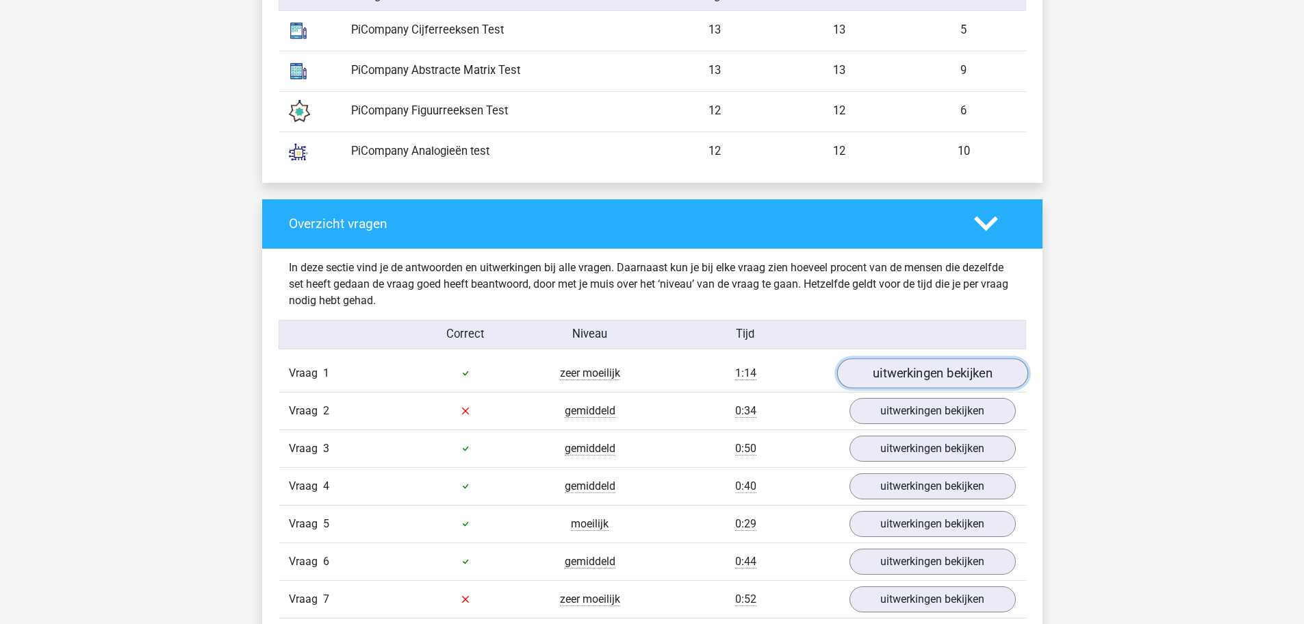
click at [906, 371] on link "uitwerkingen bekijken" at bounding box center [932, 373] width 191 height 30
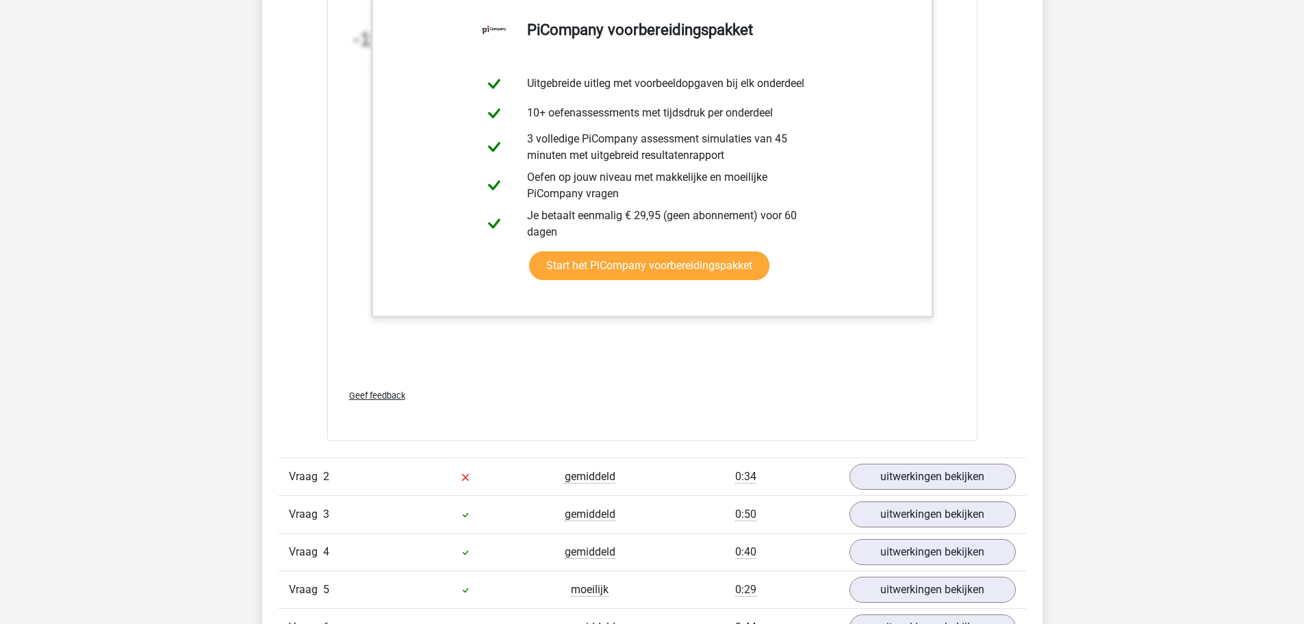
scroll to position [2123, 0]
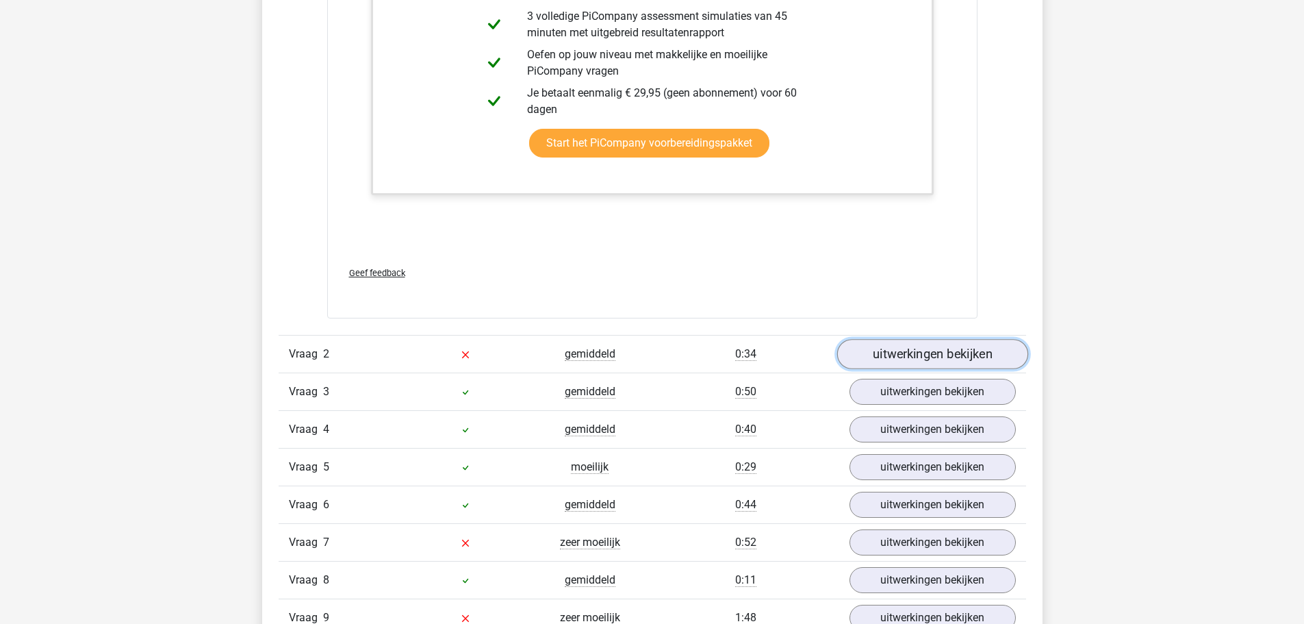
click at [885, 355] on link "uitwerkingen bekijken" at bounding box center [932, 355] width 191 height 30
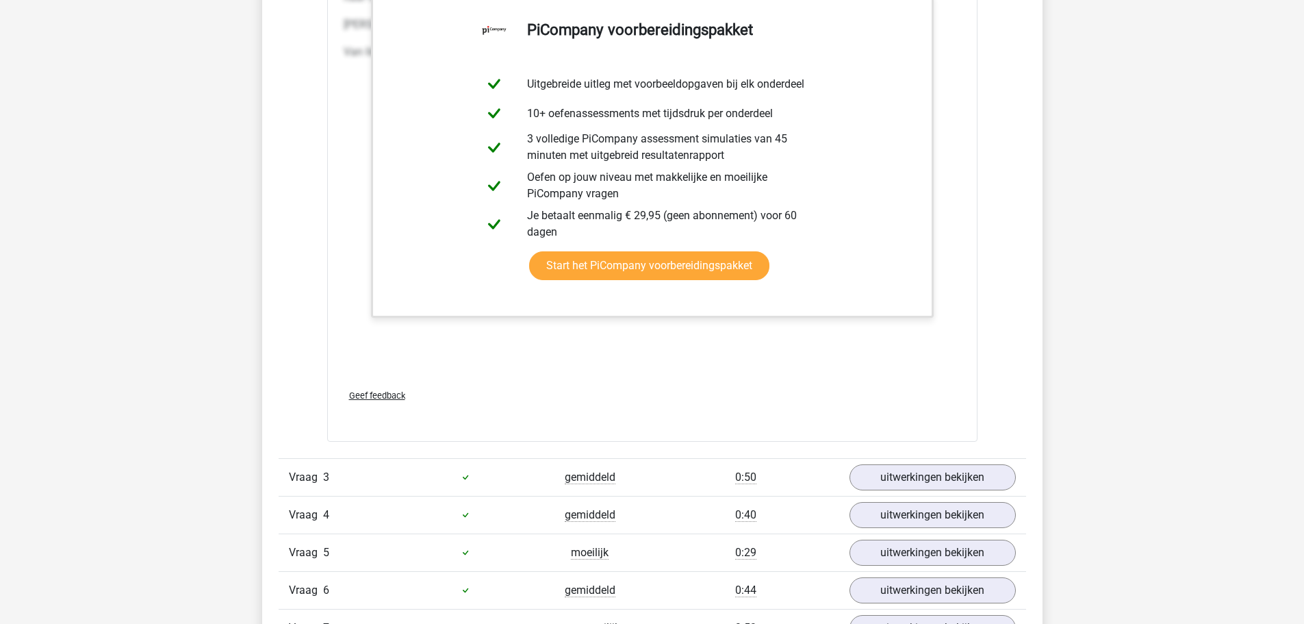
scroll to position [3081, 0]
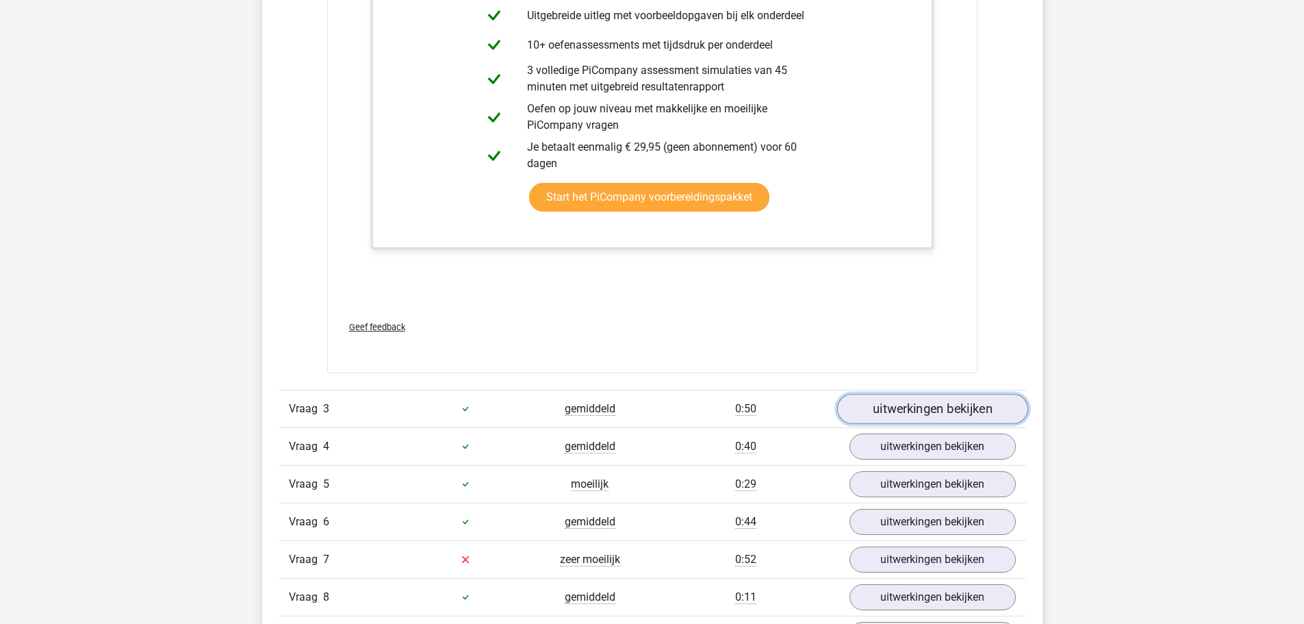
click at [879, 413] on link "uitwerkingen bekijken" at bounding box center [932, 409] width 191 height 30
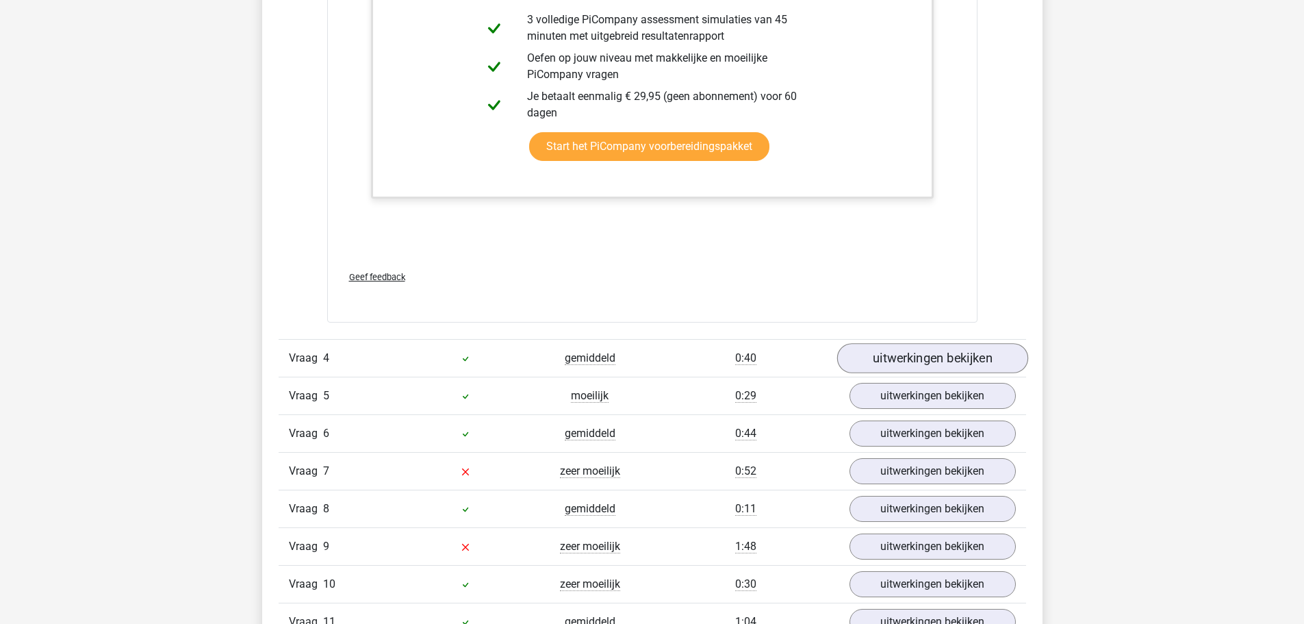
scroll to position [4313, 0]
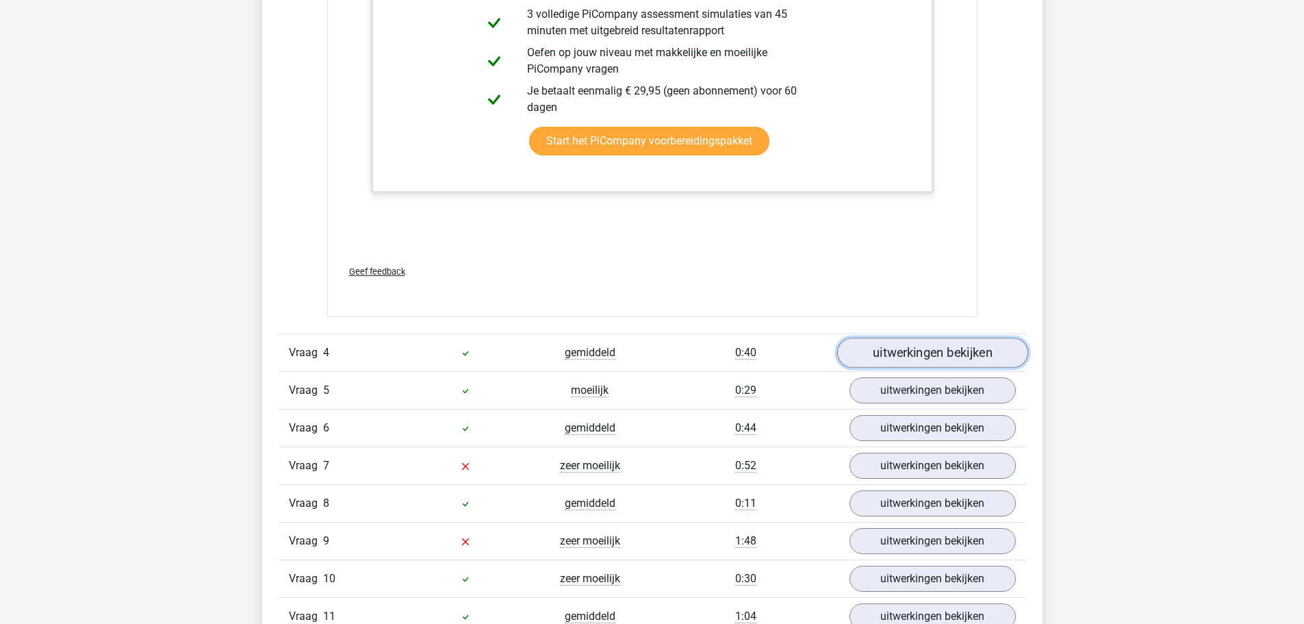
click at [941, 353] on link "uitwerkingen bekijken" at bounding box center [932, 353] width 191 height 30
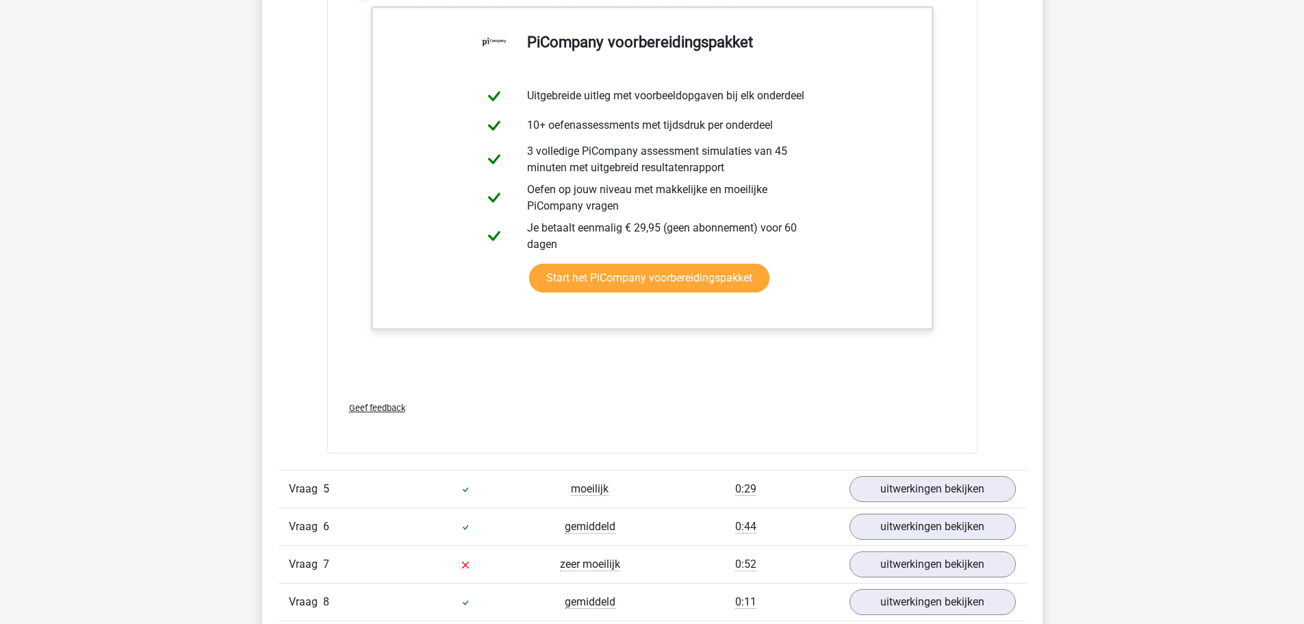
scroll to position [5204, 0]
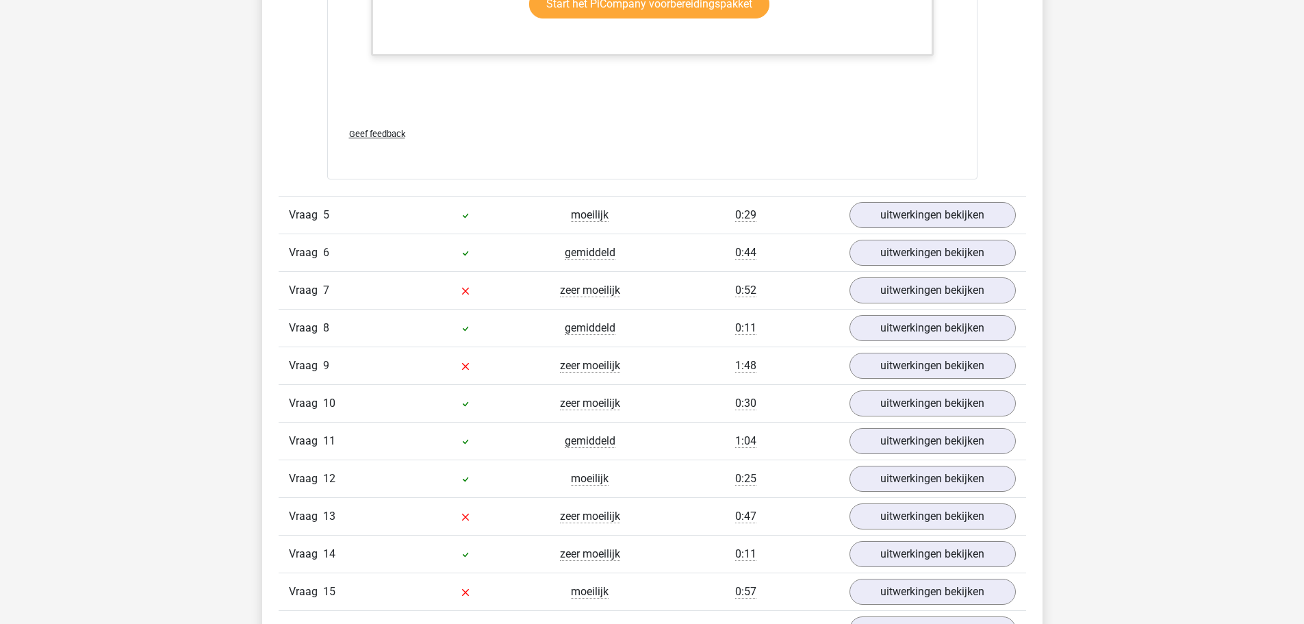
click at [963, 199] on div "Vraag 5 moeilijk 0:29 uitwerkingen bekijken" at bounding box center [653, 215] width 748 height 38
click at [952, 225] on link "uitwerkingen bekijken" at bounding box center [932, 215] width 191 height 30
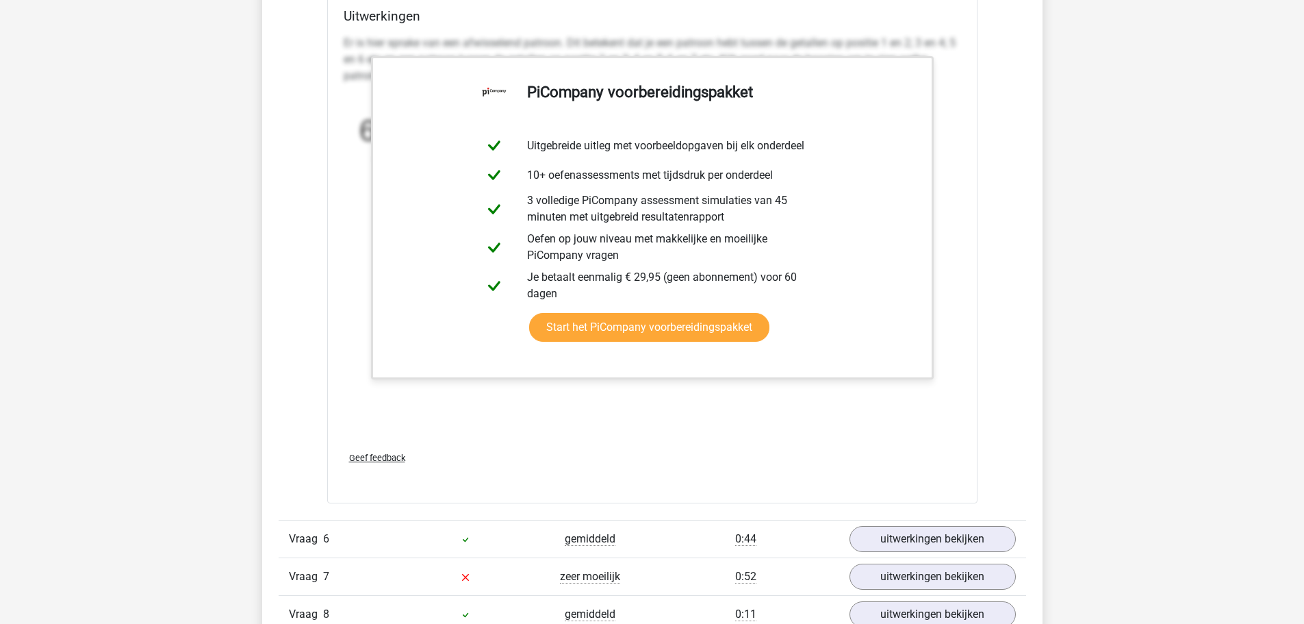
scroll to position [6025, 0]
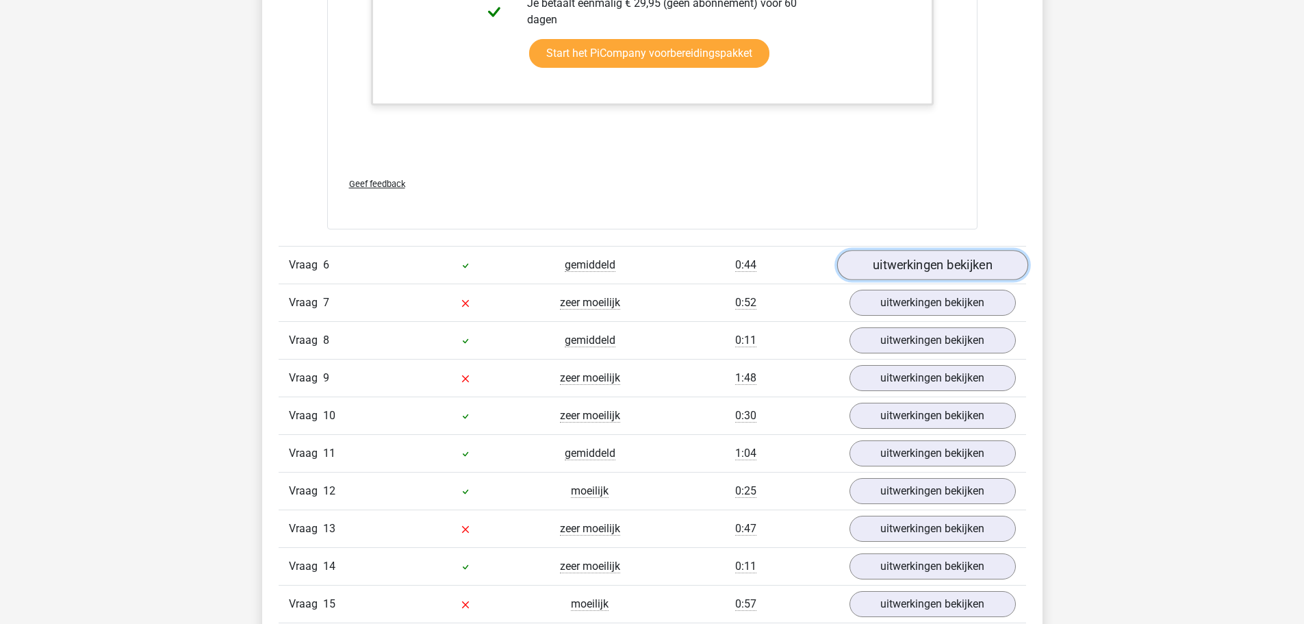
click at [950, 250] on link "uitwerkingen bekijken" at bounding box center [932, 265] width 191 height 30
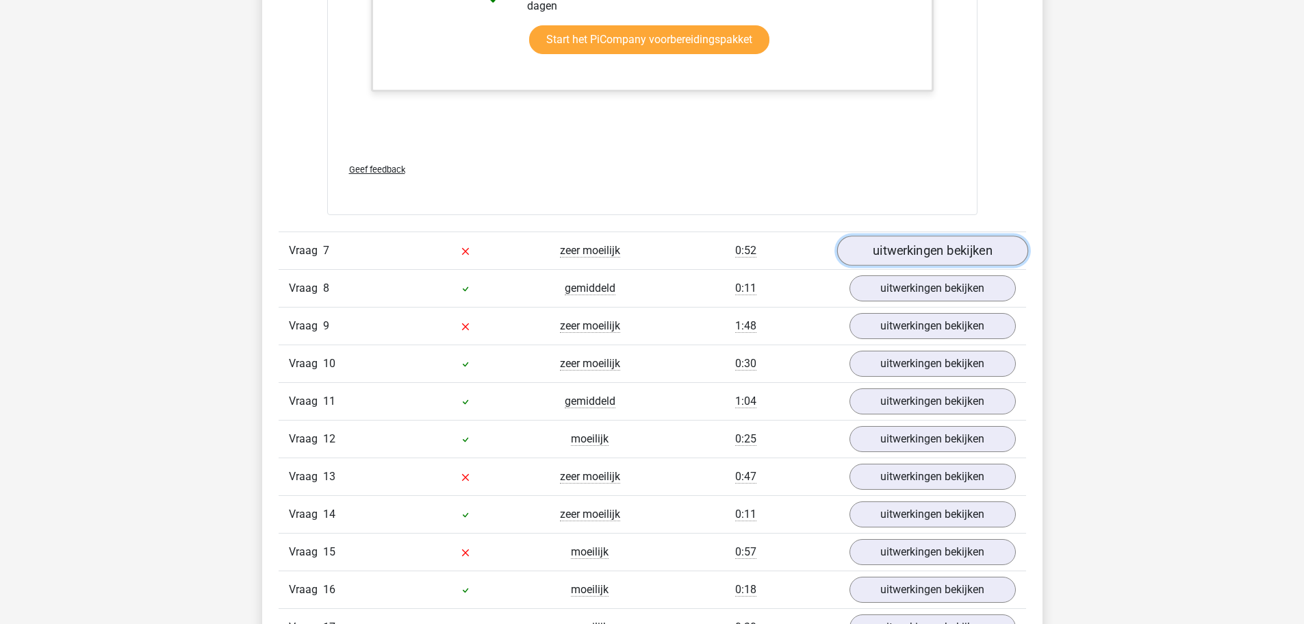
click at [960, 245] on link "uitwerkingen bekijken" at bounding box center [932, 251] width 191 height 30
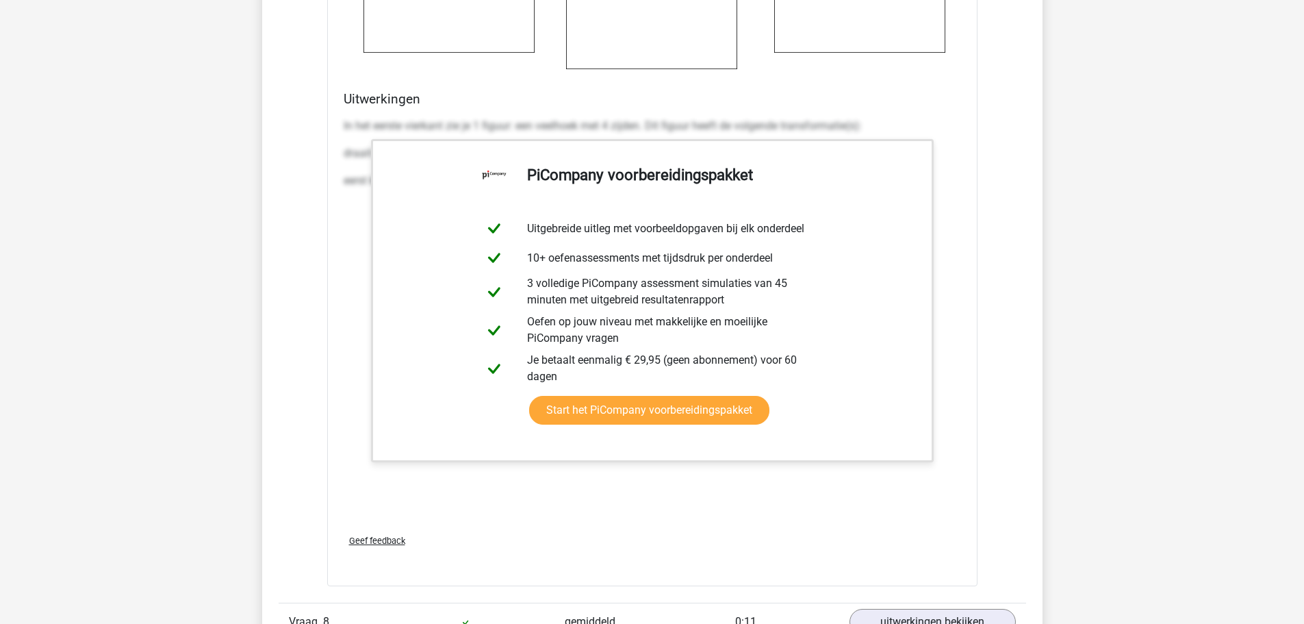
scroll to position [8353, 0]
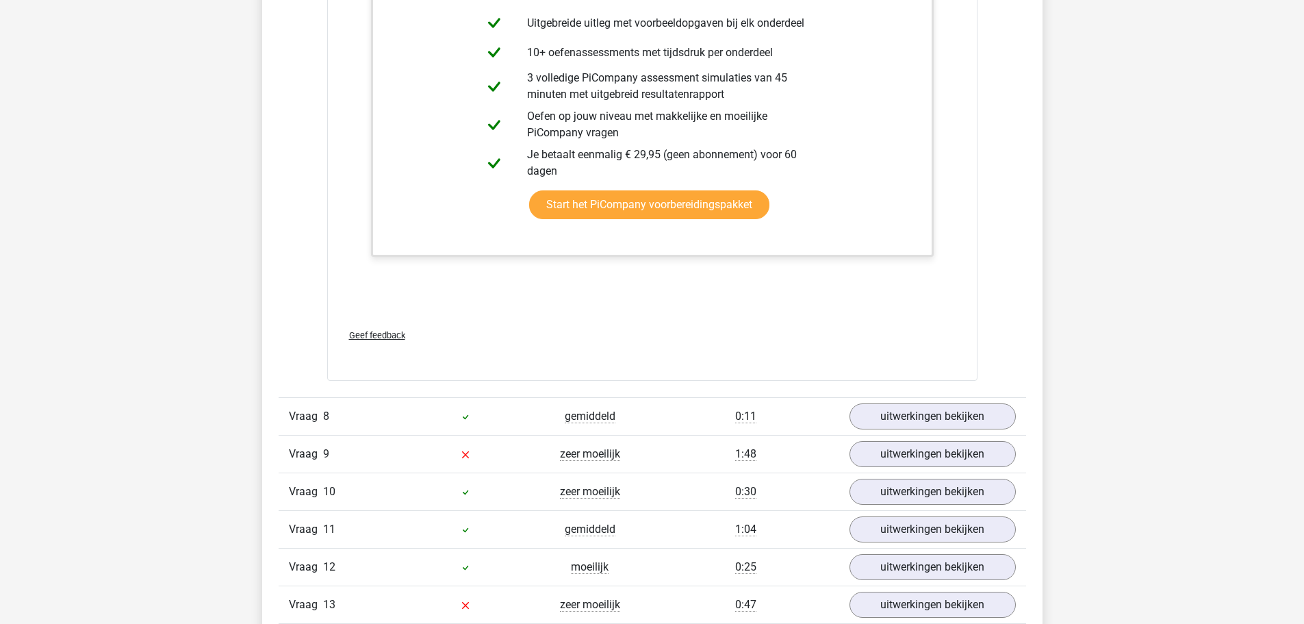
click at [875, 402] on div "Vraag 8 gemiddeld 0:11 uitwerkingen bekijken" at bounding box center [653, 416] width 748 height 38
click at [878, 406] on link "uitwerkingen bekijken" at bounding box center [932, 416] width 191 height 30
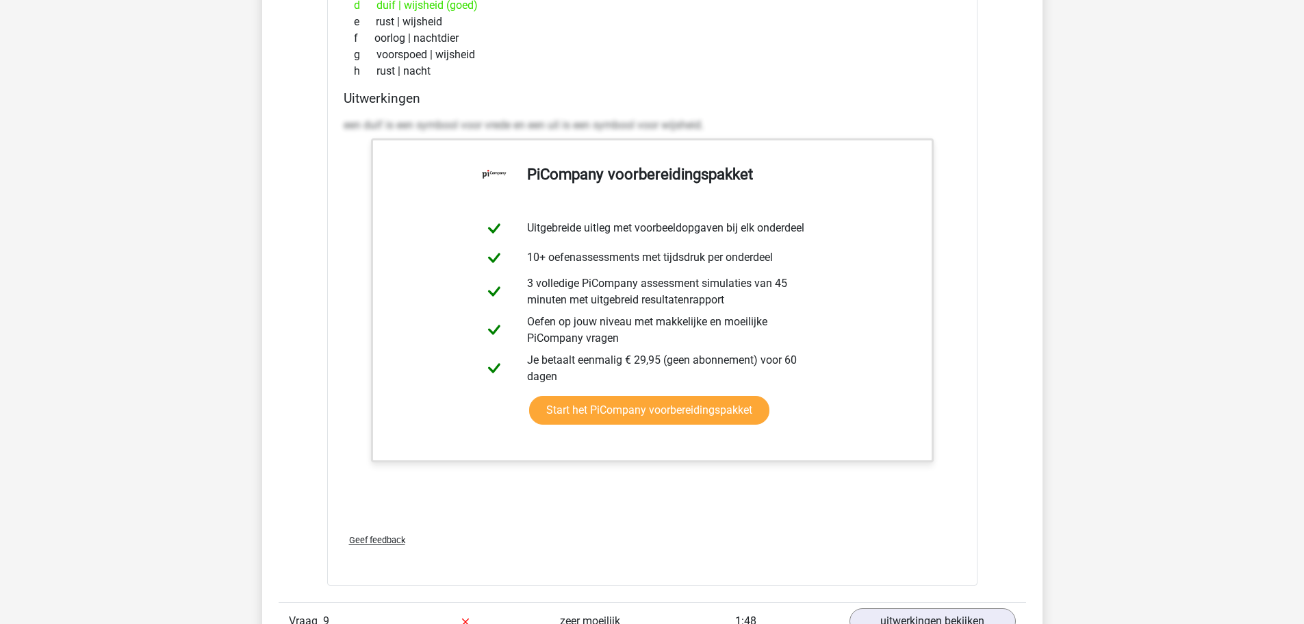
scroll to position [9243, 0]
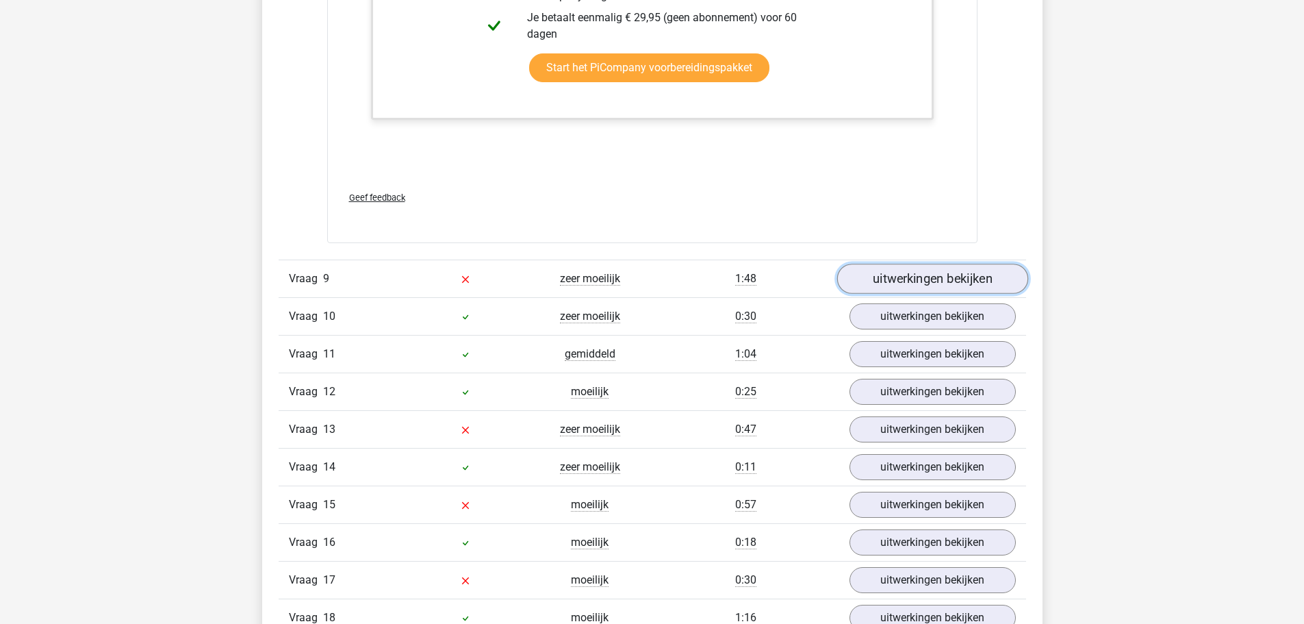
click at [930, 283] on link "uitwerkingen bekijken" at bounding box center [932, 279] width 191 height 30
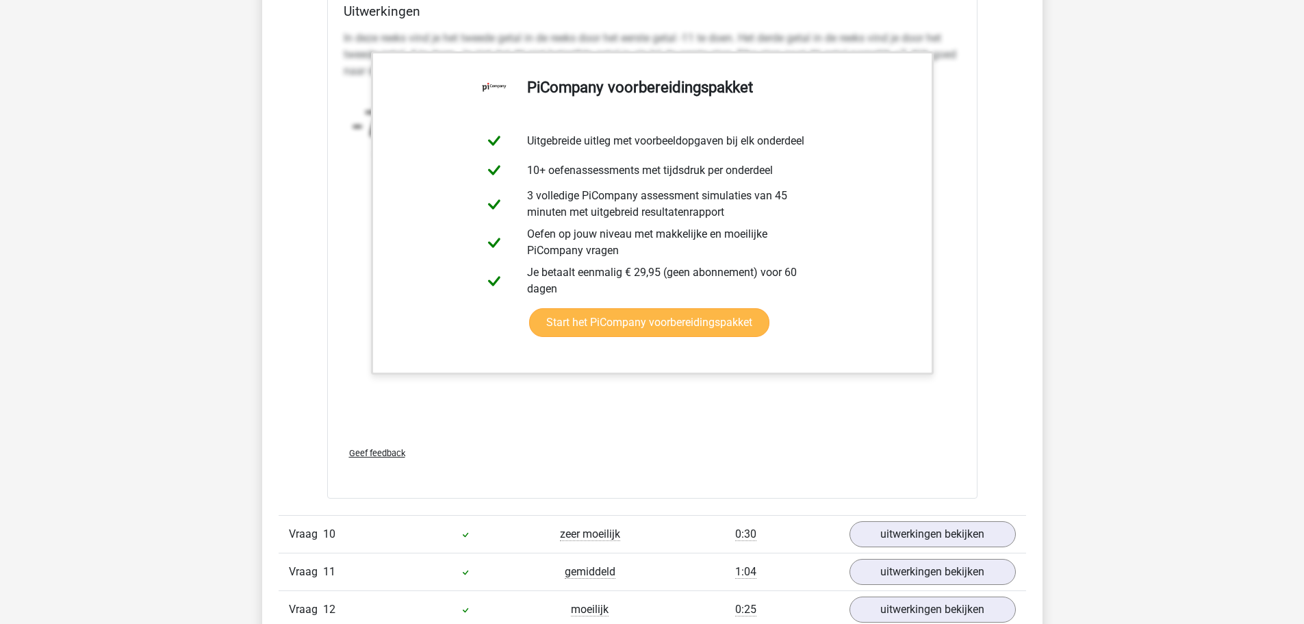
scroll to position [9996, 0]
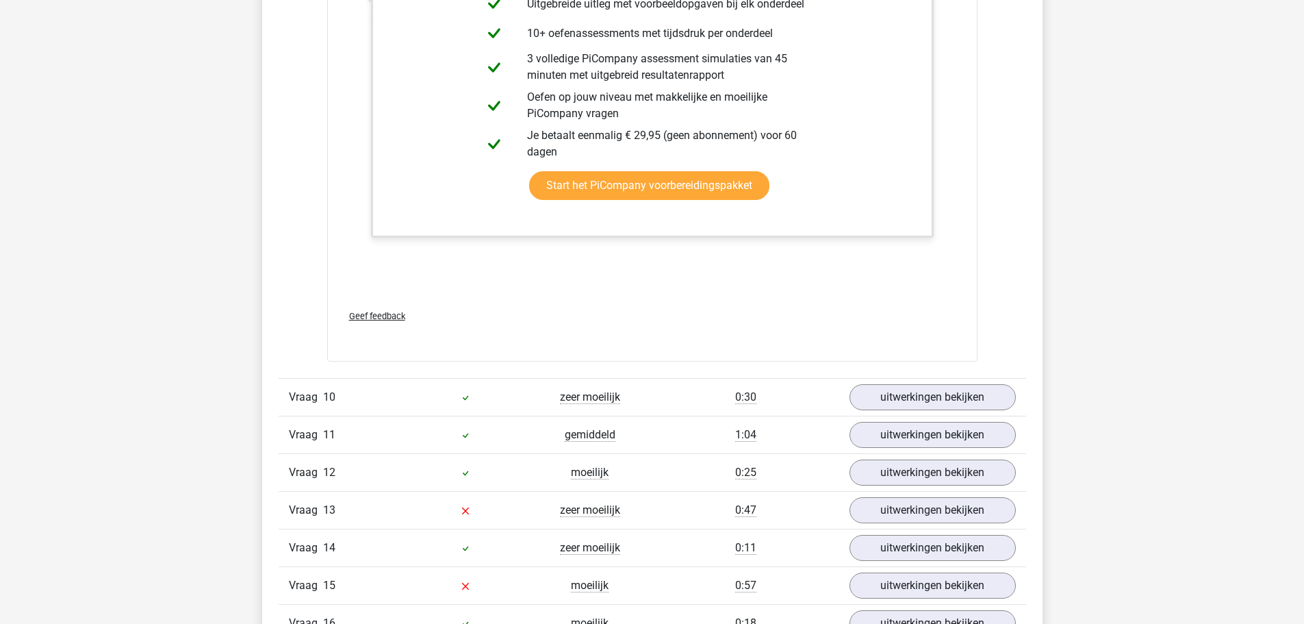
click at [942, 380] on div "Vraag 10 zeer moeilijk 0:30 uitwerkingen bekijken" at bounding box center [653, 397] width 748 height 38
click at [939, 387] on link "uitwerkingen bekijken" at bounding box center [932, 397] width 191 height 30
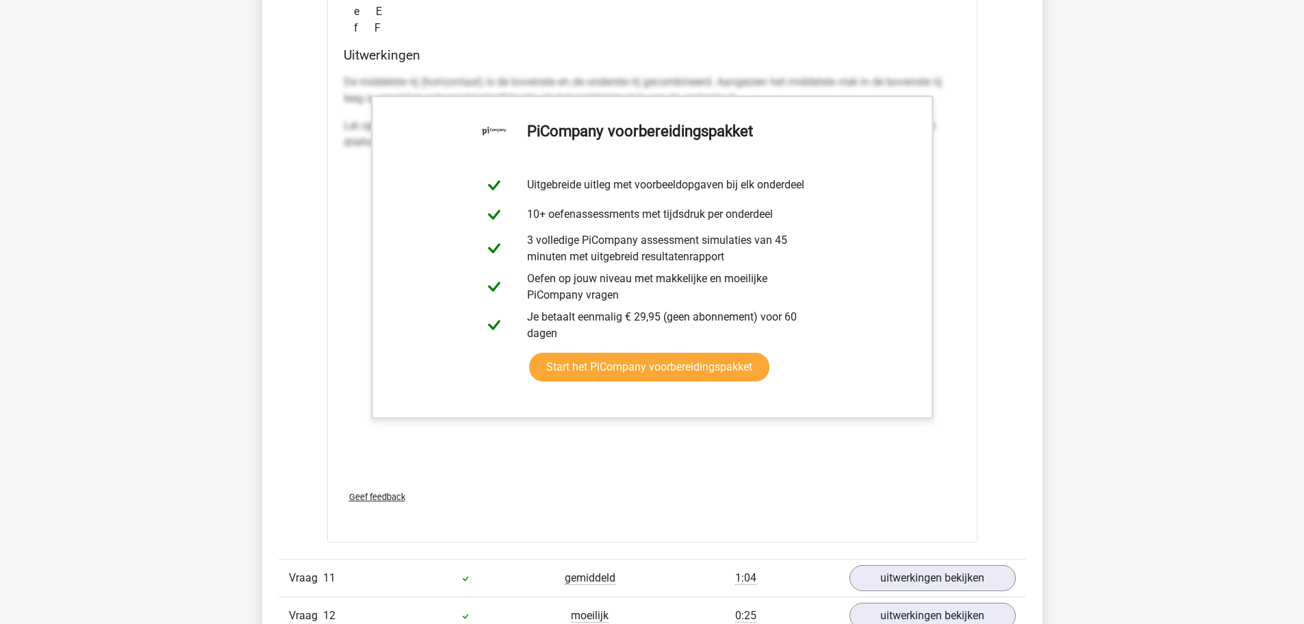
scroll to position [10886, 0]
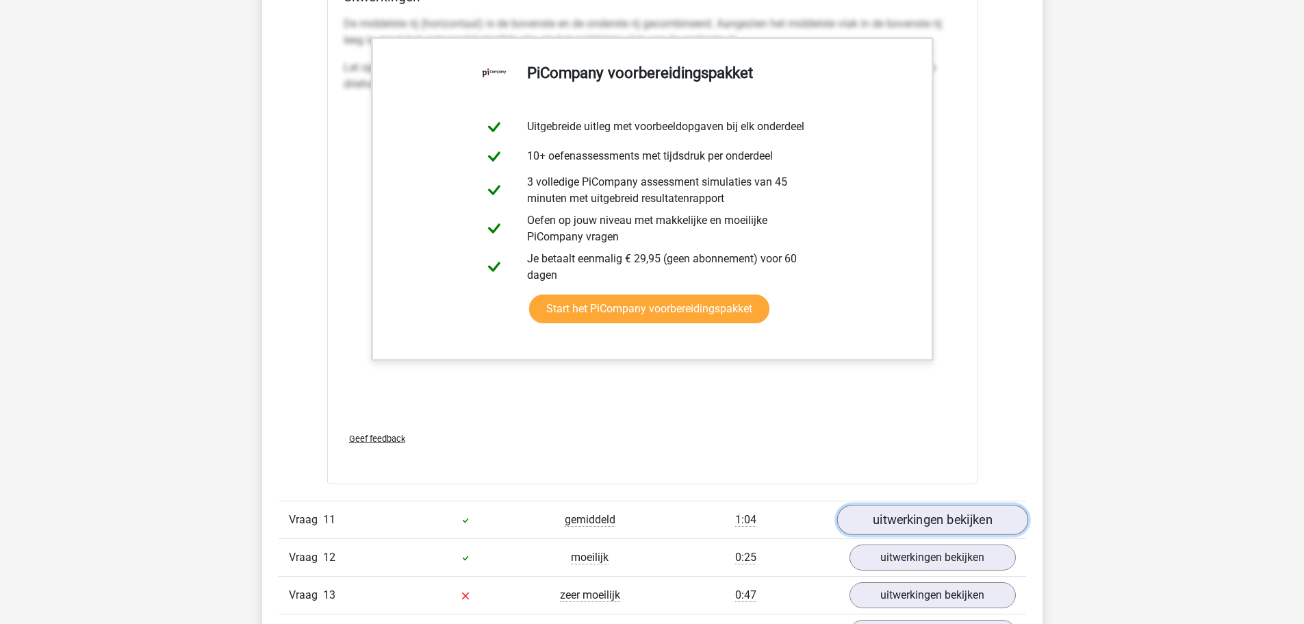
click at [898, 517] on link "uitwerkingen bekijken" at bounding box center [932, 520] width 191 height 30
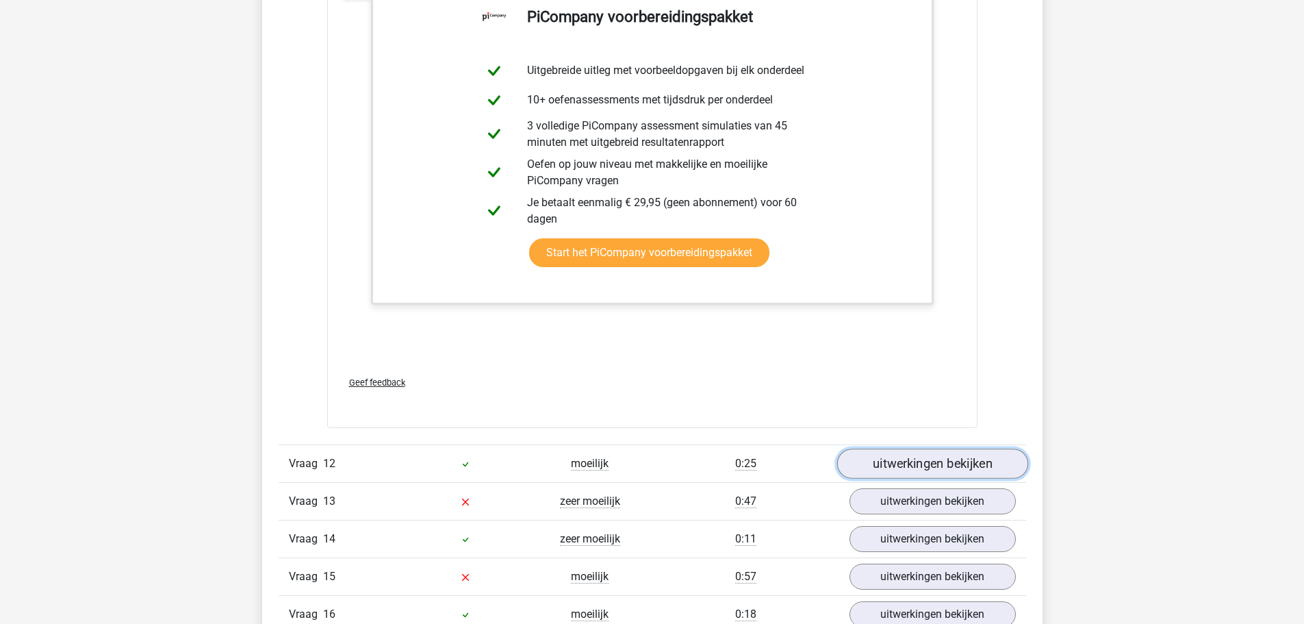
click at [908, 463] on link "uitwerkingen bekijken" at bounding box center [932, 463] width 191 height 30
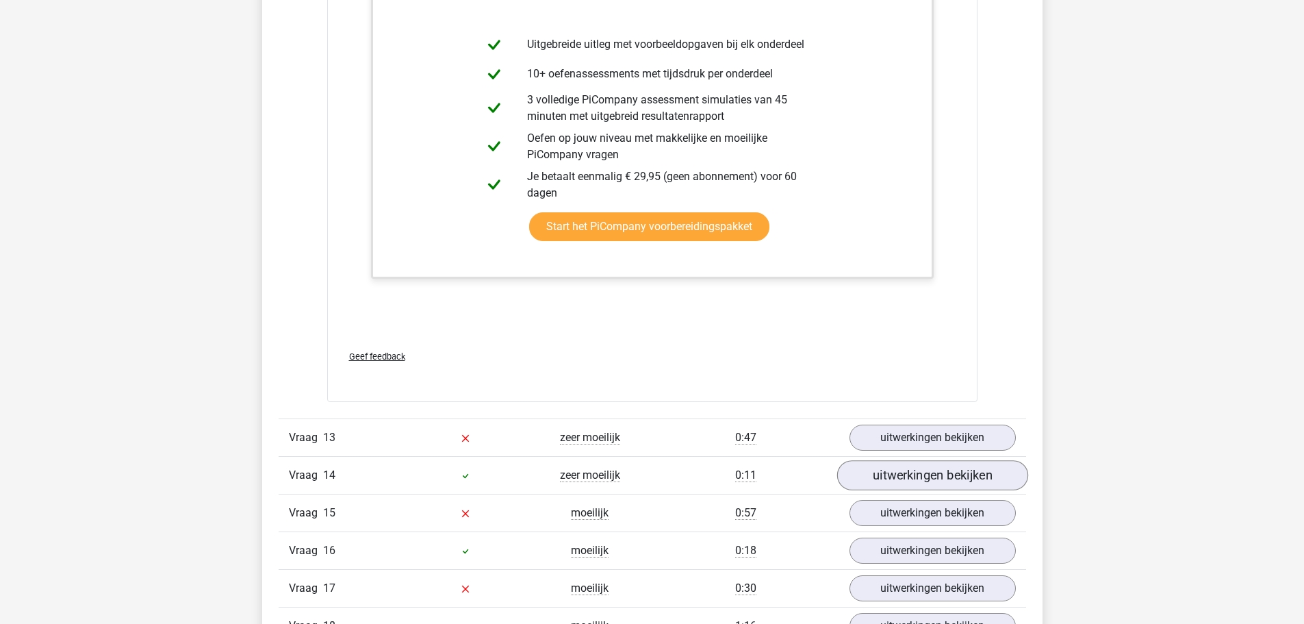
scroll to position [13146, 0]
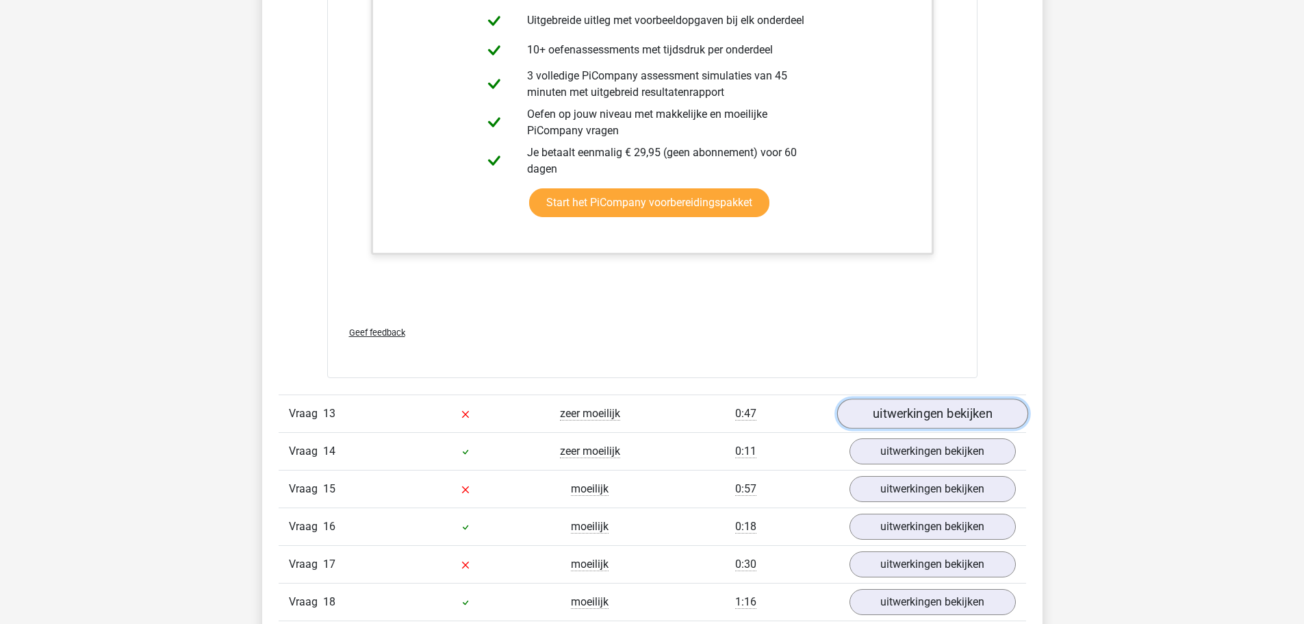
click at [938, 416] on link "uitwerkingen bekijken" at bounding box center [932, 413] width 191 height 30
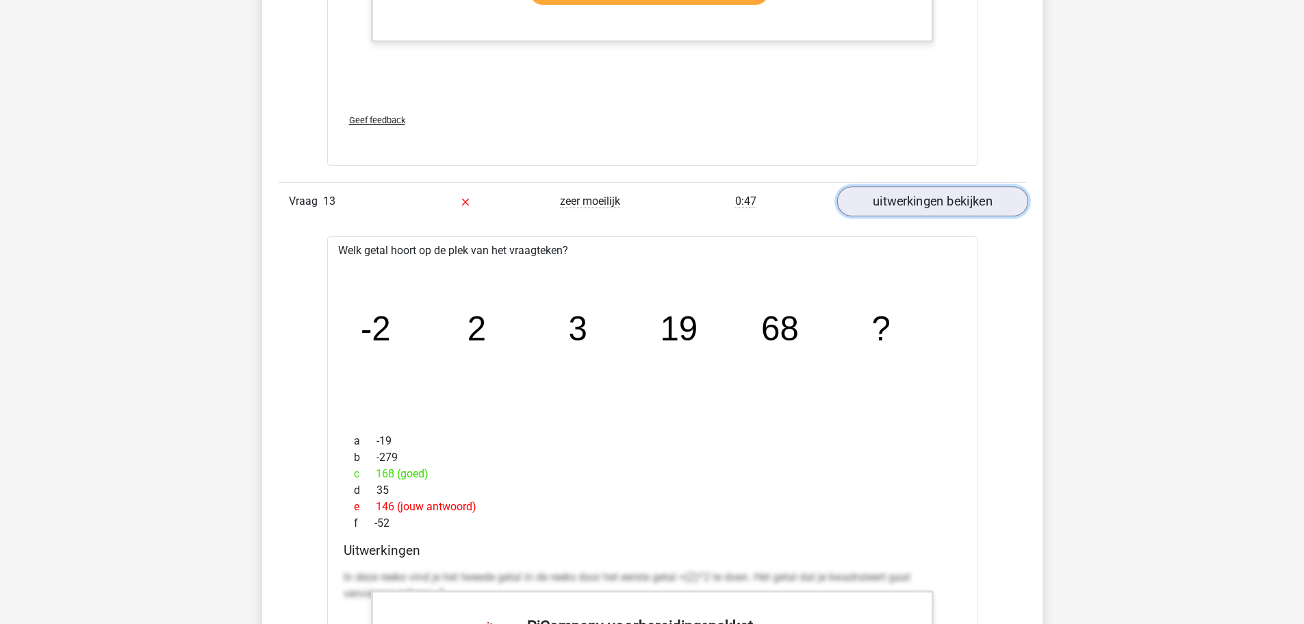
scroll to position [13488, 0]
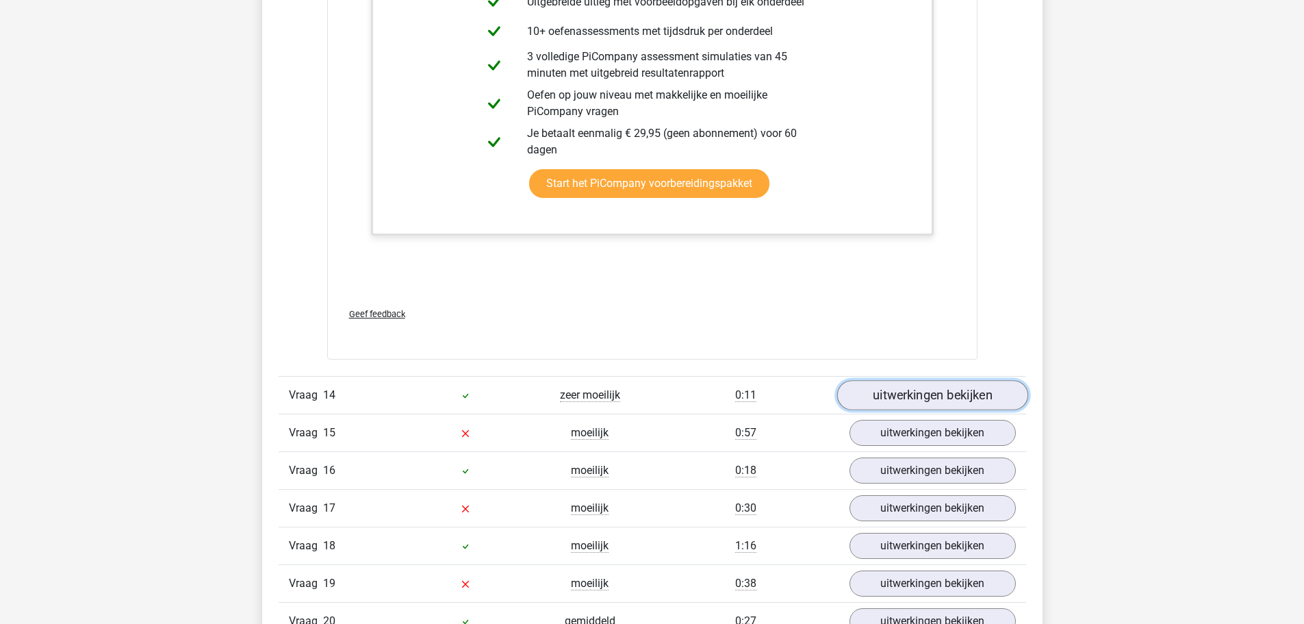
click at [917, 390] on link "uitwerkingen bekijken" at bounding box center [932, 395] width 191 height 30
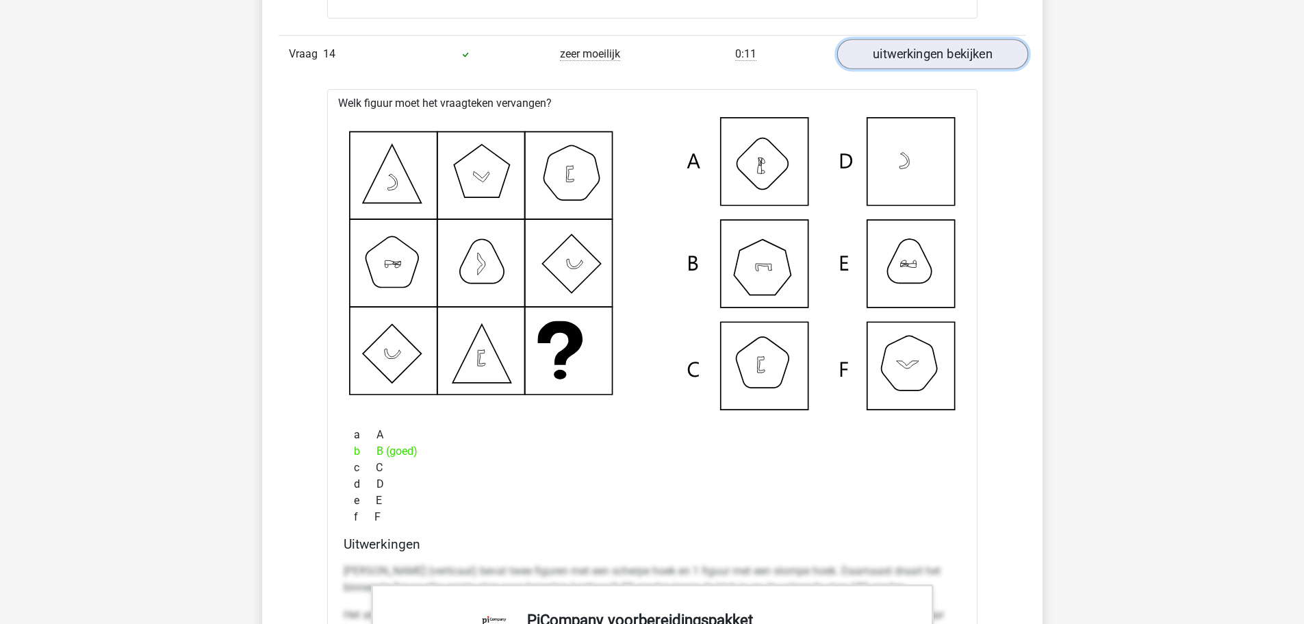
scroll to position [14378, 0]
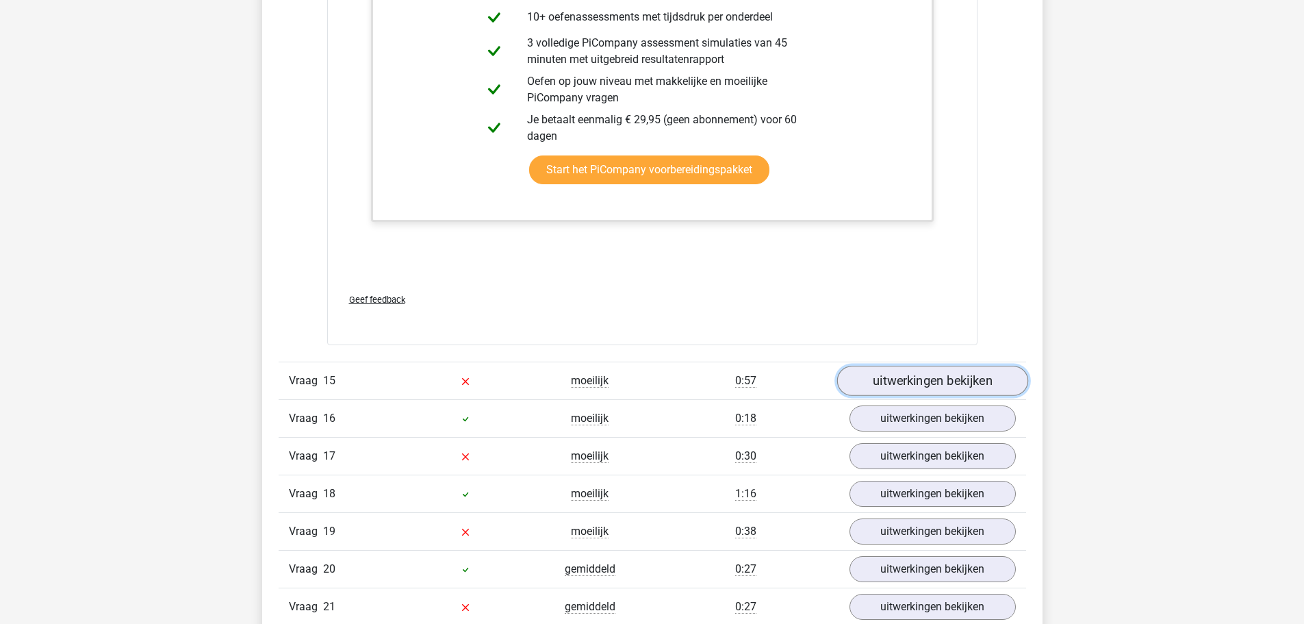
click at [913, 382] on link "uitwerkingen bekijken" at bounding box center [932, 381] width 191 height 30
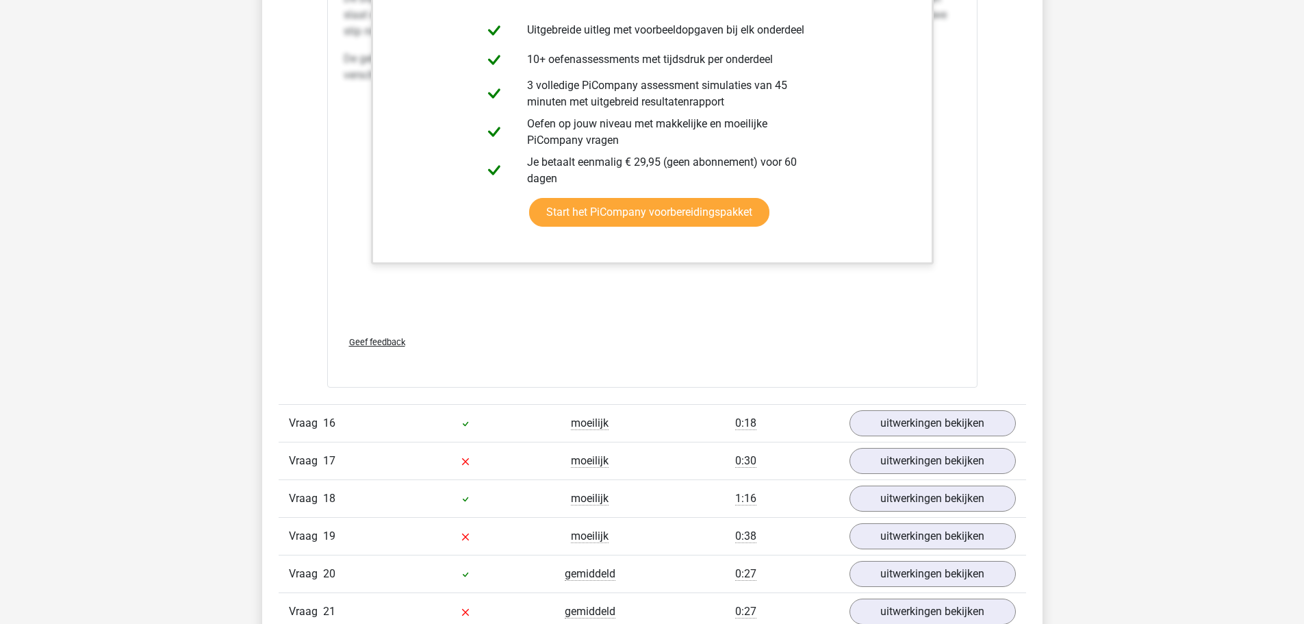
scroll to position [16295, 0]
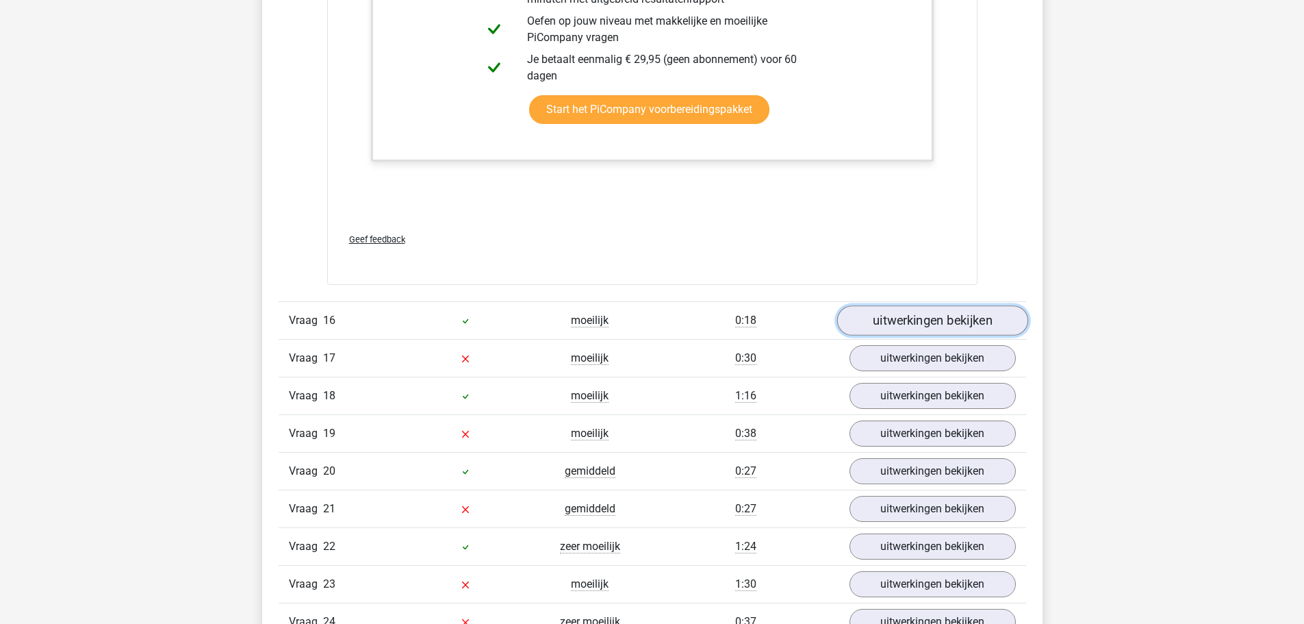
click at [898, 322] on link "uitwerkingen bekijken" at bounding box center [932, 320] width 191 height 30
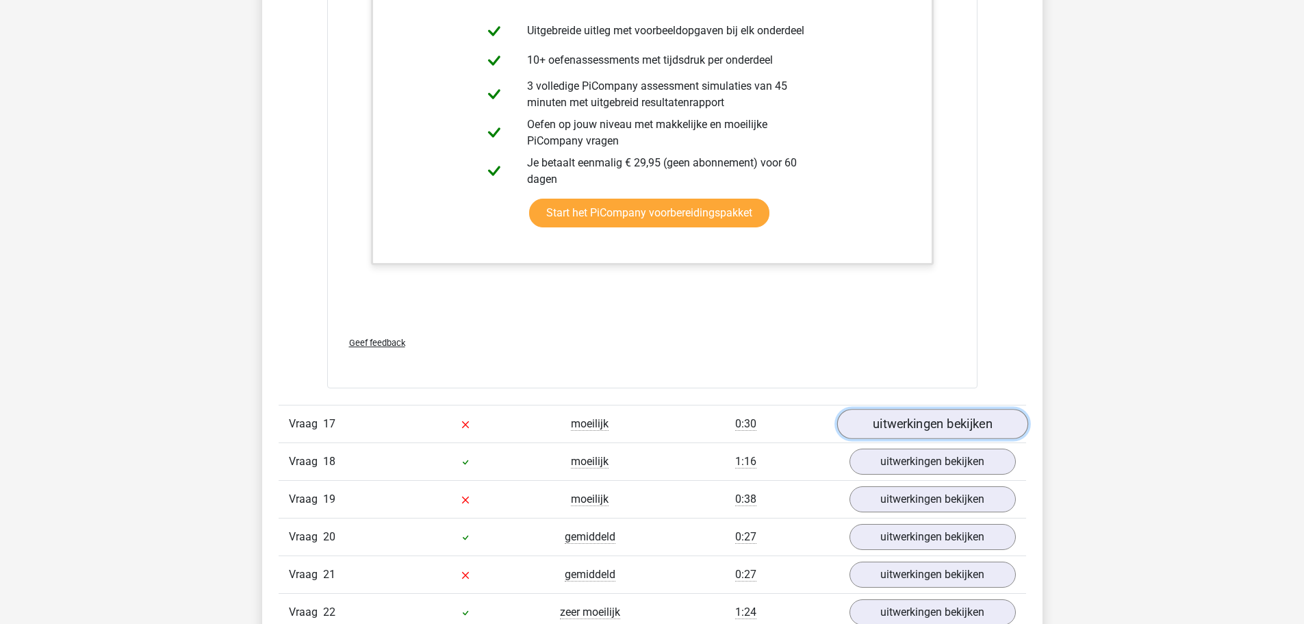
click at [894, 420] on link "uitwerkingen bekijken" at bounding box center [932, 424] width 191 height 30
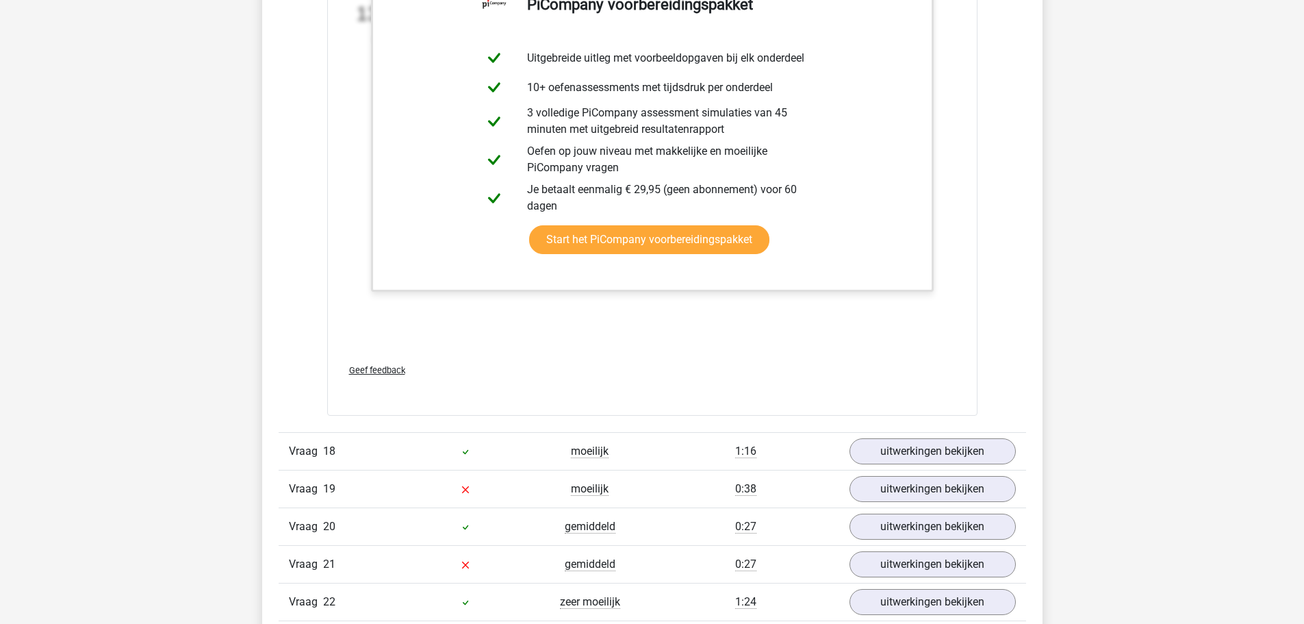
scroll to position [17870, 0]
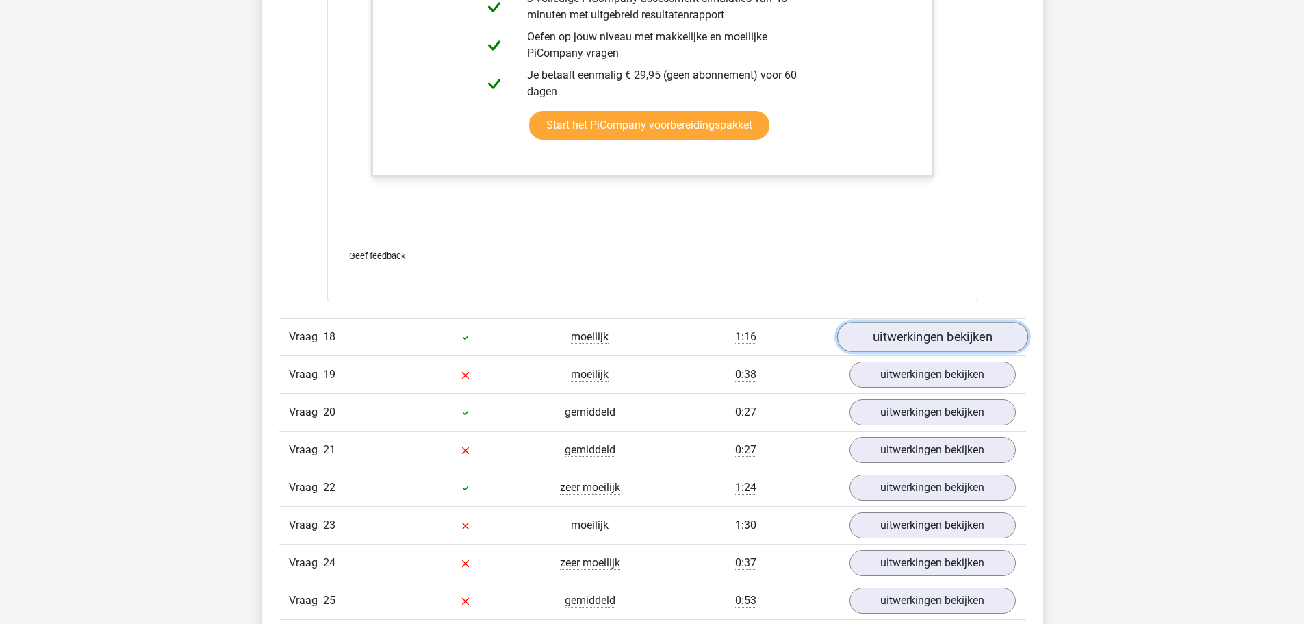
click at [879, 346] on link "uitwerkingen bekijken" at bounding box center [932, 337] width 191 height 30
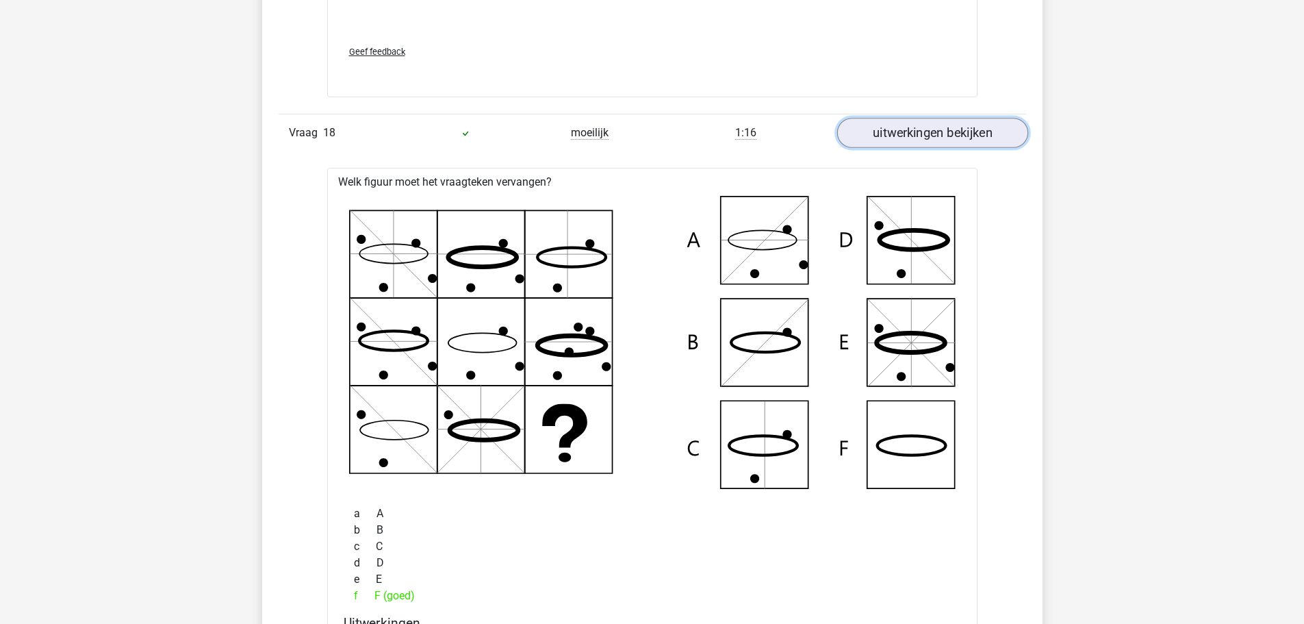
scroll to position [18075, 0]
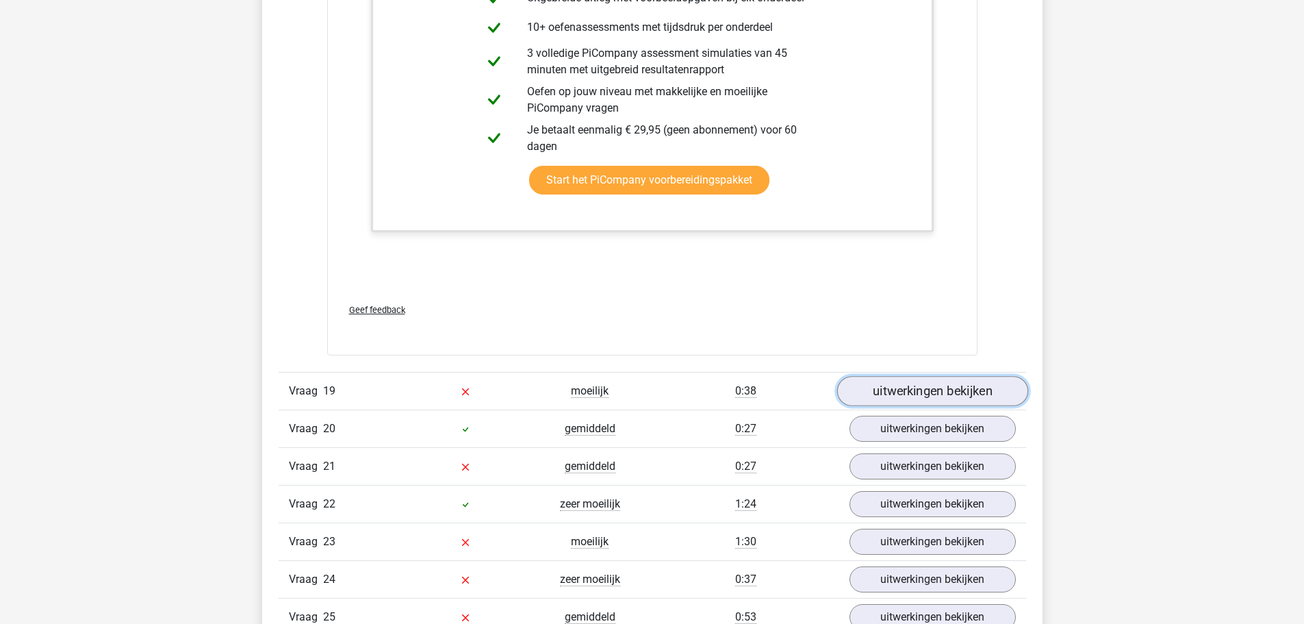
click at [877, 386] on link "uitwerkingen bekijken" at bounding box center [932, 391] width 191 height 30
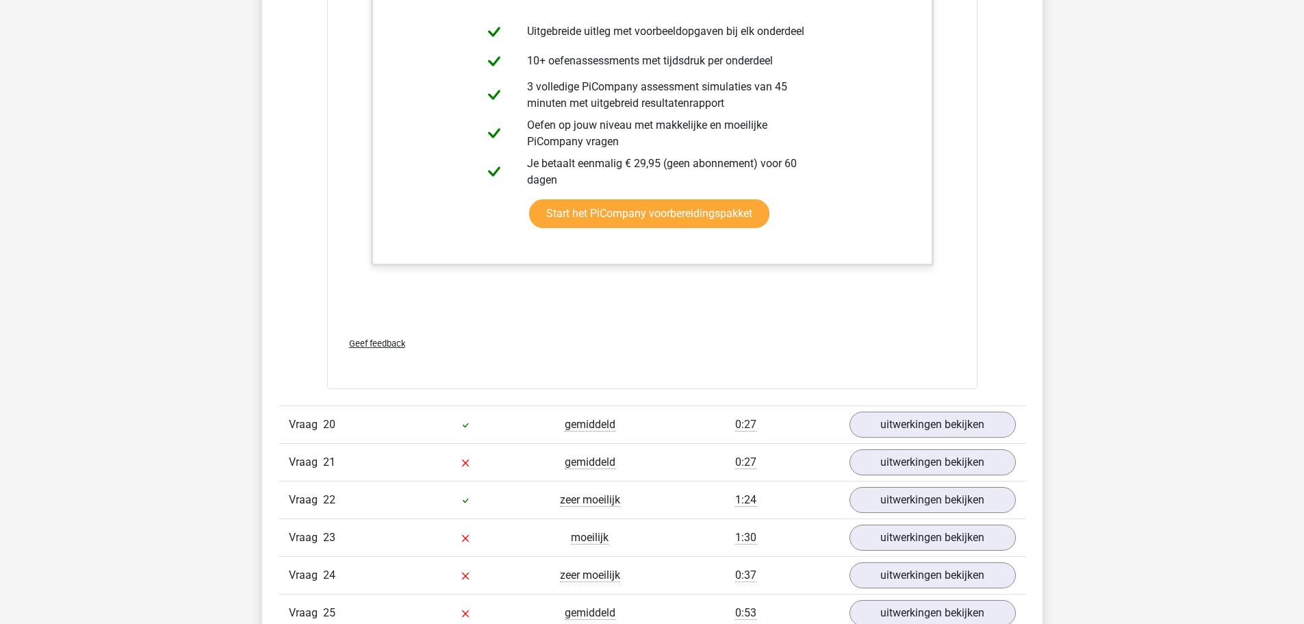
scroll to position [20335, 0]
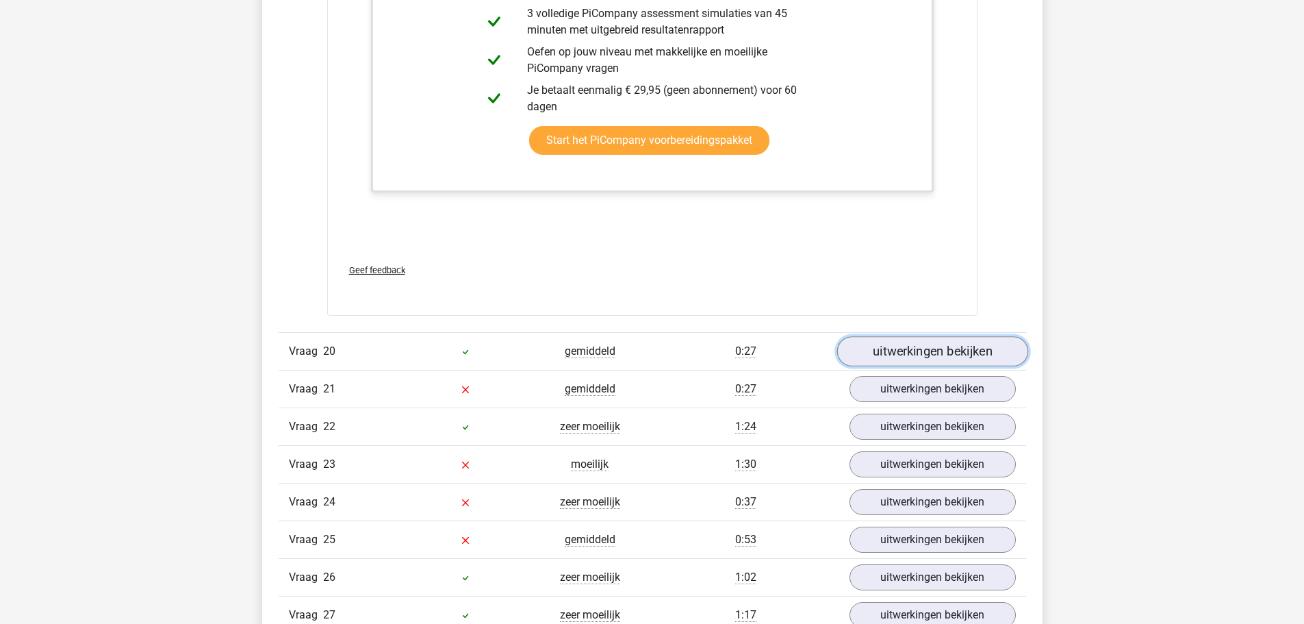
click at [875, 351] on link "uitwerkingen bekijken" at bounding box center [932, 351] width 191 height 30
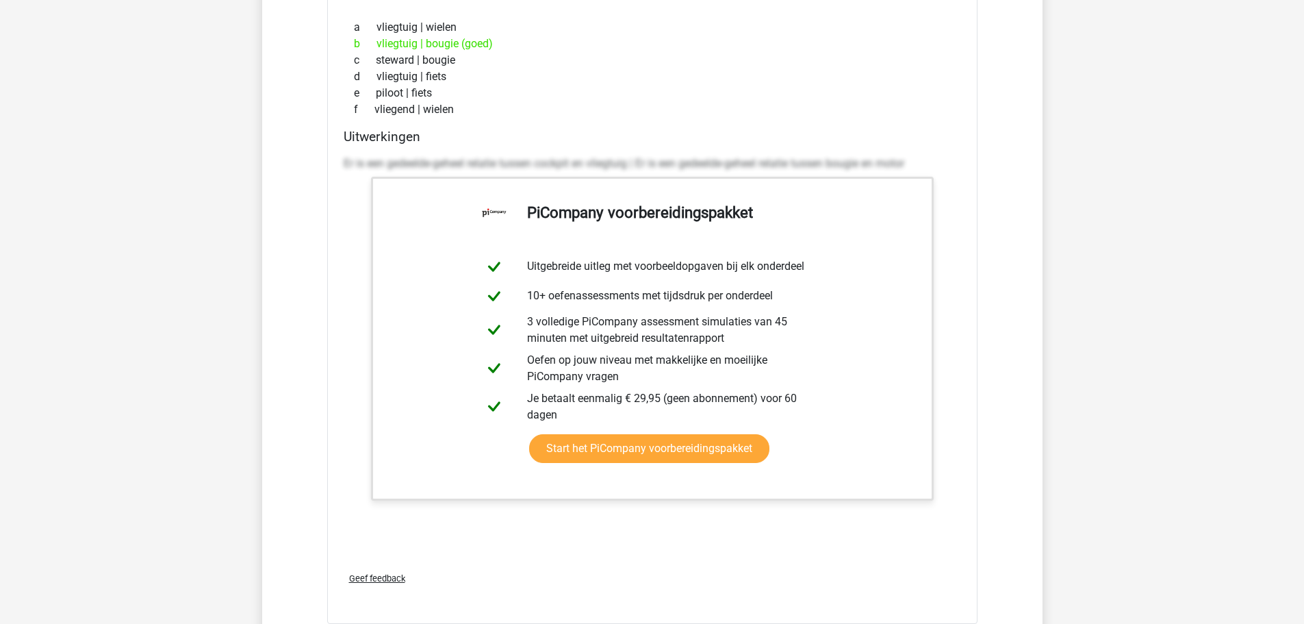
scroll to position [21020, 0]
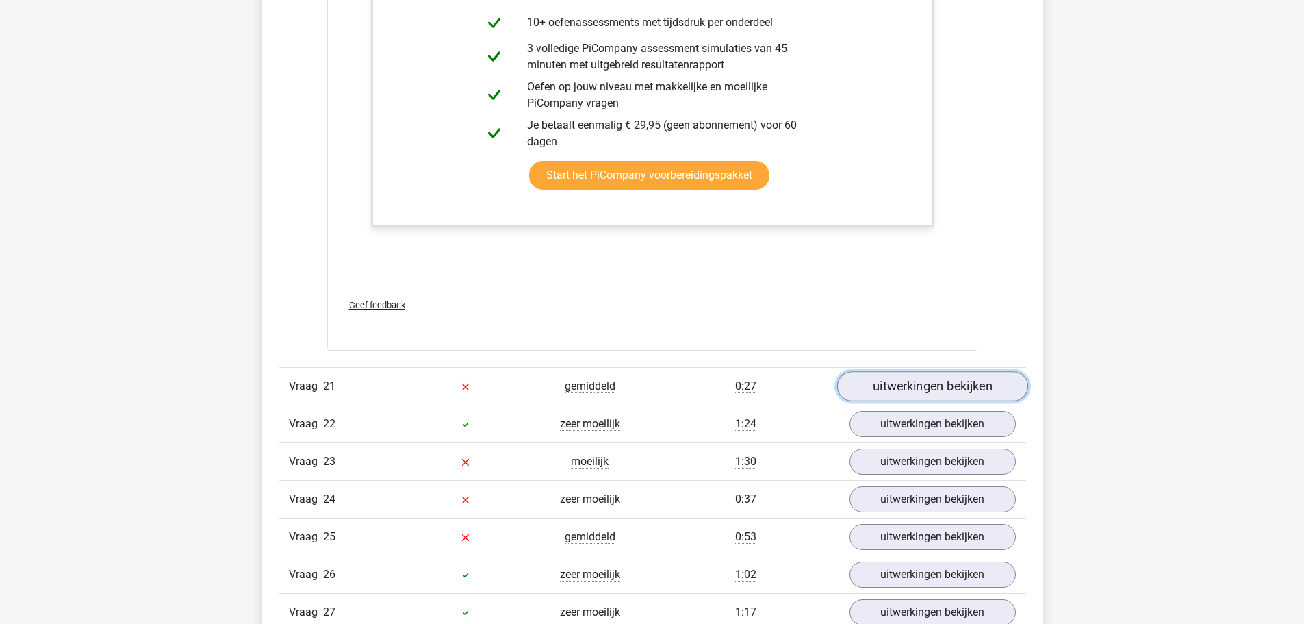
click at [876, 383] on link "uitwerkingen bekijken" at bounding box center [932, 387] width 191 height 30
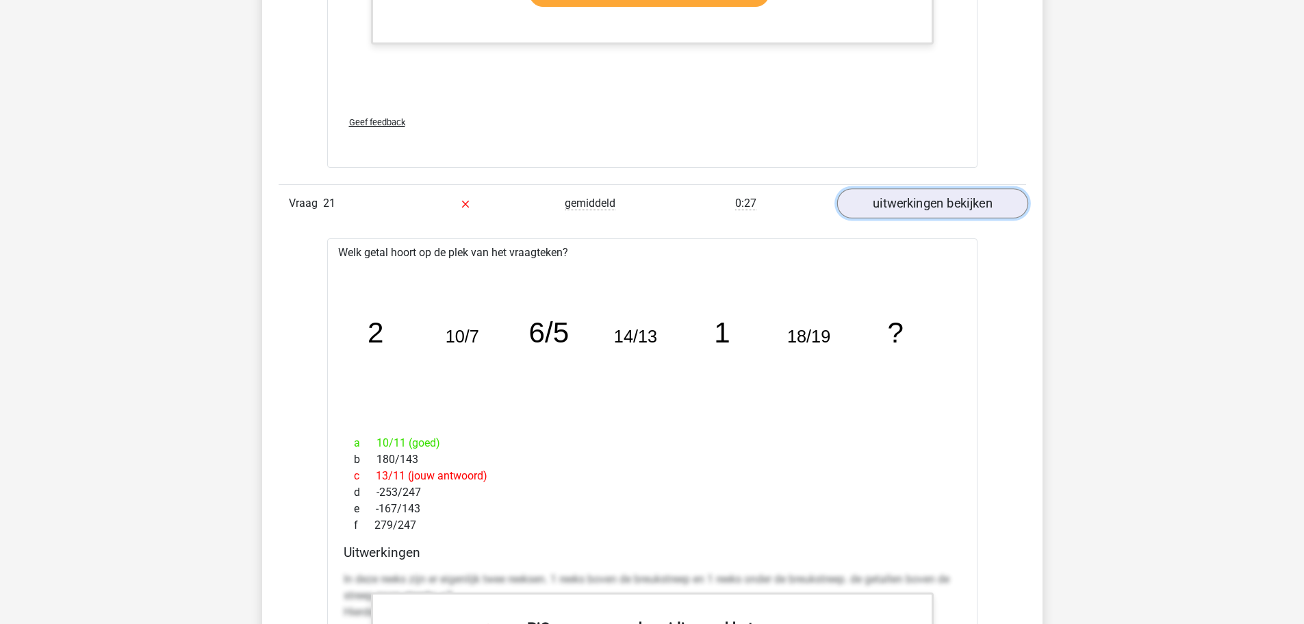
scroll to position [21225, 0]
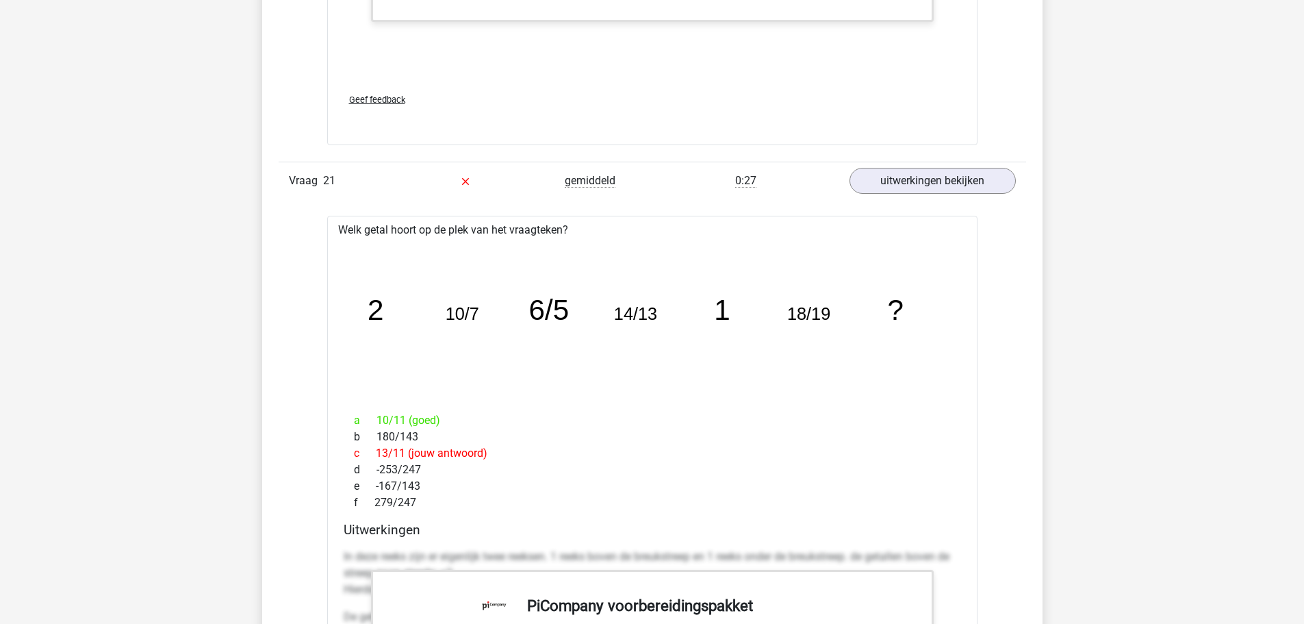
drag, startPoint x: 379, startPoint y: 453, endPoint x: 424, endPoint y: 457, distance: 45.3
click at [424, 457] on div "c 13/11 (jouw antwoord)" at bounding box center [653, 453] width 618 height 16
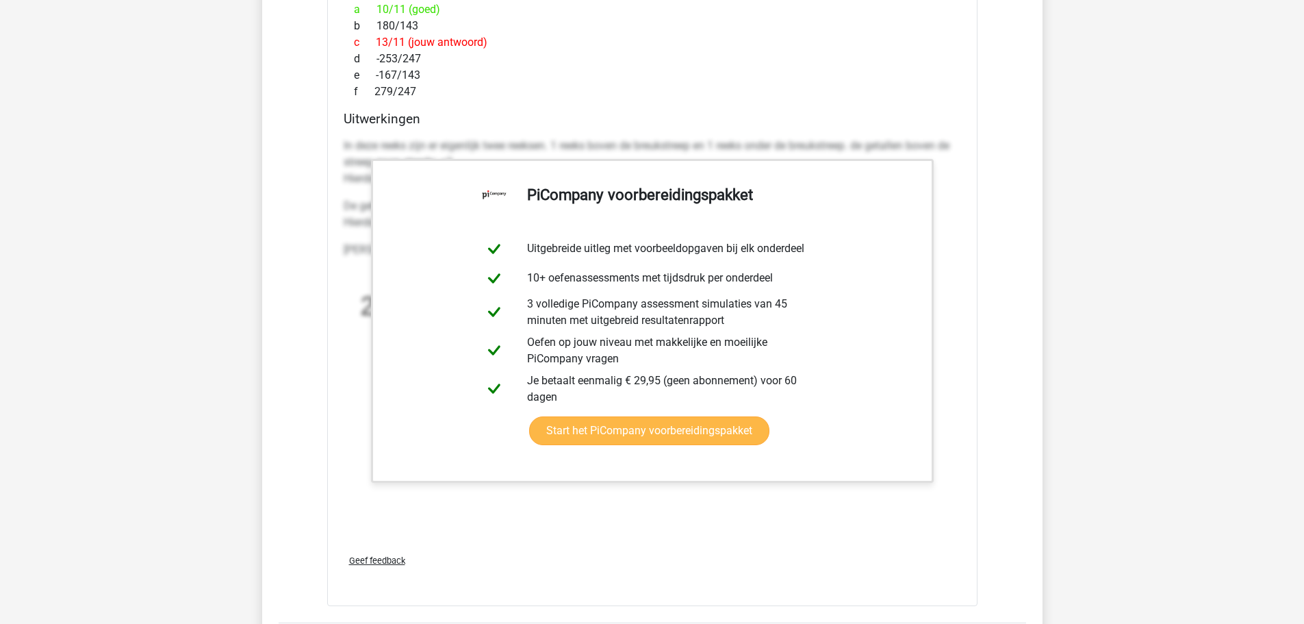
scroll to position [21841, 0]
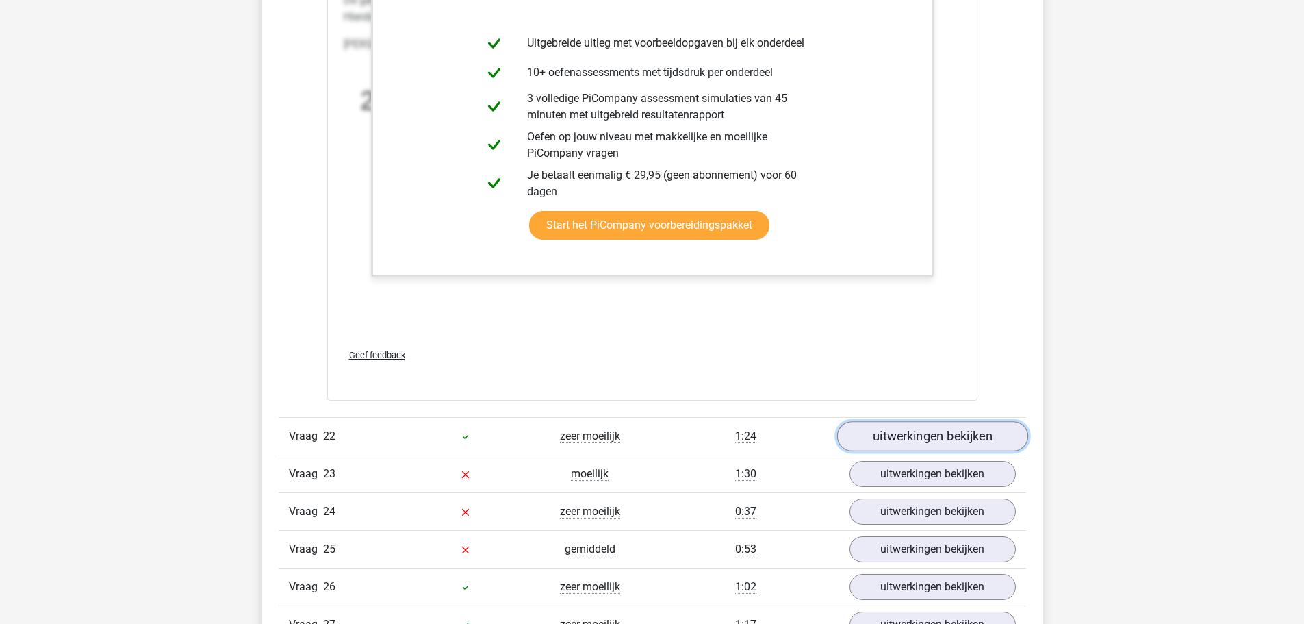
click at [961, 429] on link "uitwerkingen bekijken" at bounding box center [932, 436] width 191 height 30
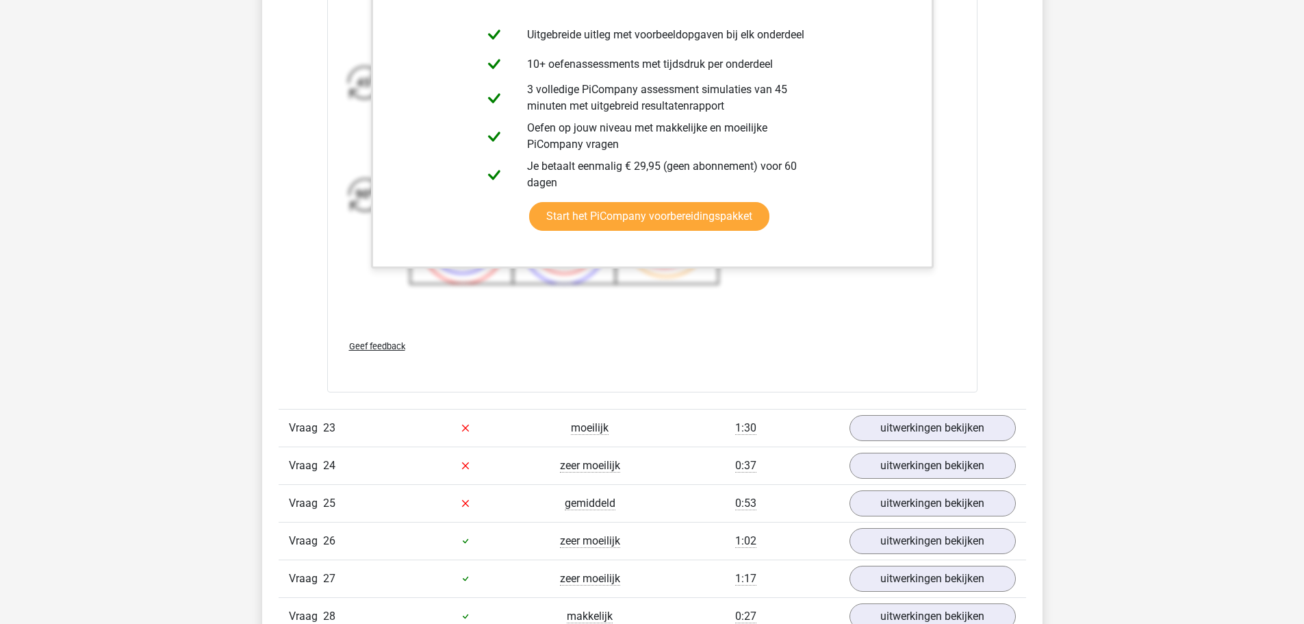
scroll to position [22937, 0]
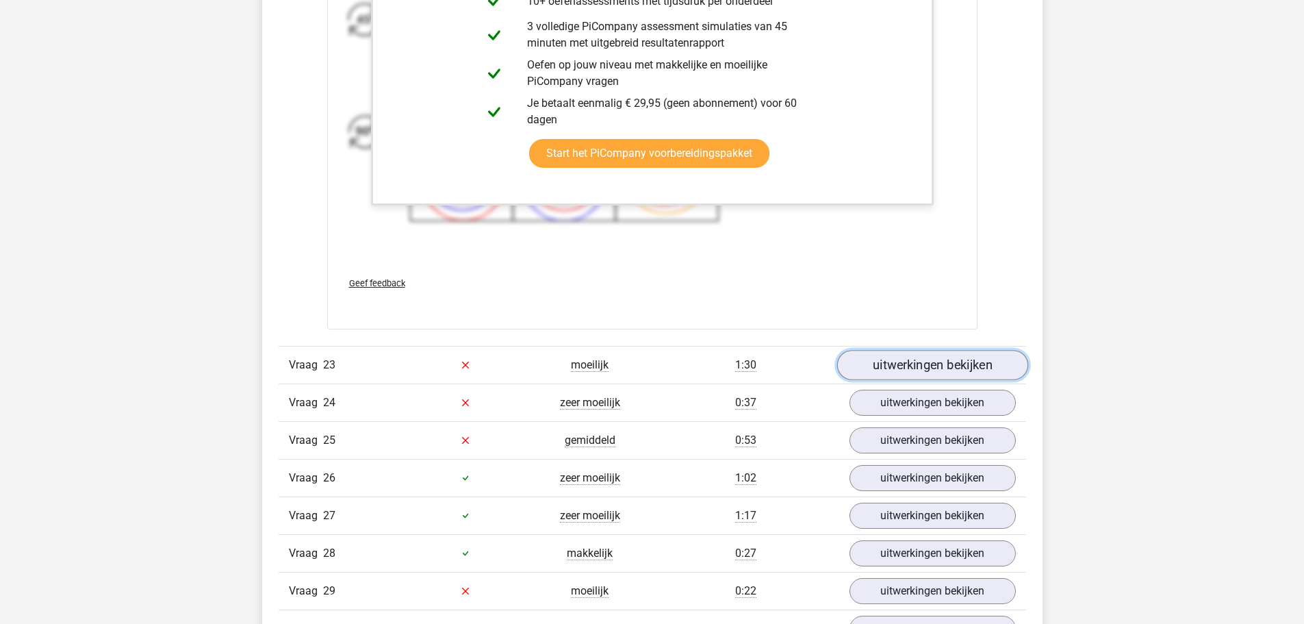
click at [858, 361] on link "uitwerkingen bekijken" at bounding box center [932, 365] width 191 height 30
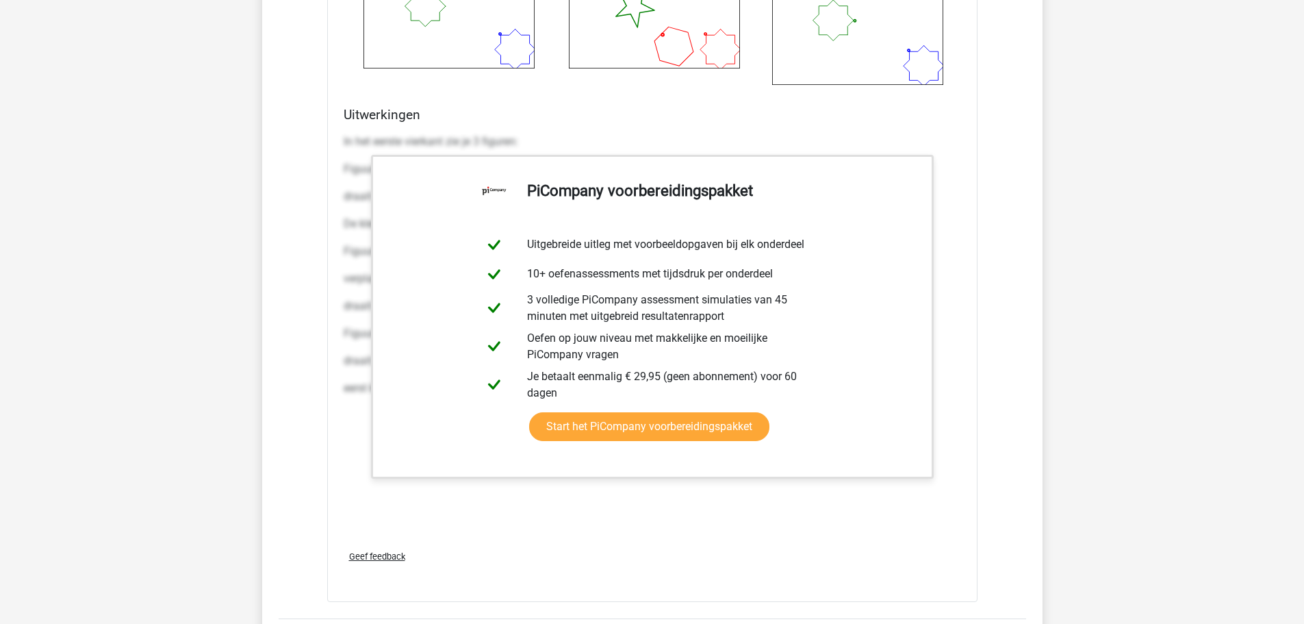
scroll to position [24306, 0]
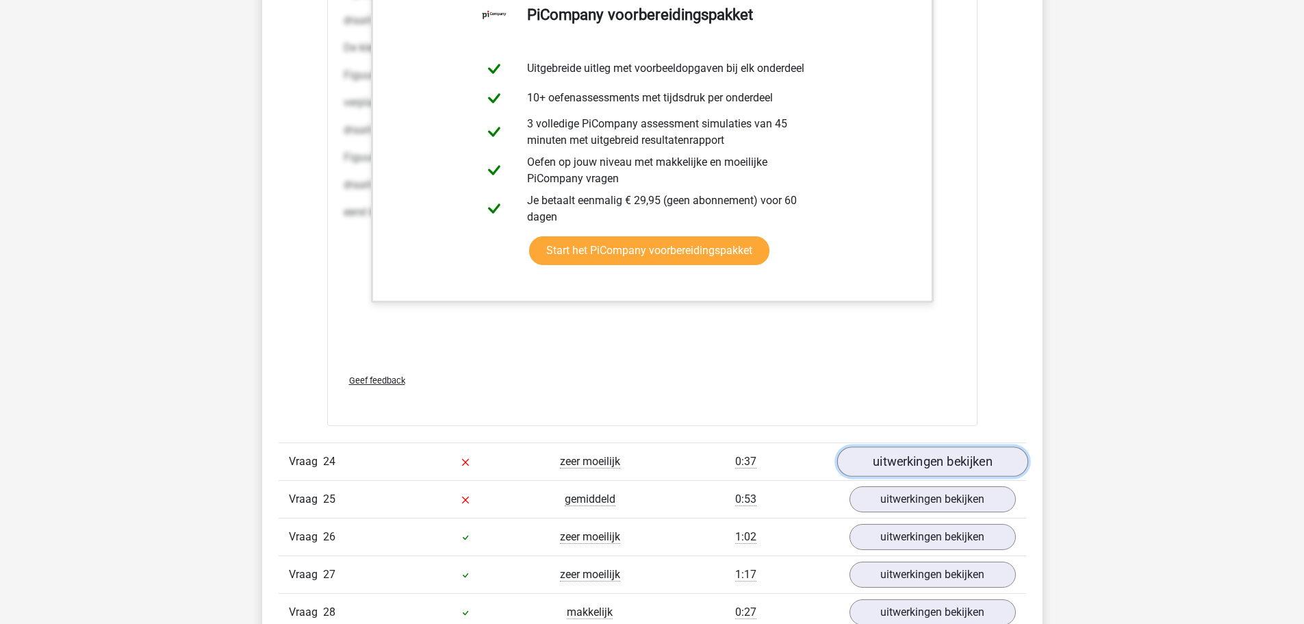
click at [898, 459] on link "uitwerkingen bekijken" at bounding box center [932, 462] width 191 height 30
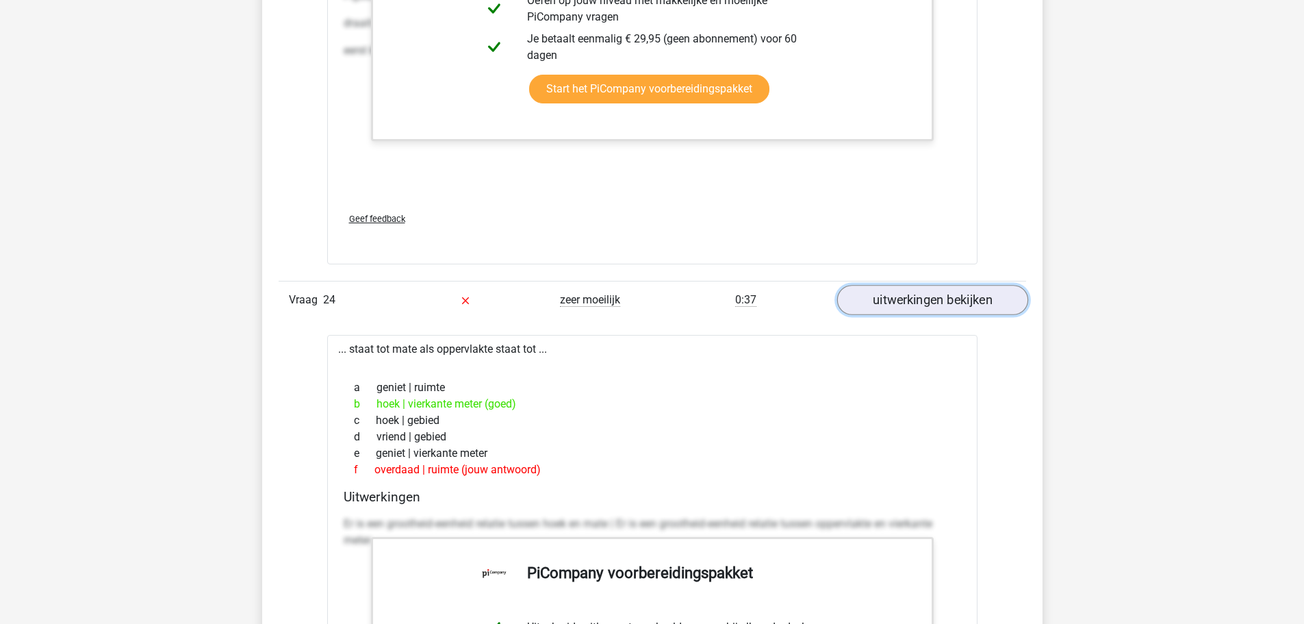
scroll to position [24511, 0]
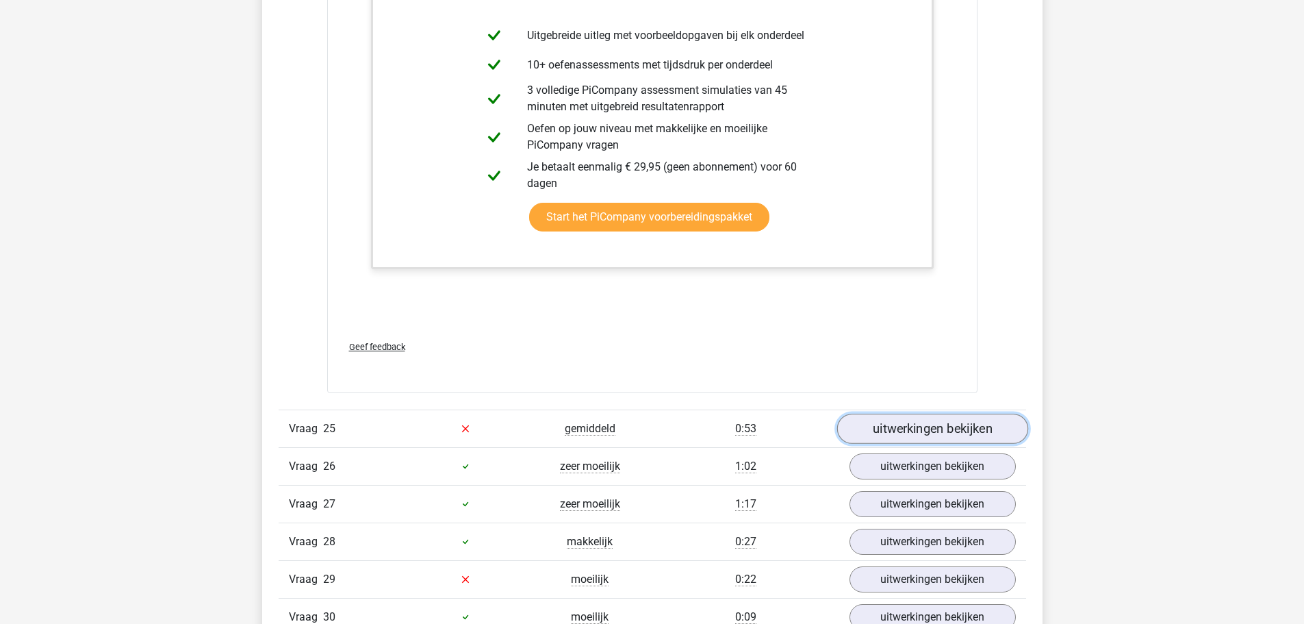
click at [879, 431] on link "uitwerkingen bekijken" at bounding box center [932, 429] width 191 height 30
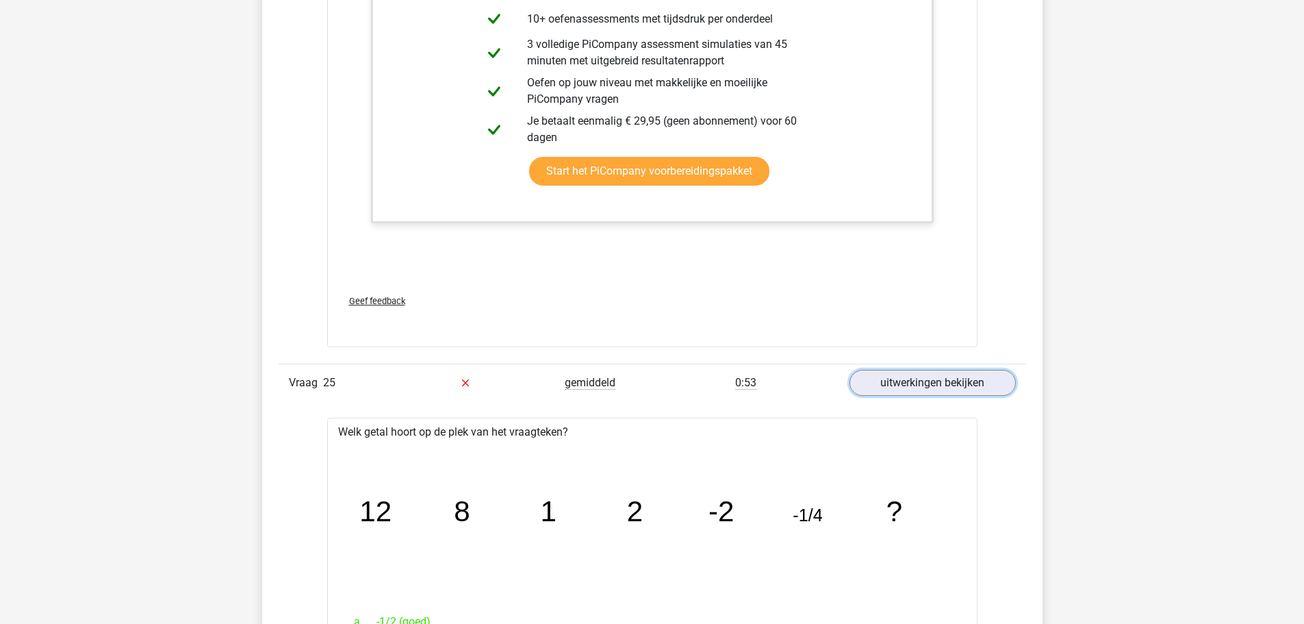
scroll to position [25265, 0]
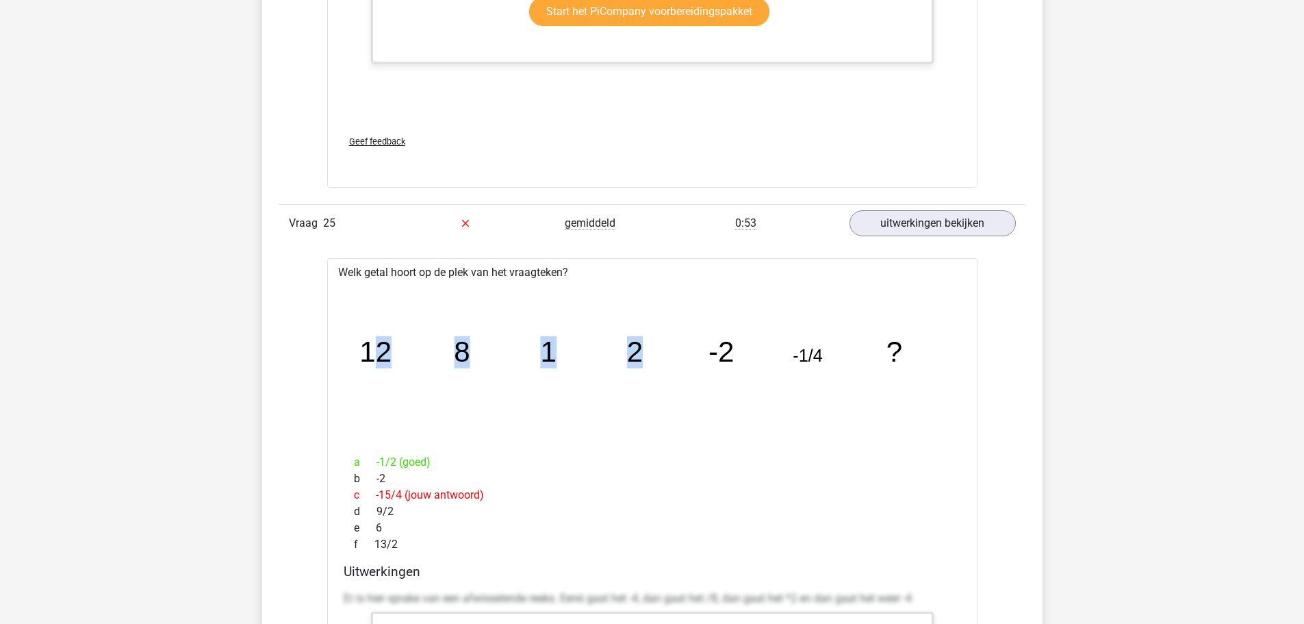
drag, startPoint x: 368, startPoint y: 335, endPoint x: 662, endPoint y: 380, distance: 297.8
click at [662, 380] on icon "image/svg+xml 12 8 1 2 -2 -1/4 ?" at bounding box center [652, 362] width 607 height 152
drag, startPoint x: 770, startPoint y: 364, endPoint x: 791, endPoint y: 362, distance: 20.6
click at [772, 364] on icon "image/svg+xml 12 8 1 2 -2 -1/4 ?" at bounding box center [652, 362] width 607 height 152
drag, startPoint x: 822, startPoint y: 364, endPoint x: 794, endPoint y: 369, distance: 27.9
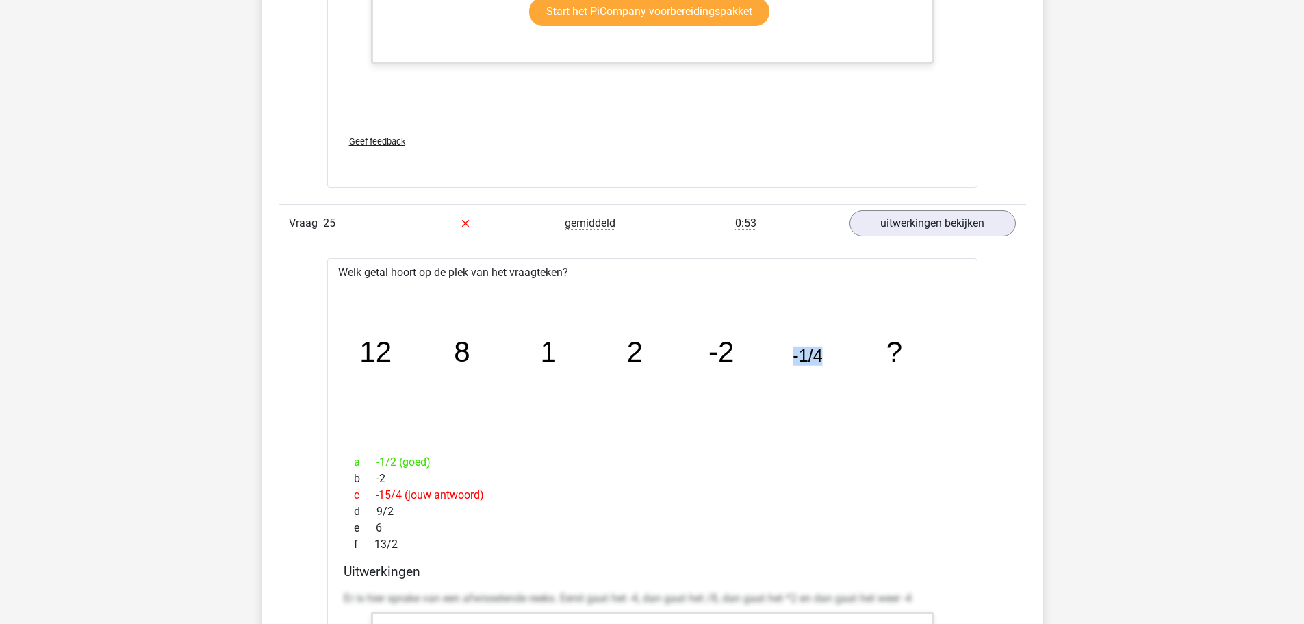
click at [794, 369] on icon "image/svg+xml 12 8 1 2 -2 -1/4 ?" at bounding box center [652, 362] width 607 height 152
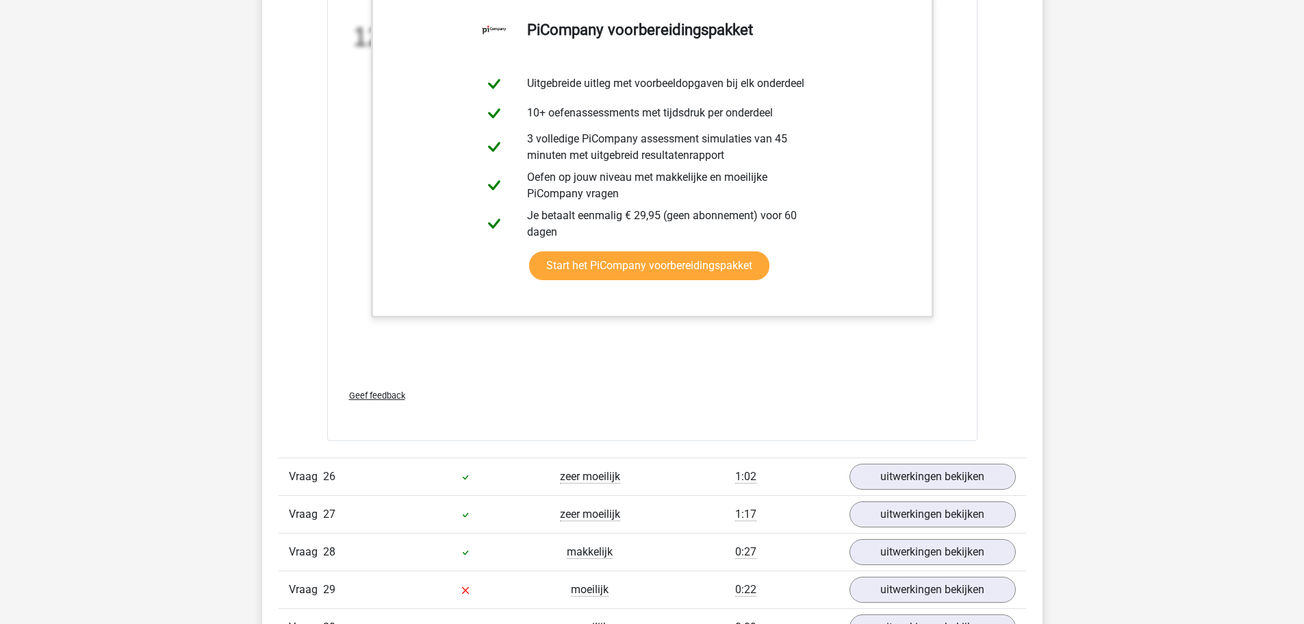
scroll to position [25949, 0]
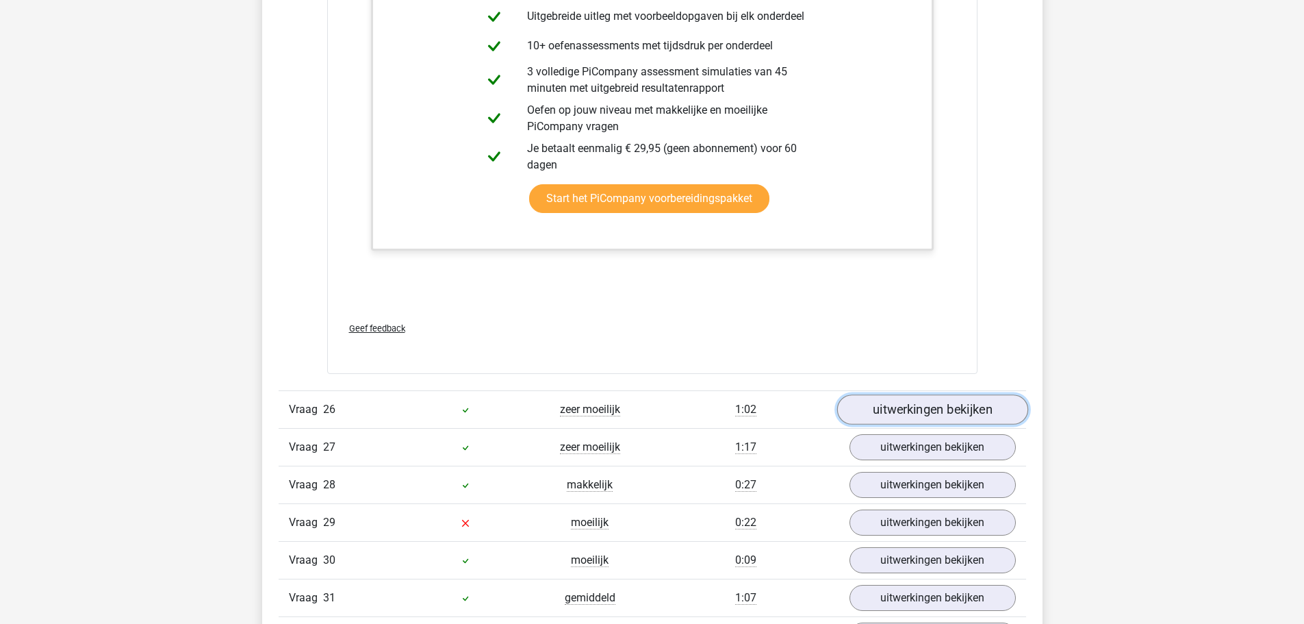
click at [907, 407] on link "uitwerkingen bekijken" at bounding box center [932, 410] width 191 height 30
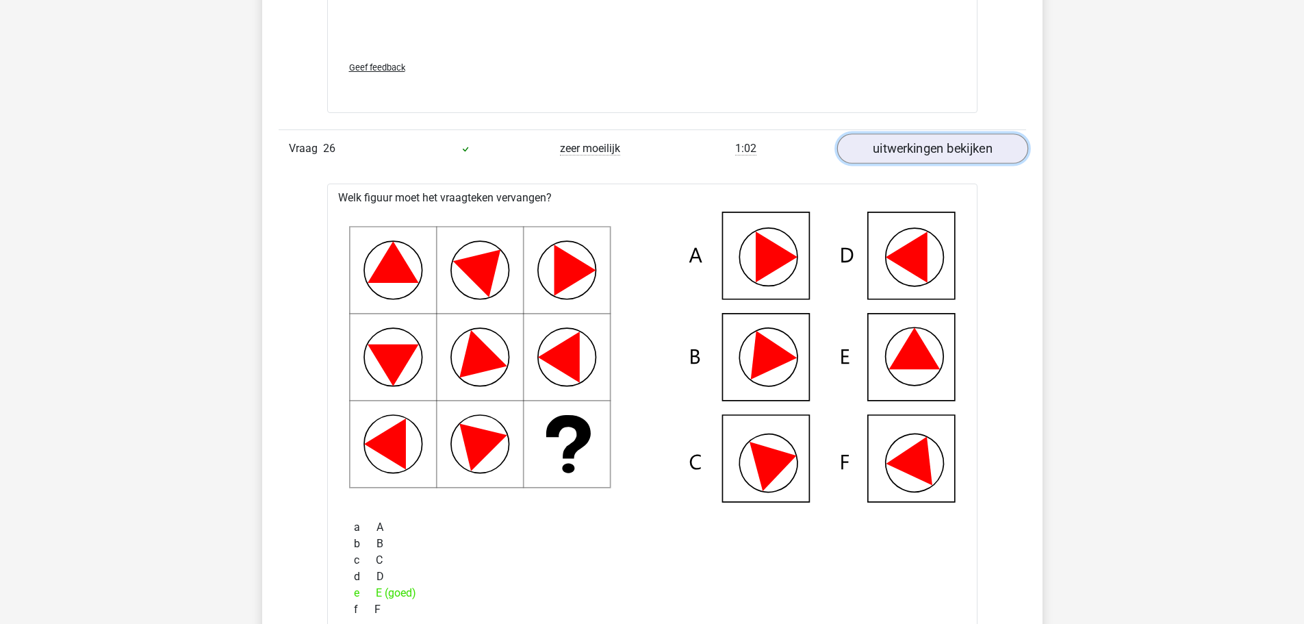
scroll to position [26292, 0]
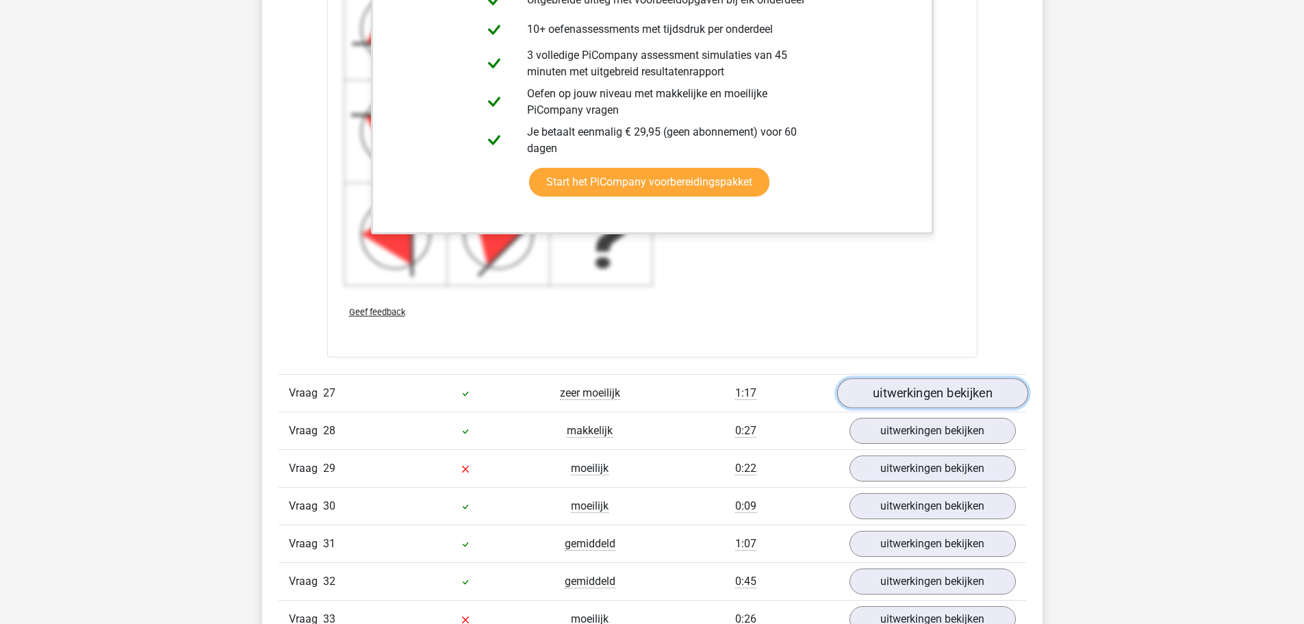
click at [917, 391] on link "uitwerkingen bekijken" at bounding box center [932, 394] width 191 height 30
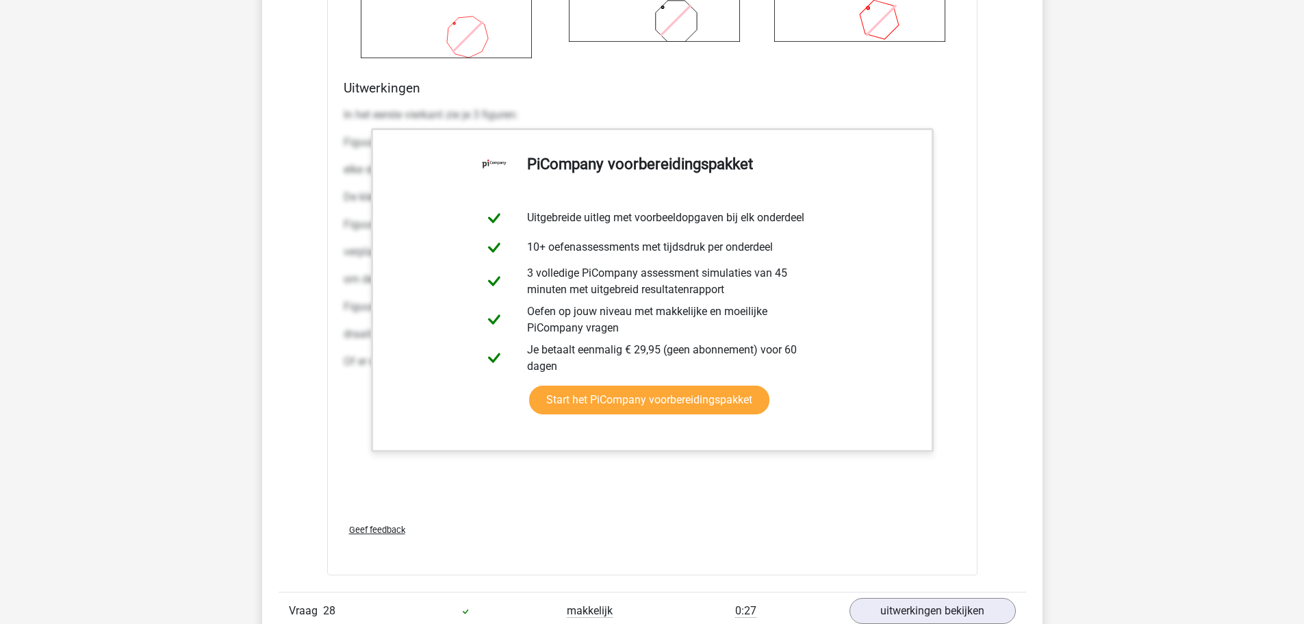
scroll to position [28346, 0]
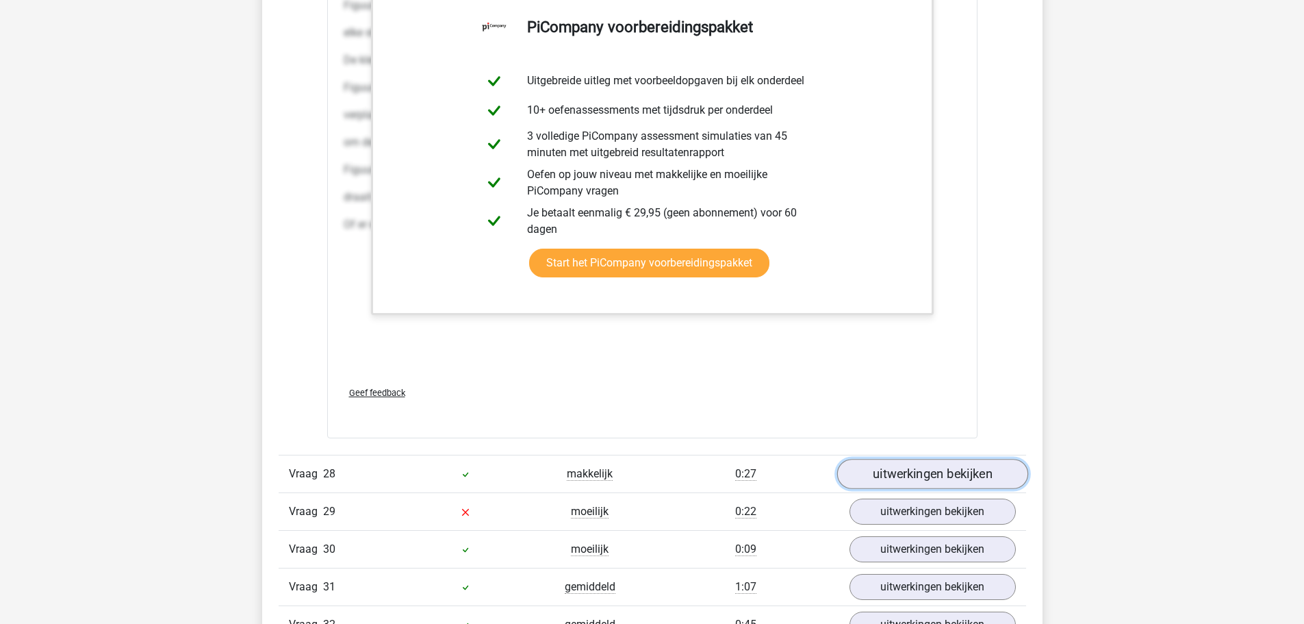
click at [894, 468] on link "uitwerkingen bekijken" at bounding box center [932, 474] width 191 height 30
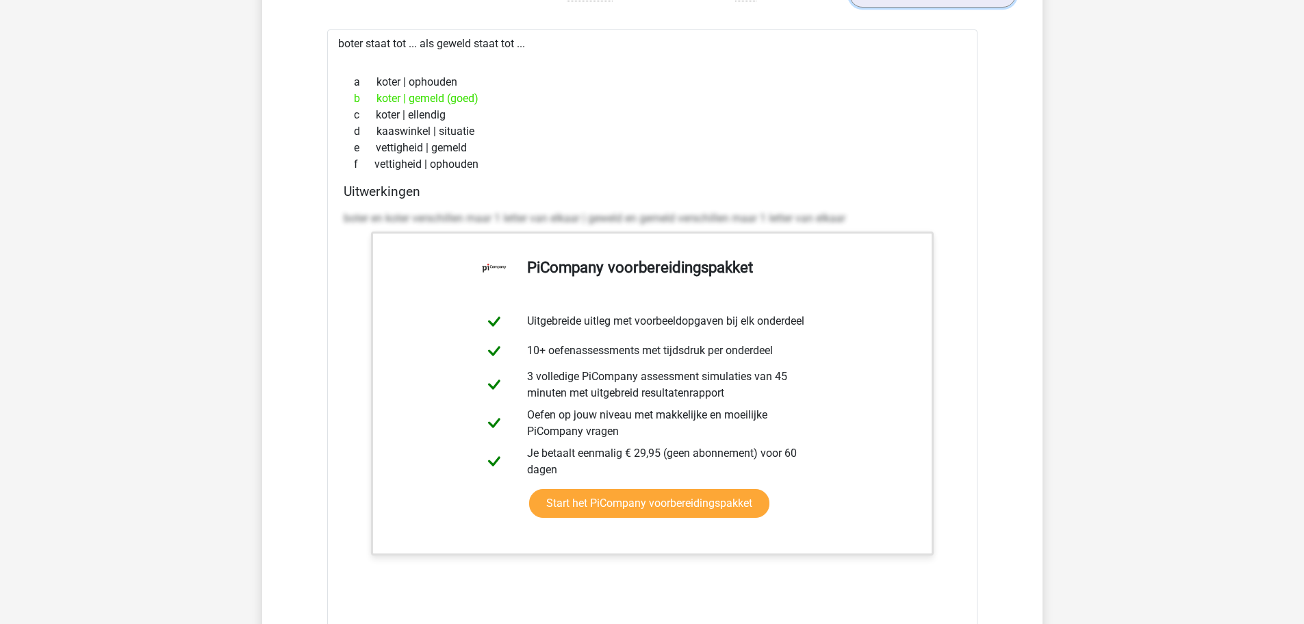
scroll to position [29030, 0]
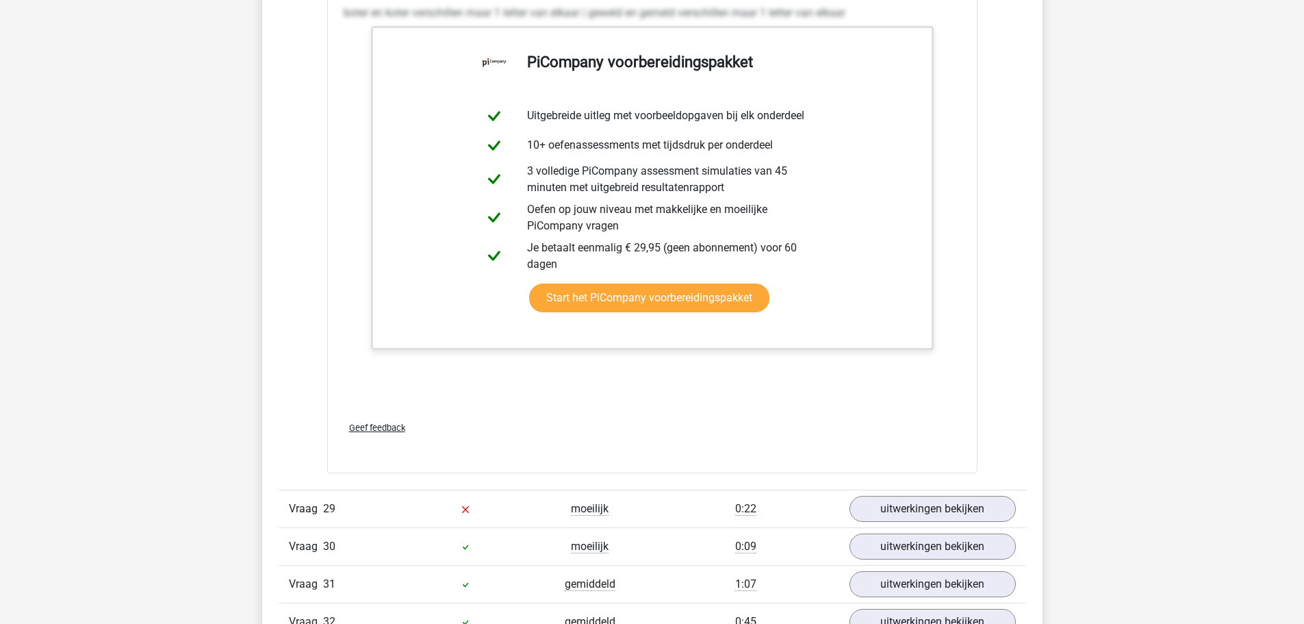
click at [908, 495] on div "Vraag 29 moeilijk 0:22 uitwerkingen bekijken" at bounding box center [653, 509] width 748 height 38
click at [908, 496] on link "uitwerkingen bekijken" at bounding box center [932, 509] width 191 height 30
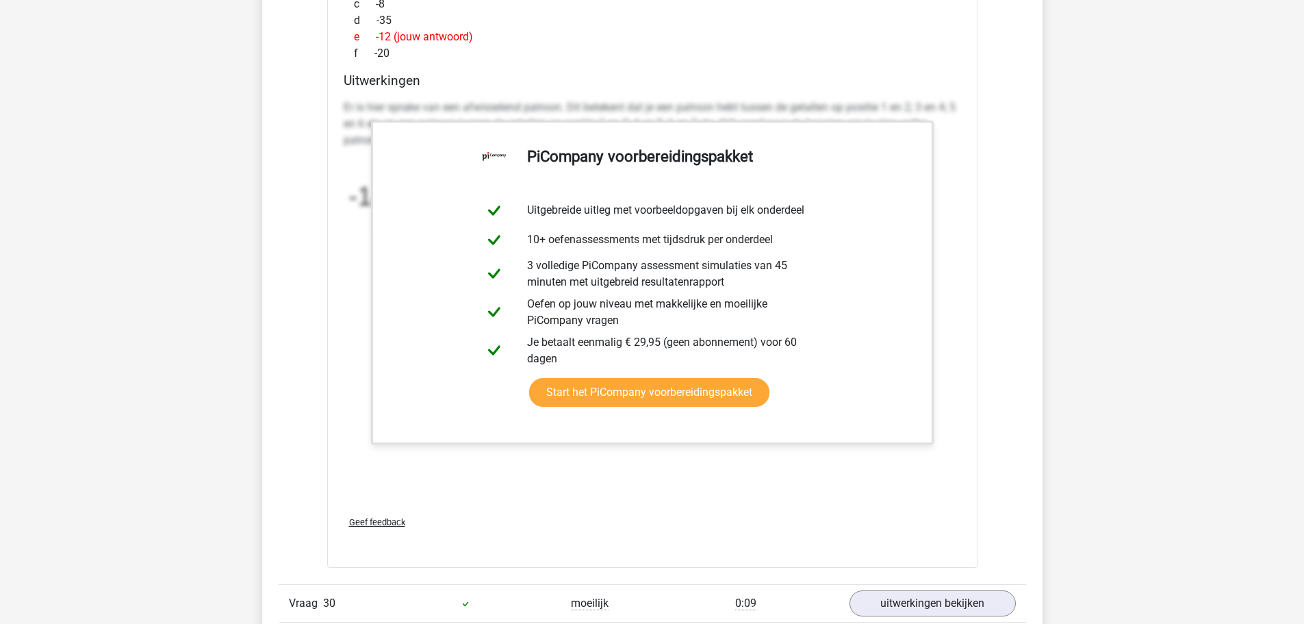
scroll to position [29989, 0]
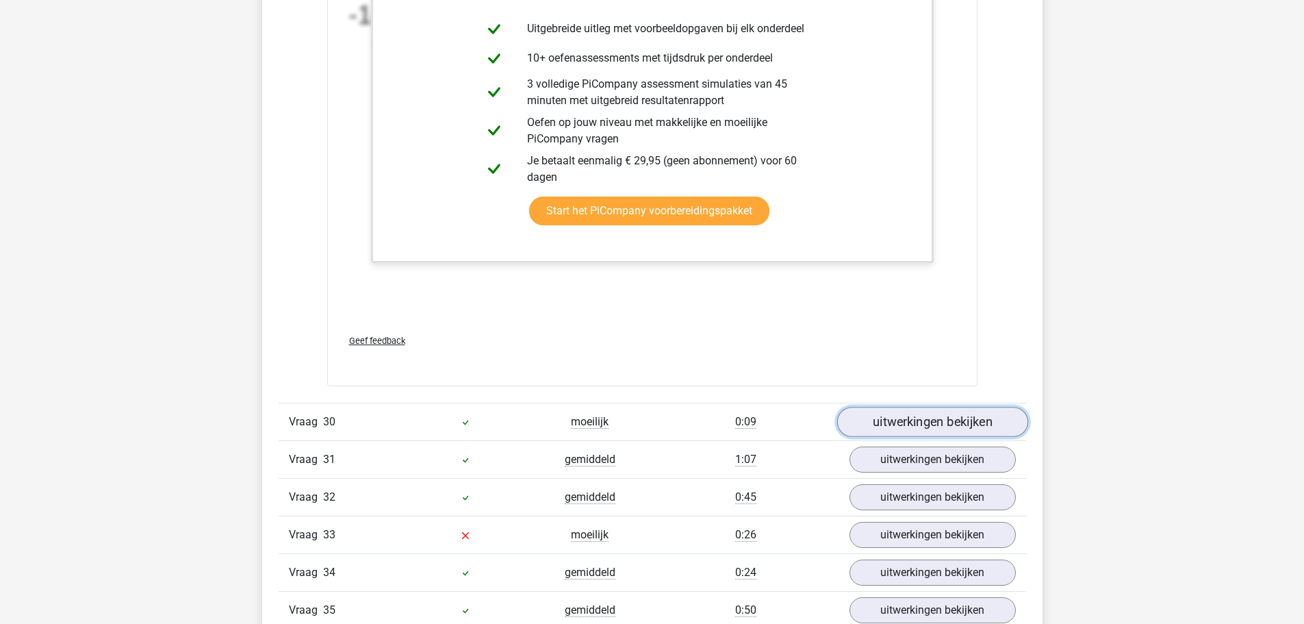
click at [876, 417] on link "uitwerkingen bekijken" at bounding box center [932, 422] width 191 height 30
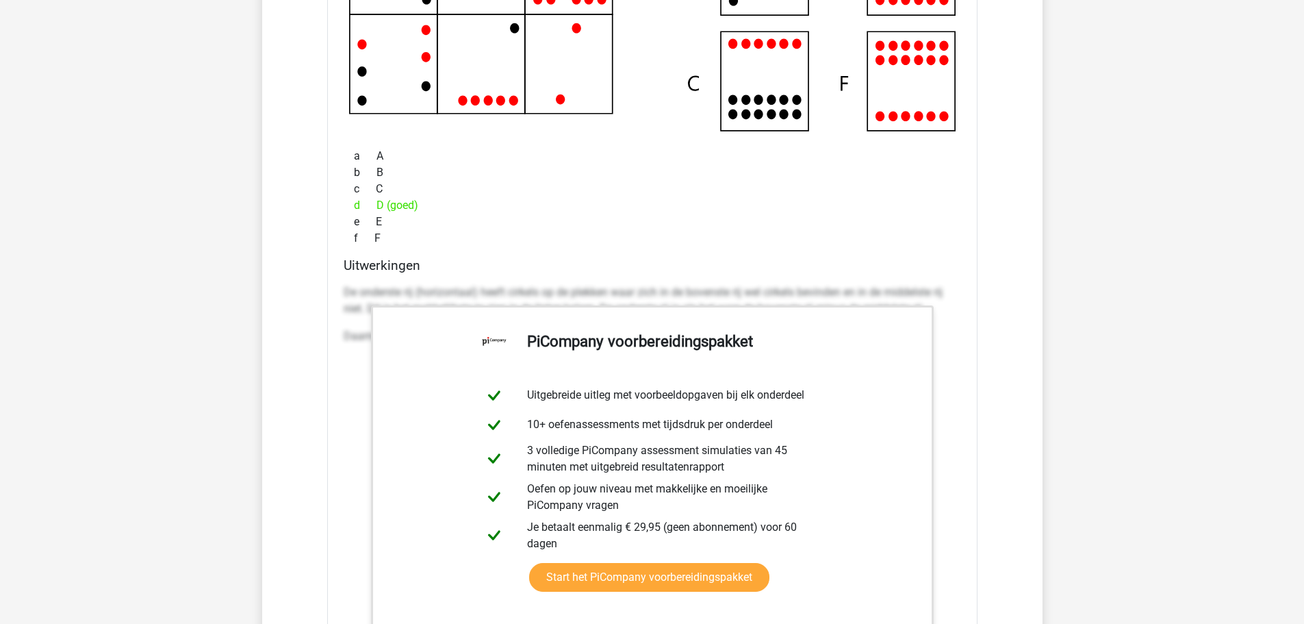
scroll to position [30947, 0]
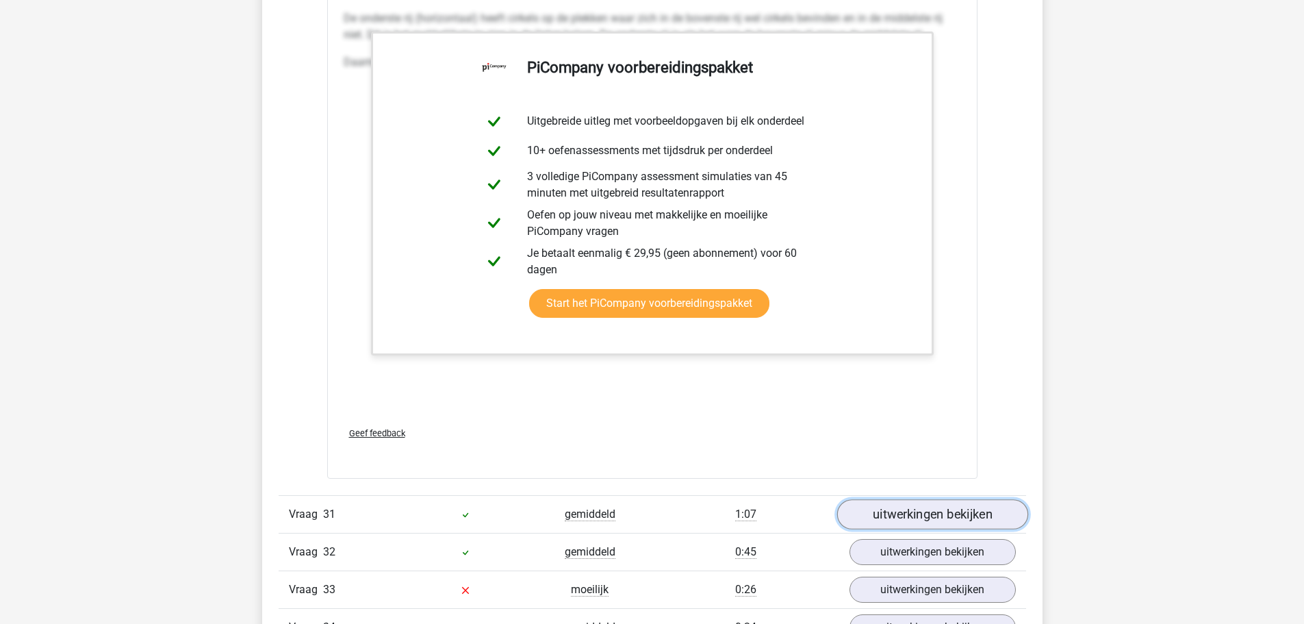
click at [958, 504] on link "uitwerkingen bekijken" at bounding box center [932, 514] width 191 height 30
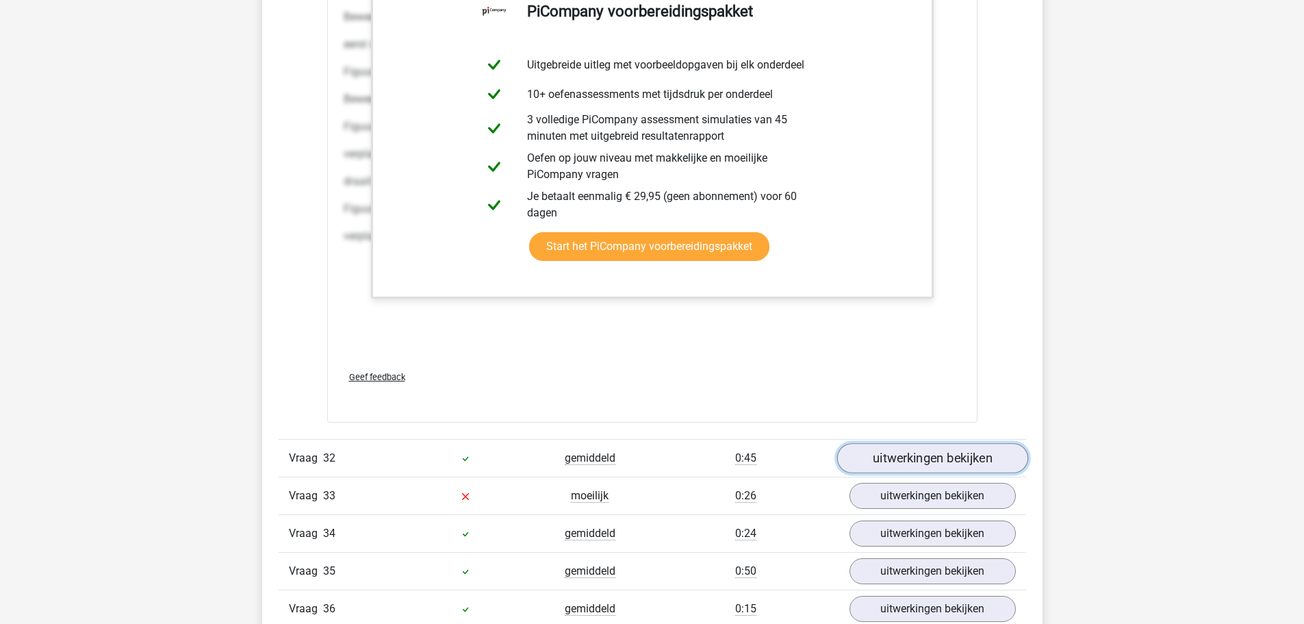
click at [942, 461] on link "uitwerkingen bekijken" at bounding box center [932, 458] width 191 height 30
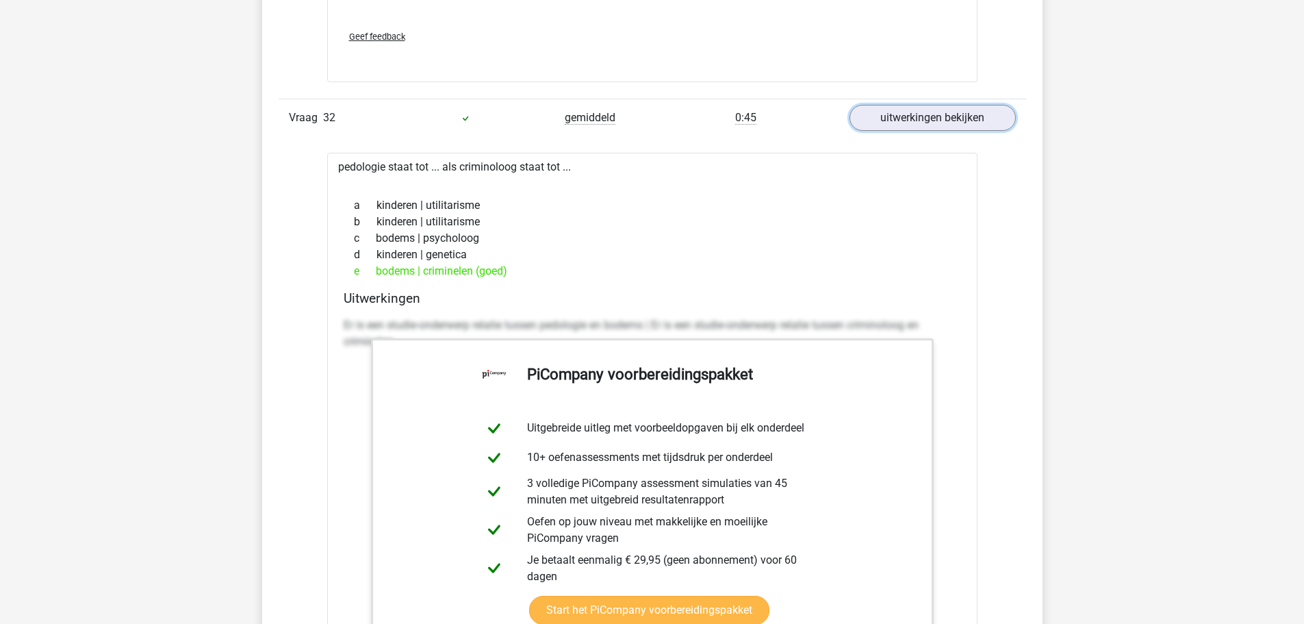
scroll to position [33138, 0]
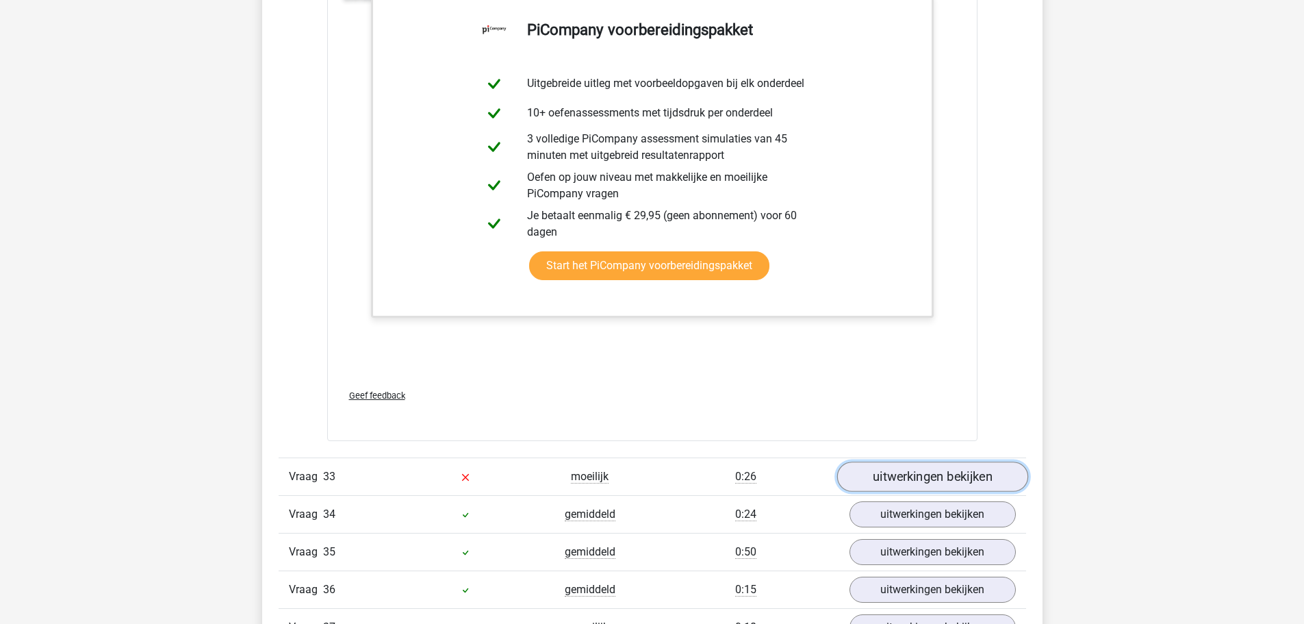
click at [914, 470] on link "uitwerkingen bekijken" at bounding box center [932, 476] width 191 height 30
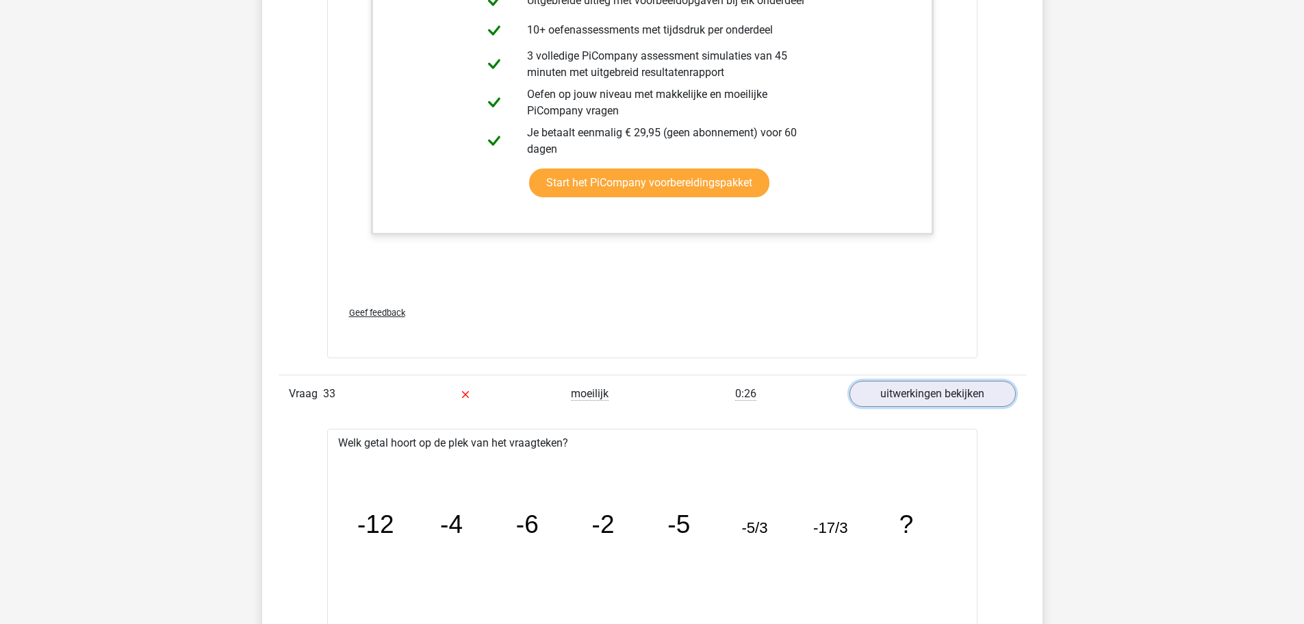
scroll to position [33412, 0]
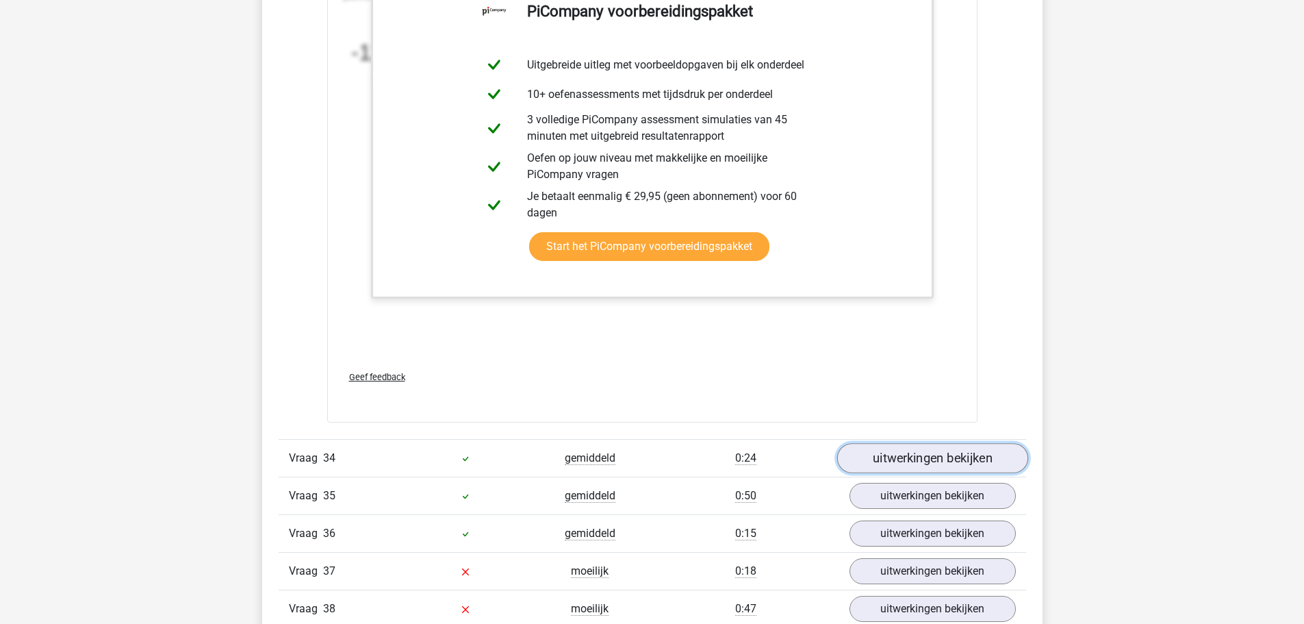
click at [918, 458] on link "uitwerkingen bekijken" at bounding box center [932, 458] width 191 height 30
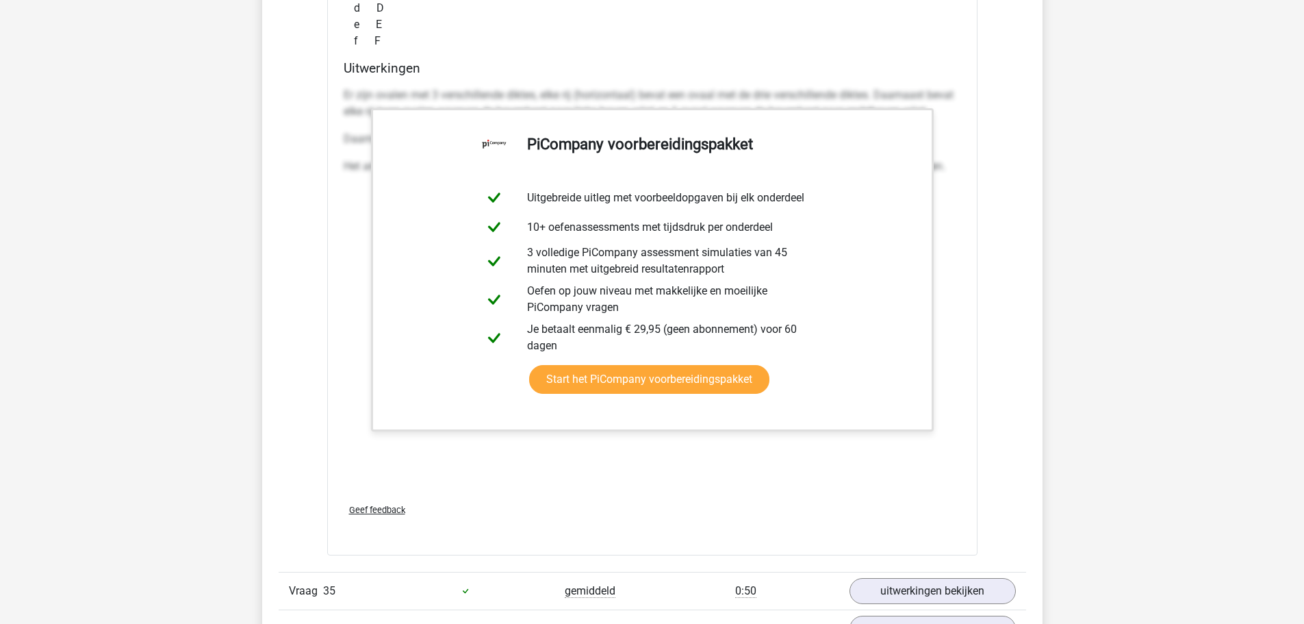
scroll to position [34987, 0]
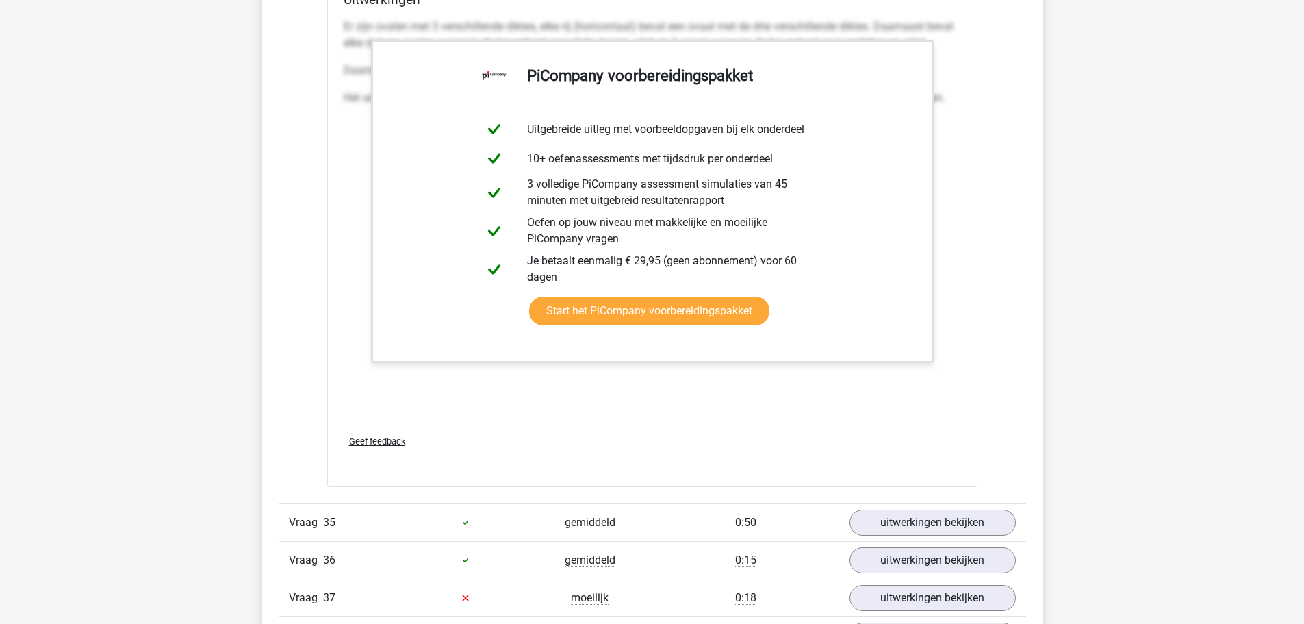
click at [910, 510] on link "uitwerkingen bekijken" at bounding box center [932, 522] width 191 height 30
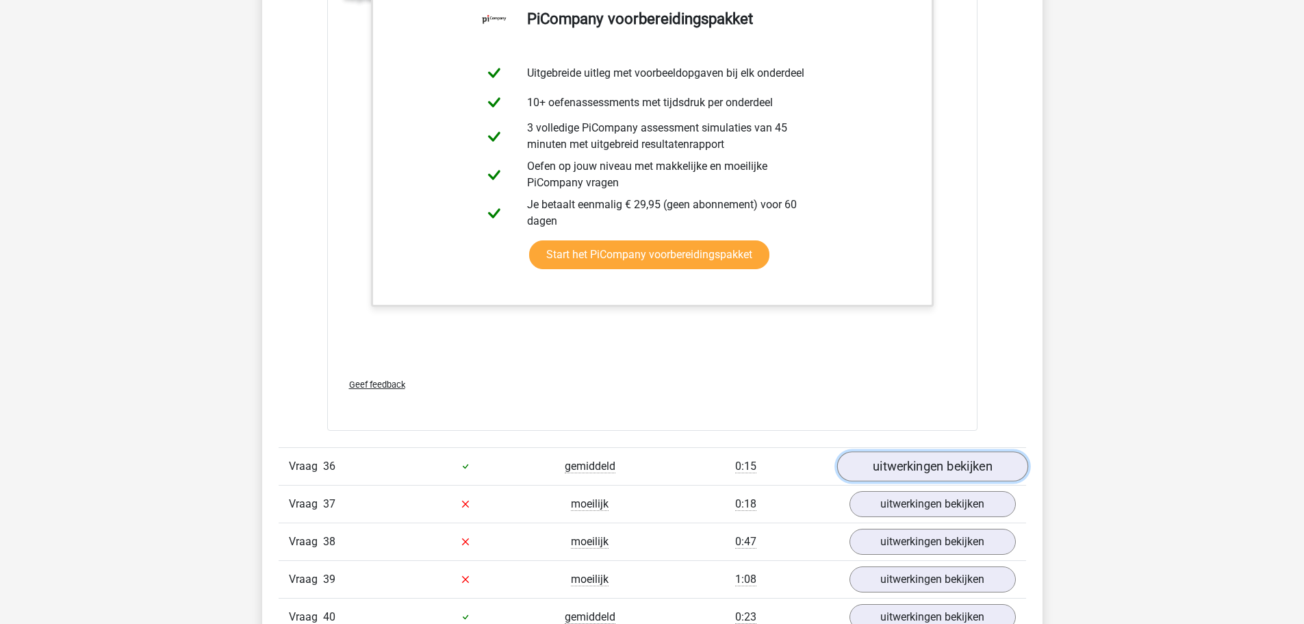
click at [885, 466] on link "uitwerkingen bekijken" at bounding box center [932, 466] width 191 height 30
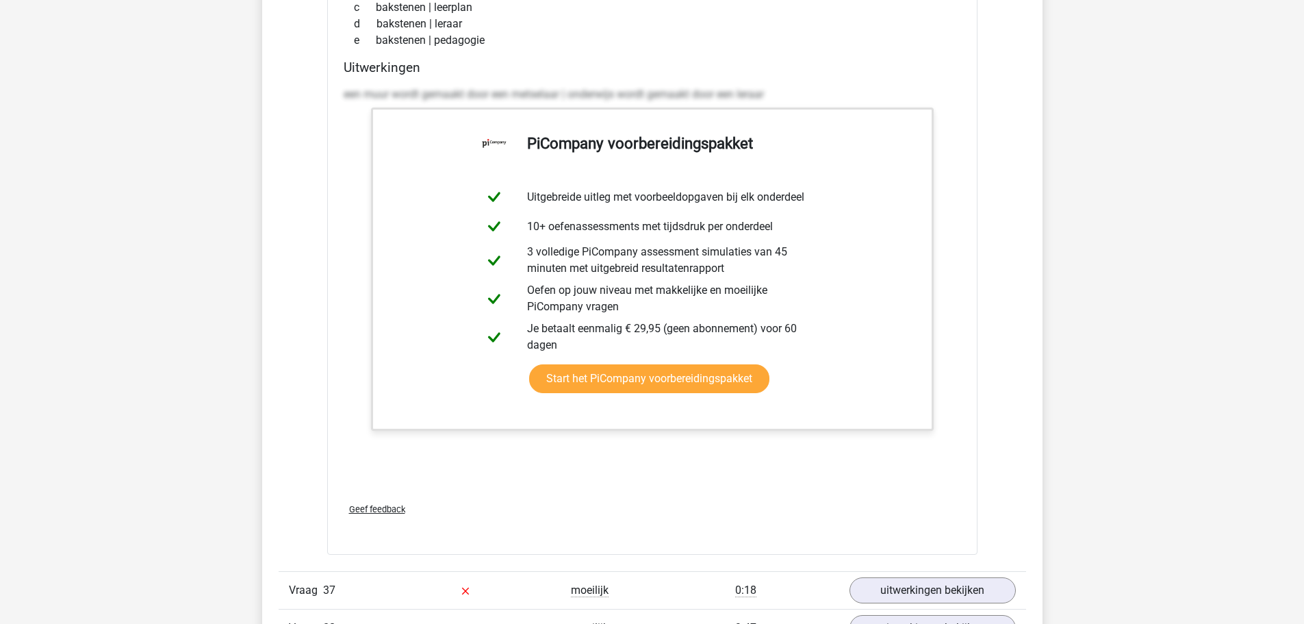
scroll to position [37178, 0]
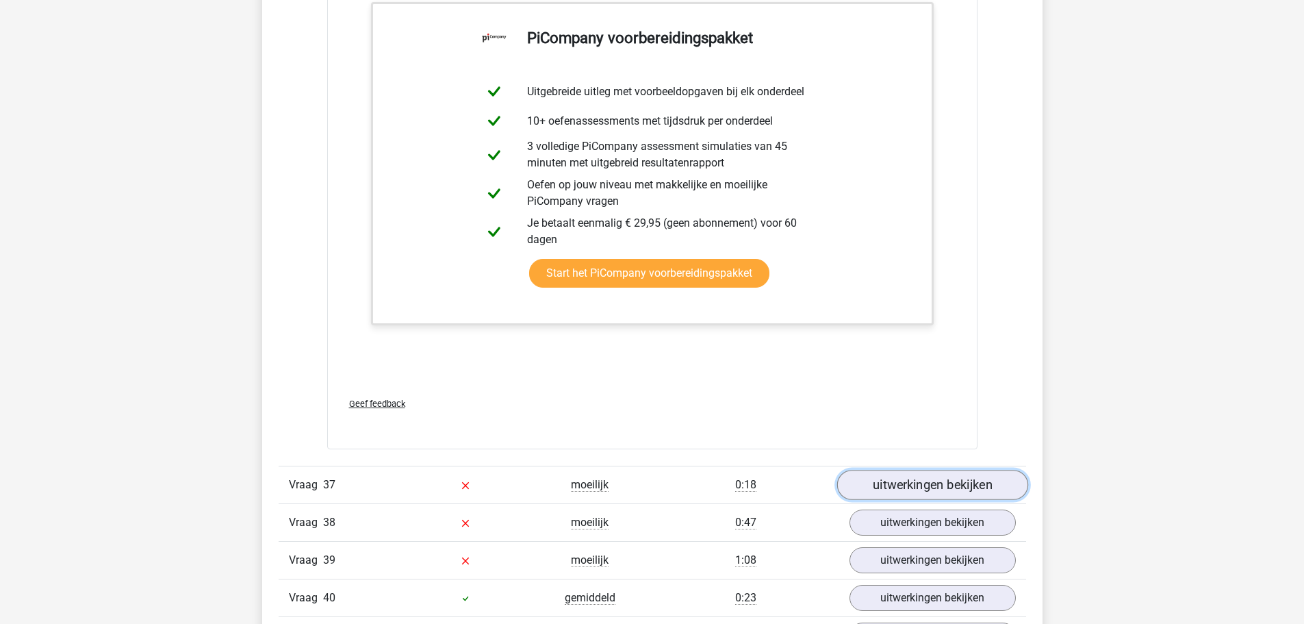
click at [898, 484] on link "uitwerkingen bekijken" at bounding box center [932, 485] width 191 height 30
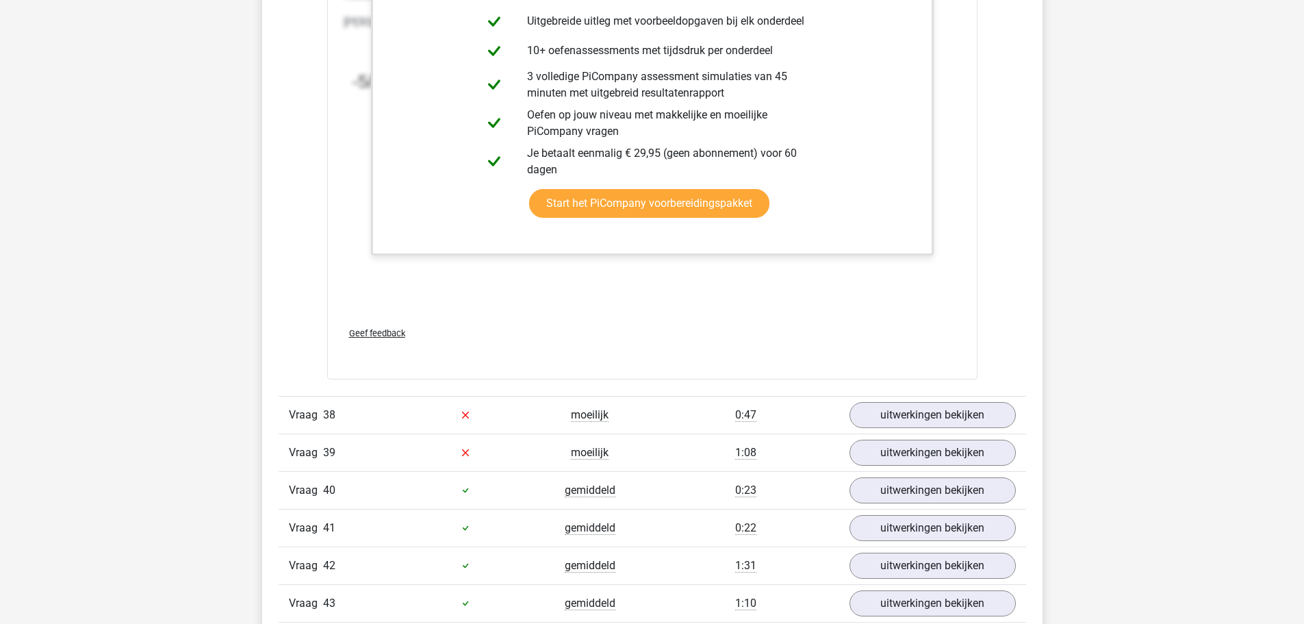
scroll to position [38137, 0]
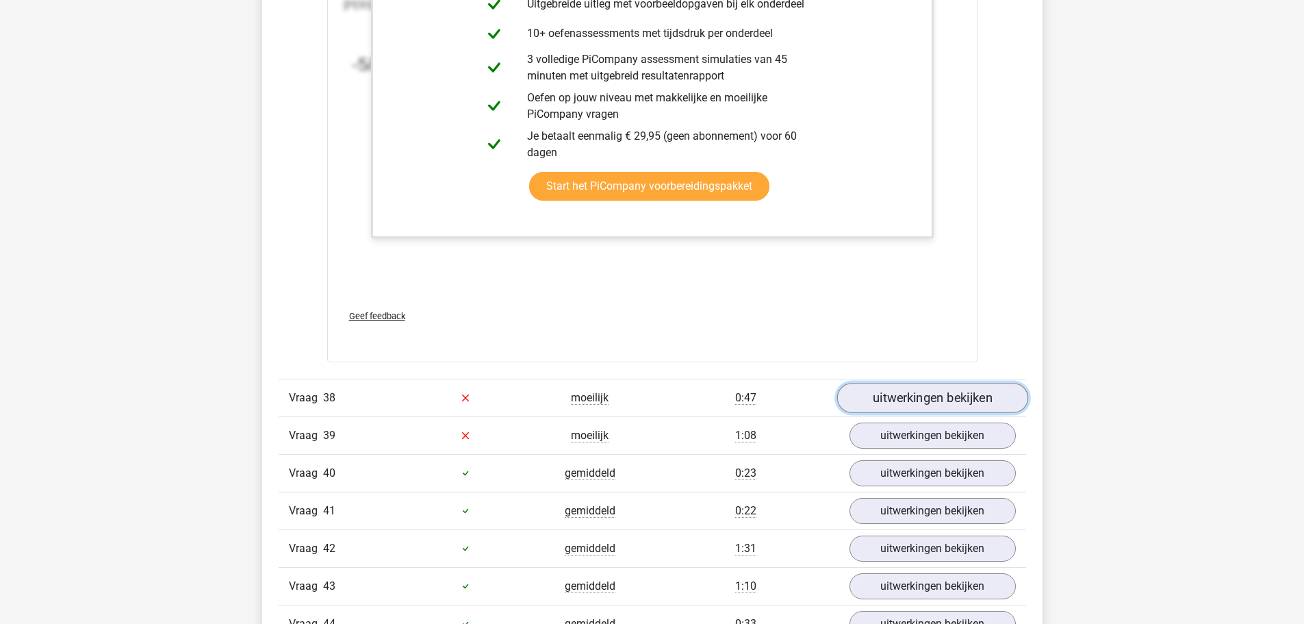
click at [899, 403] on link "uitwerkingen bekijken" at bounding box center [932, 398] width 191 height 30
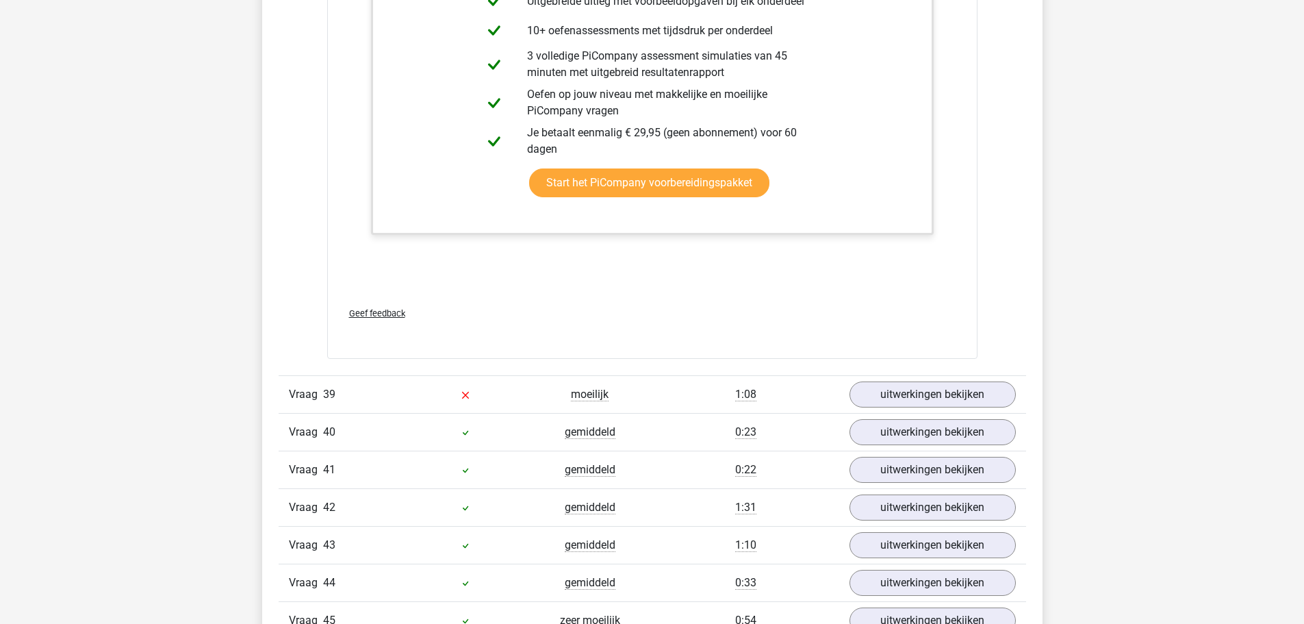
scroll to position [39232, 0]
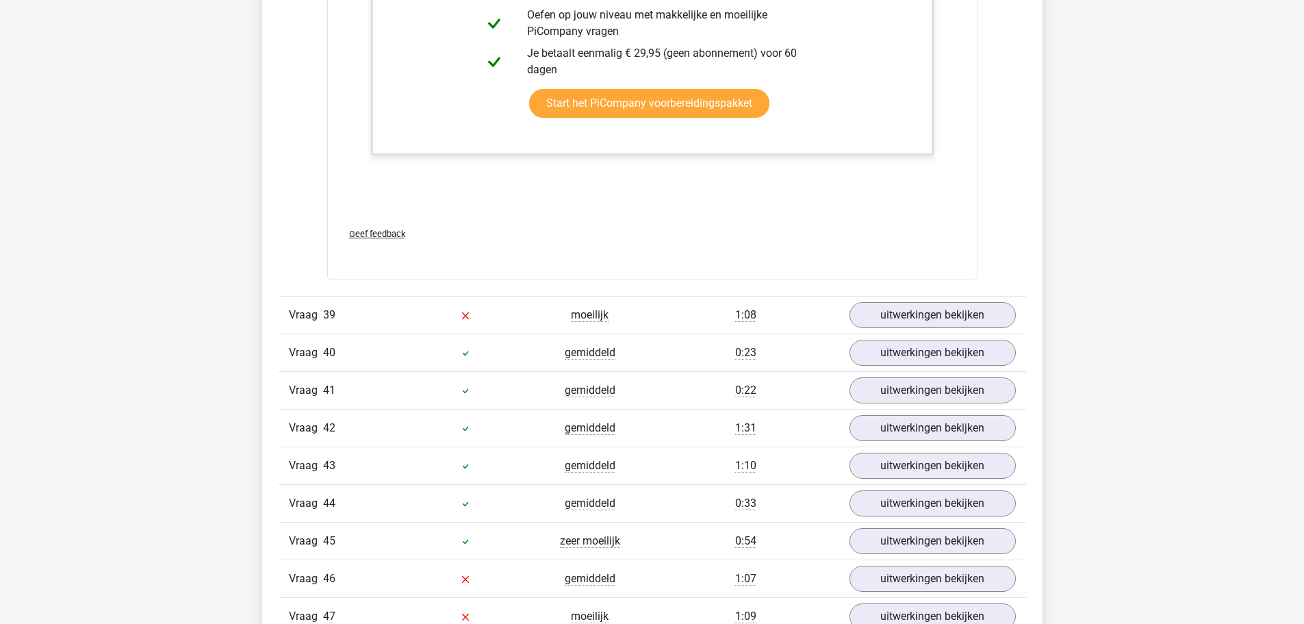
click at [913, 330] on div "Vraag 39 moeilijk 1:08 uitwerkingen bekijken" at bounding box center [653, 315] width 748 height 38
click at [920, 319] on link "uitwerkingen bekijken" at bounding box center [932, 315] width 191 height 30
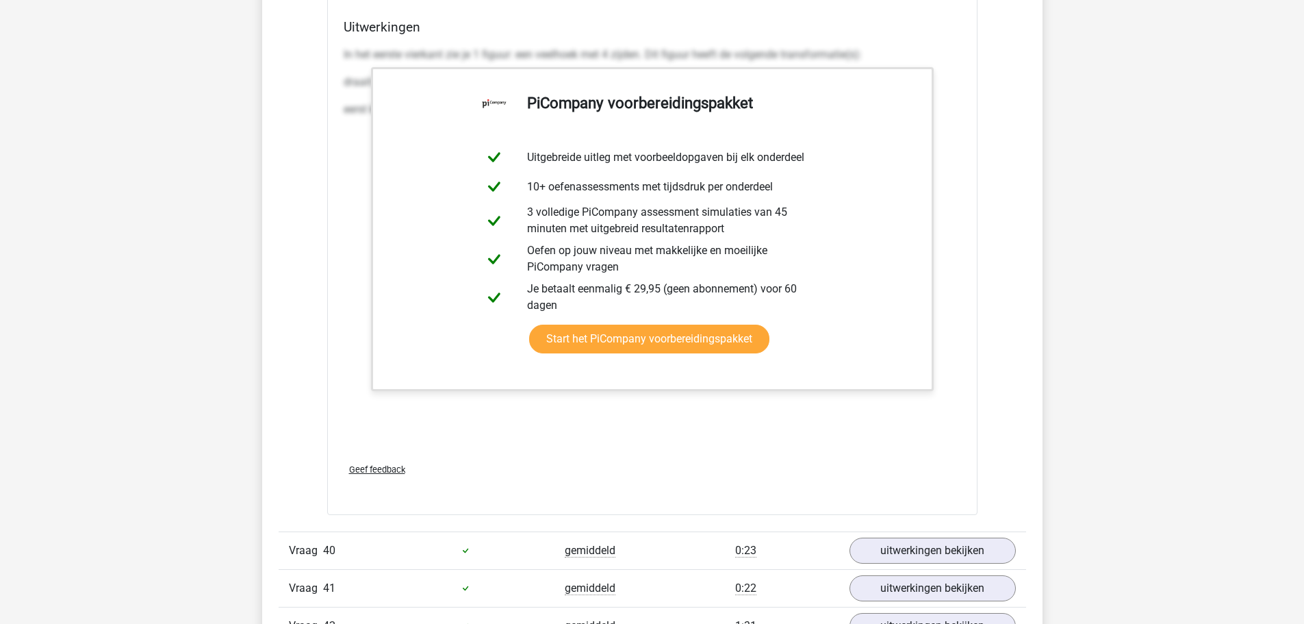
scroll to position [40601, 0]
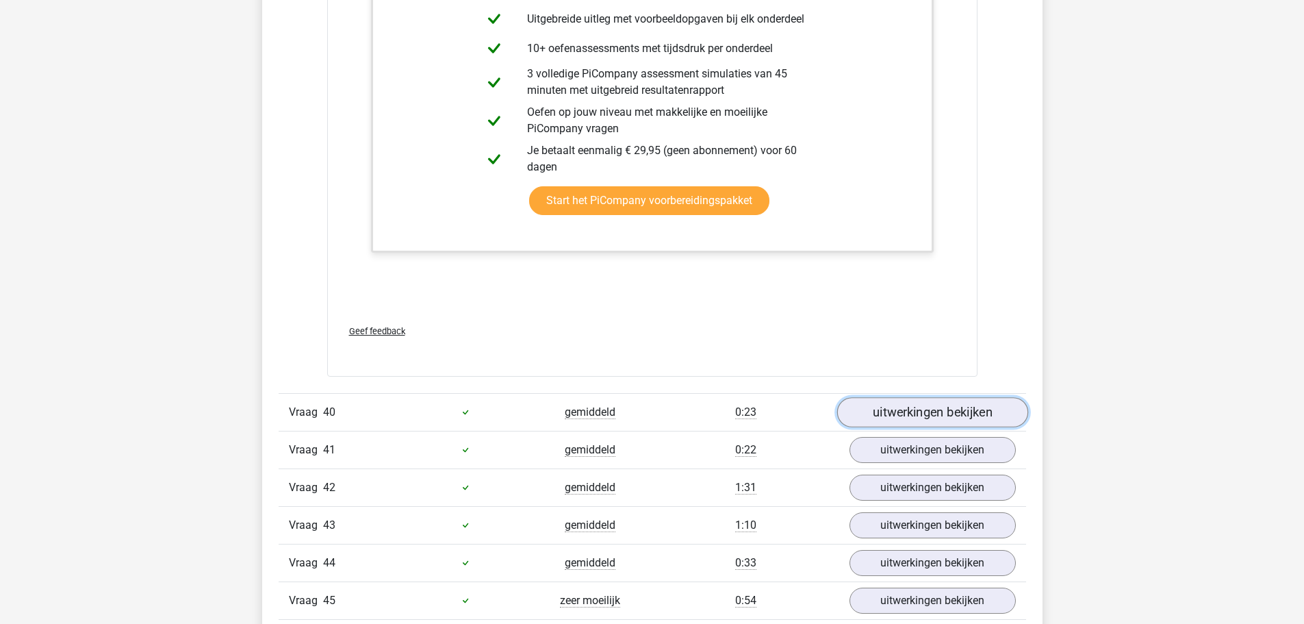
click at [914, 411] on link "uitwerkingen bekijken" at bounding box center [932, 412] width 191 height 30
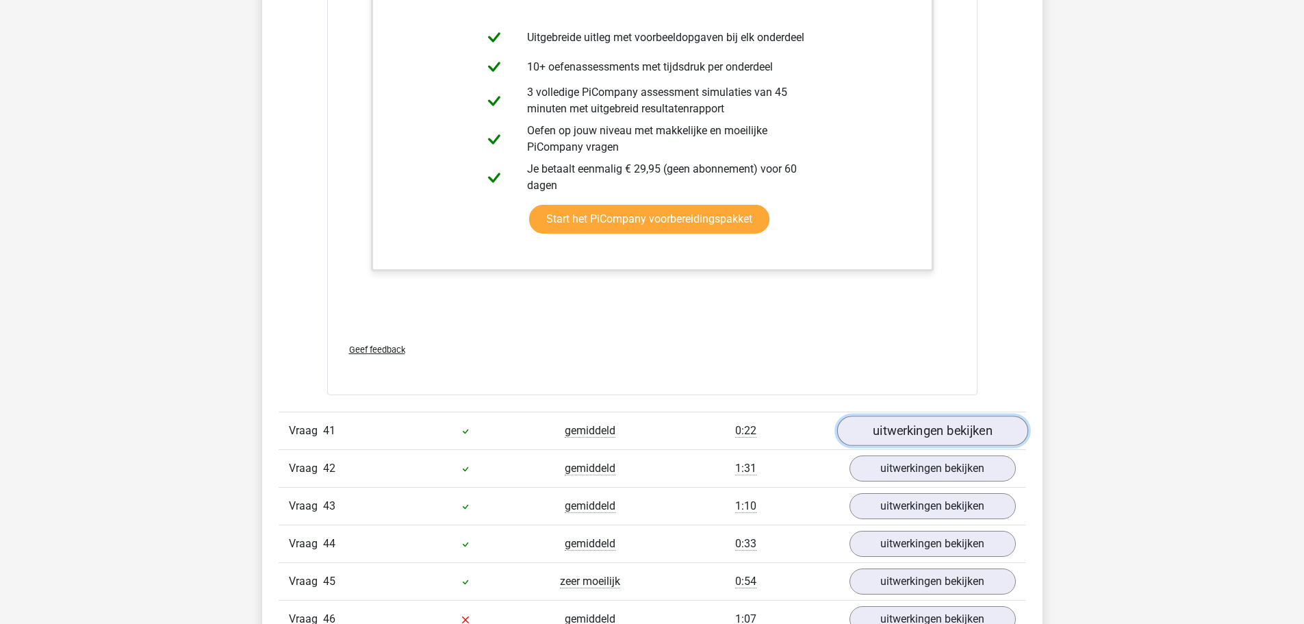
click at [917, 418] on link "uitwerkingen bekijken" at bounding box center [932, 431] width 191 height 30
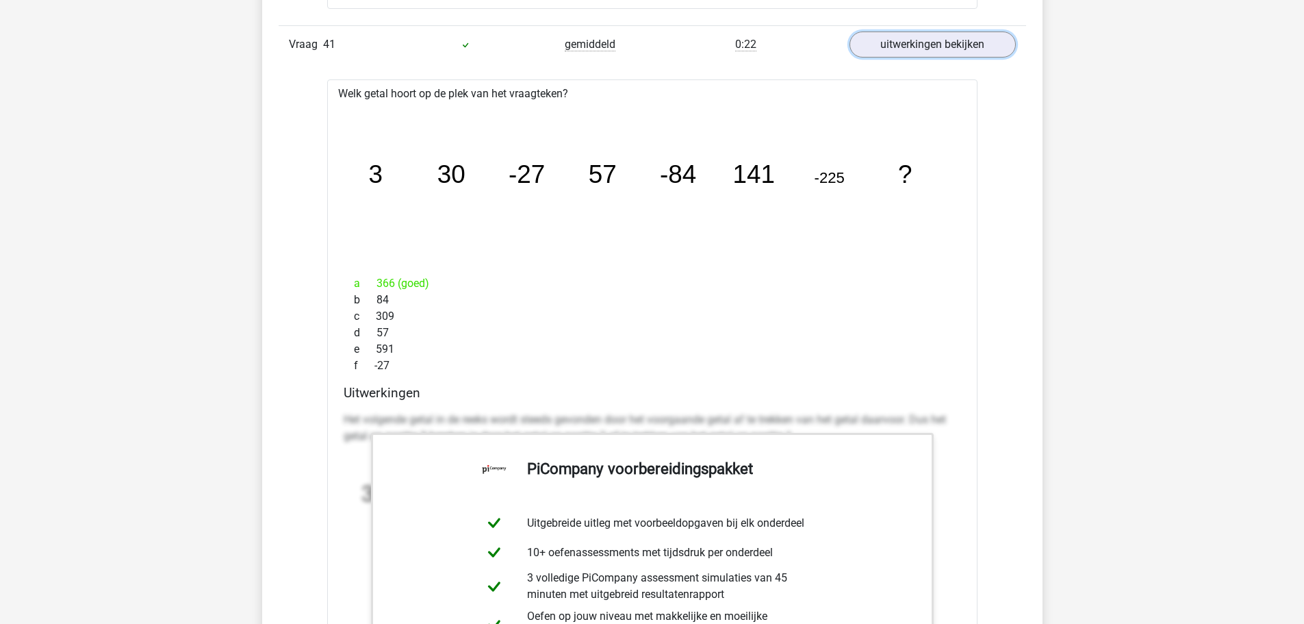
scroll to position [41697, 0]
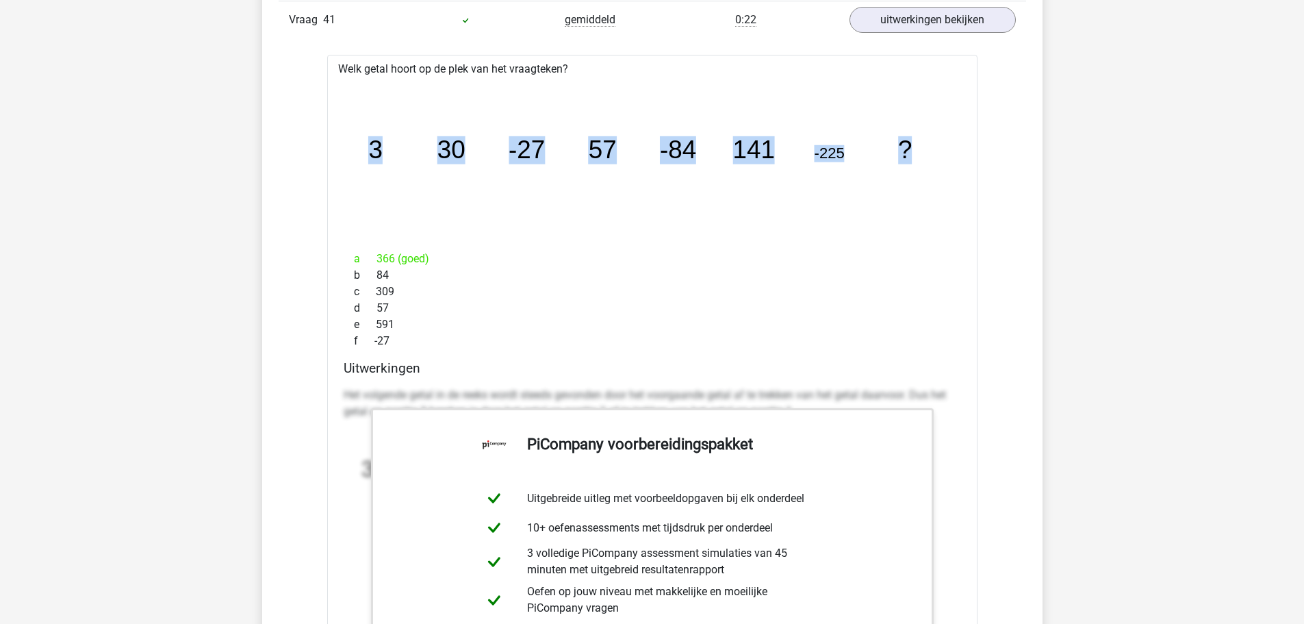
drag, startPoint x: 835, startPoint y: 161, endPoint x: 368, endPoint y: 168, distance: 467.7
click at [368, 168] on icon "image/svg+xml 3 30 -27 57 -84 141 -225 ?" at bounding box center [652, 159] width 607 height 152
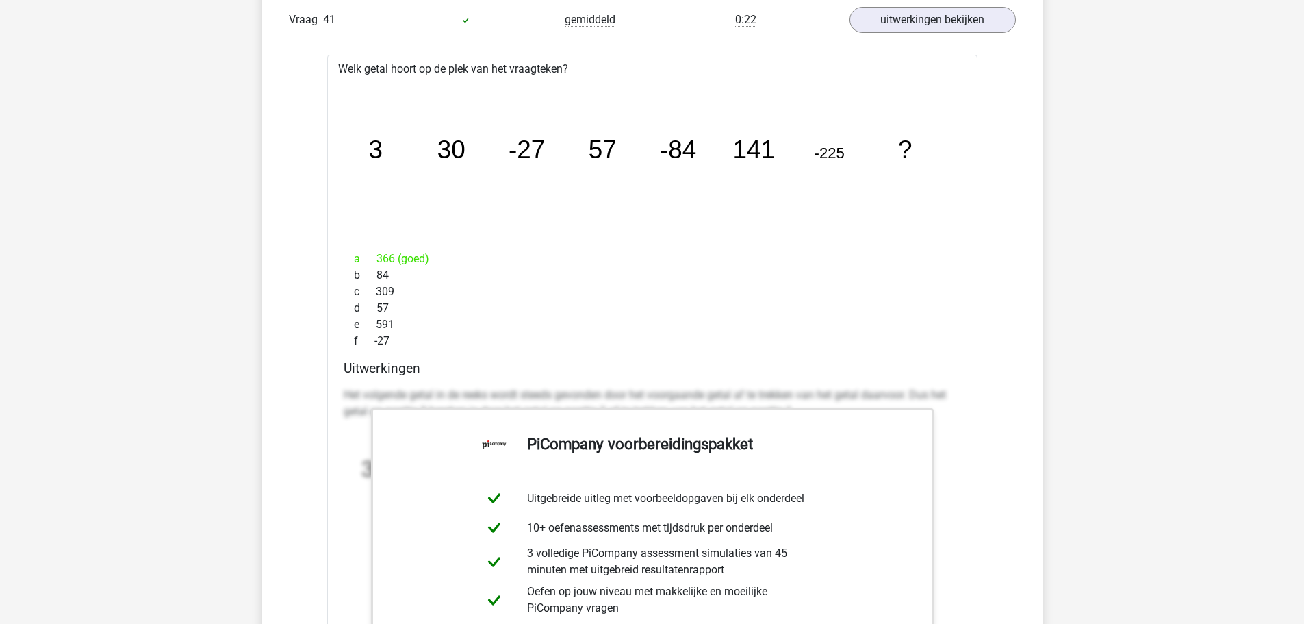
click at [395, 248] on div "a 366 (goed) b 84 c 309 d 57 e 591 f -27" at bounding box center [653, 300] width 618 height 110
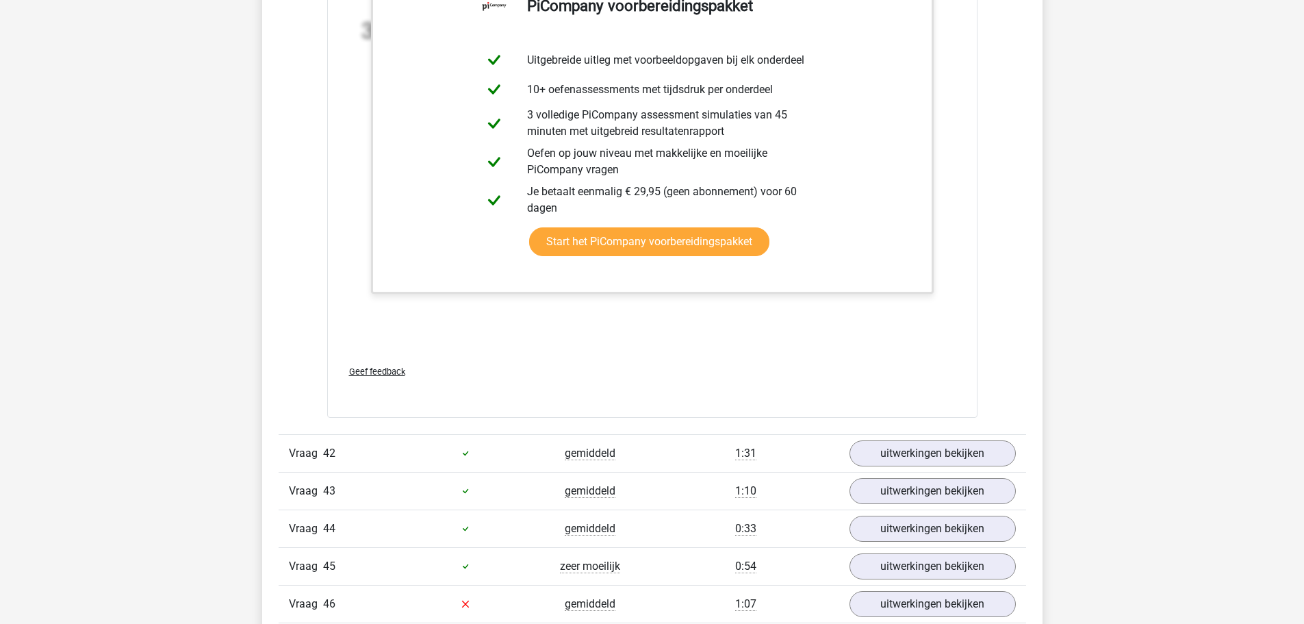
scroll to position [42245, 0]
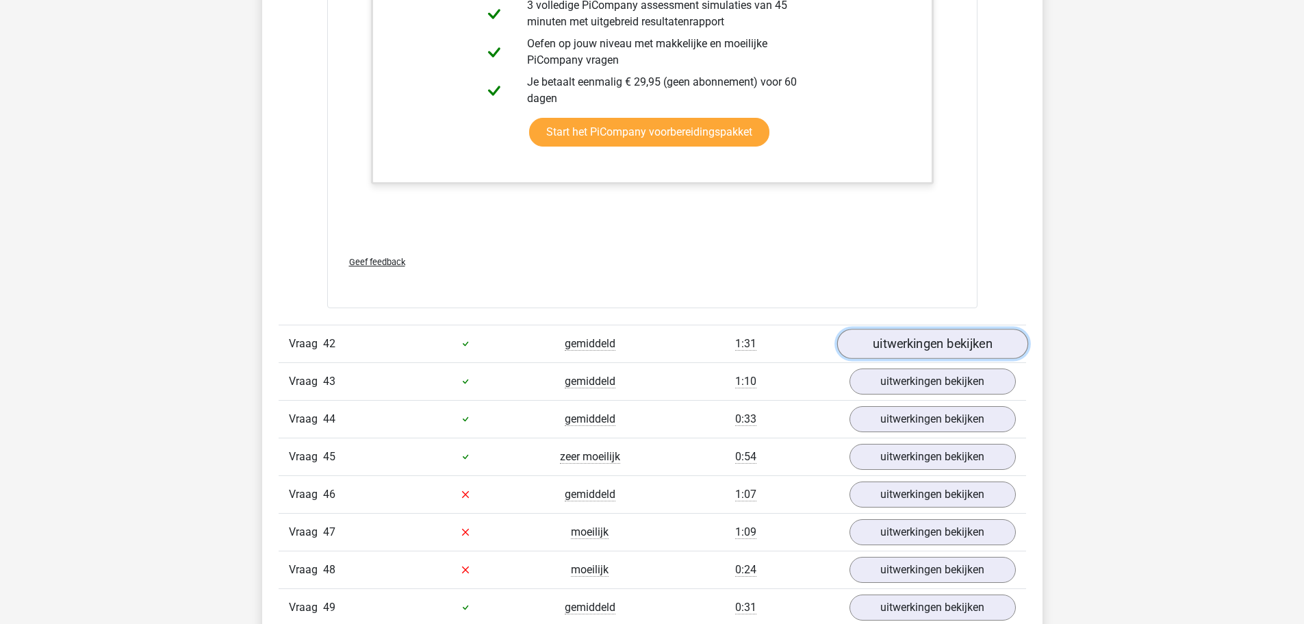
click at [904, 336] on link "uitwerkingen bekijken" at bounding box center [932, 344] width 191 height 30
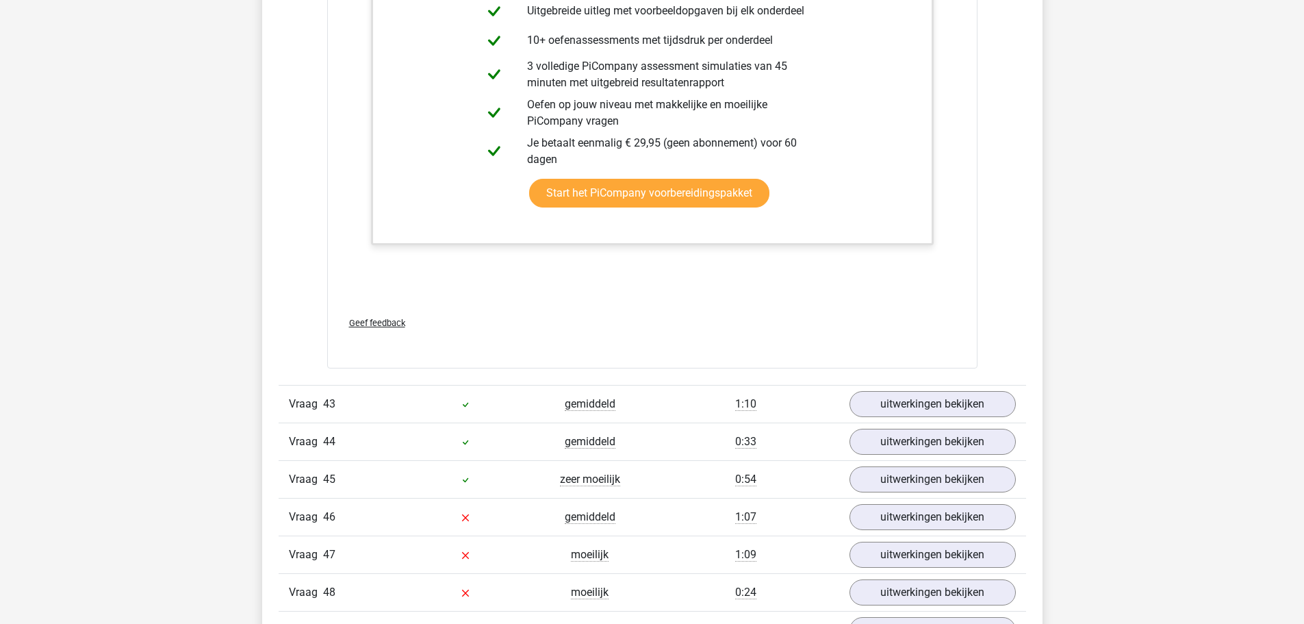
scroll to position [43203, 0]
click at [887, 397] on link "uitwerkingen bekijken" at bounding box center [932, 403] width 191 height 30
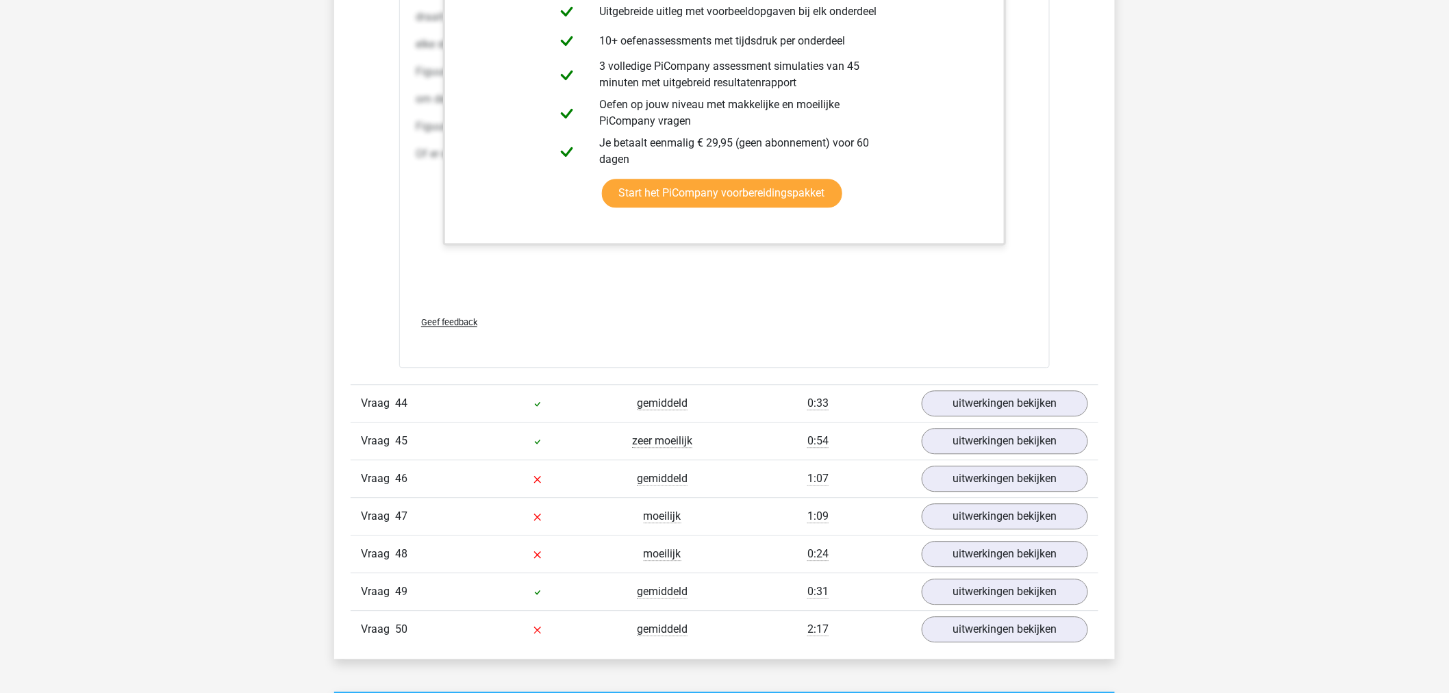
scroll to position [44656, 0]
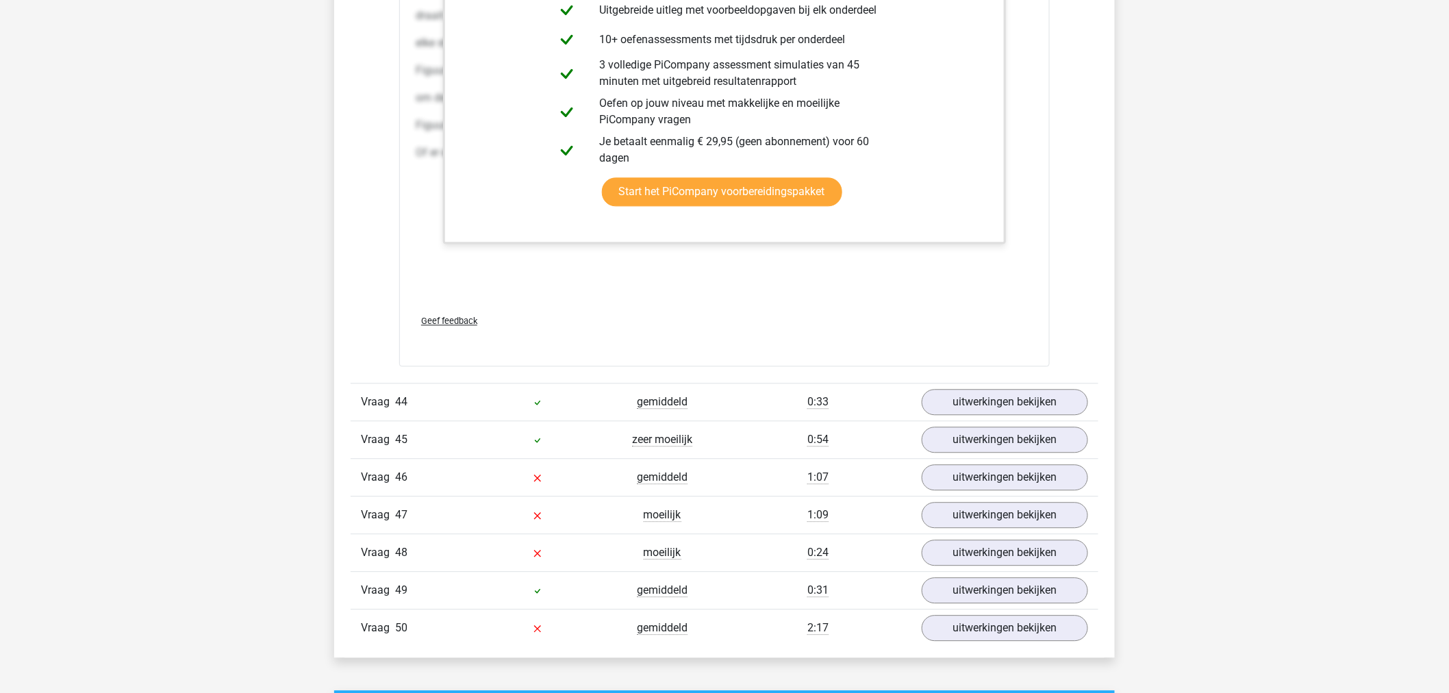
click at [1002, 394] on div "Vraag 44 gemiddeld 0:33 uitwerkingen bekijken" at bounding box center [725, 402] width 748 height 38
click at [1000, 402] on link "uitwerkingen bekijken" at bounding box center [1004, 403] width 191 height 30
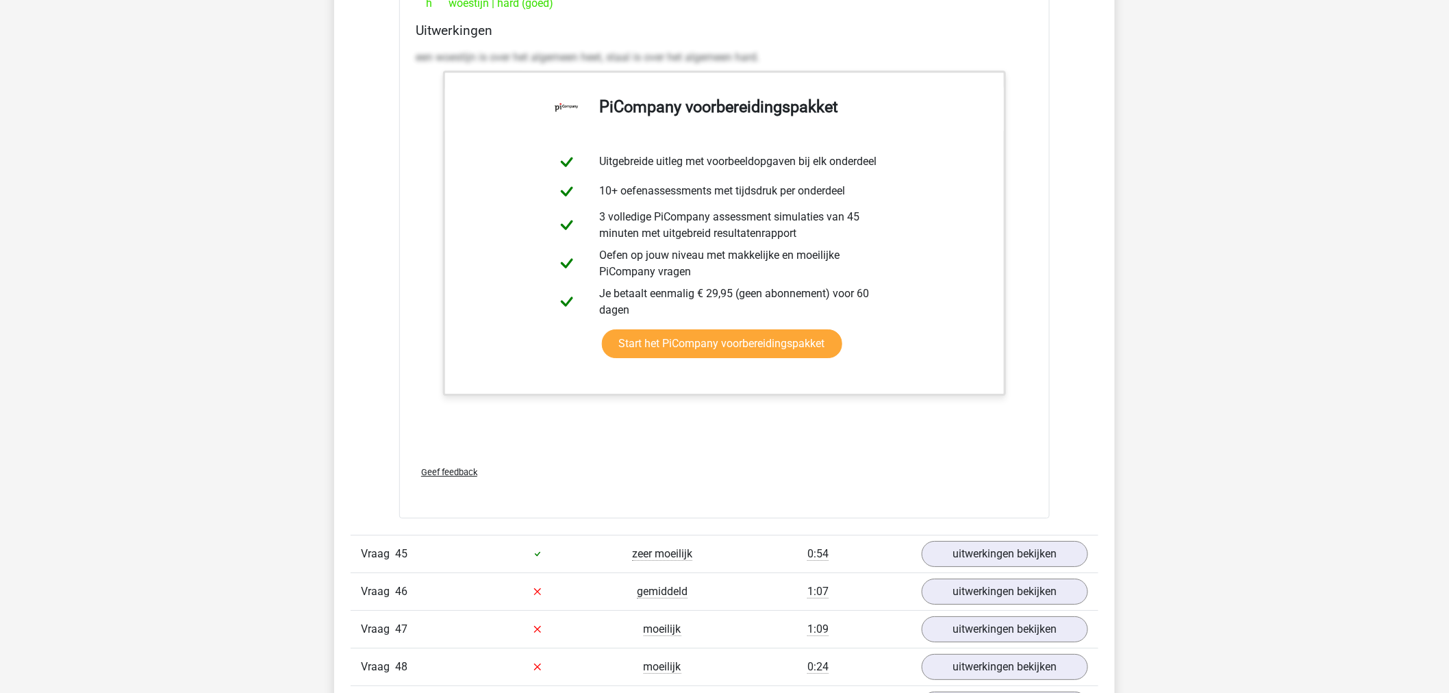
scroll to position [45341, 0]
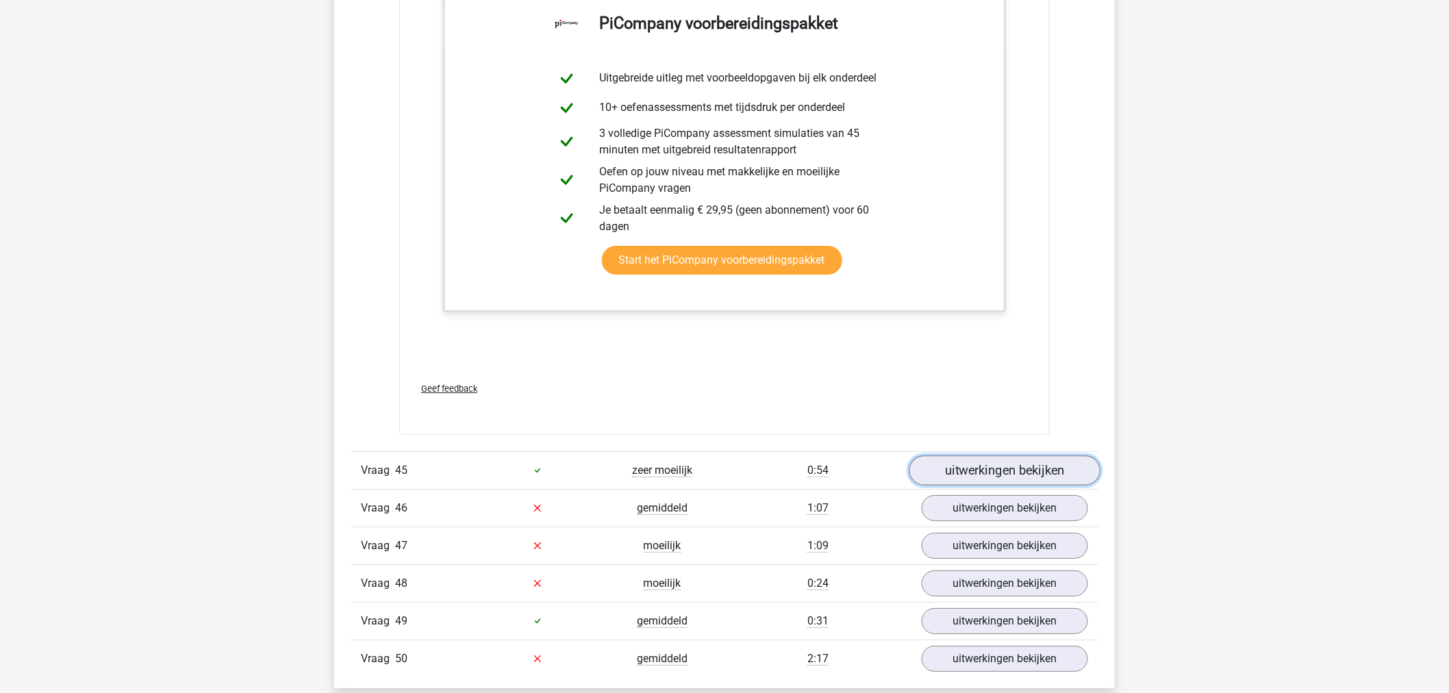
click at [982, 470] on link "uitwerkingen bekijken" at bounding box center [1004, 470] width 191 height 30
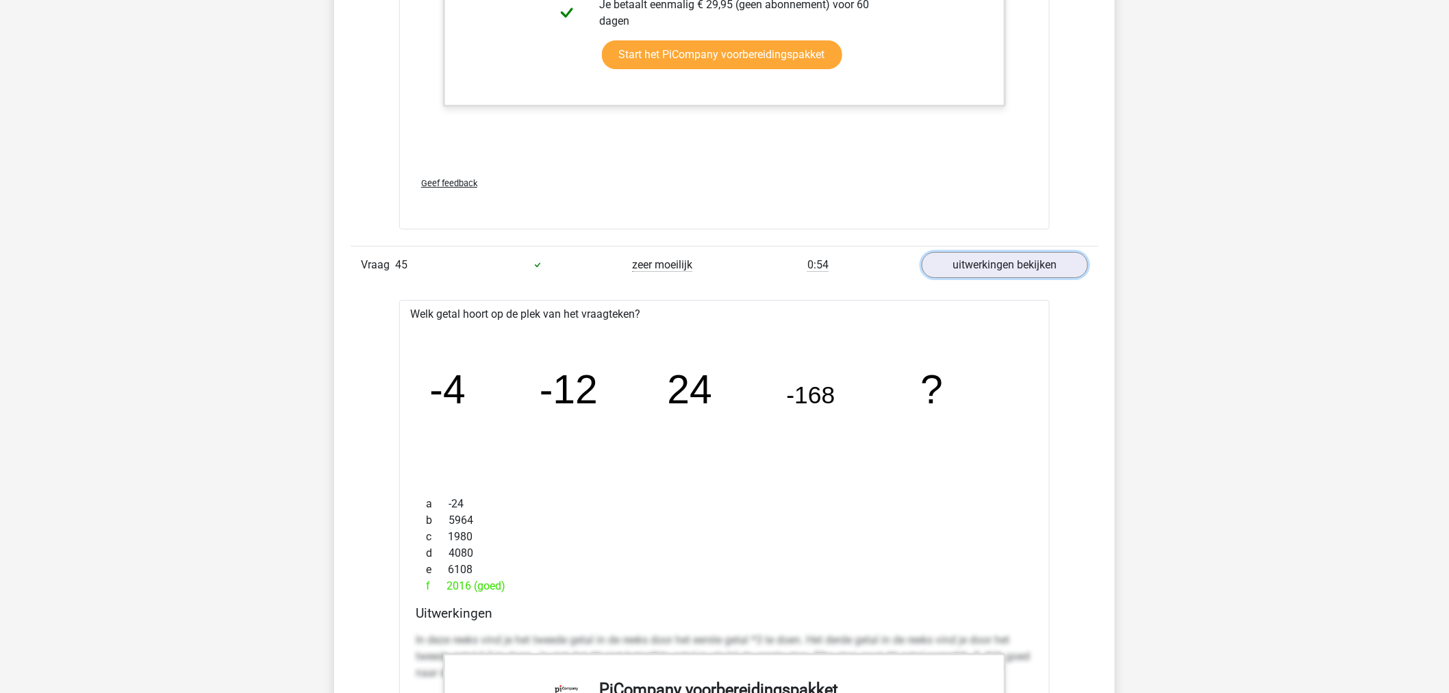
scroll to position [45569, 0]
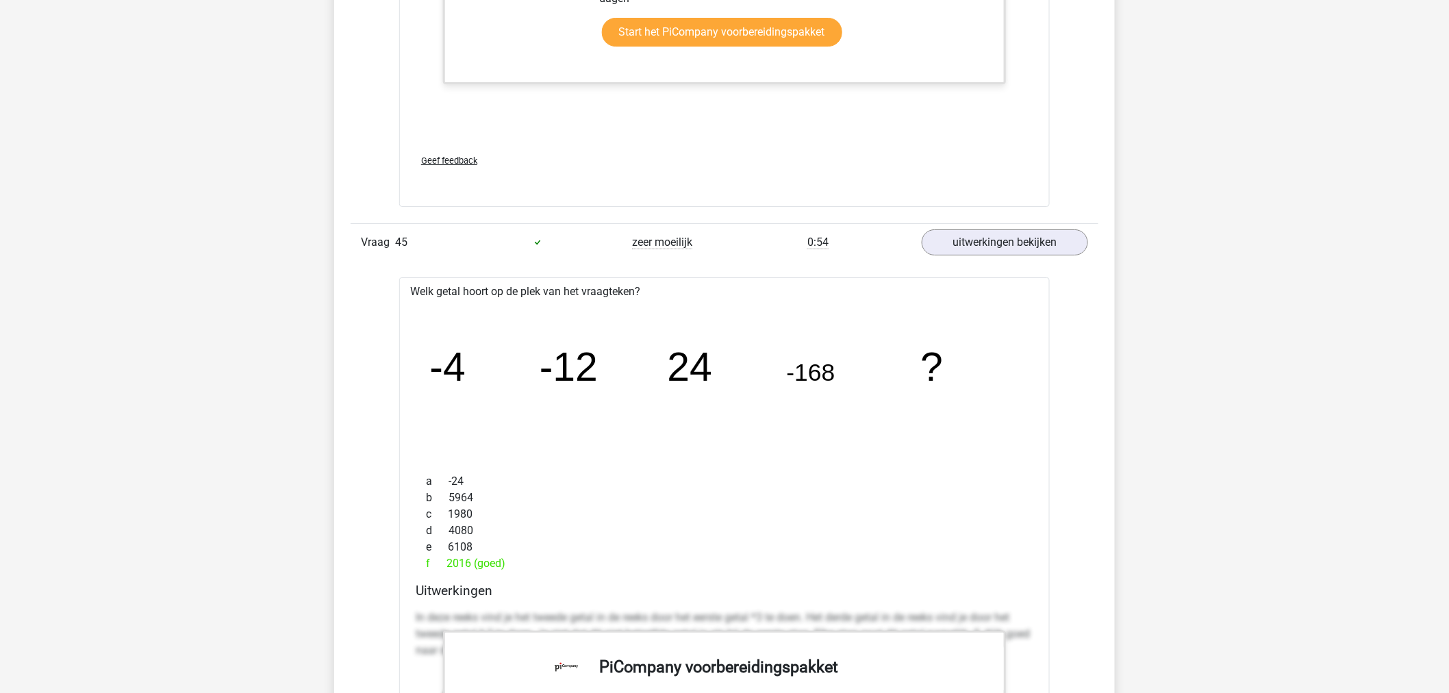
drag, startPoint x: 502, startPoint y: 571, endPoint x: 433, endPoint y: 573, distance: 68.5
click at [433, 572] on div "f 2016 (goed)" at bounding box center [725, 563] width 618 height 16
click at [787, 463] on div "image/svg+xml -4 -12 24 -168 ?" at bounding box center [724, 381] width 629 height 163
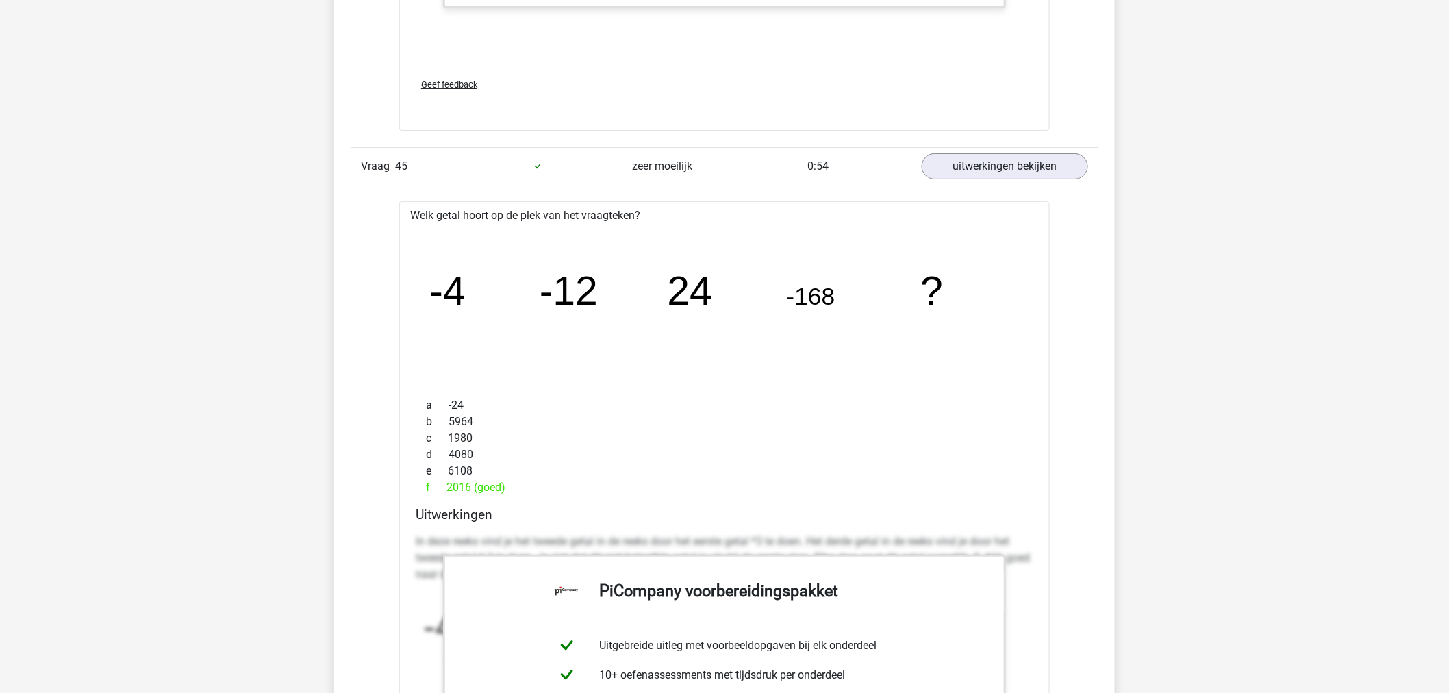
click at [733, 430] on div "b 5964" at bounding box center [725, 422] width 618 height 16
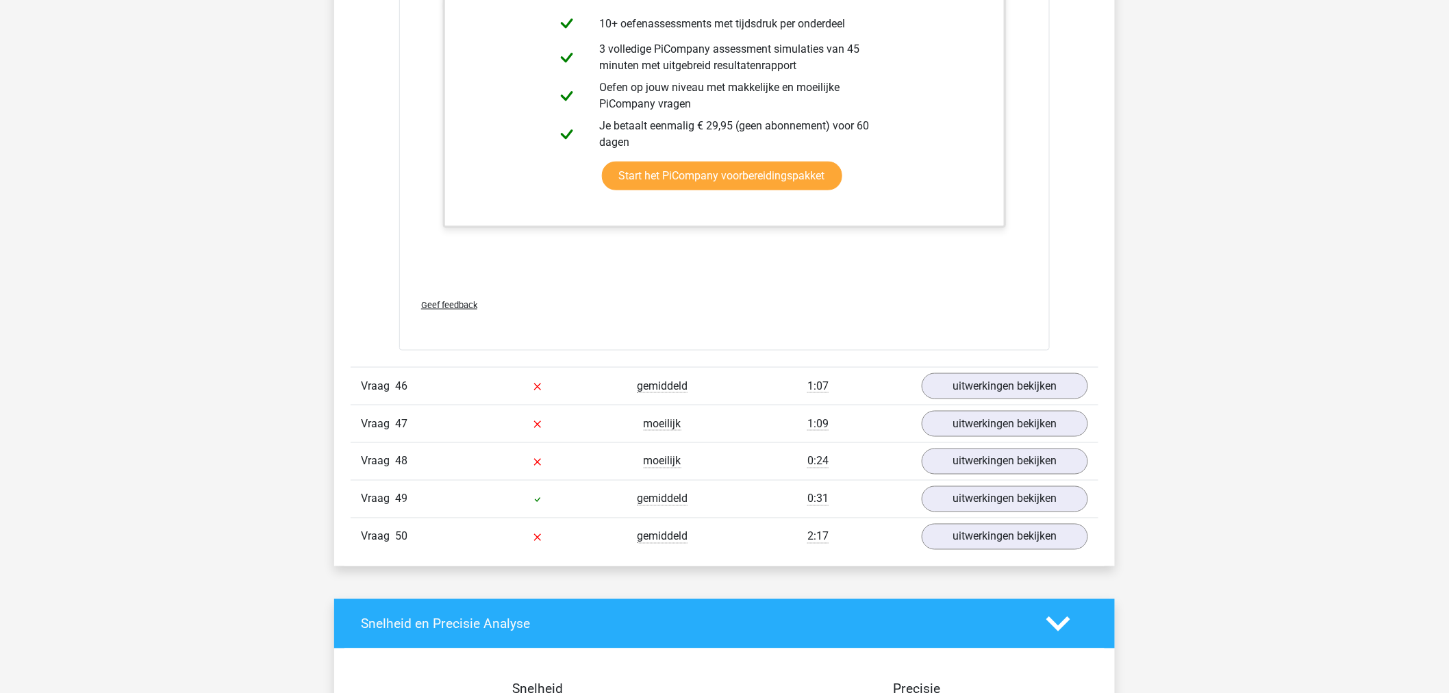
scroll to position [46329, 0]
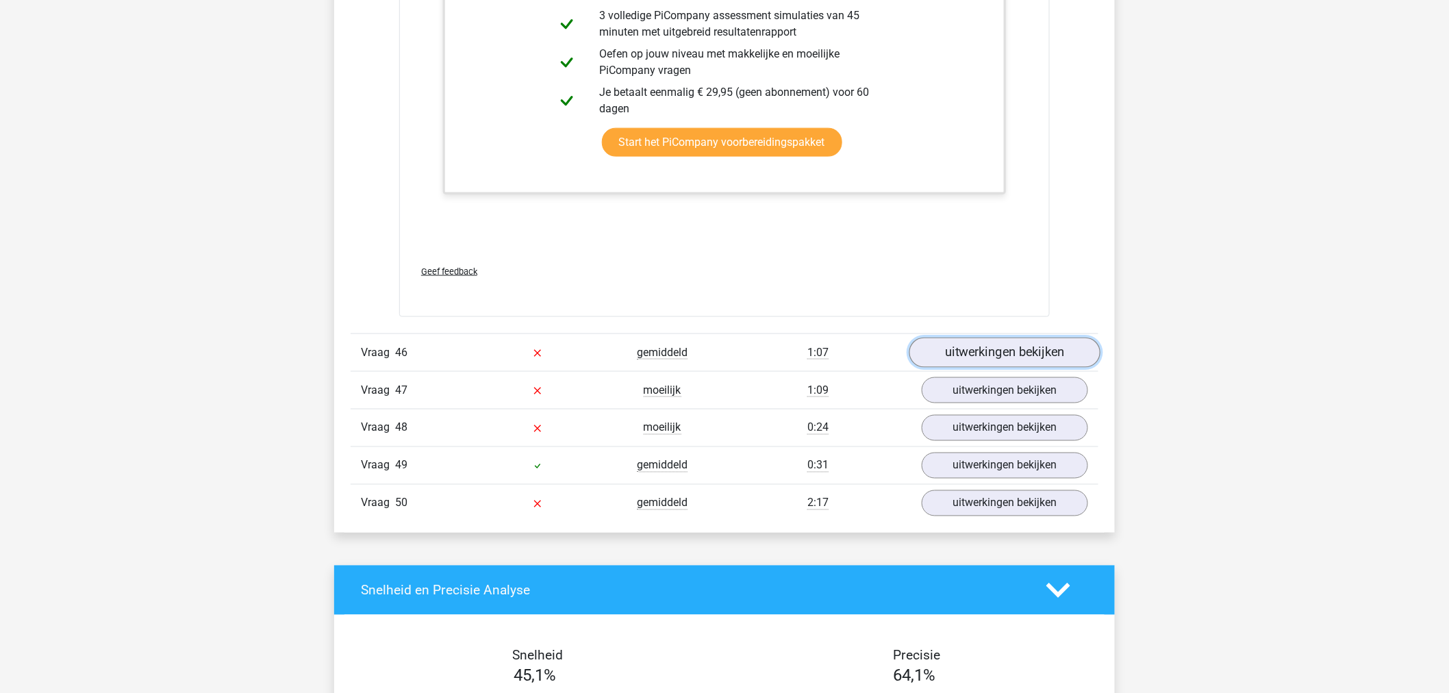
click at [1075, 361] on link "uitwerkingen bekijken" at bounding box center [1004, 353] width 191 height 30
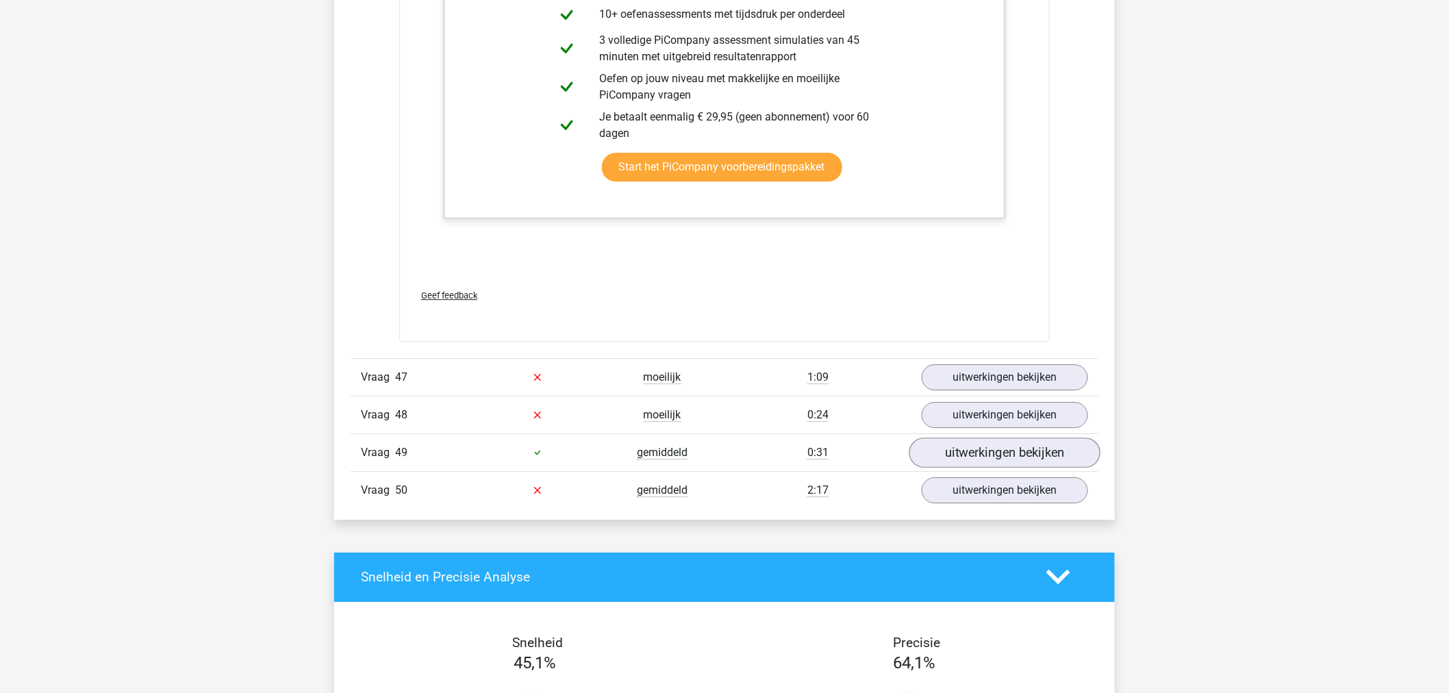
scroll to position [47319, 0]
click at [998, 388] on link "uitwerkingen bekijken" at bounding box center [1004, 377] width 191 height 30
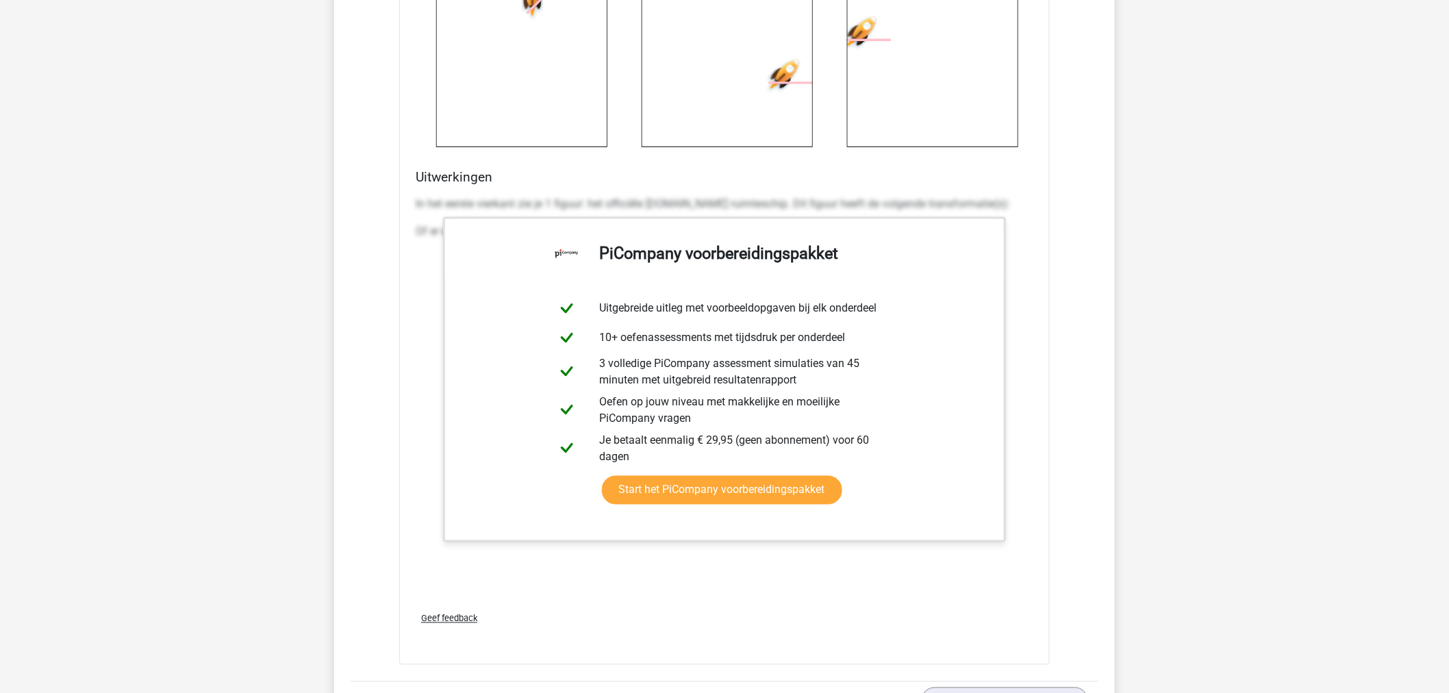
scroll to position [48612, 0]
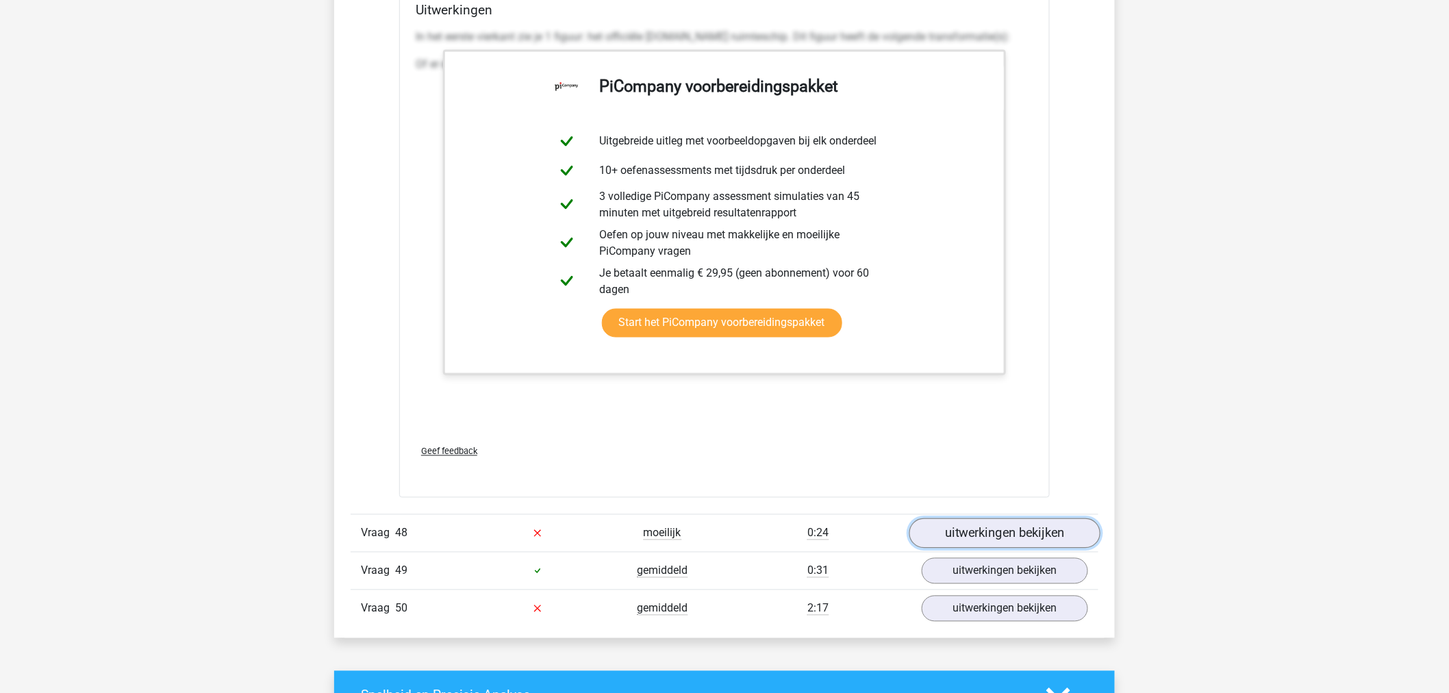
click at [964, 548] on link "uitwerkingen bekijken" at bounding box center [1004, 533] width 191 height 30
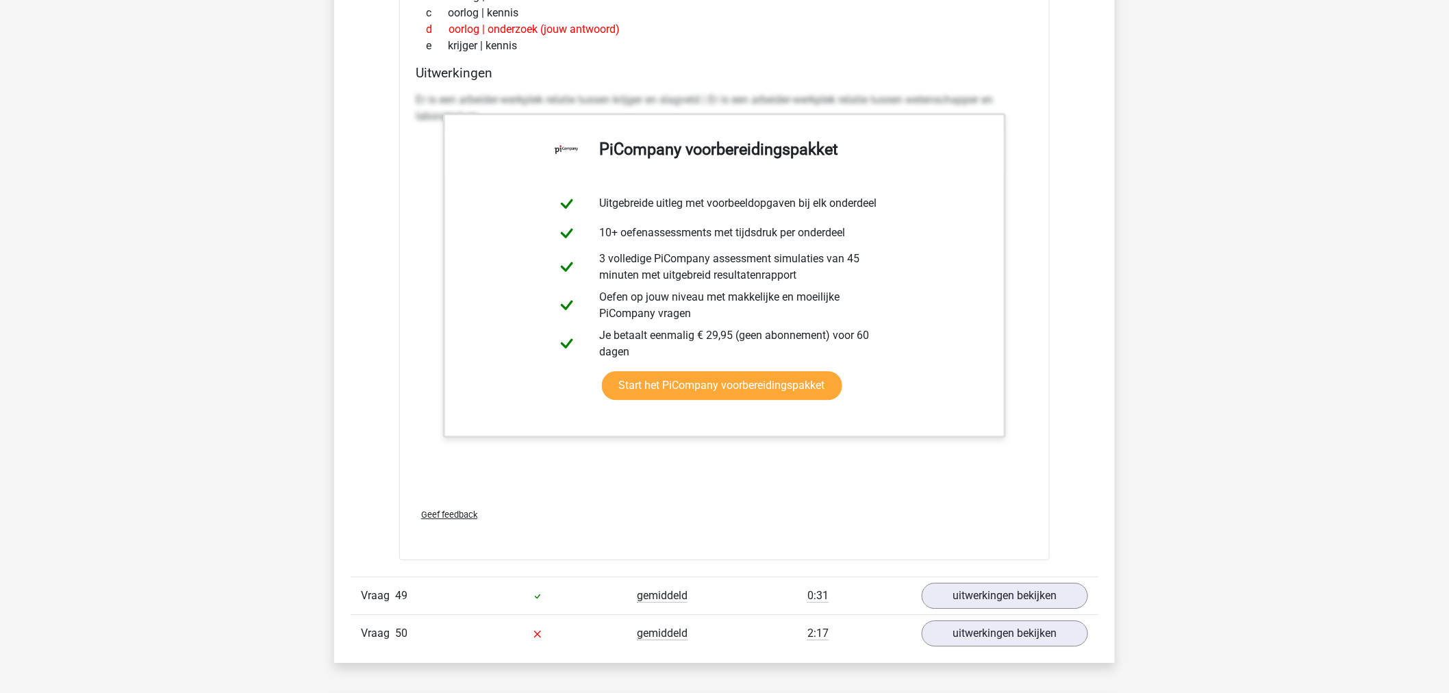
scroll to position [49373, 0]
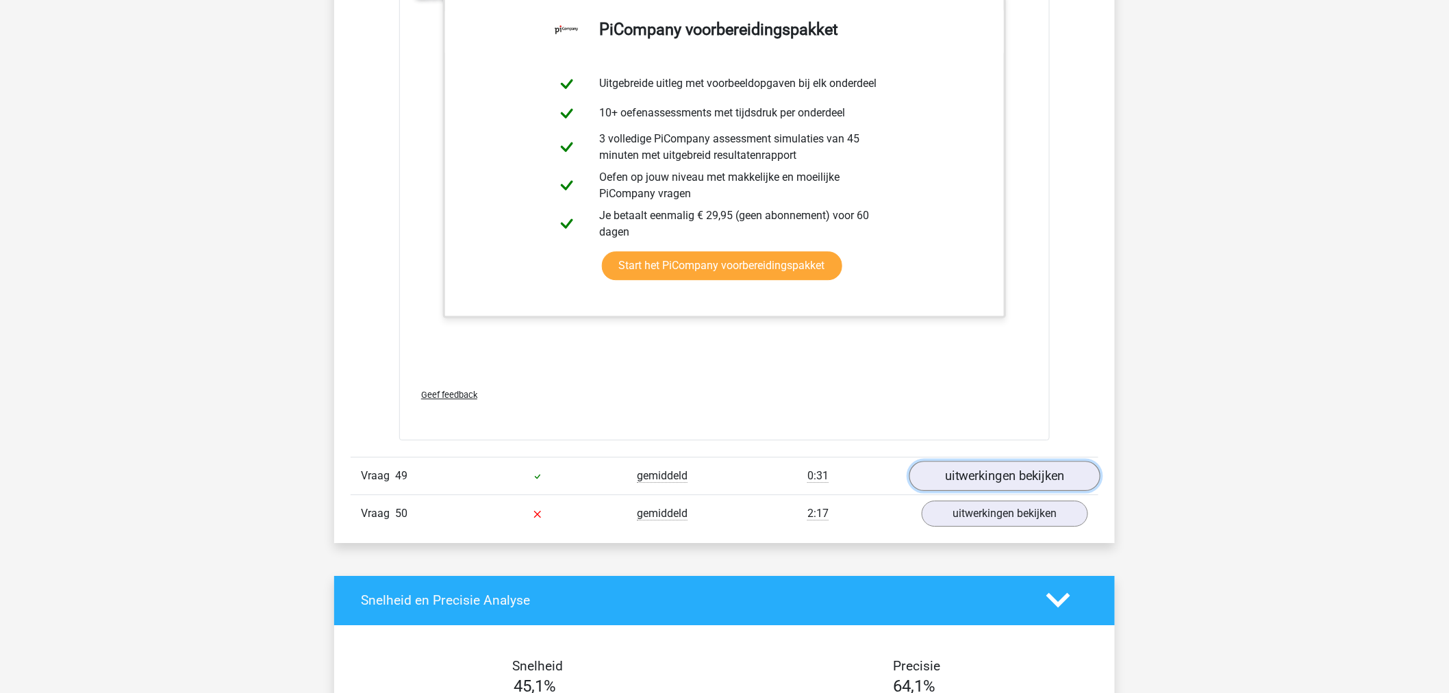
click at [1000, 489] on link "uitwerkingen bekijken" at bounding box center [1004, 476] width 191 height 30
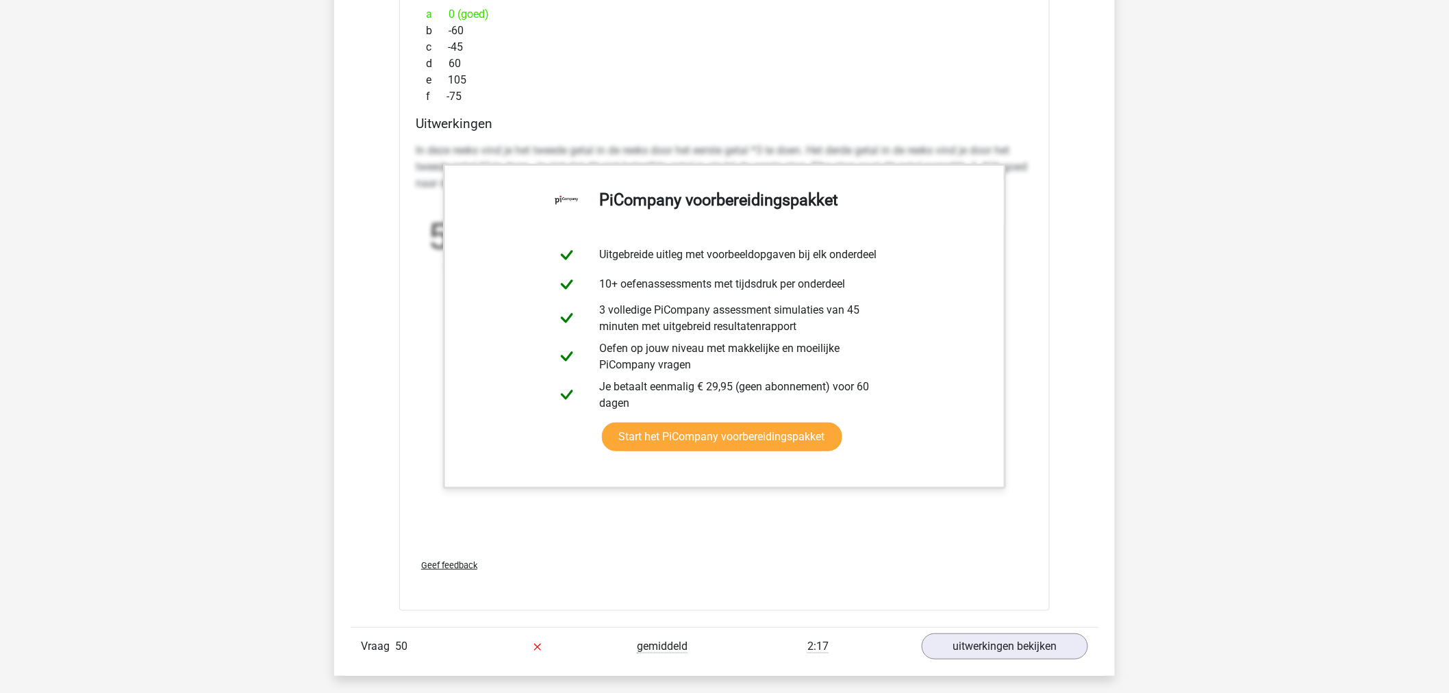
scroll to position [50133, 0]
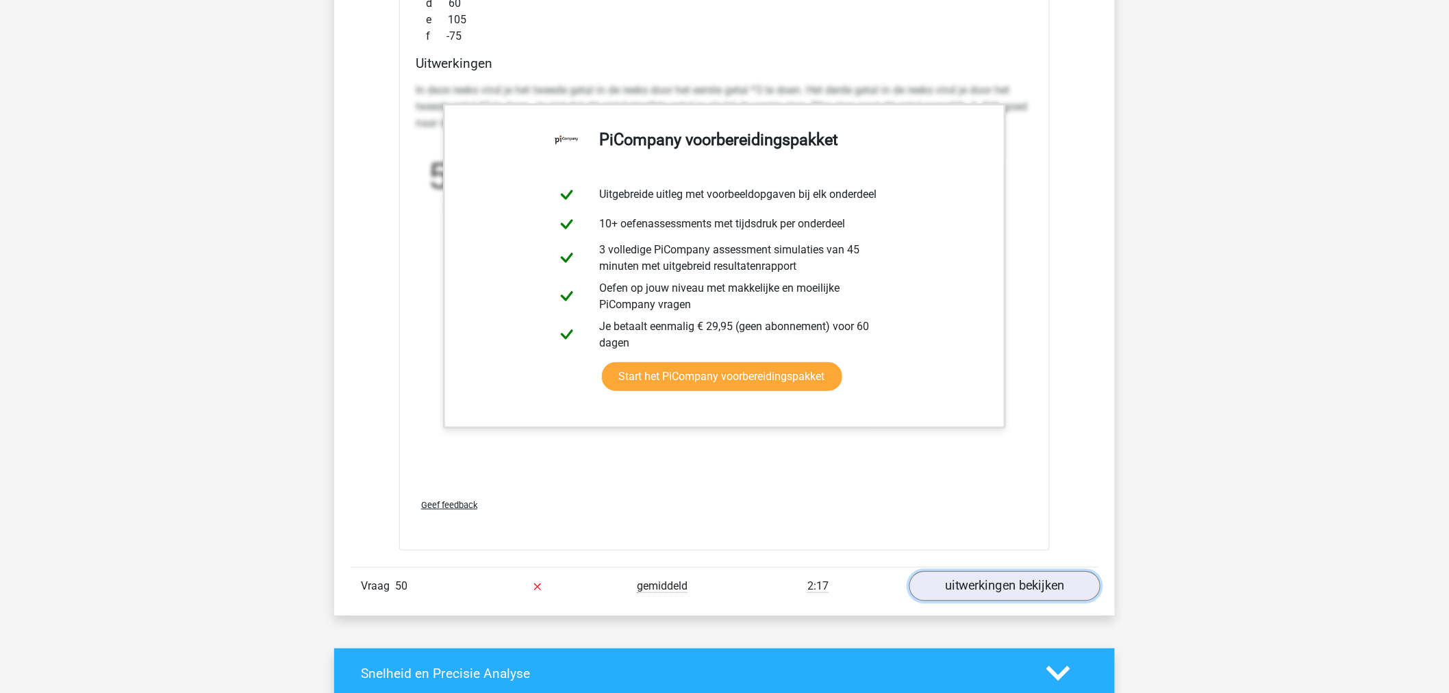
click at [1000, 592] on link "uitwerkingen bekijken" at bounding box center [1004, 587] width 191 height 30
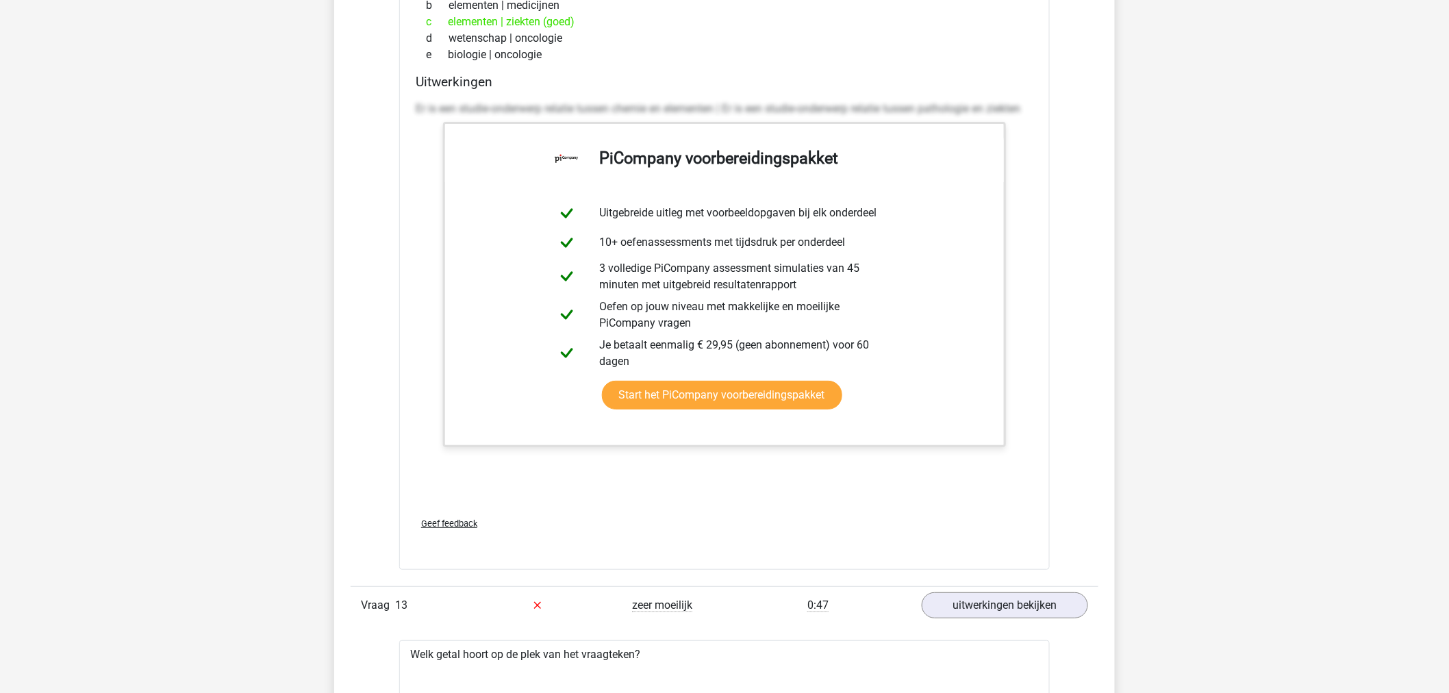
scroll to position [12585, 0]
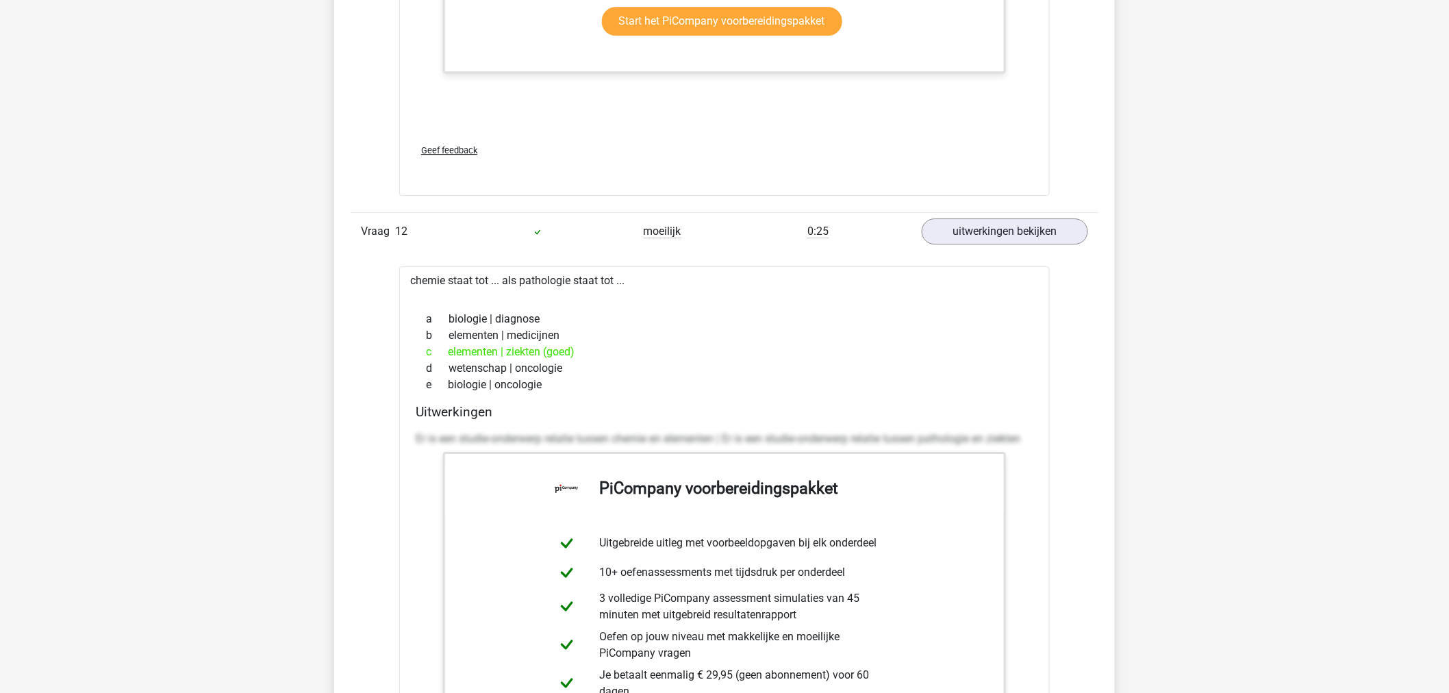
drag, startPoint x: 1328, startPoint y: 372, endPoint x: 1336, endPoint y: 249, distance: 123.5
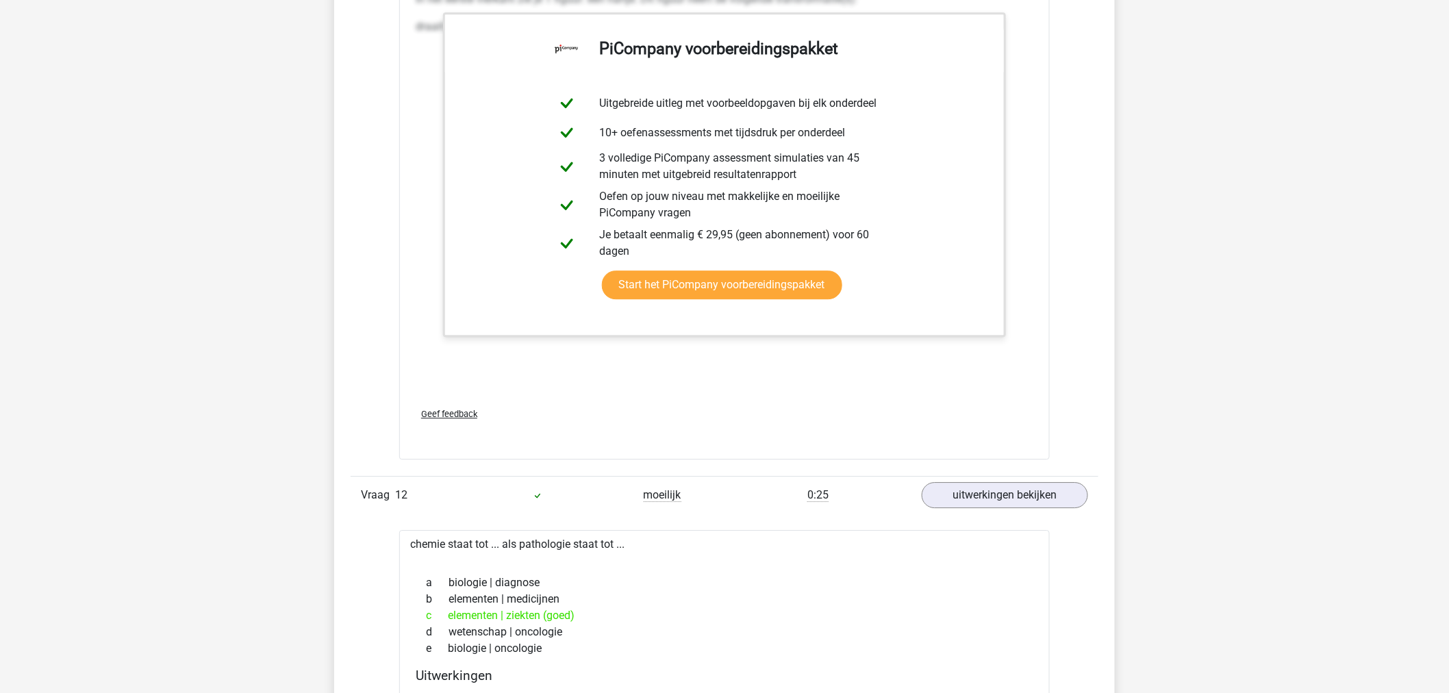
scroll to position [12280, 0]
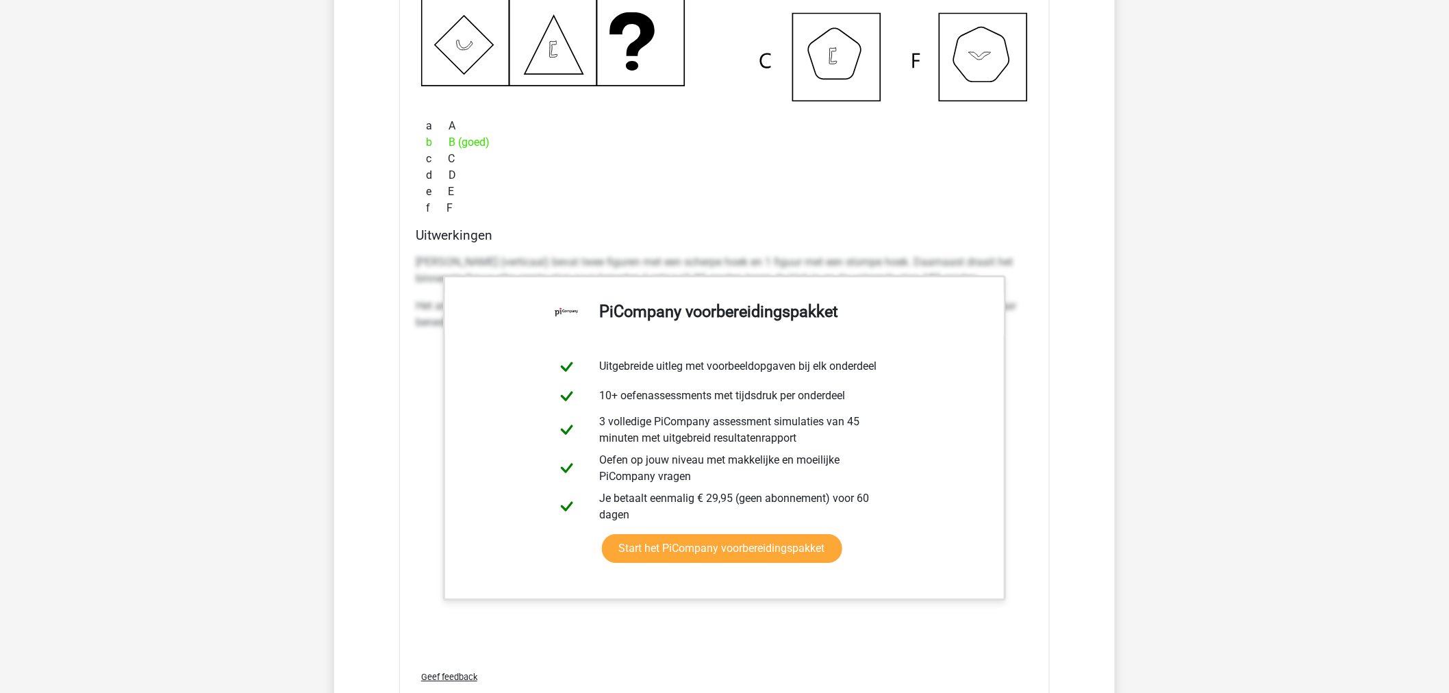
drag, startPoint x: 1349, startPoint y: 423, endPoint x: 1456, endPoint y: 569, distance: 180.8
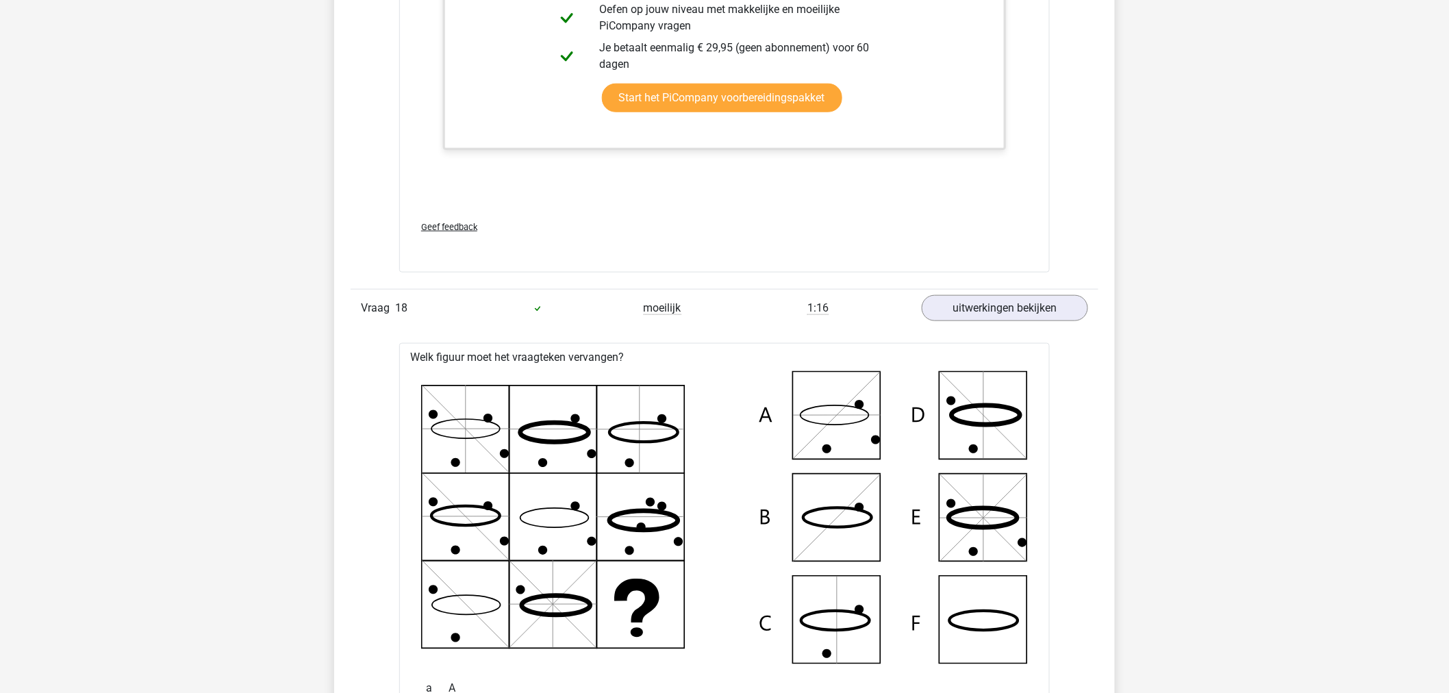
drag, startPoint x: 1382, startPoint y: 231, endPoint x: 1336, endPoint y: 379, distance: 154.0
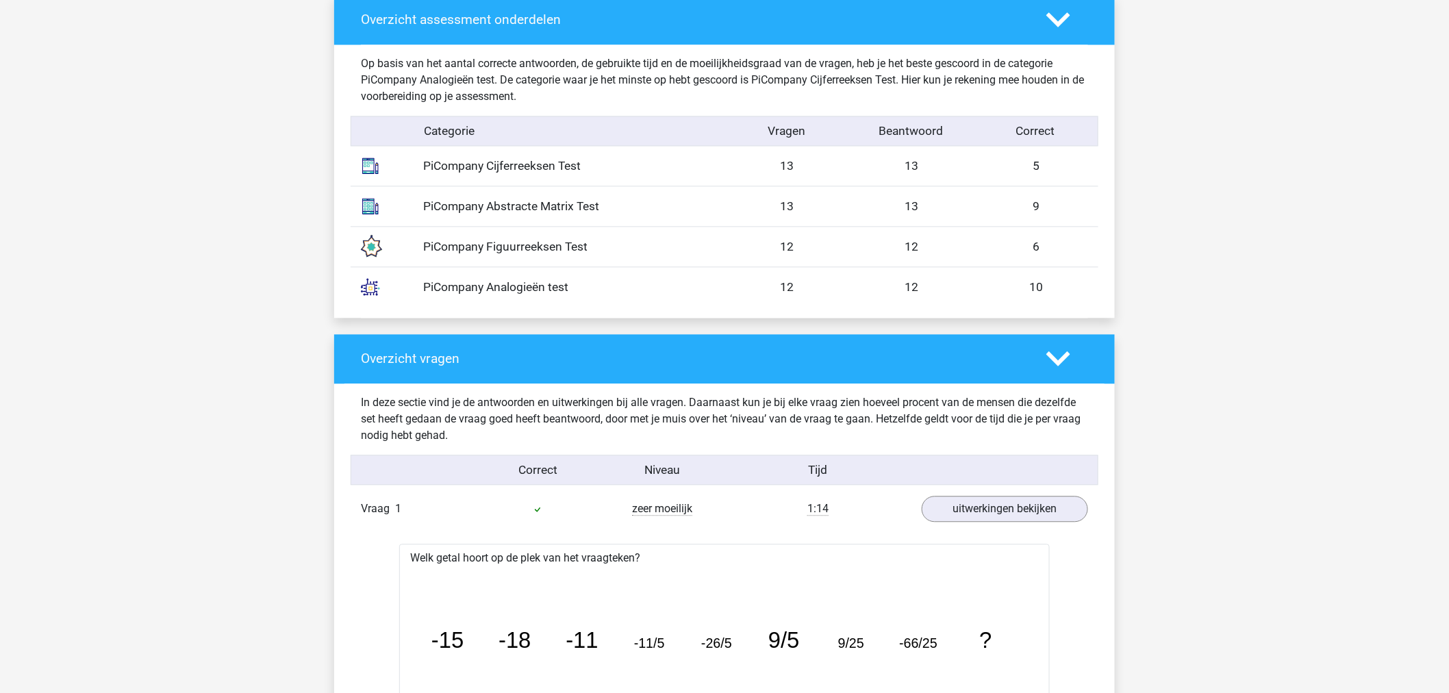
scroll to position [0, 0]
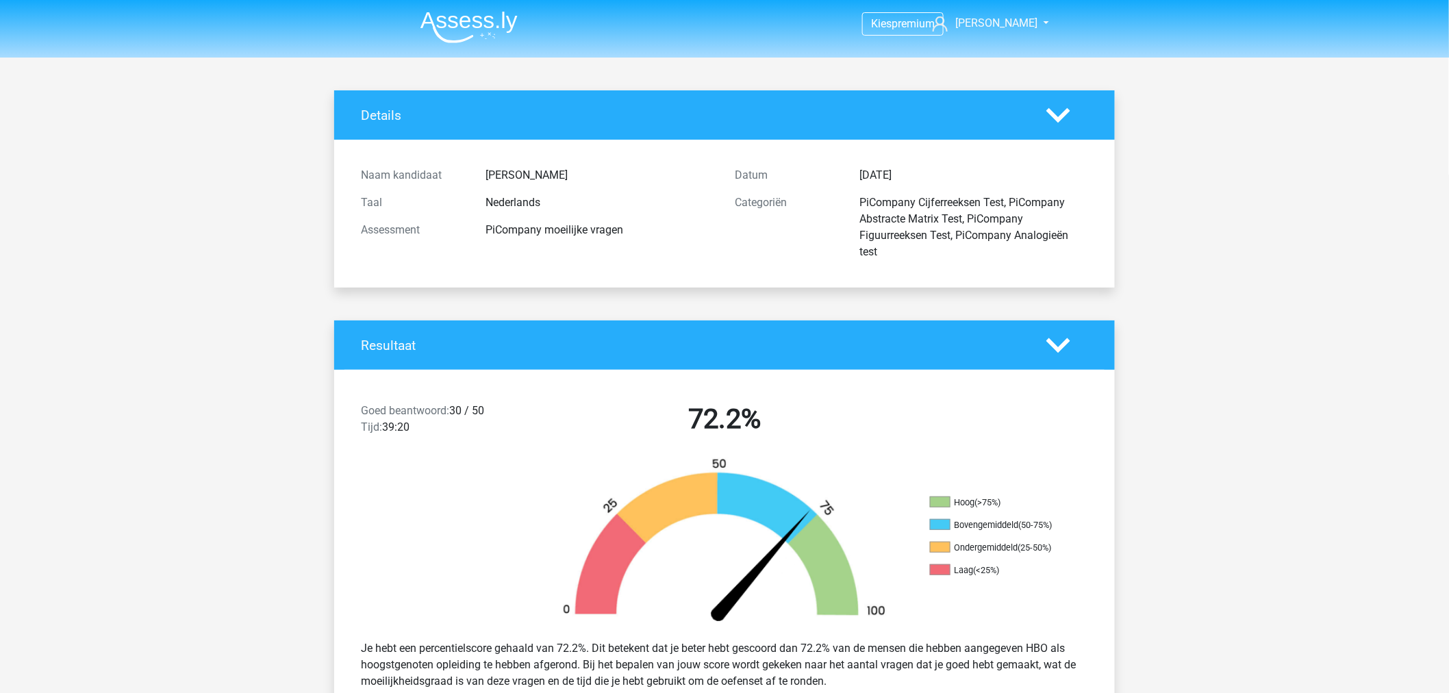
drag, startPoint x: 1337, startPoint y: 476, endPoint x: 1323, endPoint y: 203, distance: 273.5
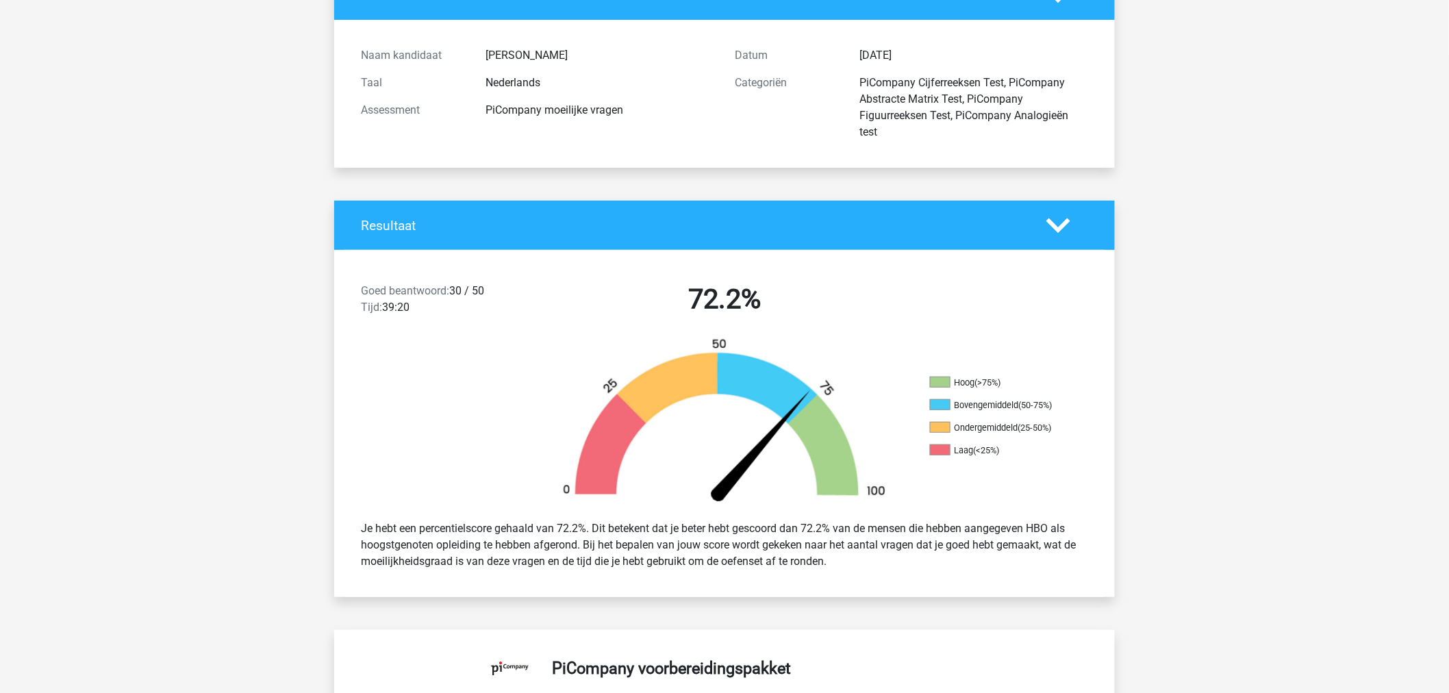
scroll to position [228, 0]
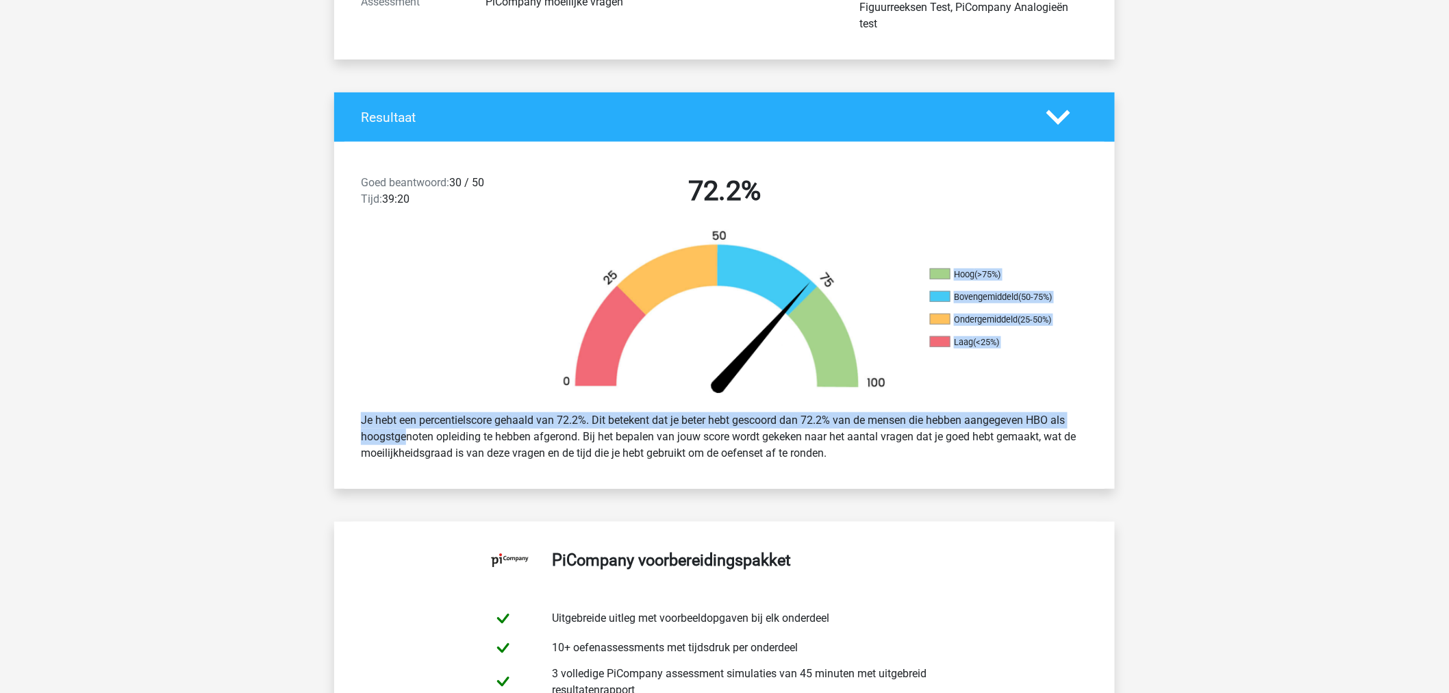
drag, startPoint x: 941, startPoint y: 275, endPoint x: 1072, endPoint y: 404, distance: 184.0
click at [1072, 404] on div "Goed beantwoord: 30 / 50 Tijd: 39:20 72.2% Hoog (>75%) Bovengemiddeld (50-75%) …" at bounding box center [724, 315] width 760 height 347
click at [1072, 404] on div "Je hebt een percentielscore gehaald van 72.2%. Dit betekent dat je beter hebt g…" at bounding box center [724, 436] width 781 height 71
drag, startPoint x: 1072, startPoint y: 404, endPoint x: 945, endPoint y: 268, distance: 186.5
click at [945, 268] on div "Goed beantwoord: 30 / 50 Tijd: 39:20 72.2% Hoog (>75%) Bovengemiddeld (50-75%) …" at bounding box center [724, 315] width 760 height 347
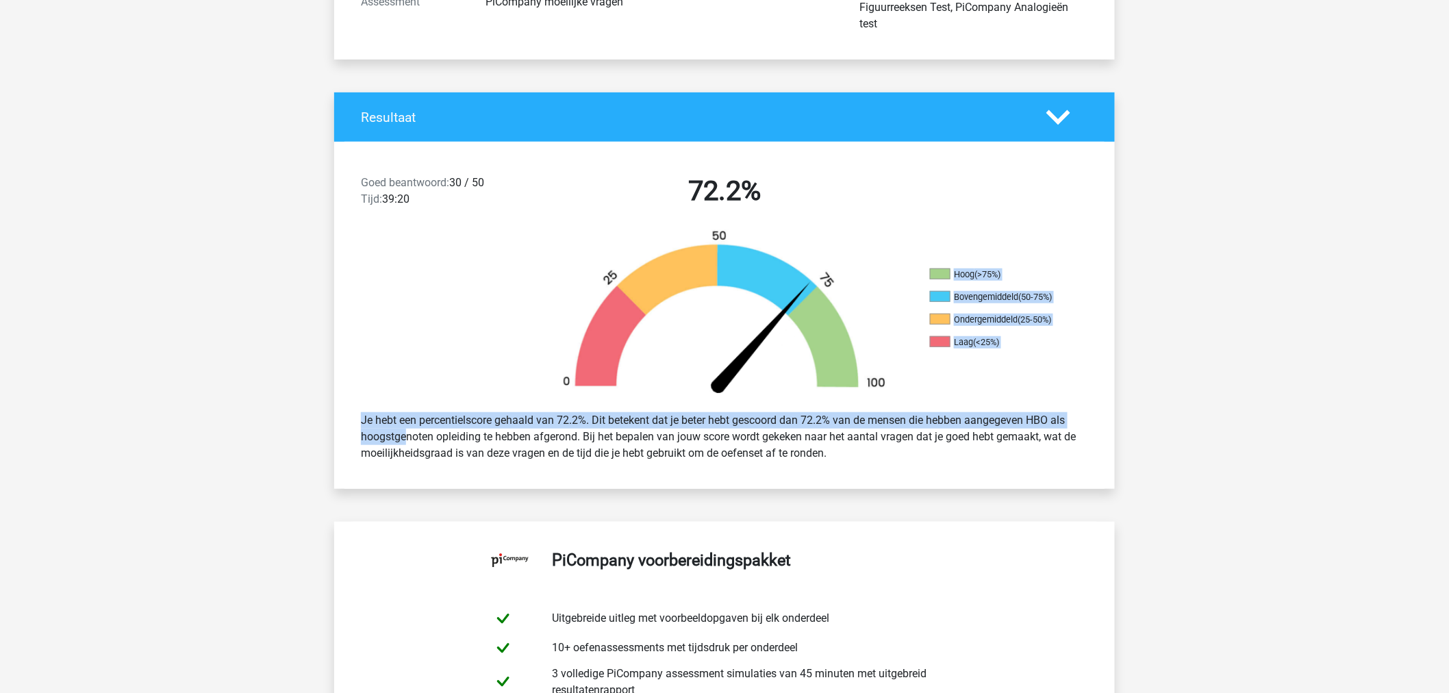
click at [945, 268] on span at bounding box center [940, 273] width 21 height 11
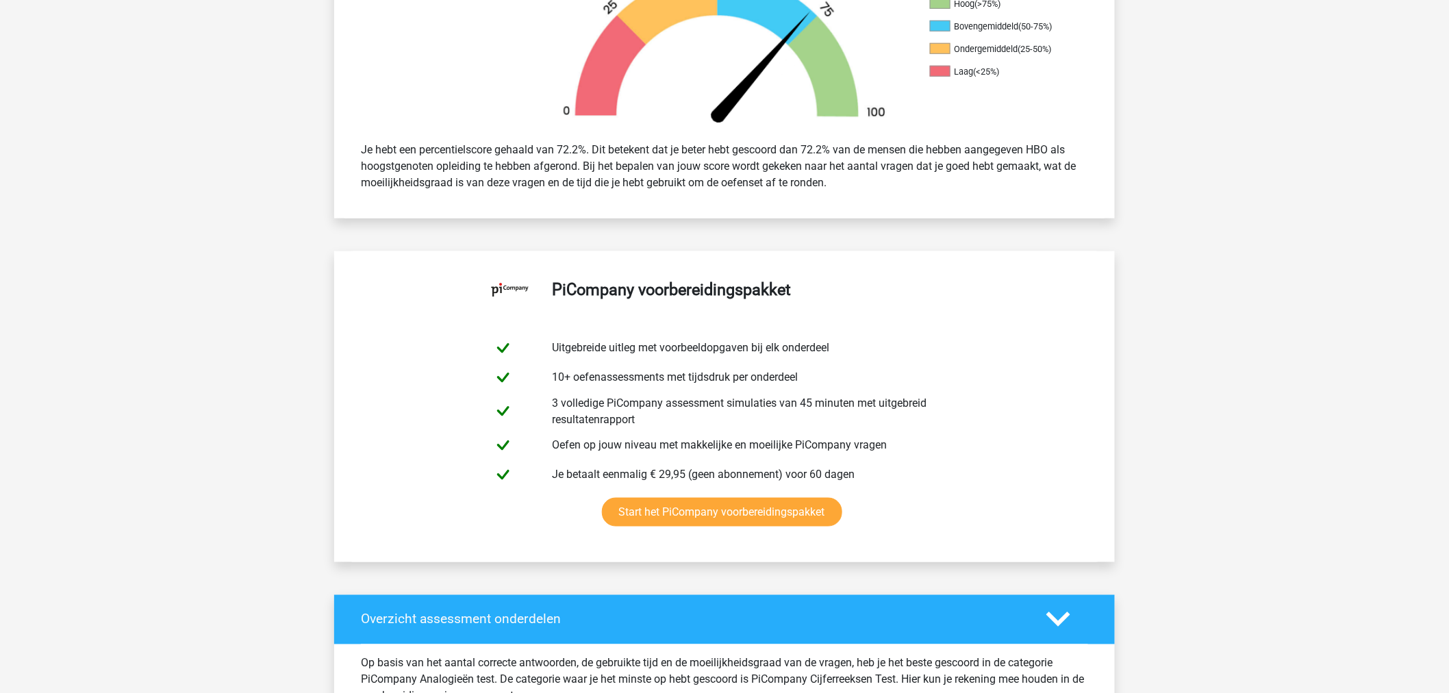
scroll to position [685, 0]
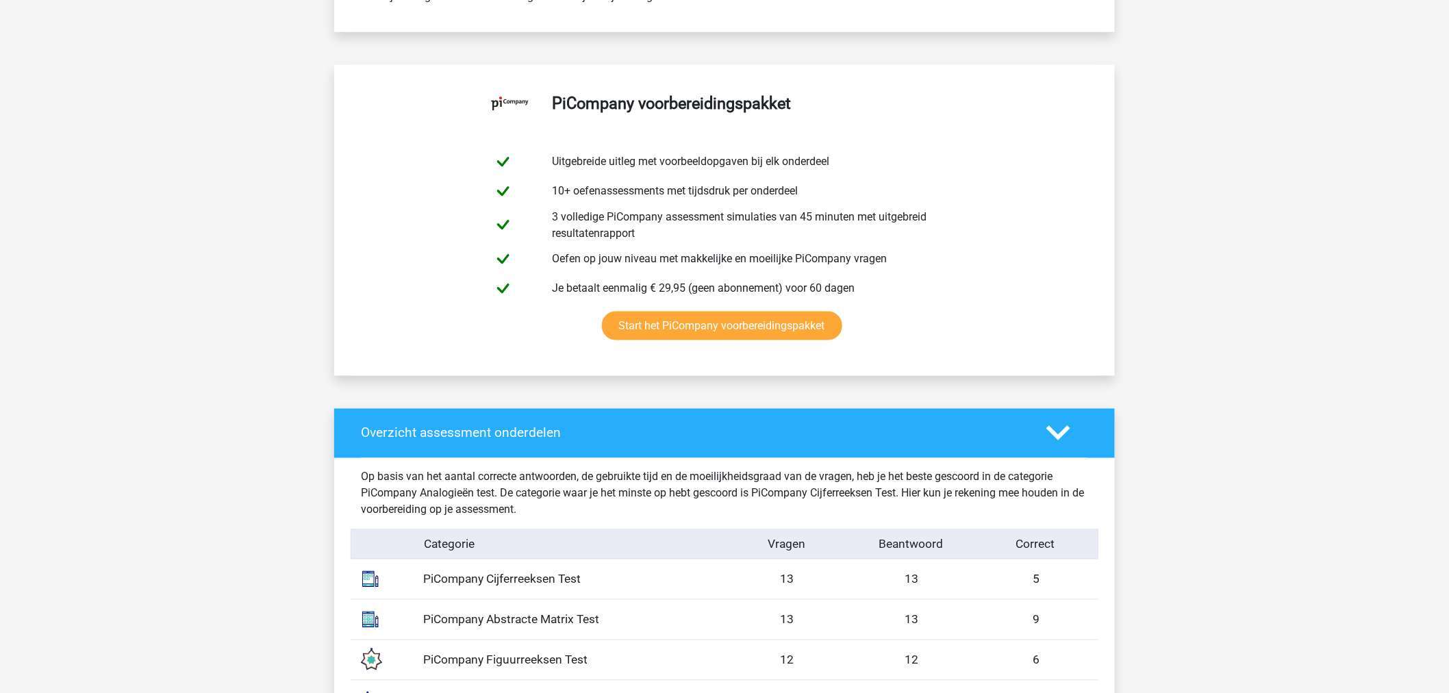
drag, startPoint x: 1071, startPoint y: 589, endPoint x: 754, endPoint y: 598, distance: 317.2
click at [754, 598] on div "Op basis van het aantal correcte antwoorden, de gebruikte tijd en de moeilijkhe…" at bounding box center [724, 594] width 727 height 273
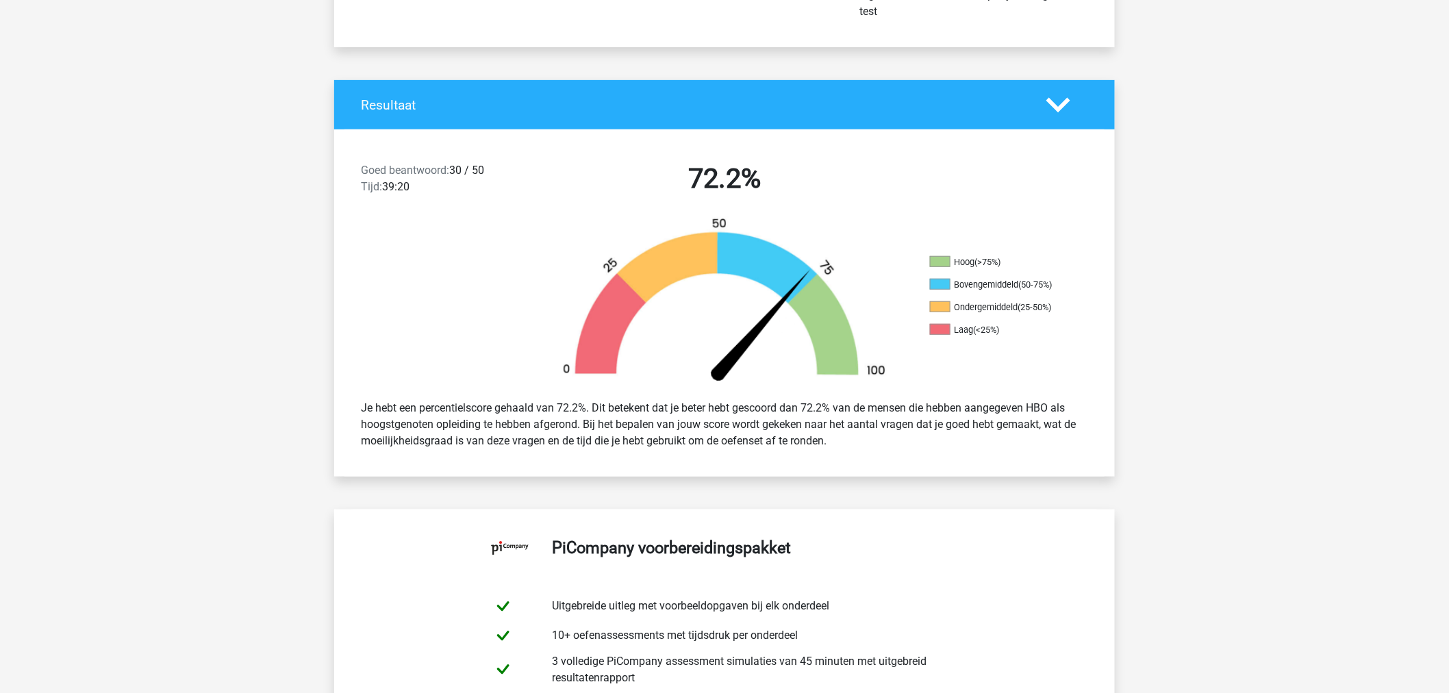
scroll to position [76, 0]
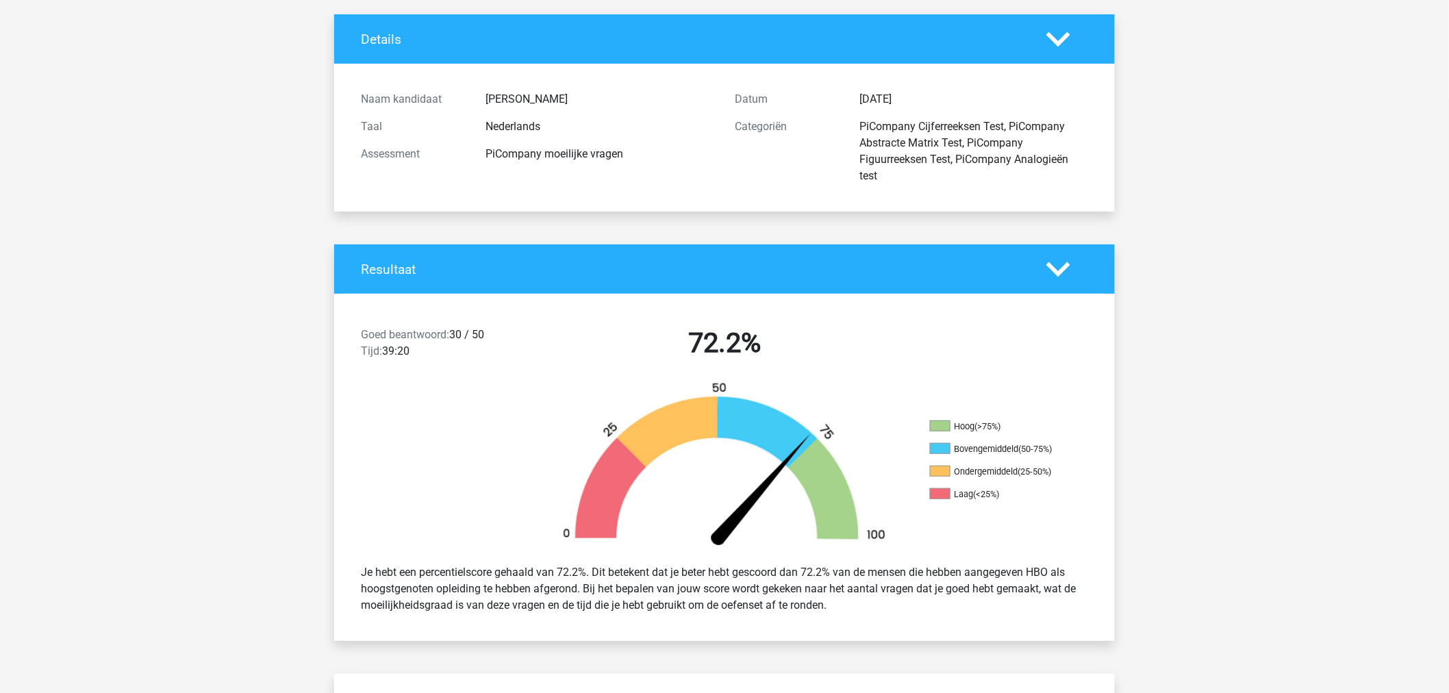
click at [874, 344] on h2 "72.2%" at bounding box center [724, 343] width 353 height 33
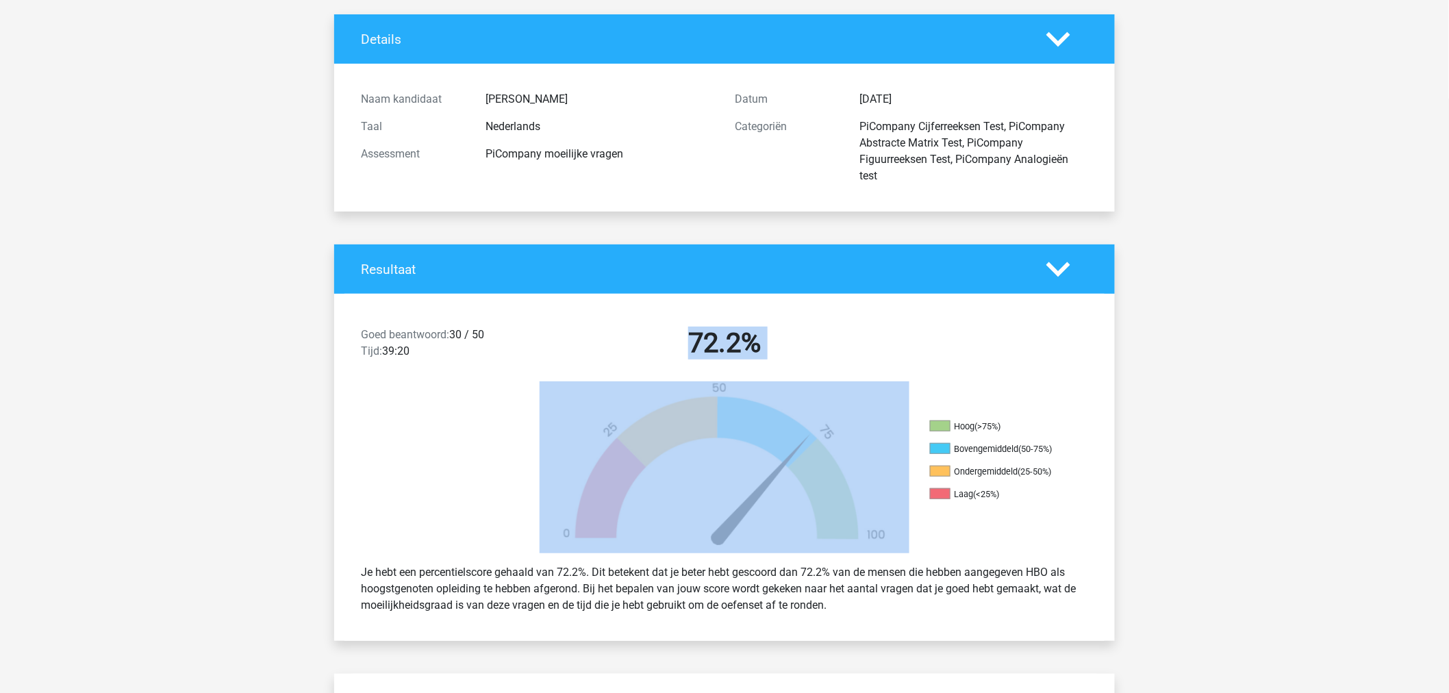
drag, startPoint x: 635, startPoint y: 334, endPoint x: 873, endPoint y: 435, distance: 258.3
click at [873, 435] on div "Goed beantwoord: 30 / 50 Tijd: 39:20 72.2% Hoog (>75%) Bovengemiddeld (50-75%) …" at bounding box center [724, 467] width 760 height 347
click at [874, 436] on img at bounding box center [725, 467] width 370 height 172
click at [874, 435] on img at bounding box center [725, 467] width 370 height 172
click at [943, 351] on div "Goed beantwoord: 30 / 50 Tijd: 39:20 72.2%" at bounding box center [724, 345] width 781 height 71
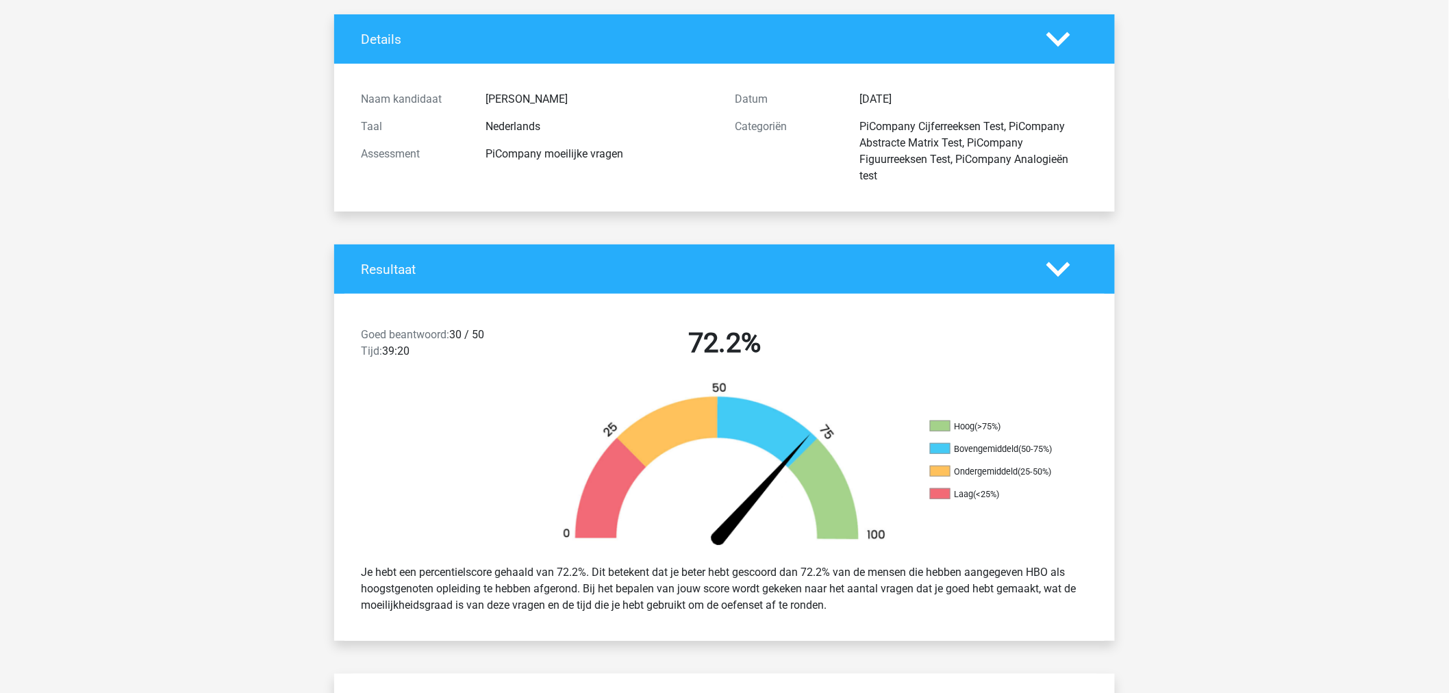
click at [943, 348] on div "Goed beantwoord: 30 / 50 Tijd: 39:20 72.2%" at bounding box center [724, 345] width 781 height 71
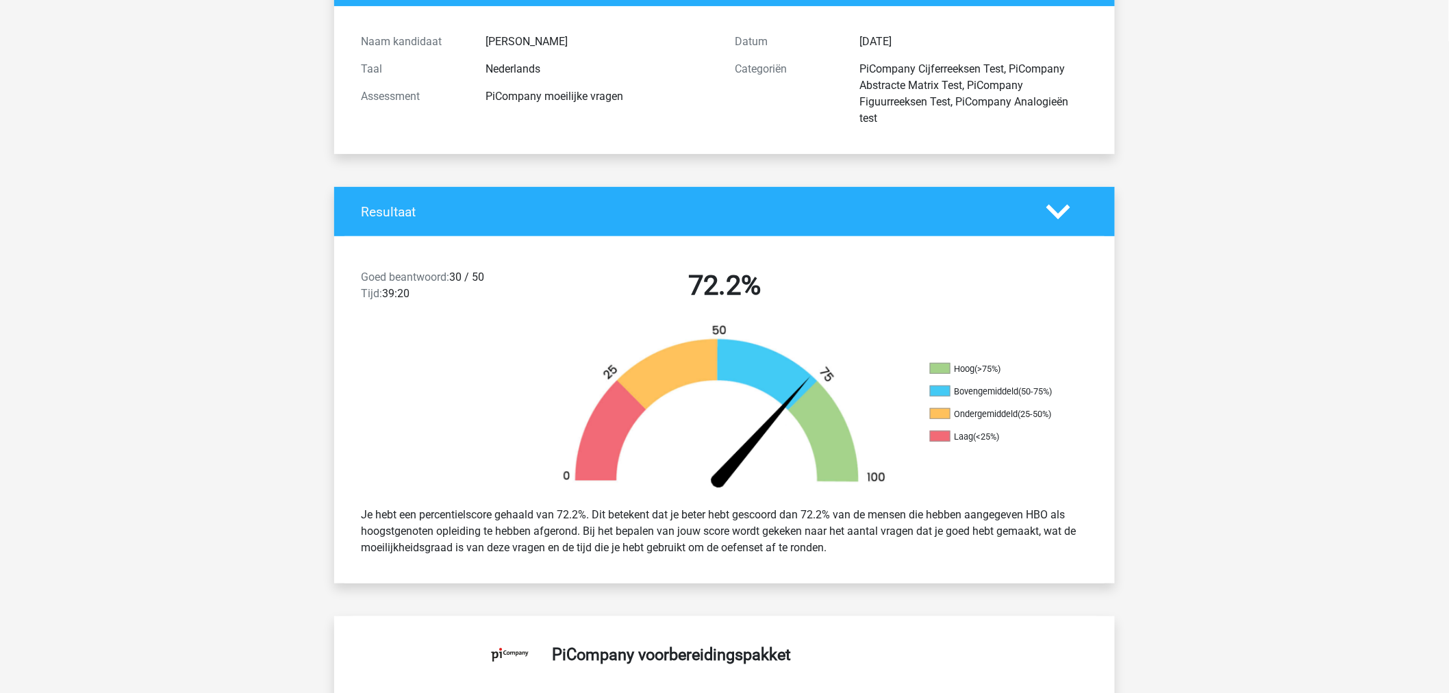
scroll to position [0, 0]
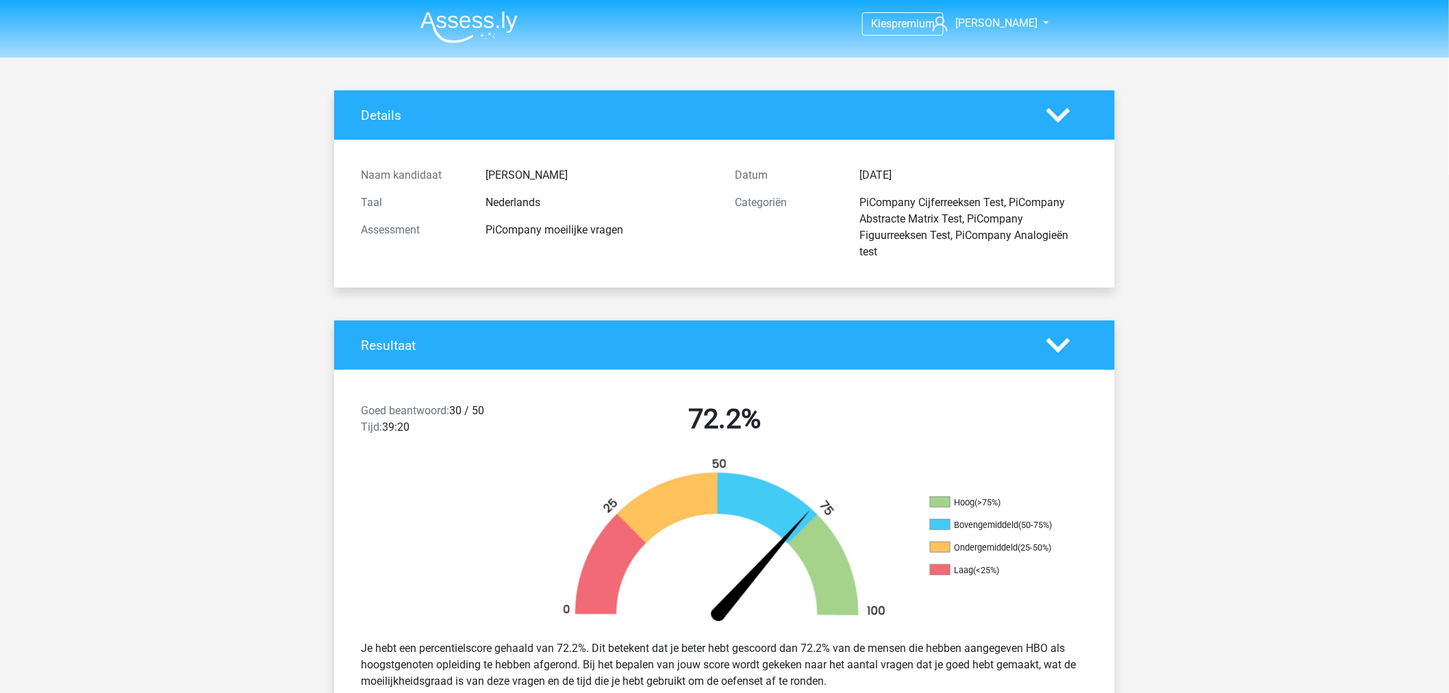
drag, startPoint x: 546, startPoint y: 10, endPoint x: 360, endPoint y: 14, distance: 186.3
click at [360, 14] on header "Kies premium [PERSON_NAME] [EMAIL_ADDRESS][DOMAIN_NAME]" at bounding box center [724, 29] width 1449 height 58
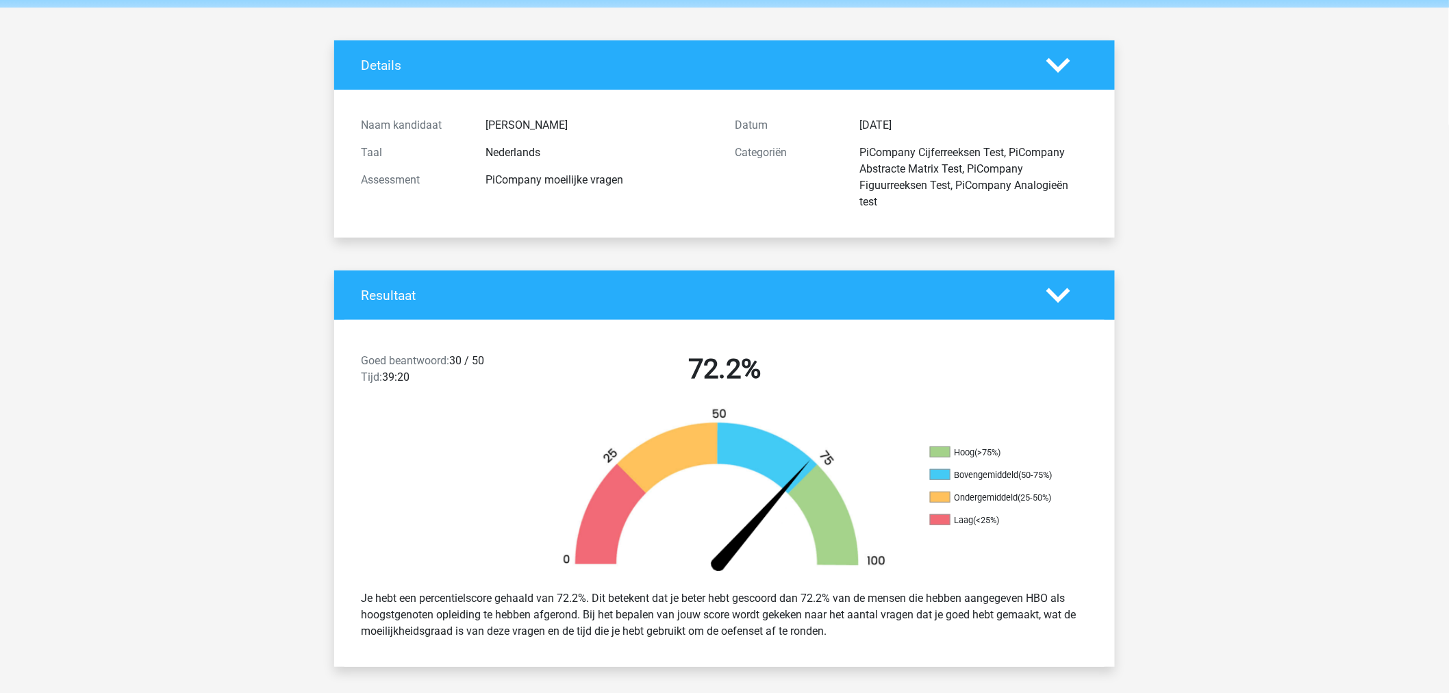
scroll to position [76, 0]
